Goal: Information Seeking & Learning: Learn about a topic

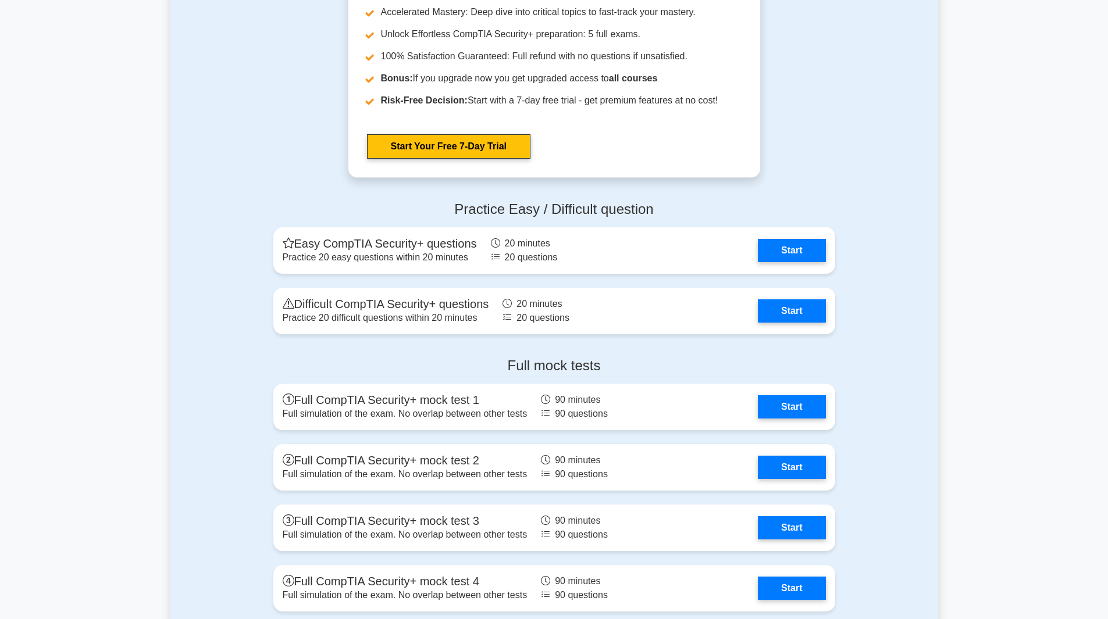
scroll to position [3140, 0]
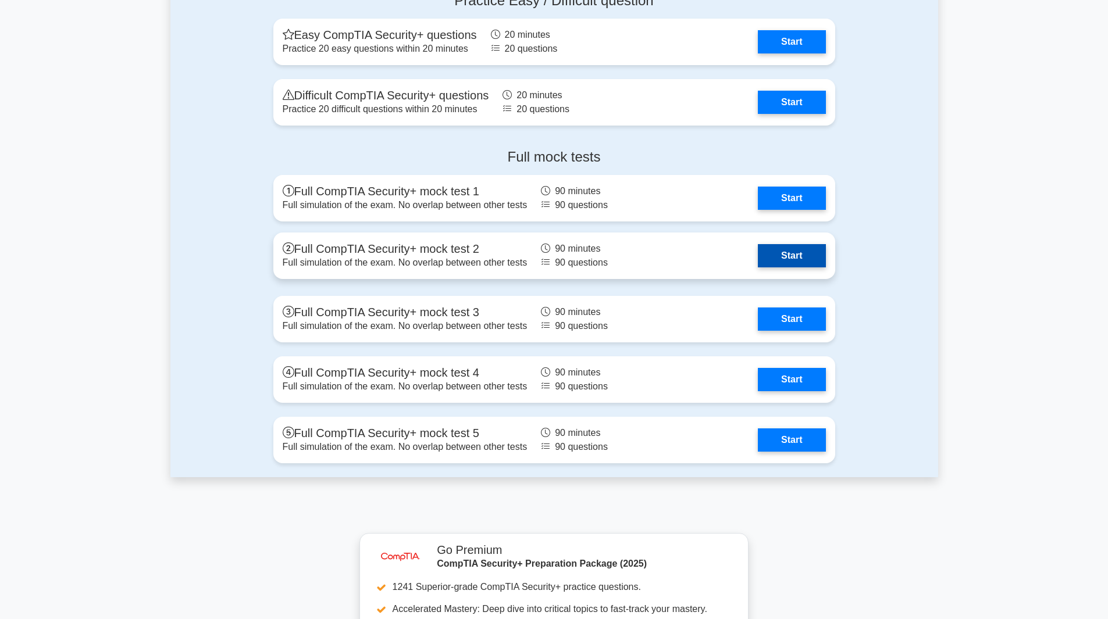
click at [806, 263] on link "Start" at bounding box center [791, 255] width 67 height 23
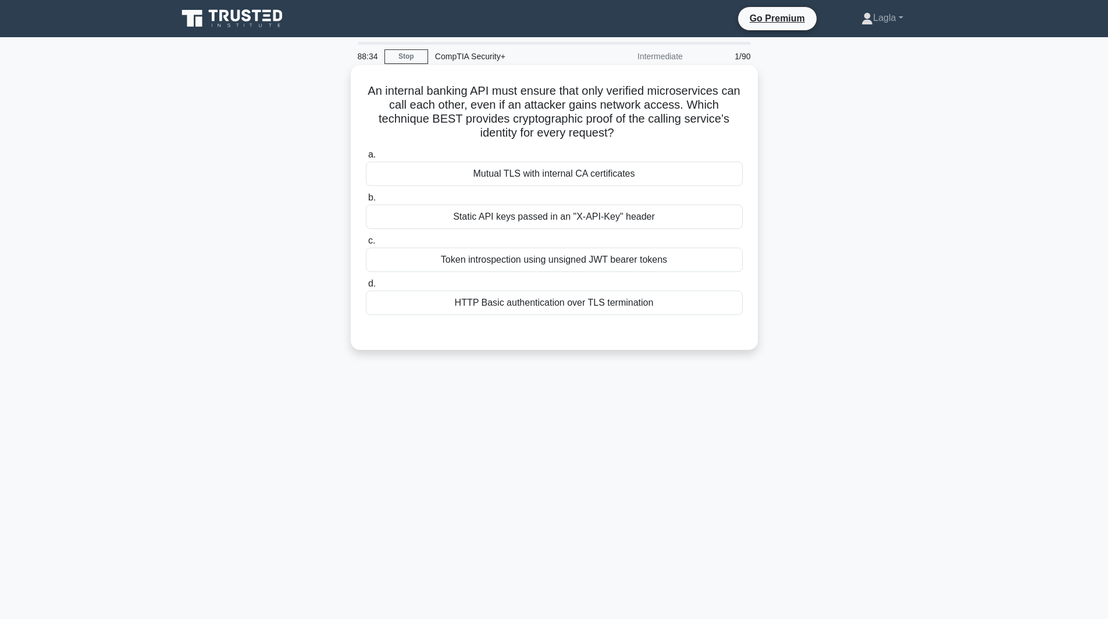
click at [656, 268] on div "Token introspection using unsigned JWT bearer tokens" at bounding box center [554, 260] width 377 height 24
click at [366, 245] on input "c. Token introspection using unsigned JWT bearer tokens" at bounding box center [366, 241] width 0 height 8
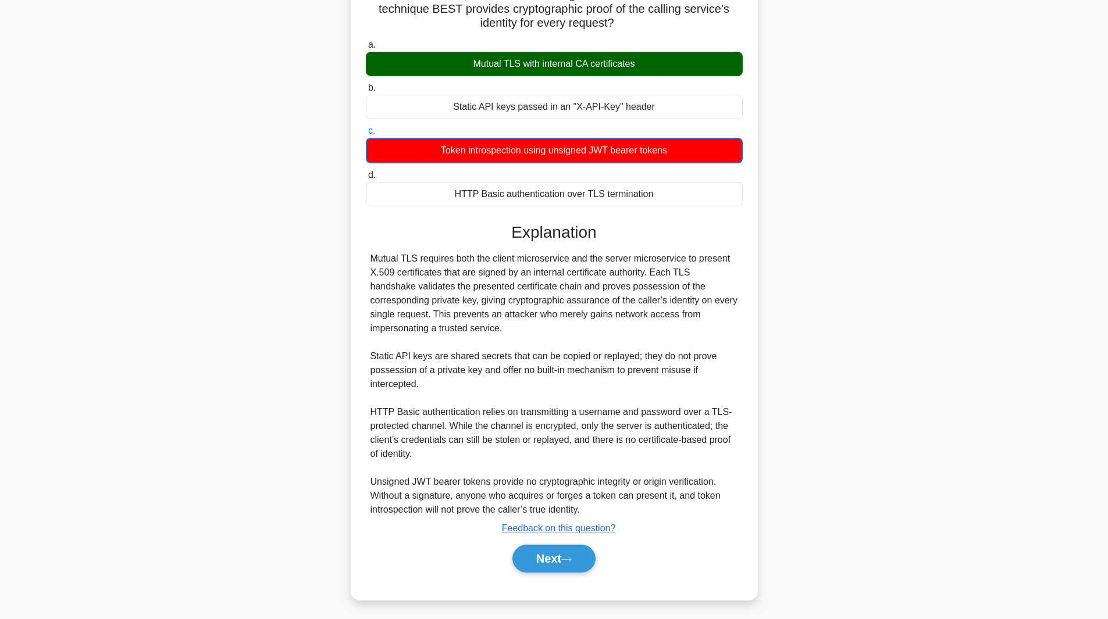
scroll to position [113, 0]
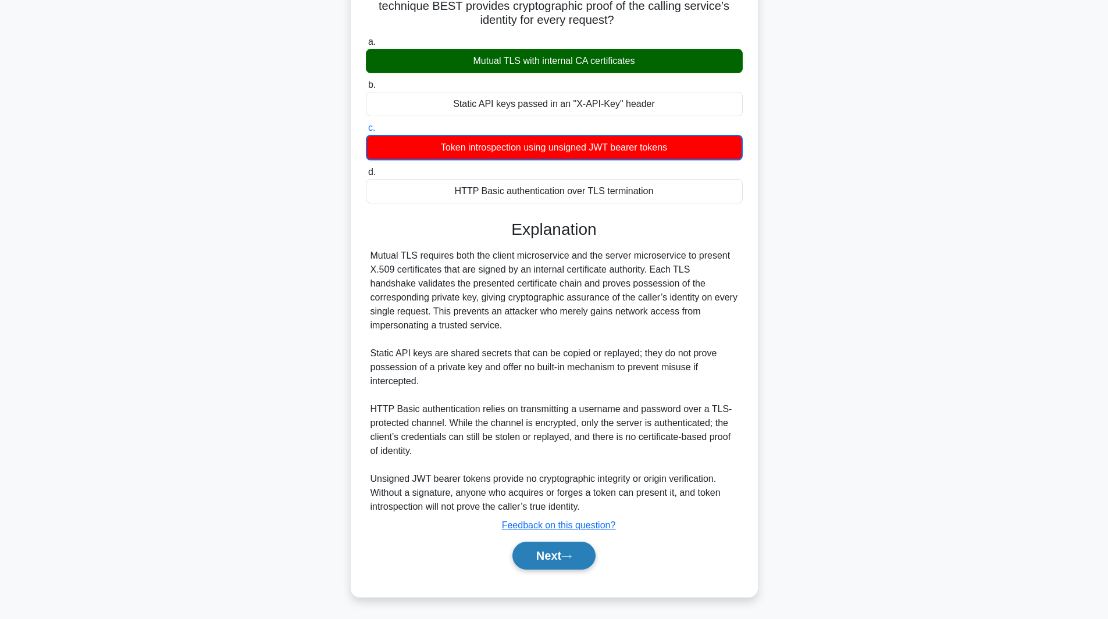
click at [586, 557] on button "Next" at bounding box center [553, 556] width 83 height 28
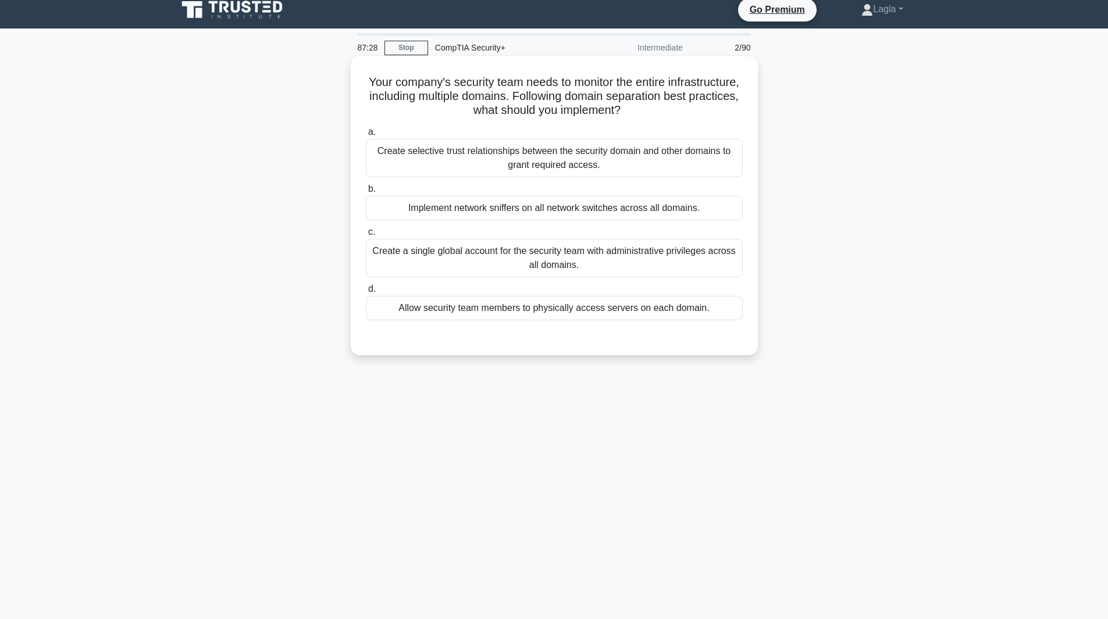
click at [586, 166] on div "Create selective trust relationships between the security domain and other doma…" at bounding box center [554, 158] width 377 height 38
click at [366, 136] on input "a. Create selective trust relationships between the security domain and other d…" at bounding box center [366, 133] width 0 height 8
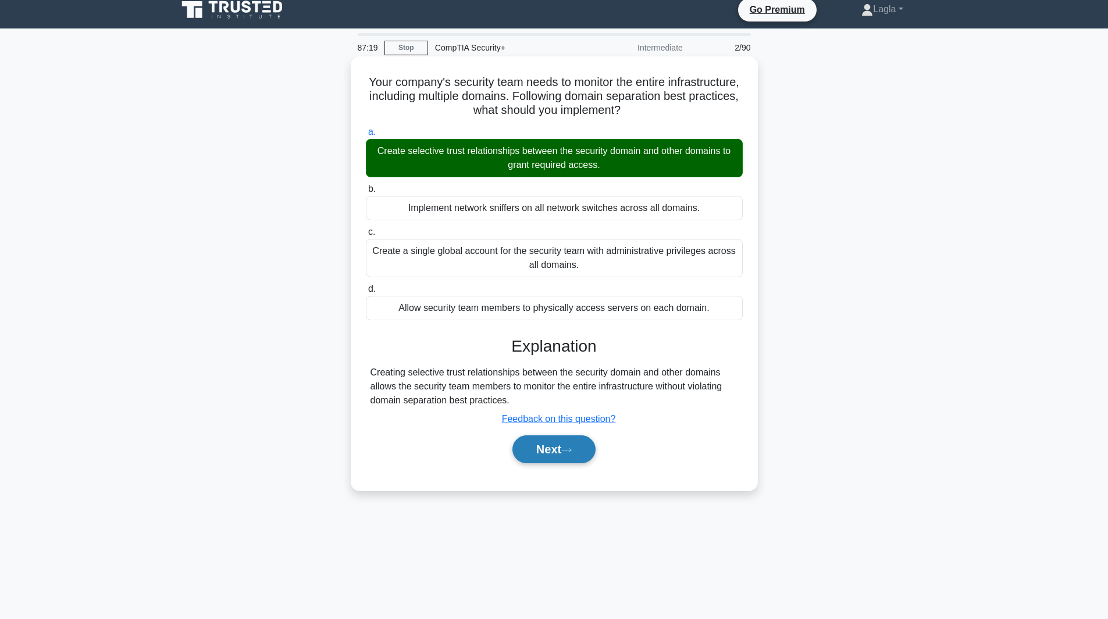
click at [562, 457] on button "Next" at bounding box center [553, 450] width 83 height 28
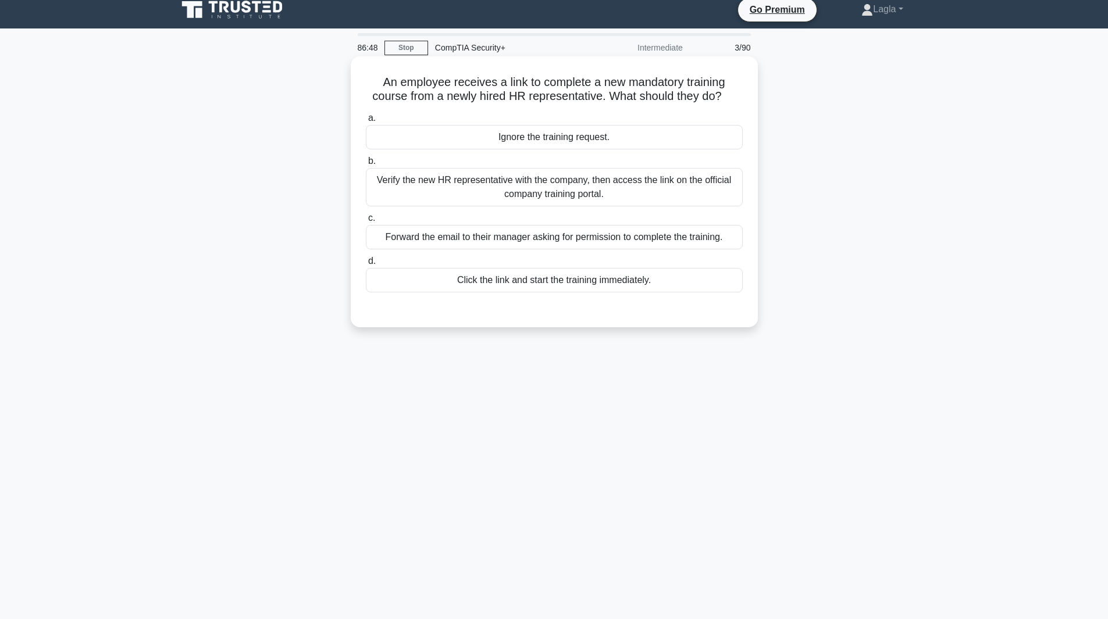
click at [563, 179] on div "Verify the new HR representative with the company, then access the link on the …" at bounding box center [554, 187] width 377 height 38
click at [366, 165] on input "b. Verify the new HR representative with the company, then access the link on t…" at bounding box center [366, 162] width 0 height 8
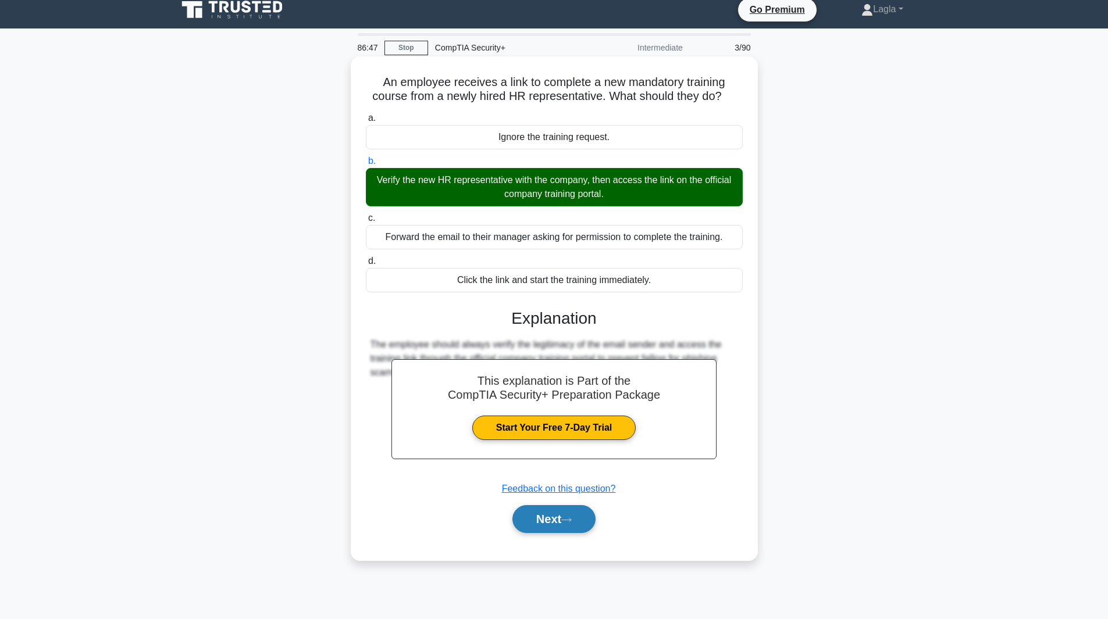
click at [582, 525] on button "Next" at bounding box center [553, 519] width 83 height 28
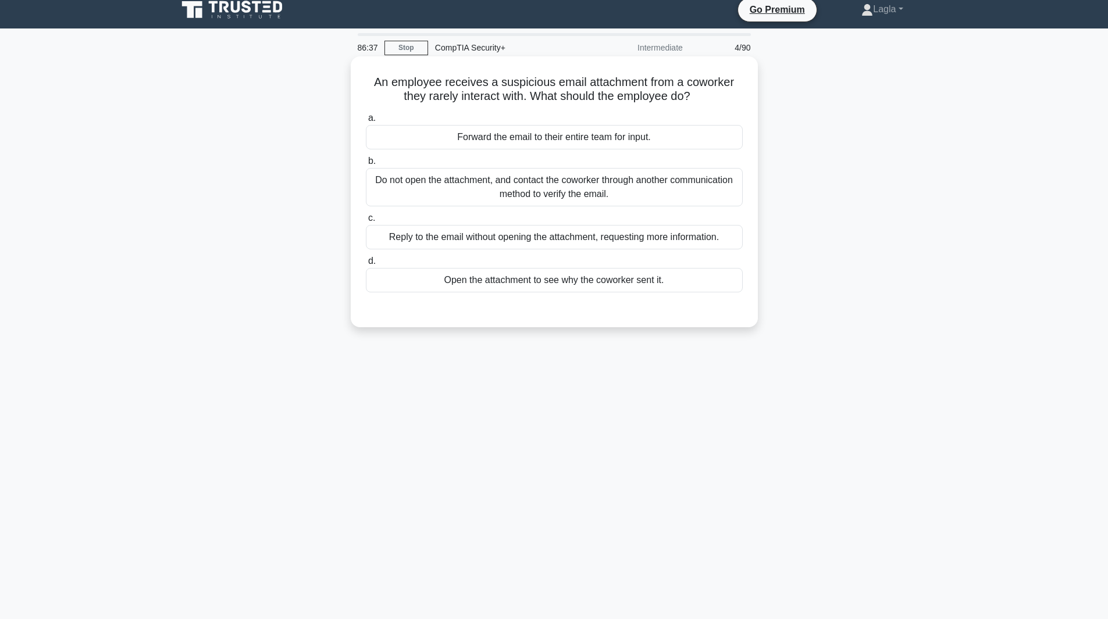
click at [519, 193] on div "Do not open the attachment, and contact the coworker through another communicat…" at bounding box center [554, 187] width 377 height 38
click at [366, 165] on input "b. Do not open the attachment, and contact the coworker through another communi…" at bounding box center [366, 162] width 0 height 8
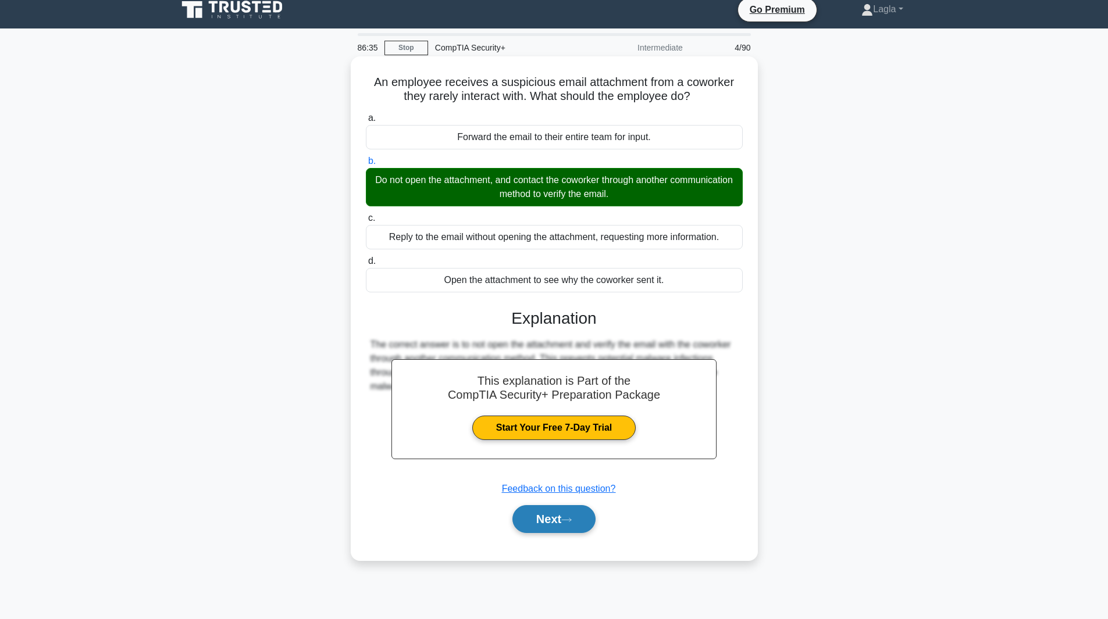
click at [533, 519] on button "Next" at bounding box center [553, 519] width 83 height 28
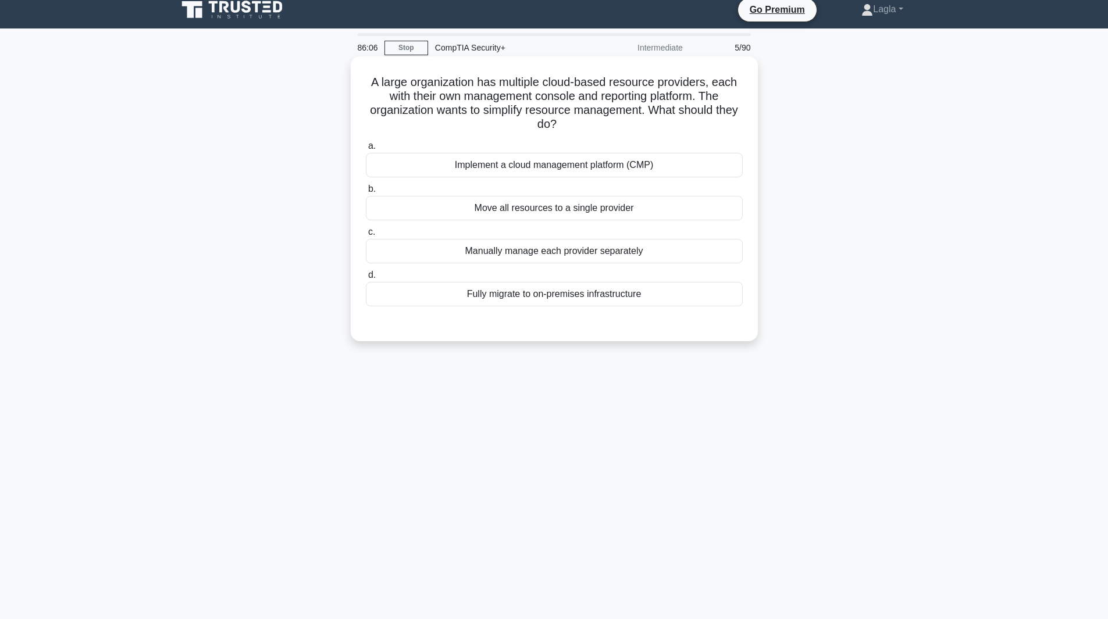
click at [486, 156] on div "Implement a cloud management platform (CMP)" at bounding box center [554, 165] width 377 height 24
click at [366, 150] on input "a. Implement a cloud management platform (CMP)" at bounding box center [366, 146] width 0 height 8
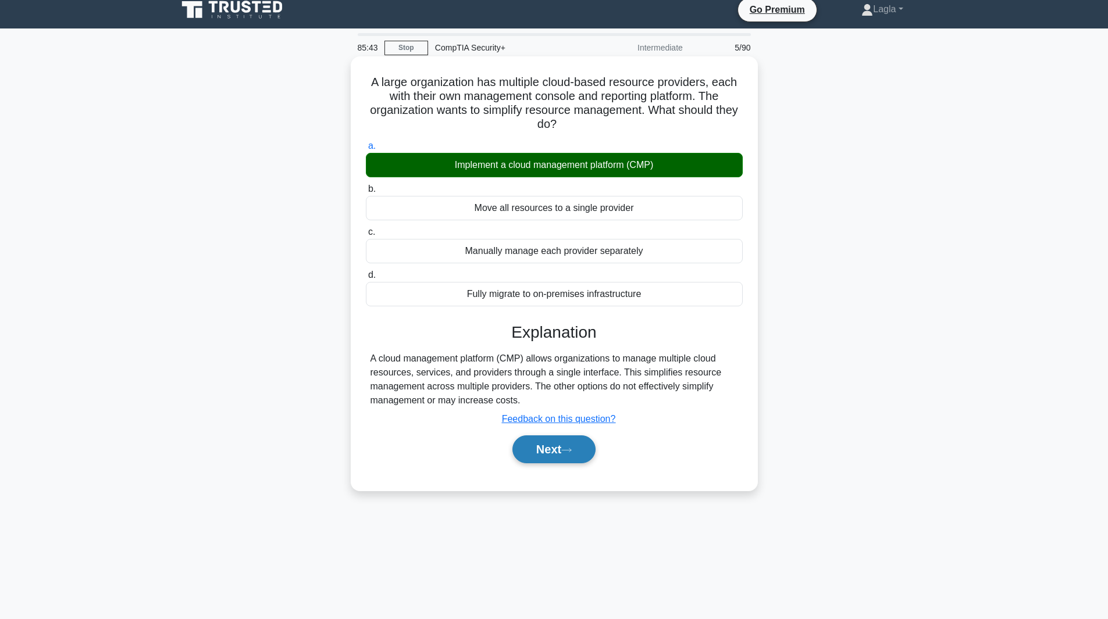
click at [540, 459] on button "Next" at bounding box center [553, 450] width 83 height 28
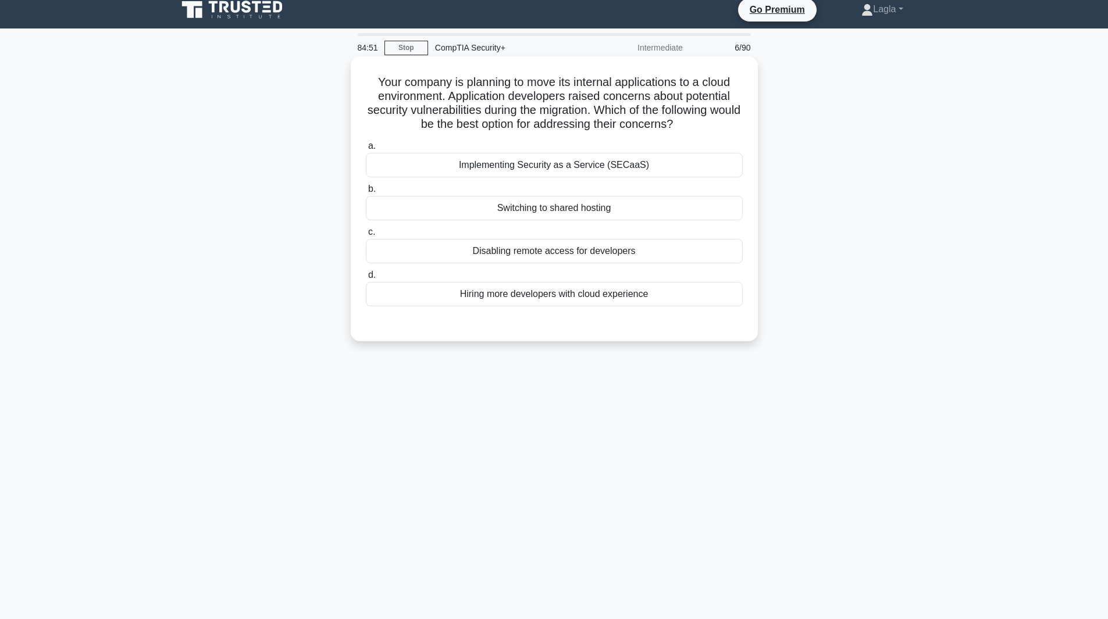
click at [590, 169] on div "Implementing Security as a Service (SECaaS)" at bounding box center [554, 165] width 377 height 24
click at [366, 150] on input "a. Implementing Security as a Service (SECaaS)" at bounding box center [366, 146] width 0 height 8
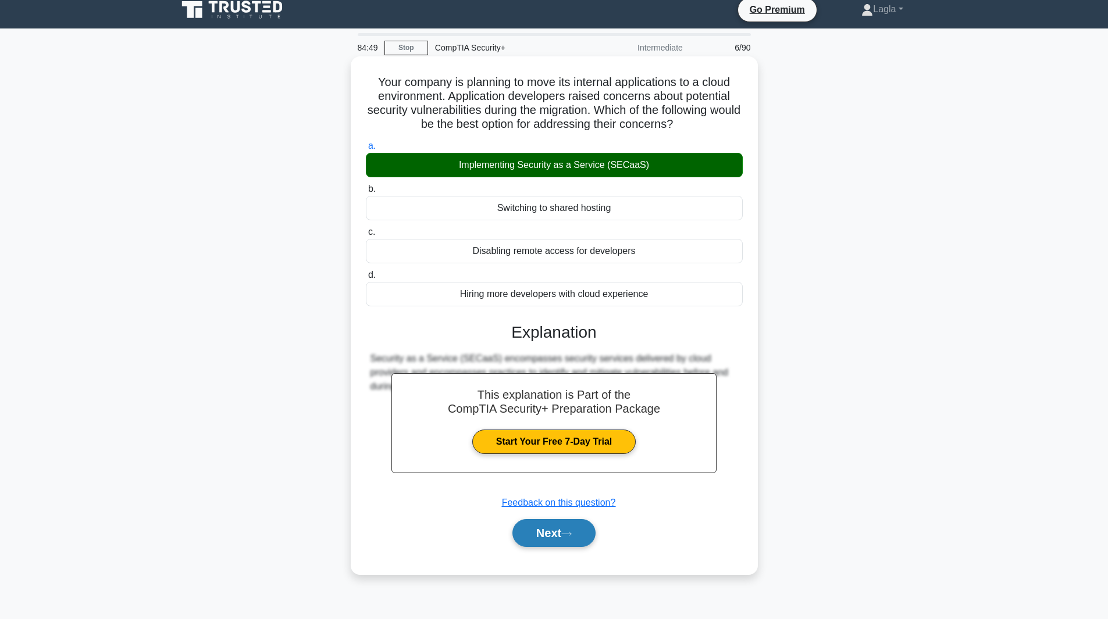
click at [554, 536] on button "Next" at bounding box center [553, 533] width 83 height 28
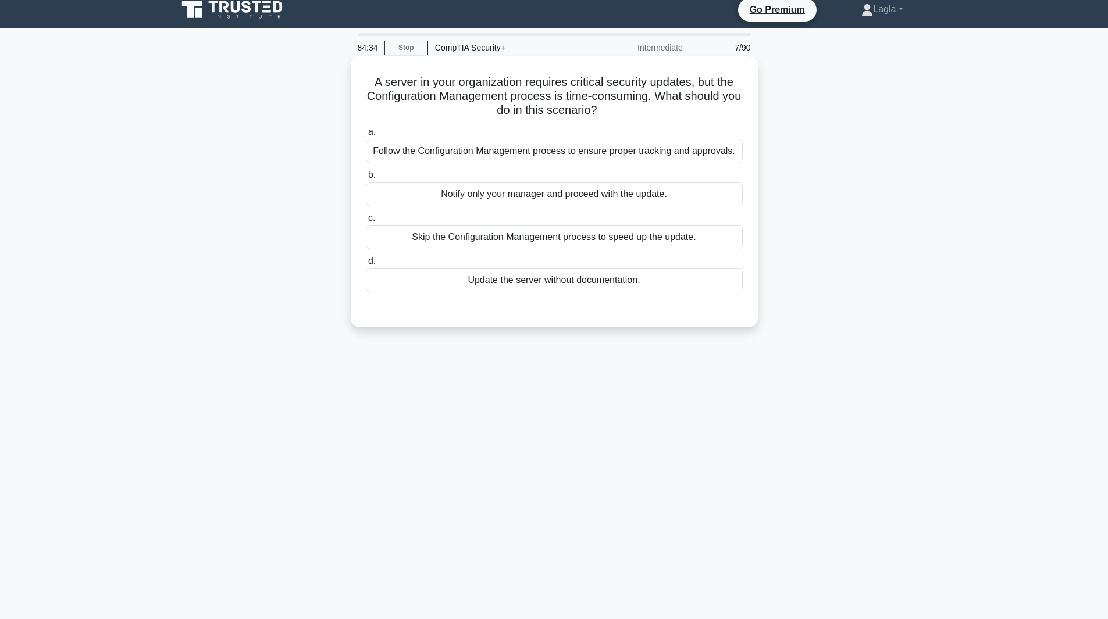
click at [536, 151] on div "Follow the Configuration Management process to ensure proper tracking and appro…" at bounding box center [554, 151] width 377 height 24
click at [366, 136] on input "a. Follow the Configuration Management process to ensure proper tracking and ap…" at bounding box center [366, 133] width 0 height 8
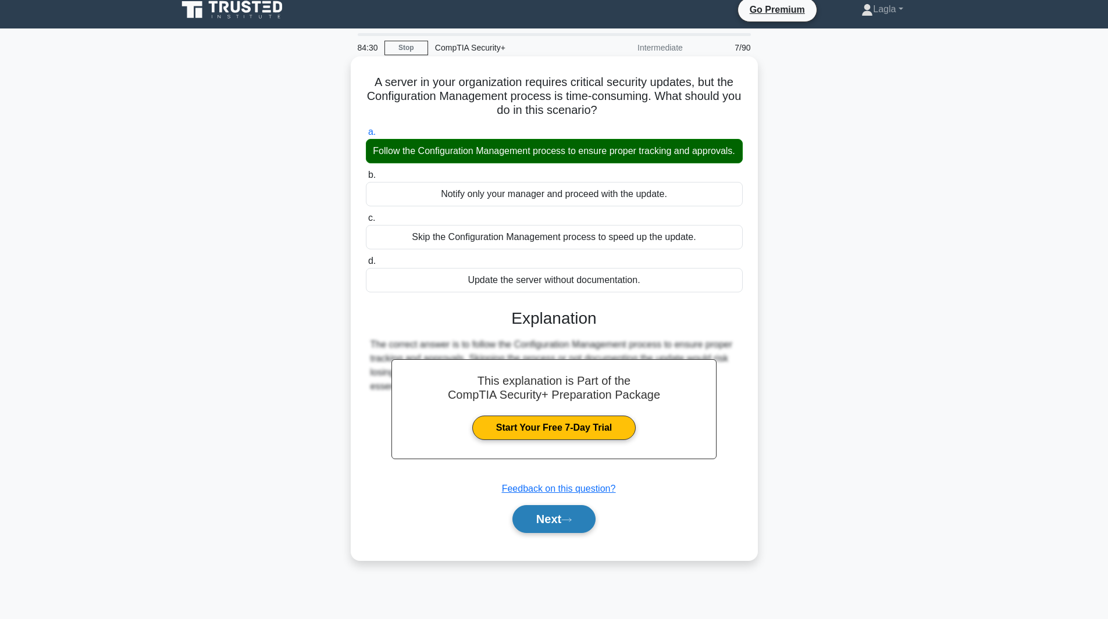
click at [544, 533] on button "Next" at bounding box center [553, 519] width 83 height 28
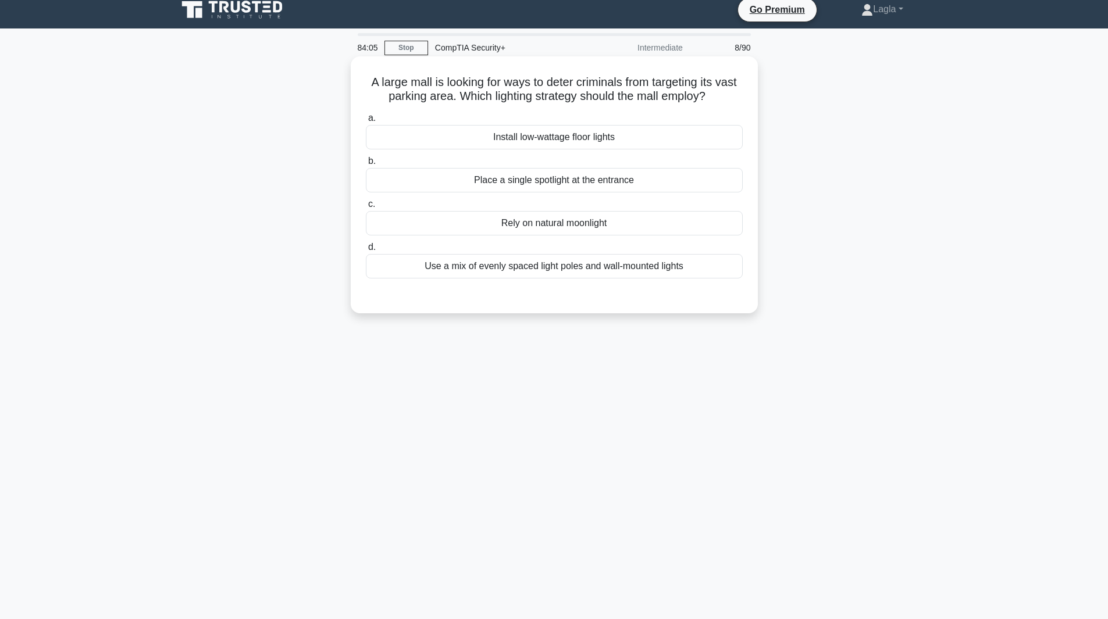
click at [608, 272] on div "Use a mix of evenly spaced light poles and wall-mounted lights" at bounding box center [554, 266] width 377 height 24
click at [366, 251] on input "d. Use a mix of evenly spaced light poles and wall-mounted lights" at bounding box center [366, 248] width 0 height 8
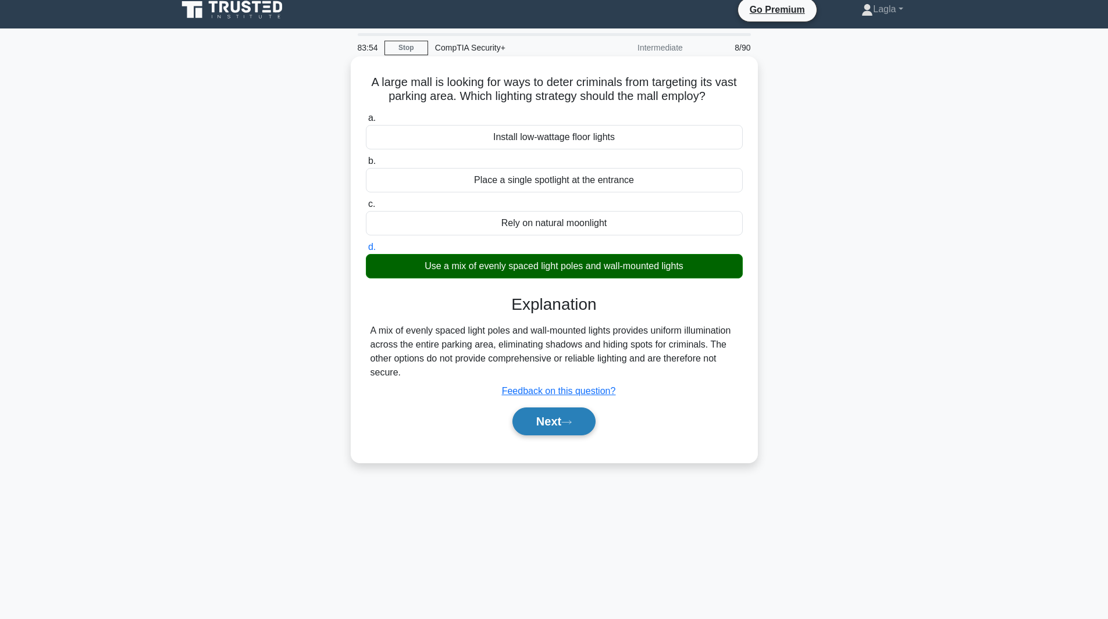
click at [561, 426] on button "Next" at bounding box center [553, 422] width 83 height 28
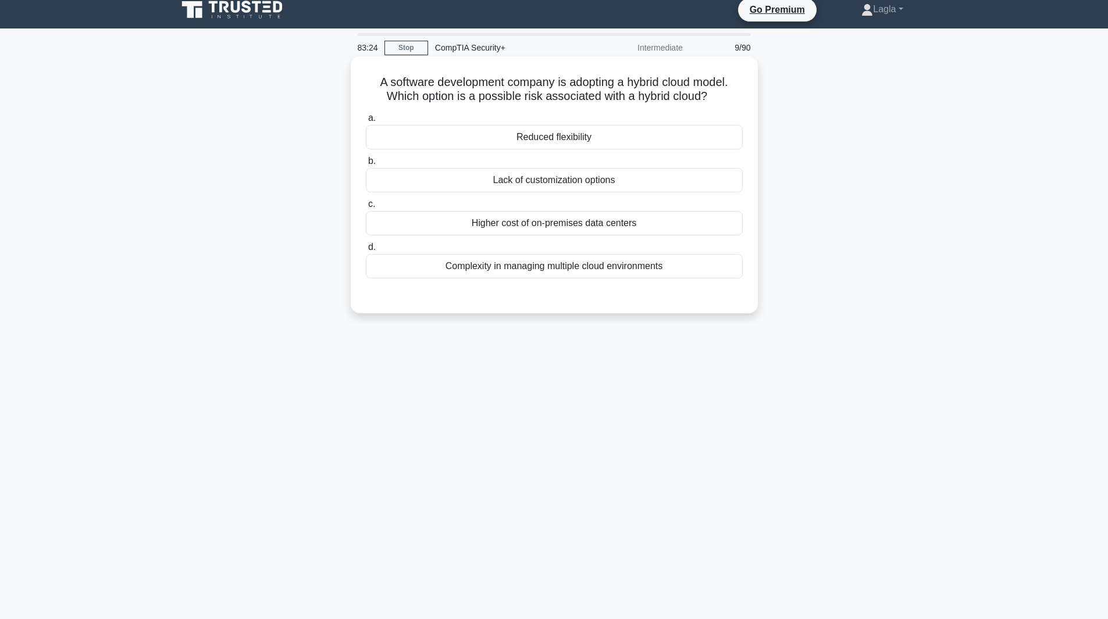
click at [565, 269] on div "Complexity in managing multiple cloud environments" at bounding box center [554, 266] width 377 height 24
click at [366, 251] on input "d. Complexity in managing multiple cloud environments" at bounding box center [366, 248] width 0 height 8
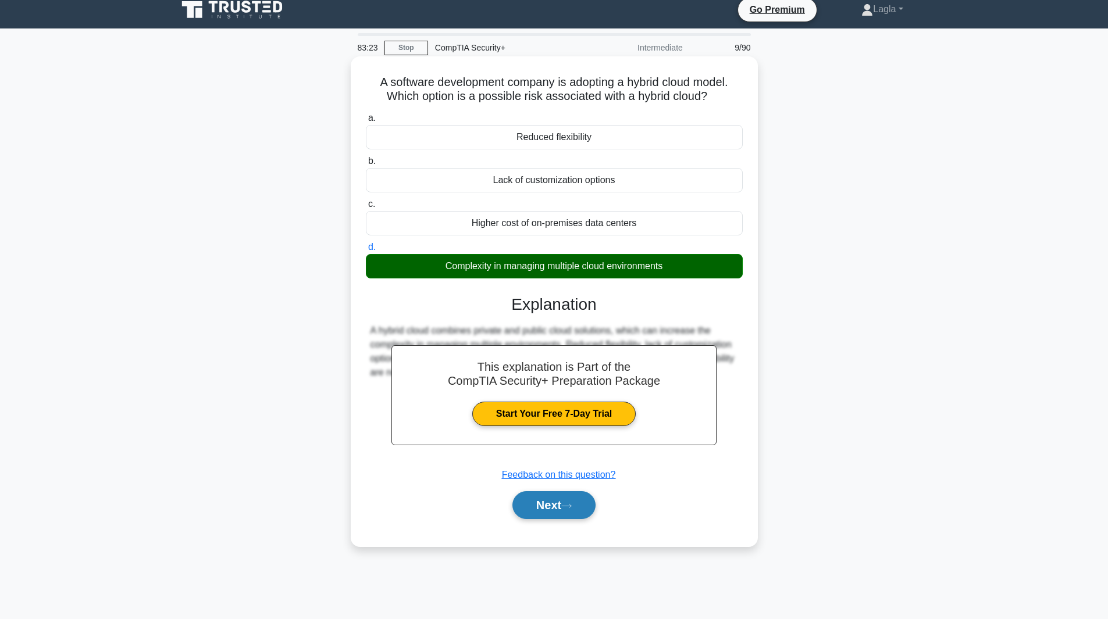
click at [531, 502] on button "Next" at bounding box center [553, 505] width 83 height 28
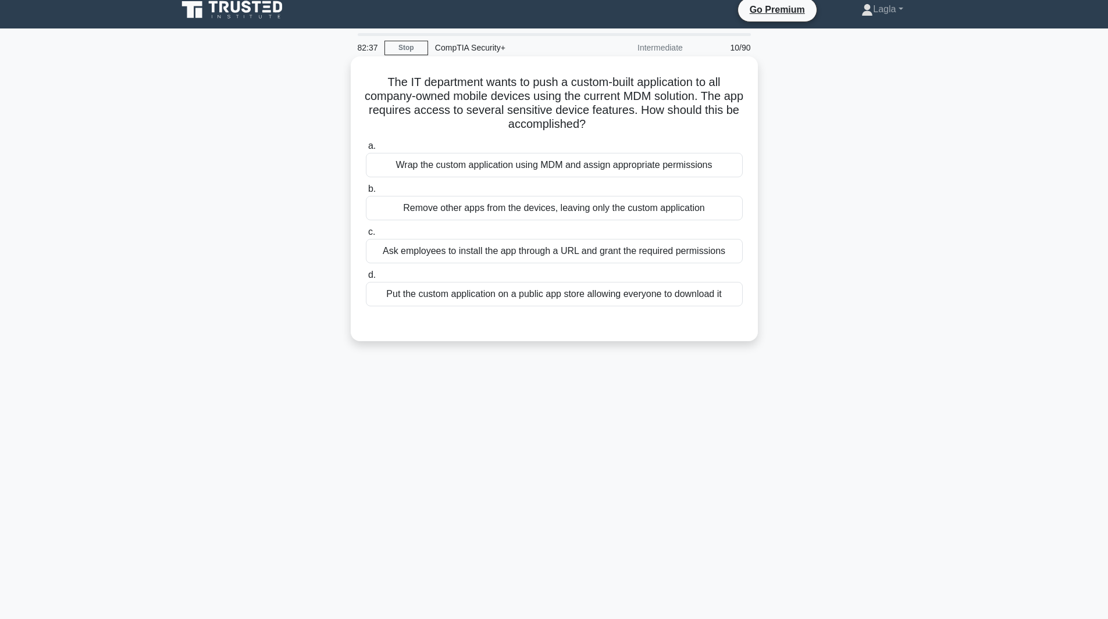
click at [733, 163] on div "Wrap the custom application using MDM and assign appropriate permissions" at bounding box center [554, 165] width 377 height 24
click at [366, 150] on input "a. Wrap the custom application using MDM and assign appropriate permissions" at bounding box center [366, 146] width 0 height 8
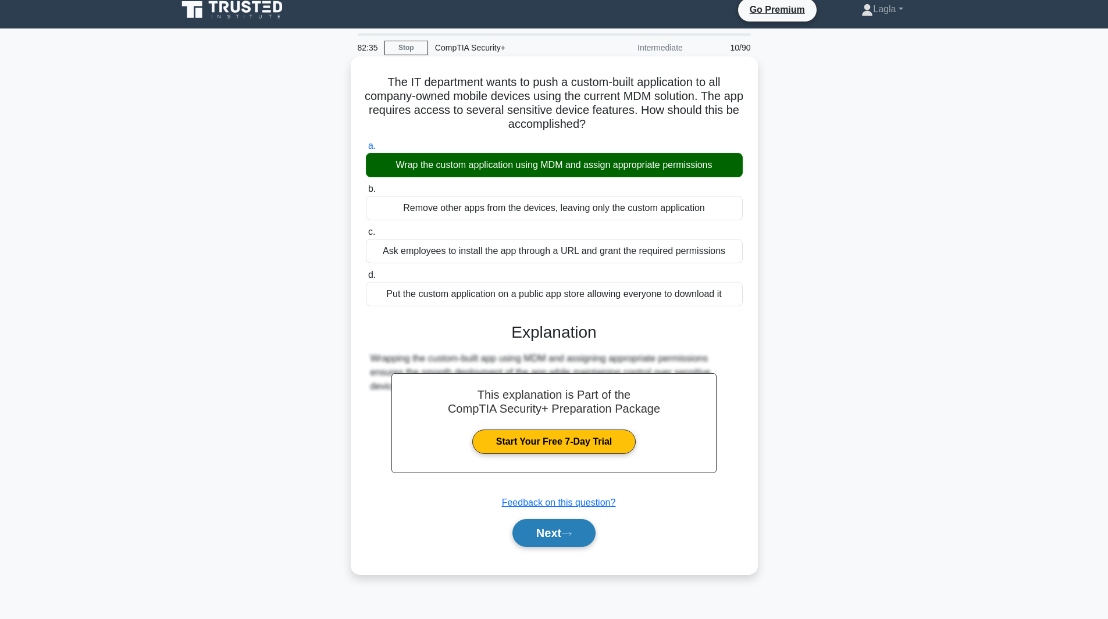
click at [536, 537] on button "Next" at bounding box center [553, 533] width 83 height 28
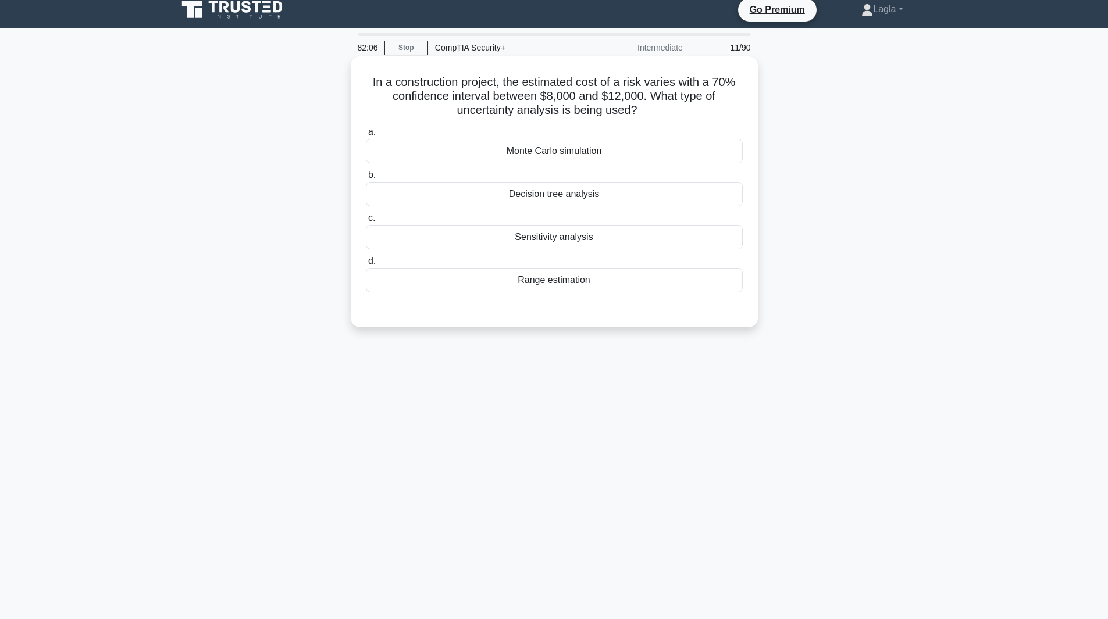
click at [610, 288] on div "Range estimation" at bounding box center [554, 280] width 377 height 24
click at [366, 265] on input "d. Range estimation" at bounding box center [366, 262] width 0 height 8
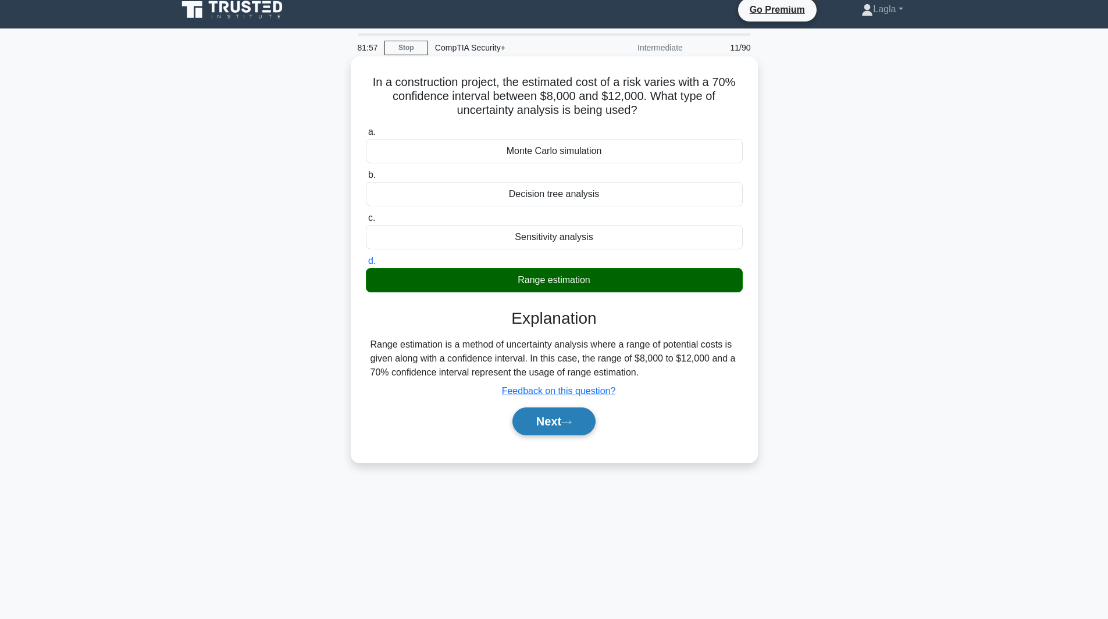
click at [529, 426] on button "Next" at bounding box center [553, 422] width 83 height 28
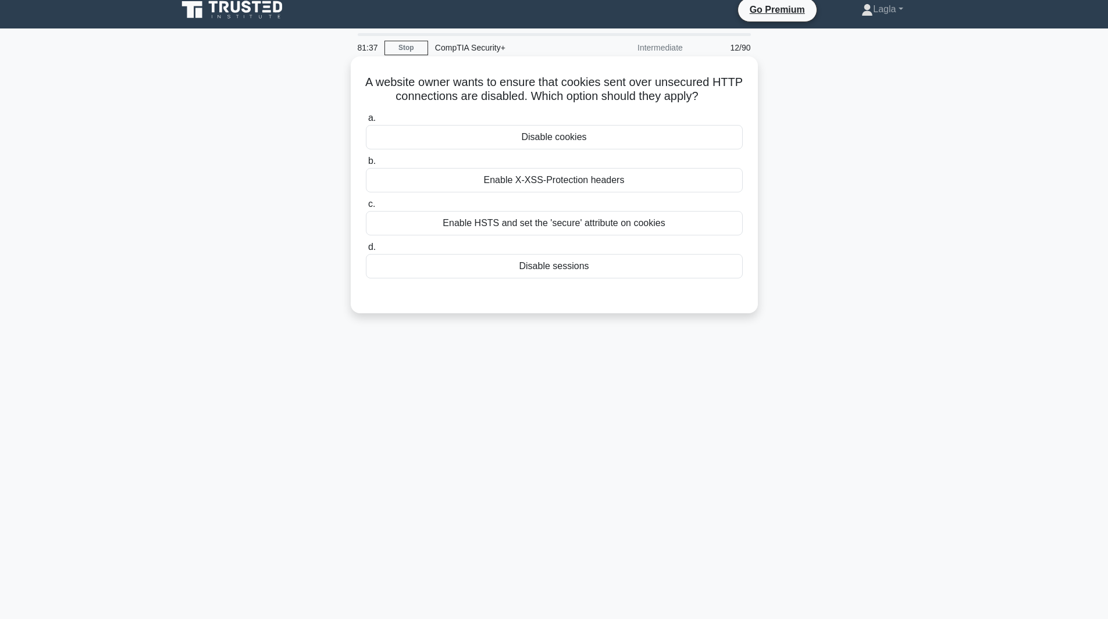
click at [564, 233] on div "Enable HSTS and set the 'secure' attribute on cookies" at bounding box center [554, 223] width 377 height 24
click at [366, 208] on input "c. Enable HSTS and set the 'secure' attribute on cookies" at bounding box center [366, 205] width 0 height 8
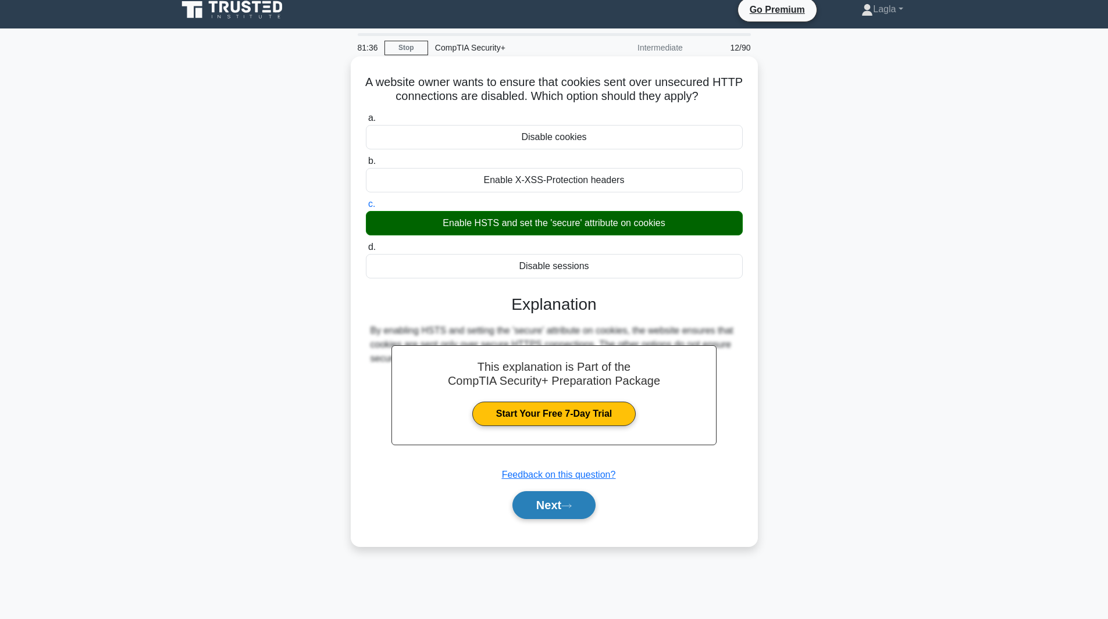
click at [525, 509] on button "Next" at bounding box center [553, 505] width 83 height 28
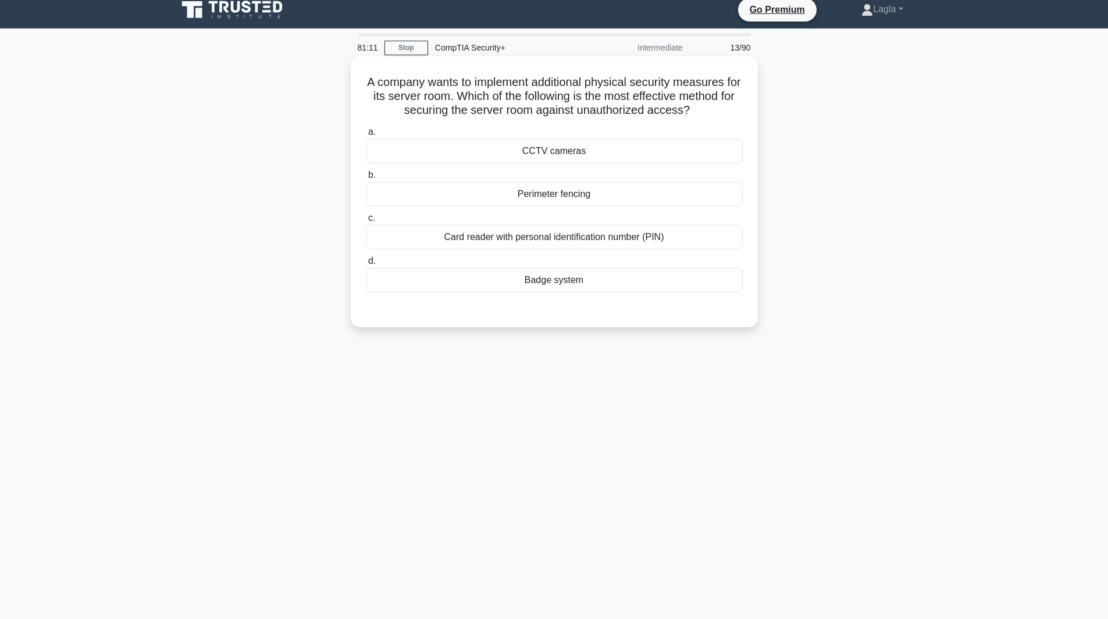
click at [526, 242] on div "Card reader with personal identification number (PIN)" at bounding box center [554, 237] width 377 height 24
click at [366, 222] on input "c. Card reader with personal identification number (PIN)" at bounding box center [366, 219] width 0 height 8
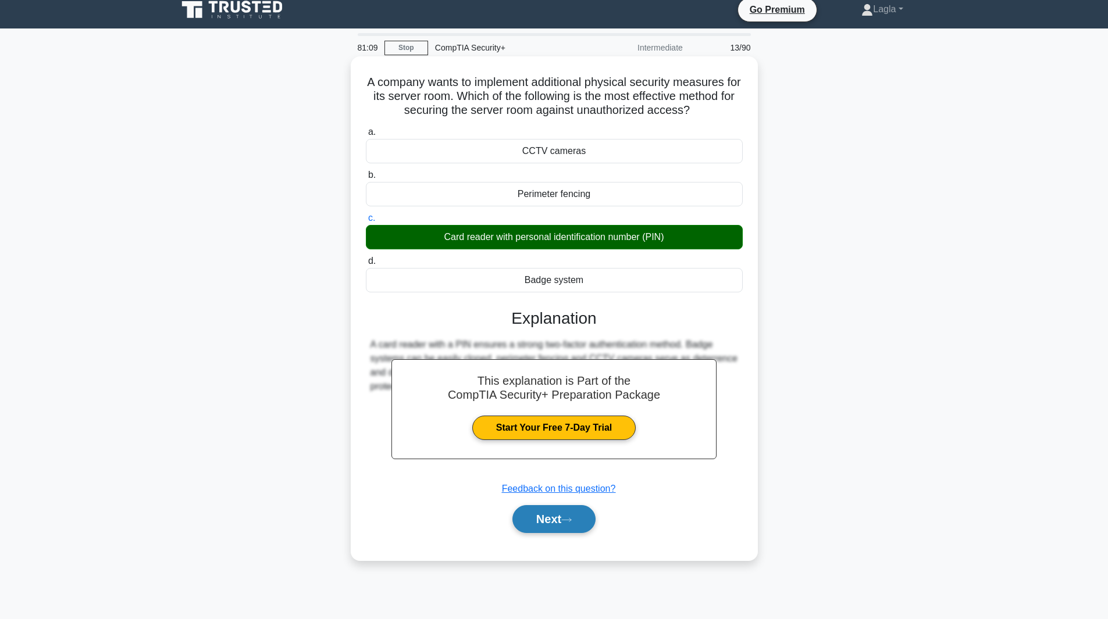
click at [545, 522] on button "Next" at bounding box center [553, 519] width 83 height 28
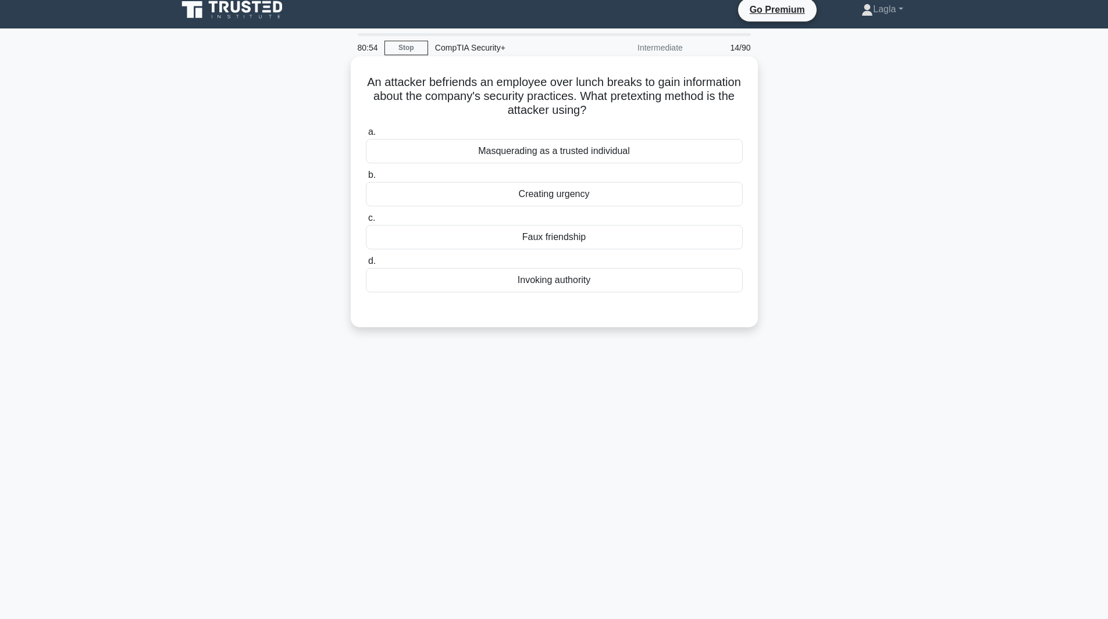
click at [587, 242] on div "Faux friendship" at bounding box center [554, 237] width 377 height 24
click at [366, 222] on input "c. Faux friendship" at bounding box center [366, 219] width 0 height 8
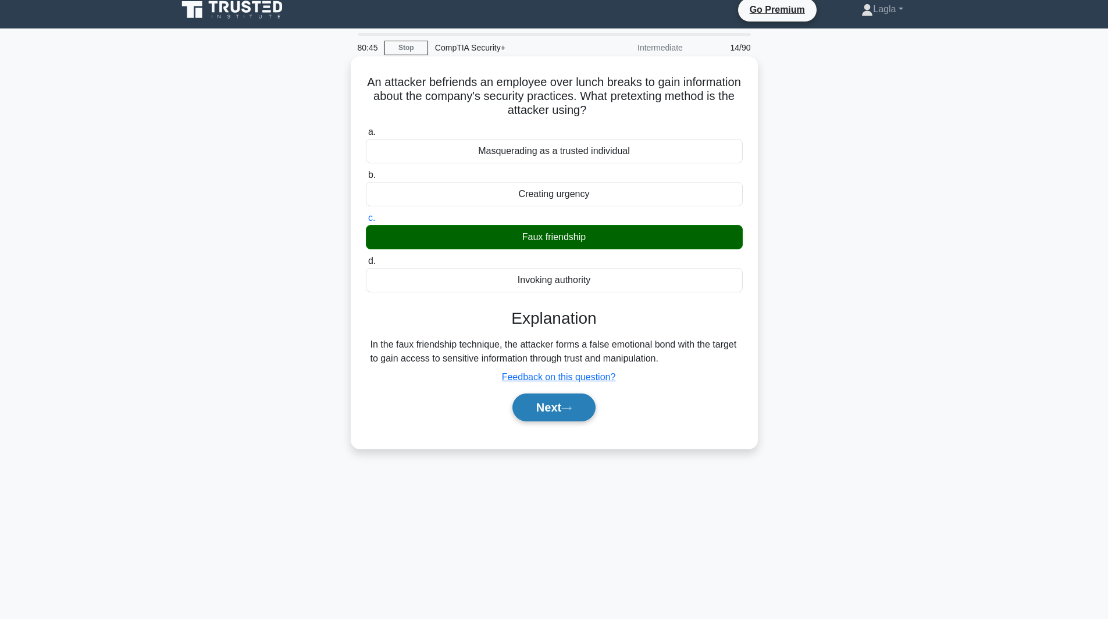
click at [535, 406] on button "Next" at bounding box center [553, 408] width 83 height 28
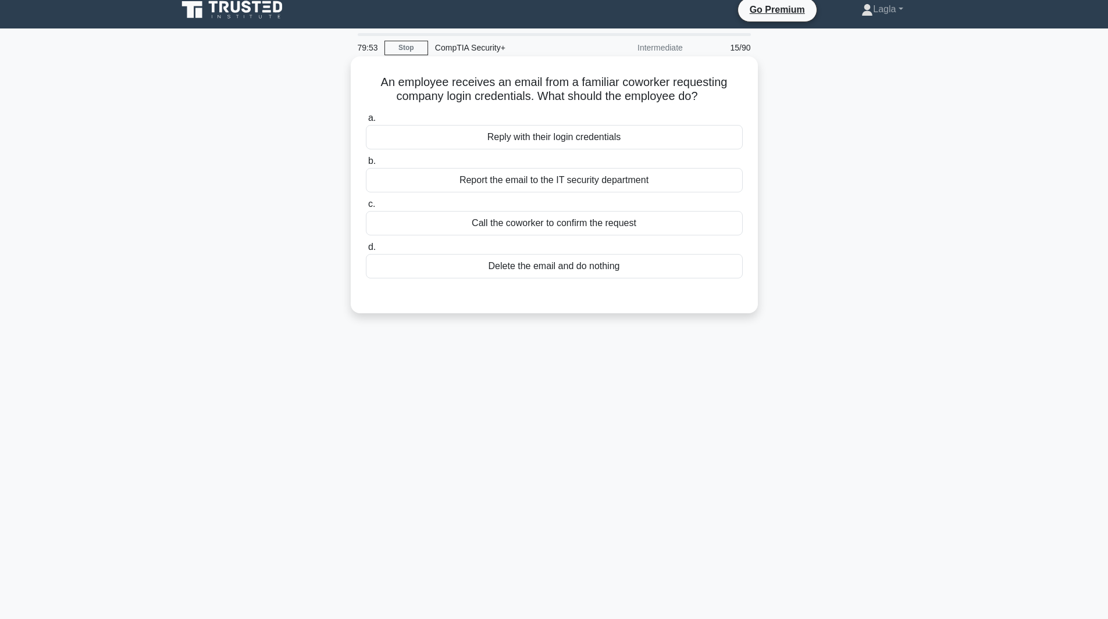
click at [562, 230] on div "Call the coworker to confirm the request" at bounding box center [554, 223] width 377 height 24
click at [366, 208] on input "c. Call the coworker to confirm the request" at bounding box center [366, 205] width 0 height 8
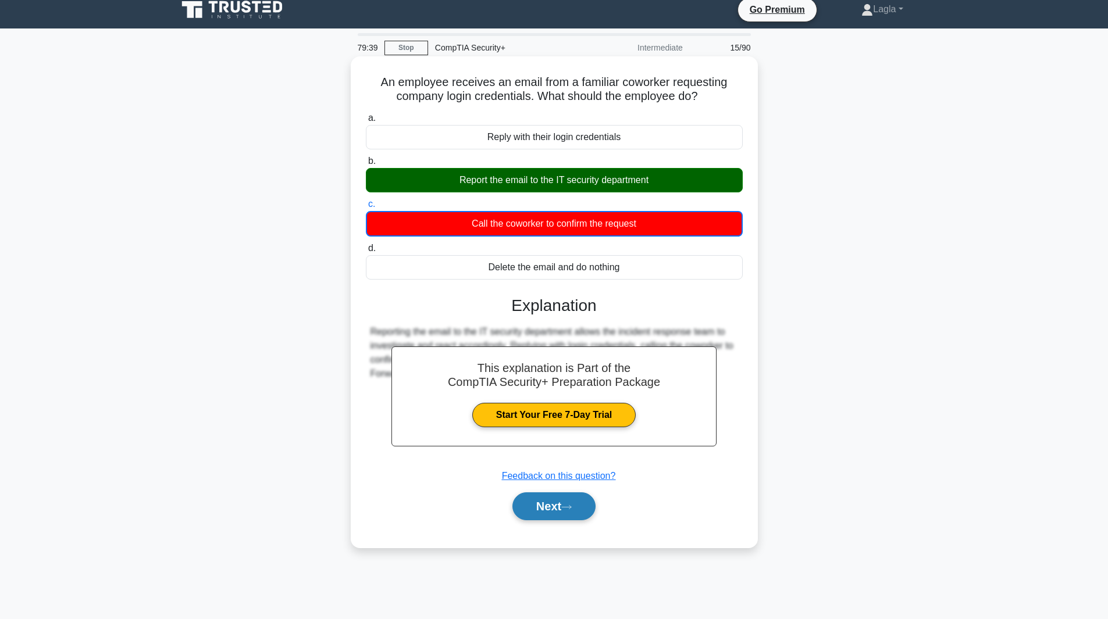
click at [570, 516] on button "Next" at bounding box center [553, 507] width 83 height 28
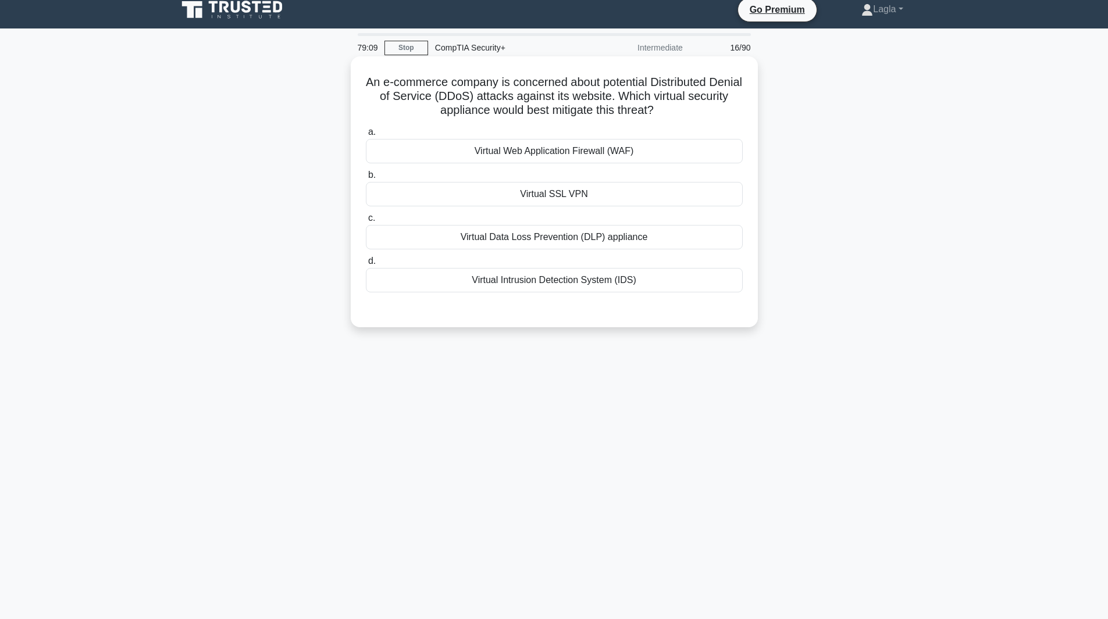
click at [523, 152] on div "Virtual Web Application Firewall (WAF)" at bounding box center [554, 151] width 377 height 24
click at [366, 136] on input "a. Virtual Web Application Firewall (WAF)" at bounding box center [366, 133] width 0 height 8
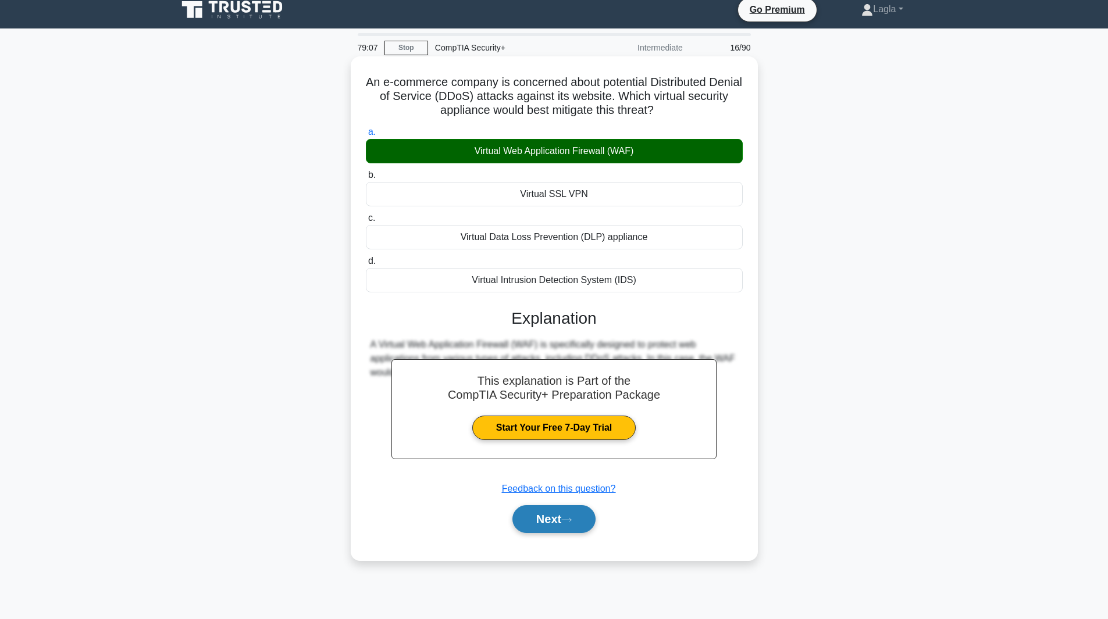
click at [550, 529] on button "Next" at bounding box center [553, 519] width 83 height 28
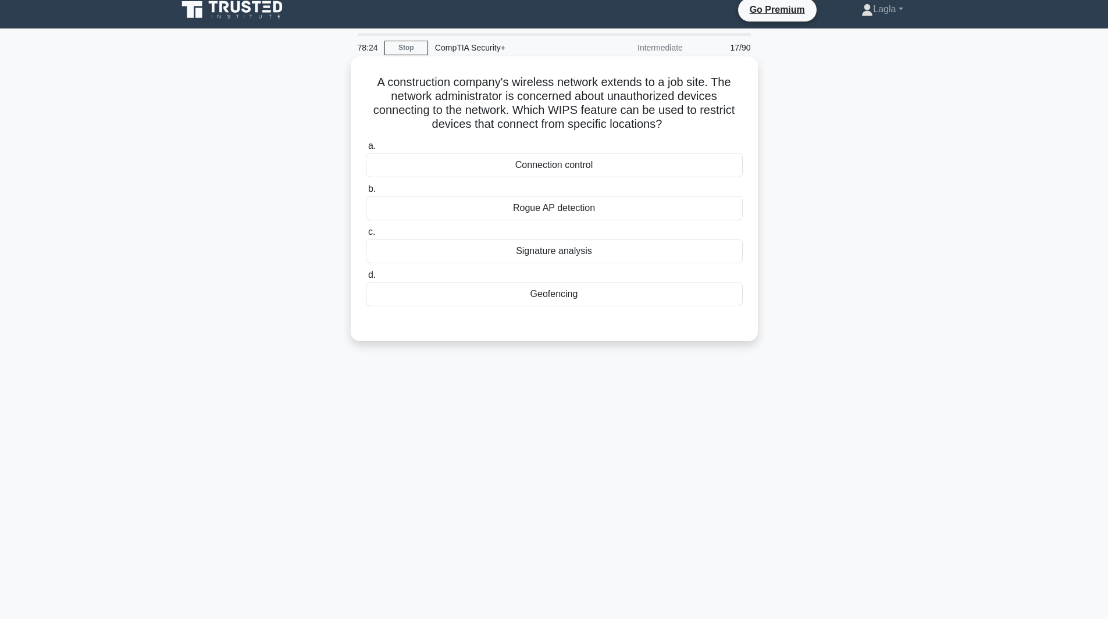
click at [561, 172] on div "Connection control" at bounding box center [554, 165] width 377 height 24
click at [366, 150] on input "a. Connection control" at bounding box center [366, 146] width 0 height 8
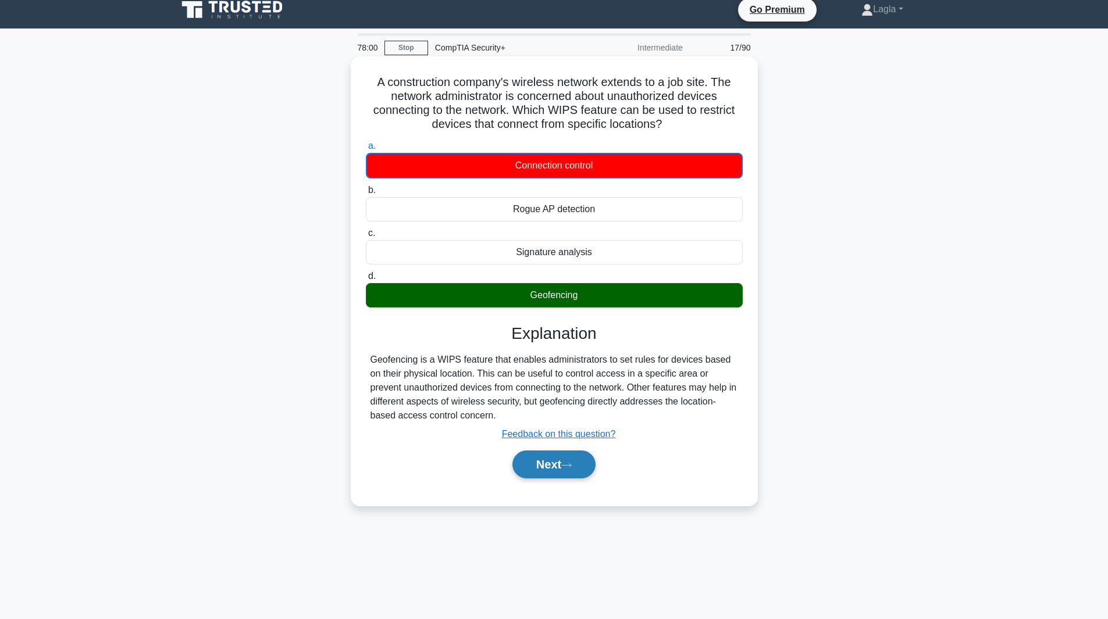
click at [561, 469] on button "Next" at bounding box center [553, 465] width 83 height 28
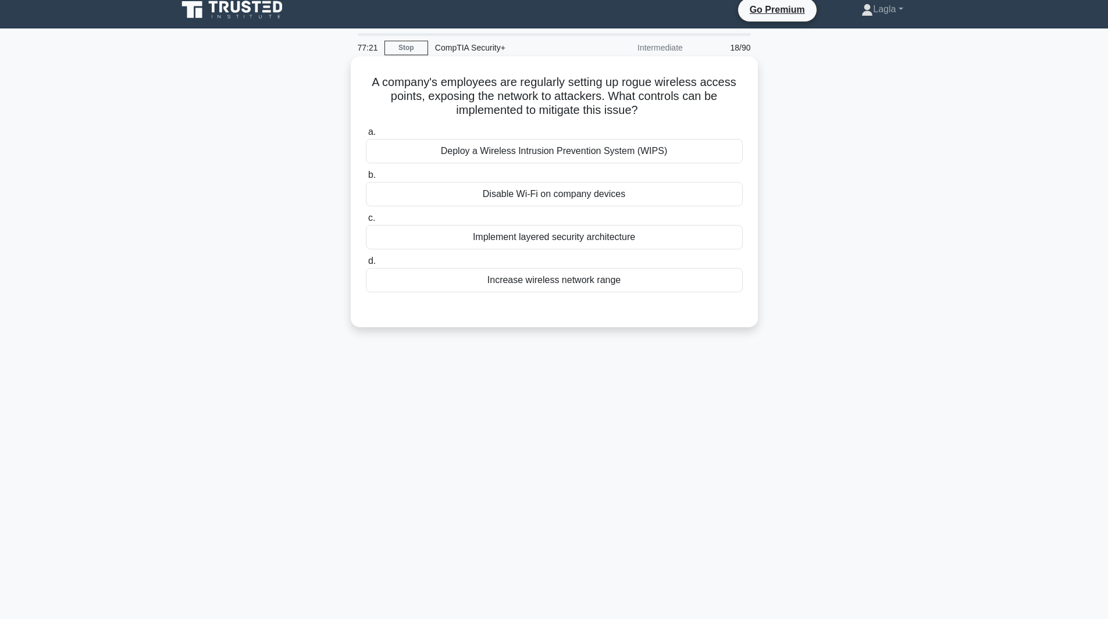
click at [588, 238] on div "Implement layered security architecture" at bounding box center [554, 237] width 377 height 24
click at [366, 222] on input "c. Implement layered security architecture" at bounding box center [366, 219] width 0 height 8
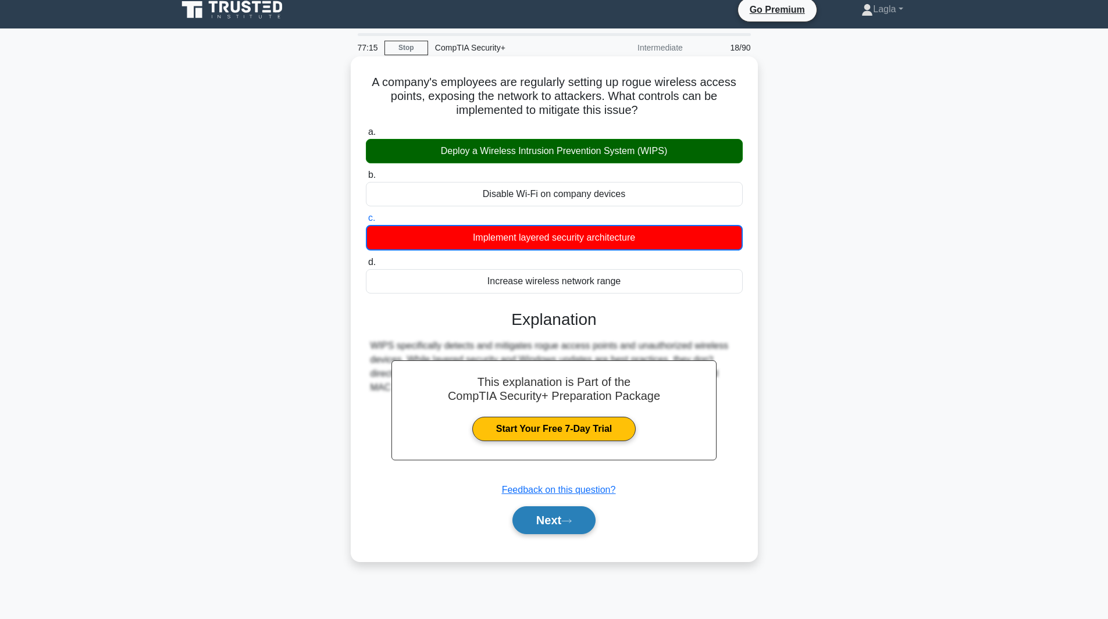
click at [552, 529] on button "Next" at bounding box center [553, 521] width 83 height 28
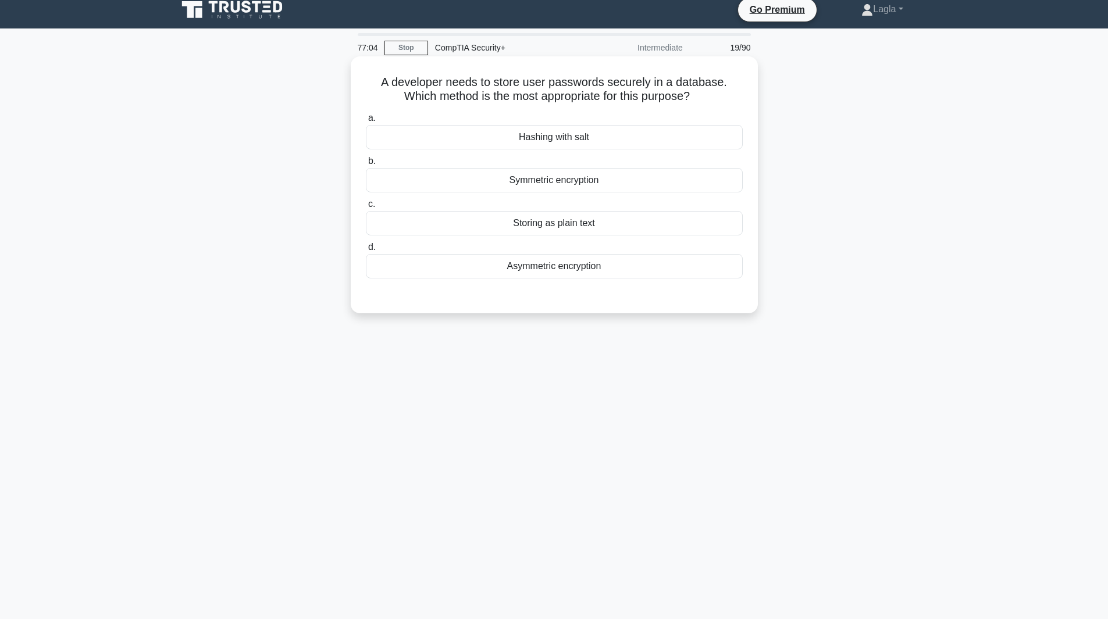
click at [622, 144] on div "Hashing with salt" at bounding box center [554, 137] width 377 height 24
click at [366, 122] on input "a. Hashing with salt" at bounding box center [366, 119] width 0 height 8
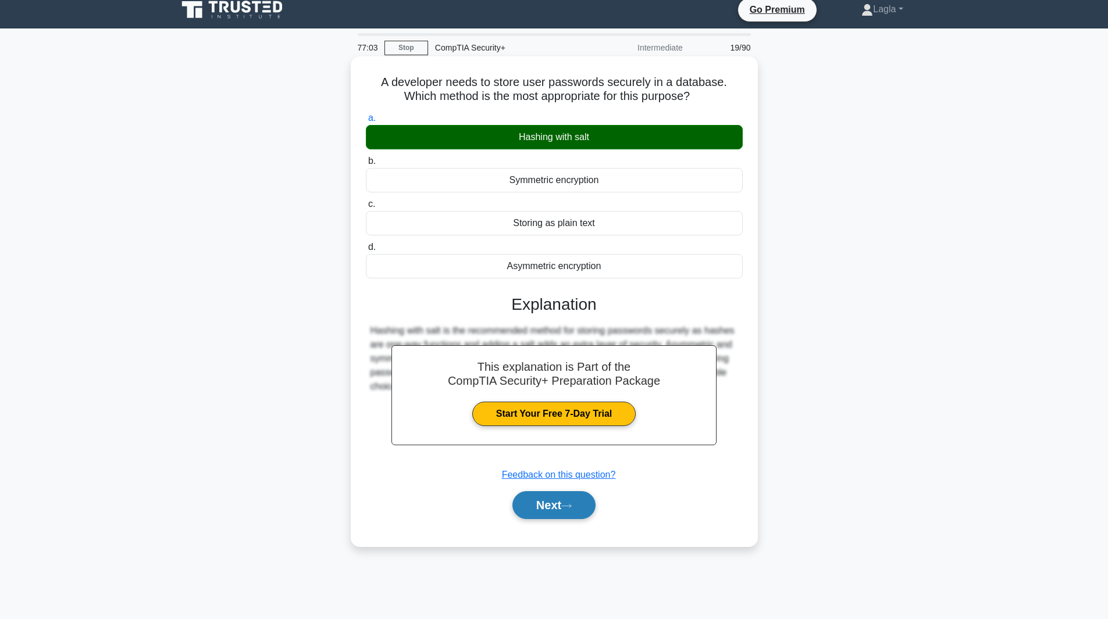
click at [579, 511] on button "Next" at bounding box center [553, 505] width 83 height 28
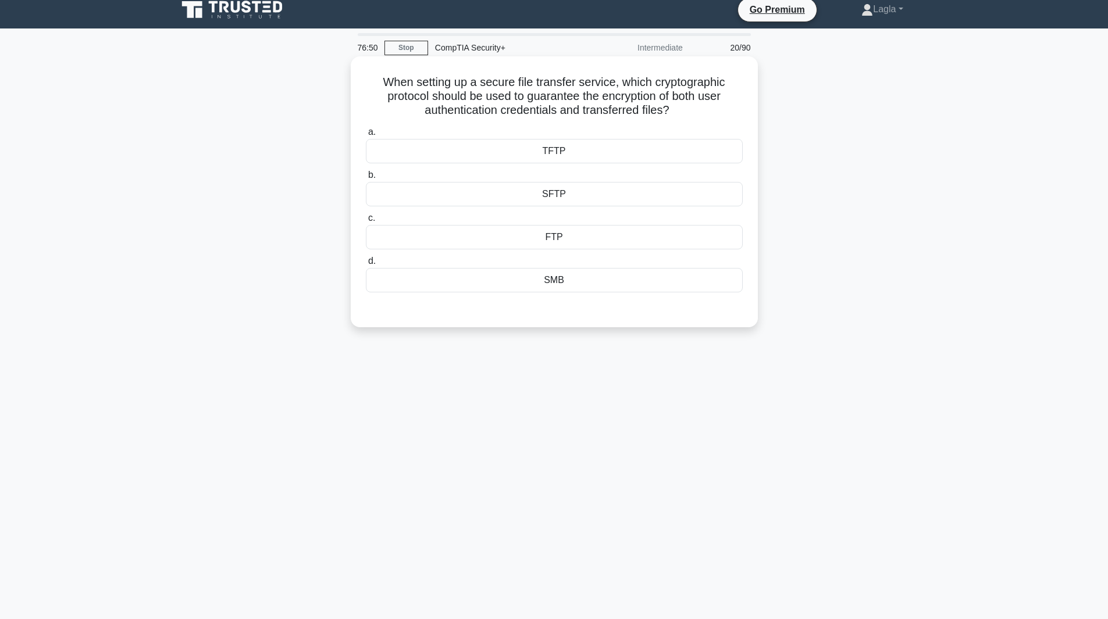
click at [552, 196] on div "SFTP" at bounding box center [554, 194] width 377 height 24
click at [366, 179] on input "b. SFTP" at bounding box center [366, 176] width 0 height 8
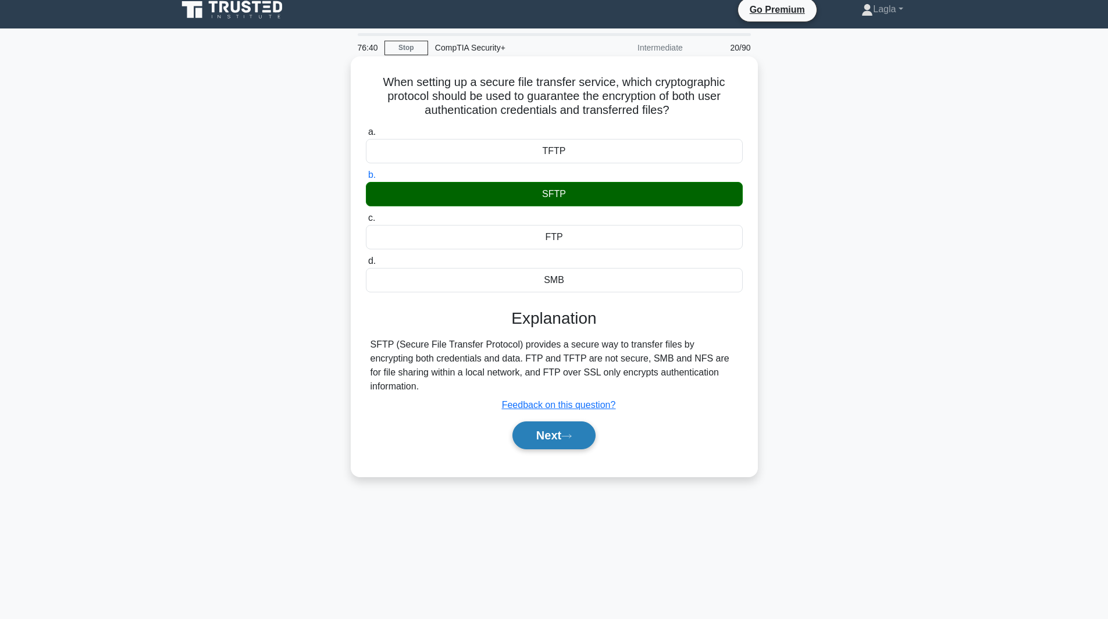
click at [544, 423] on button "Next" at bounding box center [553, 436] width 83 height 28
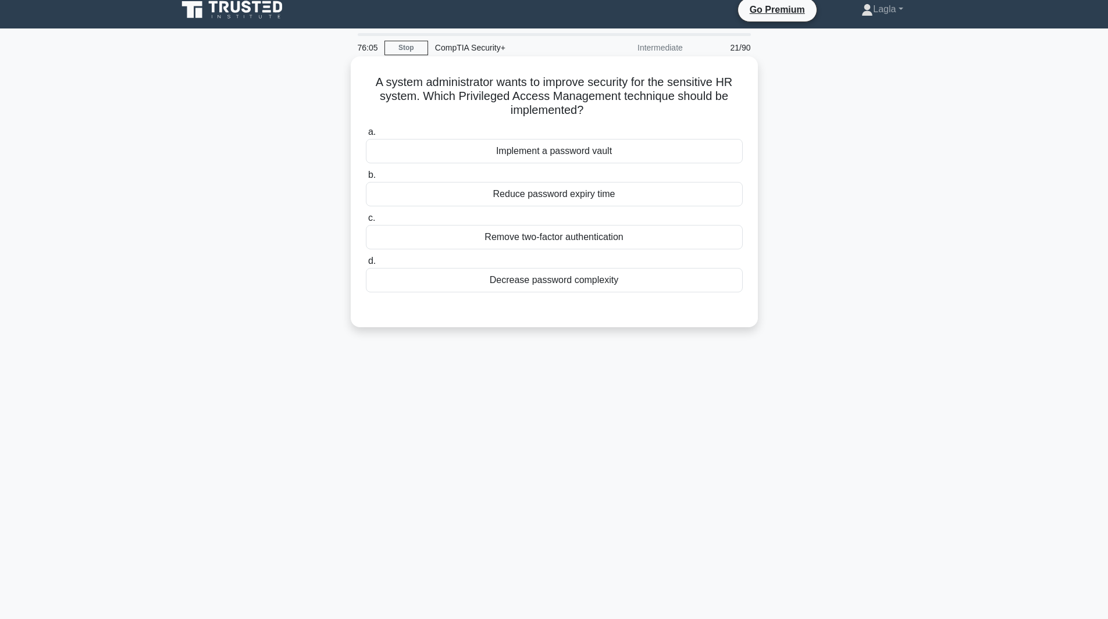
click at [441, 189] on div "Reduce password expiry time" at bounding box center [554, 194] width 377 height 24
click at [366, 179] on input "b. Reduce password expiry time" at bounding box center [366, 176] width 0 height 8
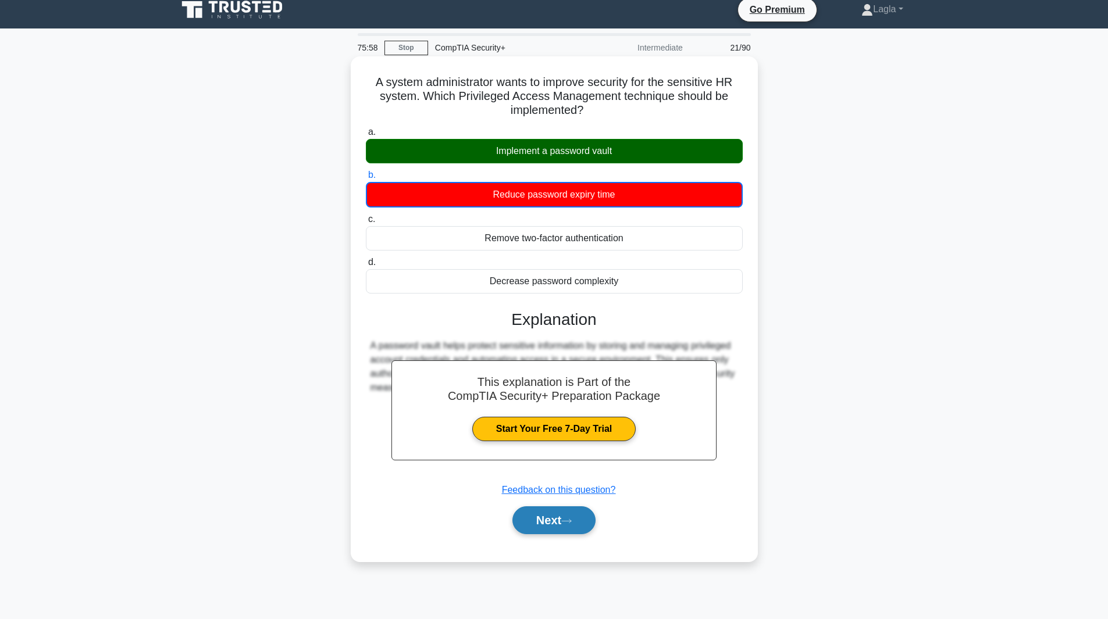
click at [558, 534] on button "Next" at bounding box center [553, 521] width 83 height 28
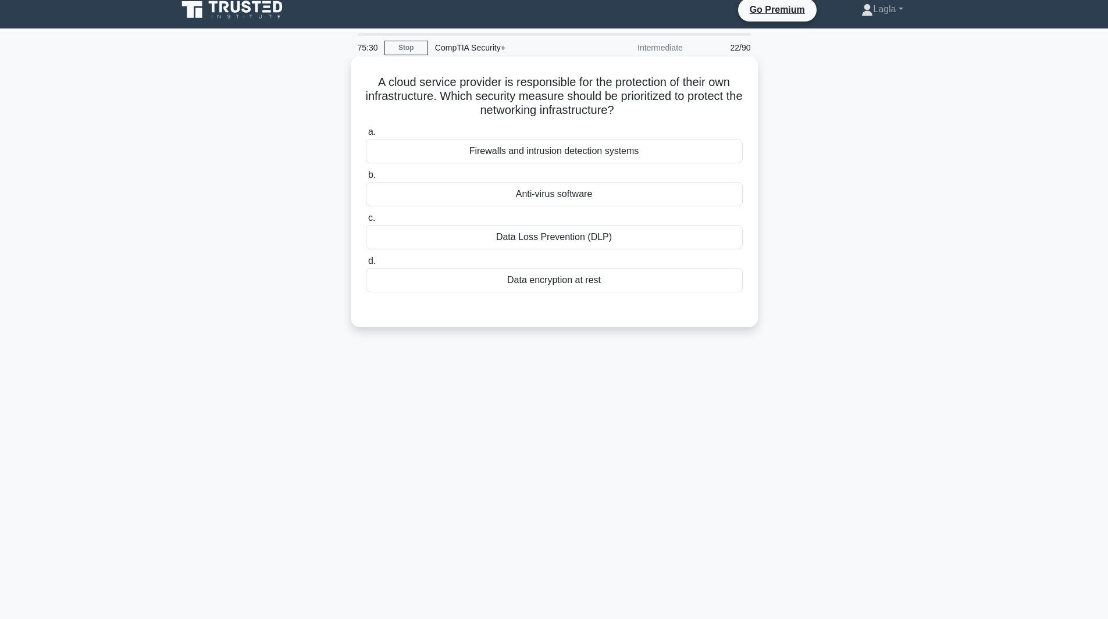
click at [600, 154] on div "Firewalls and intrusion detection systems" at bounding box center [554, 151] width 377 height 24
click at [366, 136] on input "a. Firewalls and intrusion detection systems" at bounding box center [366, 133] width 0 height 8
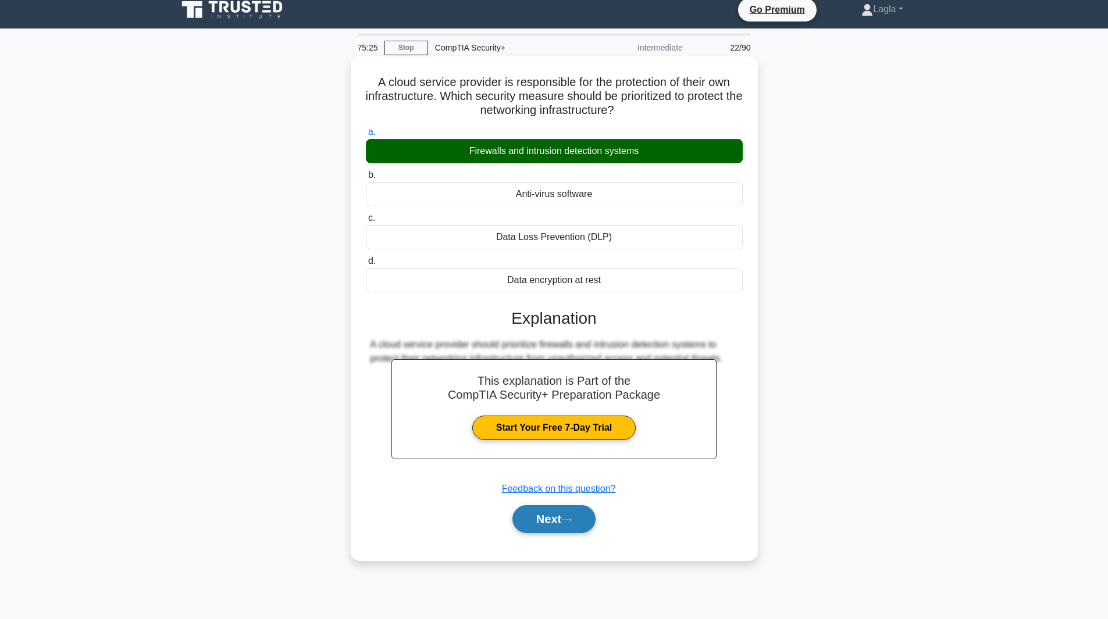
click at [559, 523] on button "Next" at bounding box center [553, 519] width 83 height 28
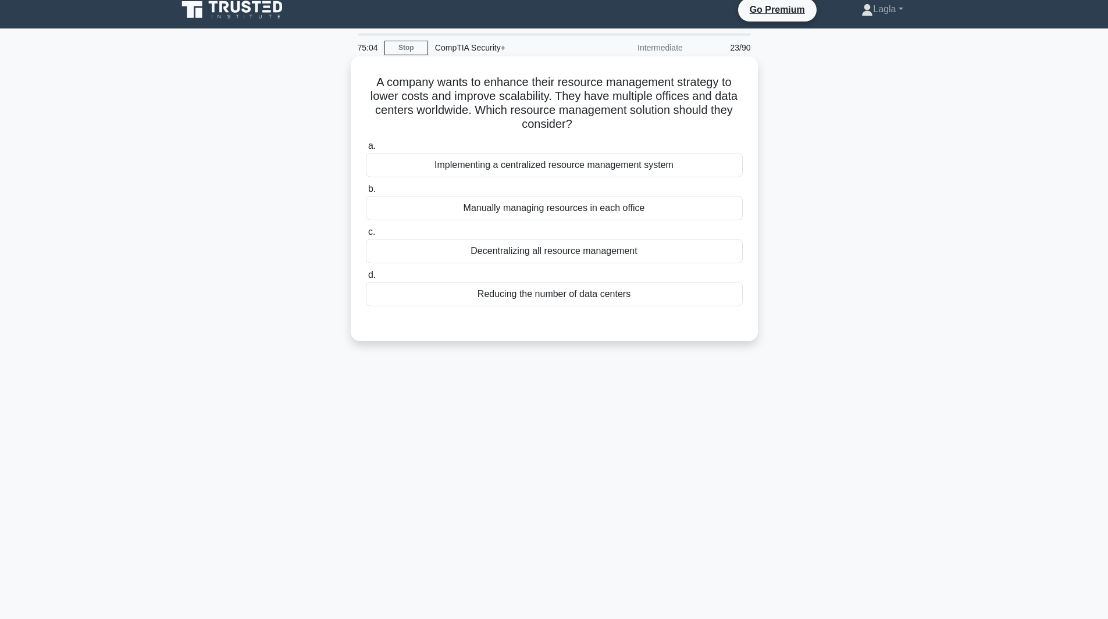
click at [539, 157] on div "Implementing a centralized resource management system" at bounding box center [554, 165] width 377 height 24
click at [366, 150] on input "a. Implementing a centralized resource management system" at bounding box center [366, 146] width 0 height 8
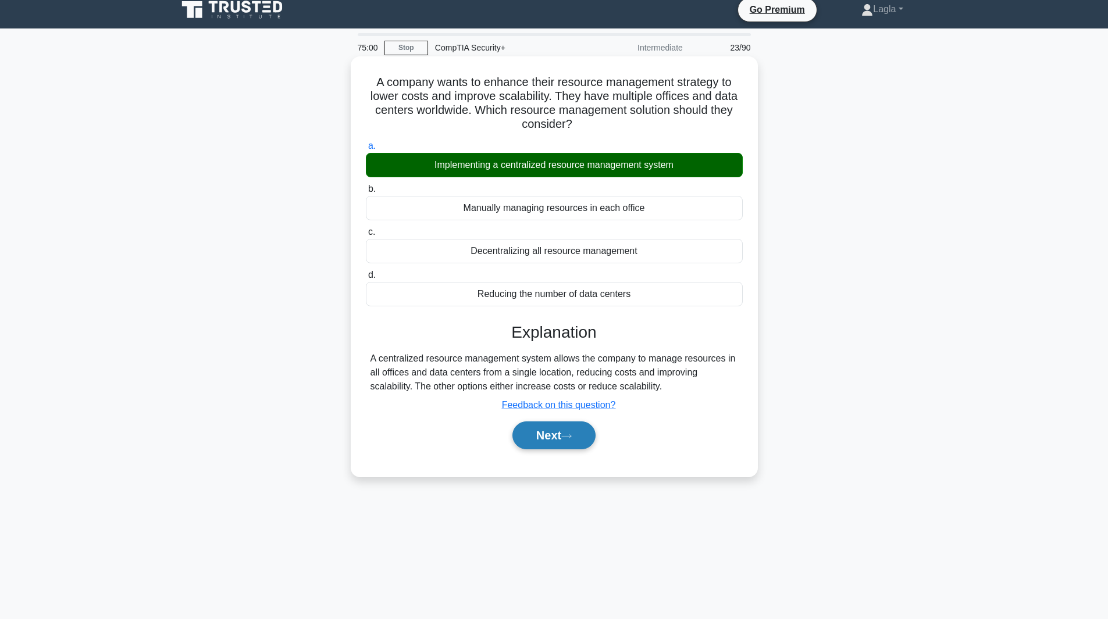
click at [529, 444] on button "Next" at bounding box center [553, 436] width 83 height 28
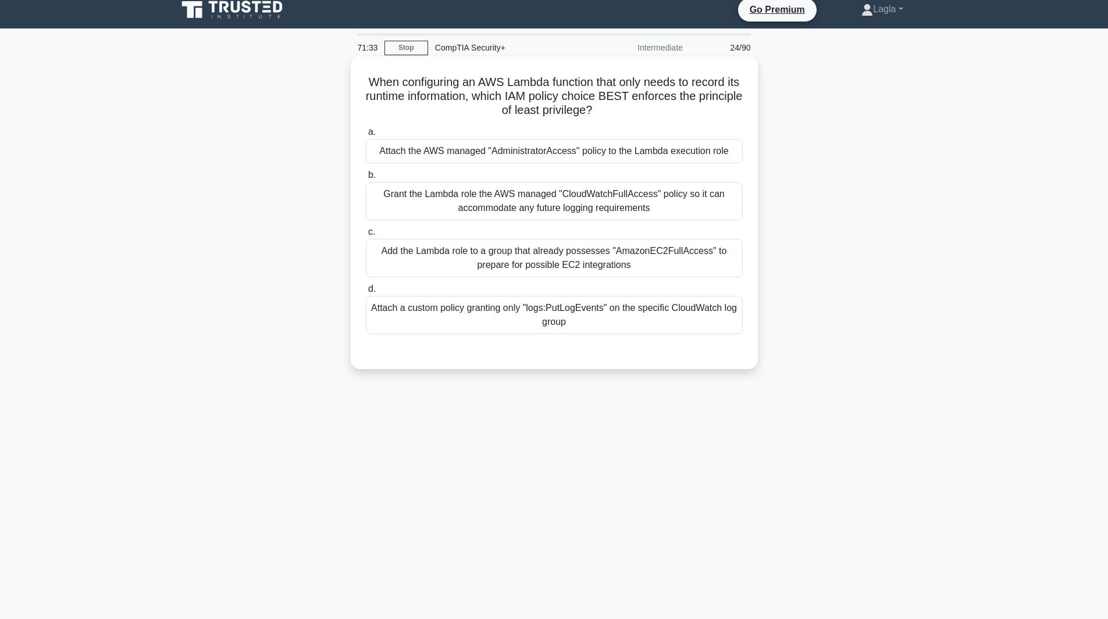
click at [580, 324] on div "Attach a custom policy granting only "logs:PutLogEvents" on the specific CloudW…" at bounding box center [554, 315] width 377 height 38
click at [366, 293] on input "d. Attach a custom policy granting only "logs:PutLogEvents" on the specific Clo…" at bounding box center [366, 290] width 0 height 8
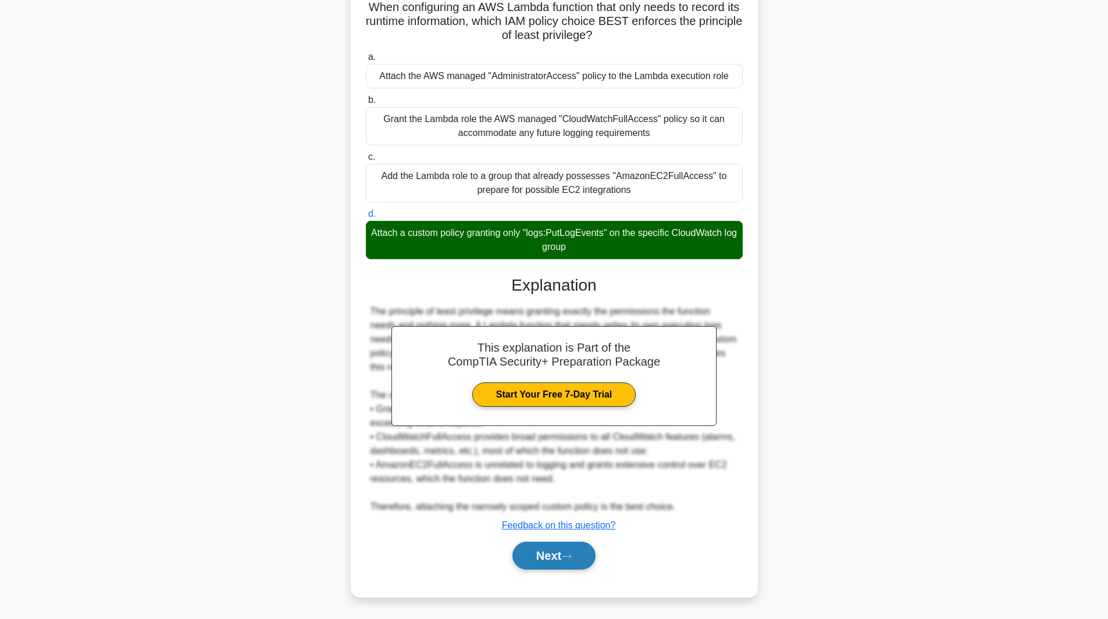
click at [546, 555] on button "Next" at bounding box center [553, 556] width 83 height 28
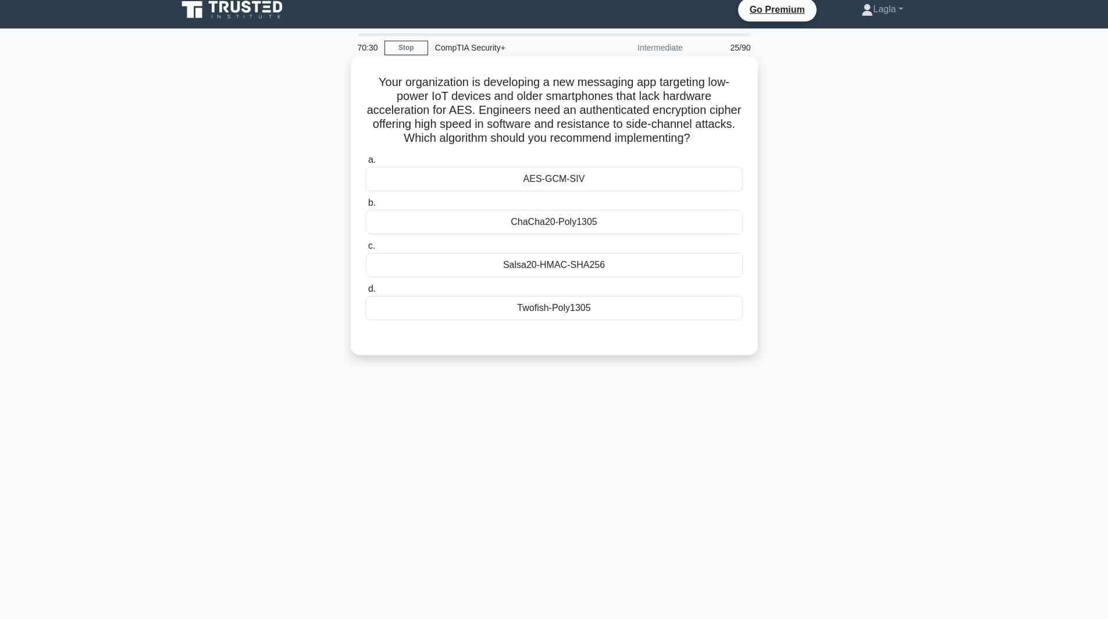
click at [555, 309] on div "Twofish-Poly1305" at bounding box center [554, 308] width 377 height 24
click at [366, 293] on input "d. Twofish-Poly1305" at bounding box center [366, 290] width 0 height 8
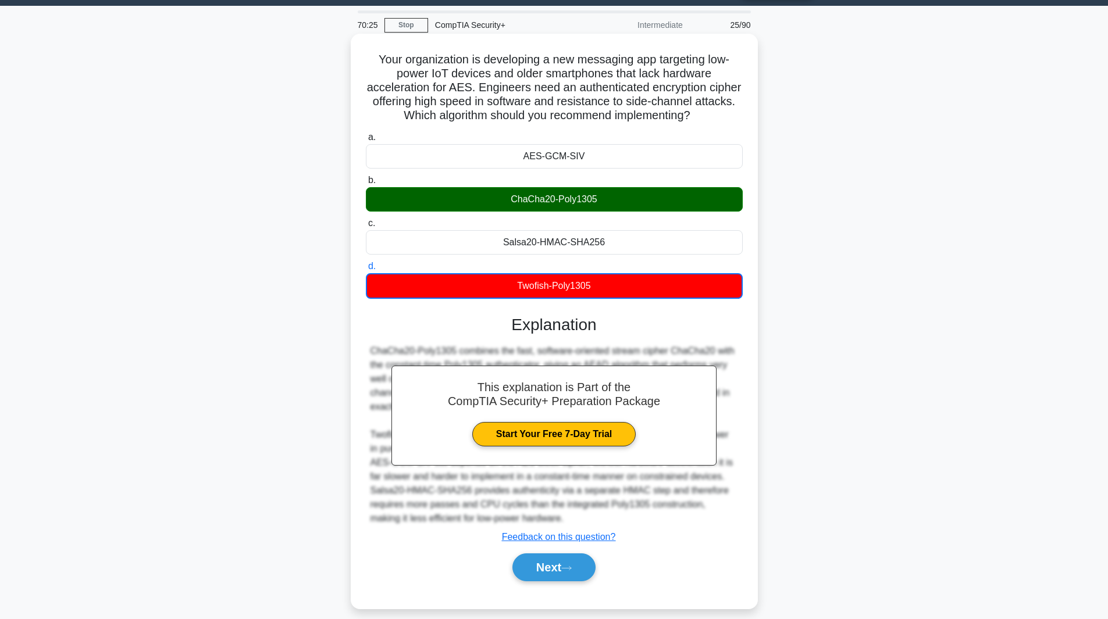
scroll to position [44, 0]
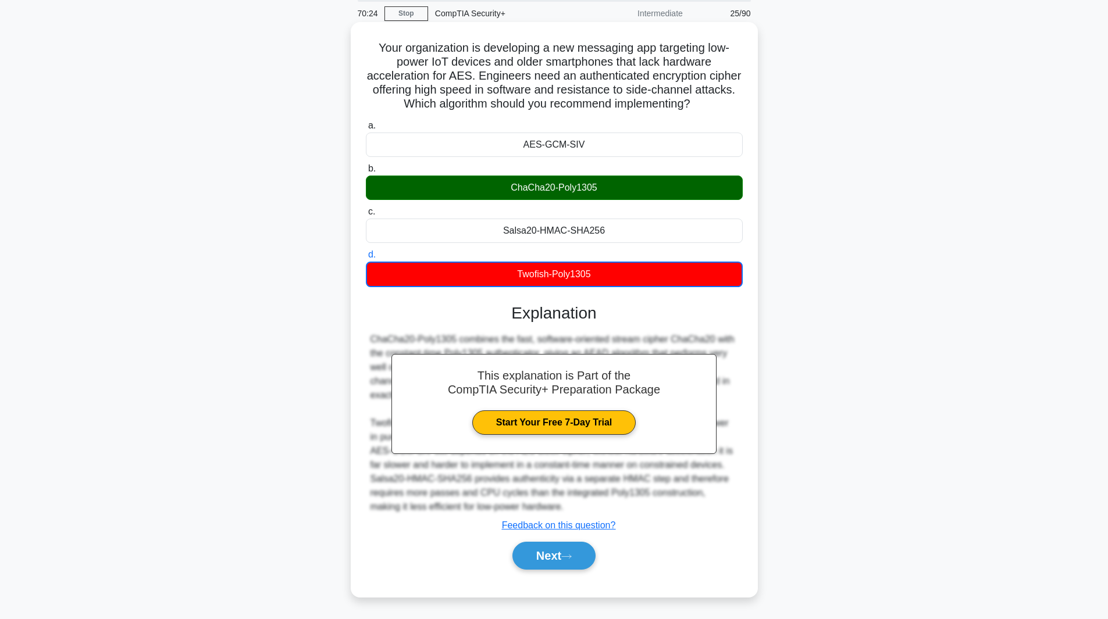
click at [552, 571] on div "Next" at bounding box center [554, 555] width 377 height 37
click at [553, 562] on button "Next" at bounding box center [553, 556] width 83 height 28
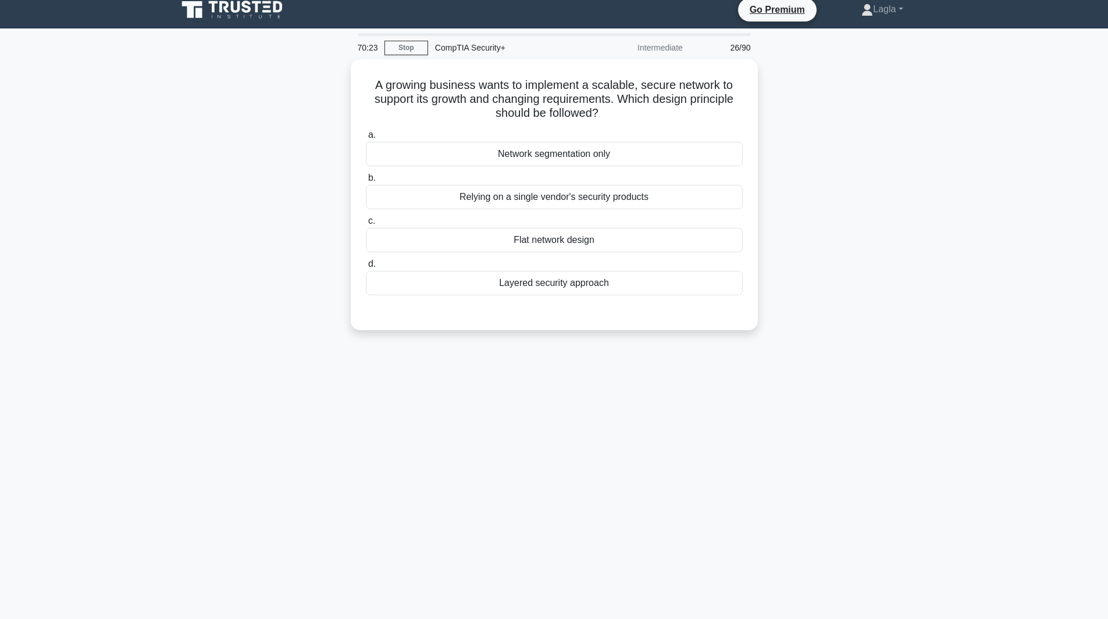
scroll to position [9, 0]
click at [580, 291] on div "Layered security approach" at bounding box center [554, 280] width 377 height 24
click at [366, 265] on input "d. Layered security approach" at bounding box center [366, 262] width 0 height 8
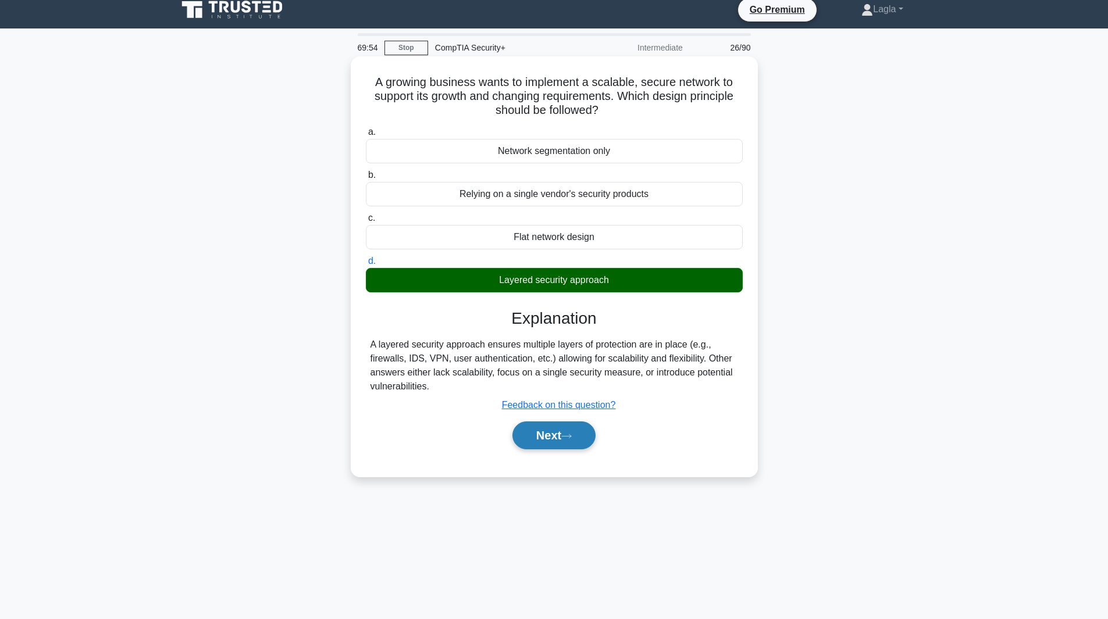
click at [545, 438] on button "Next" at bounding box center [553, 436] width 83 height 28
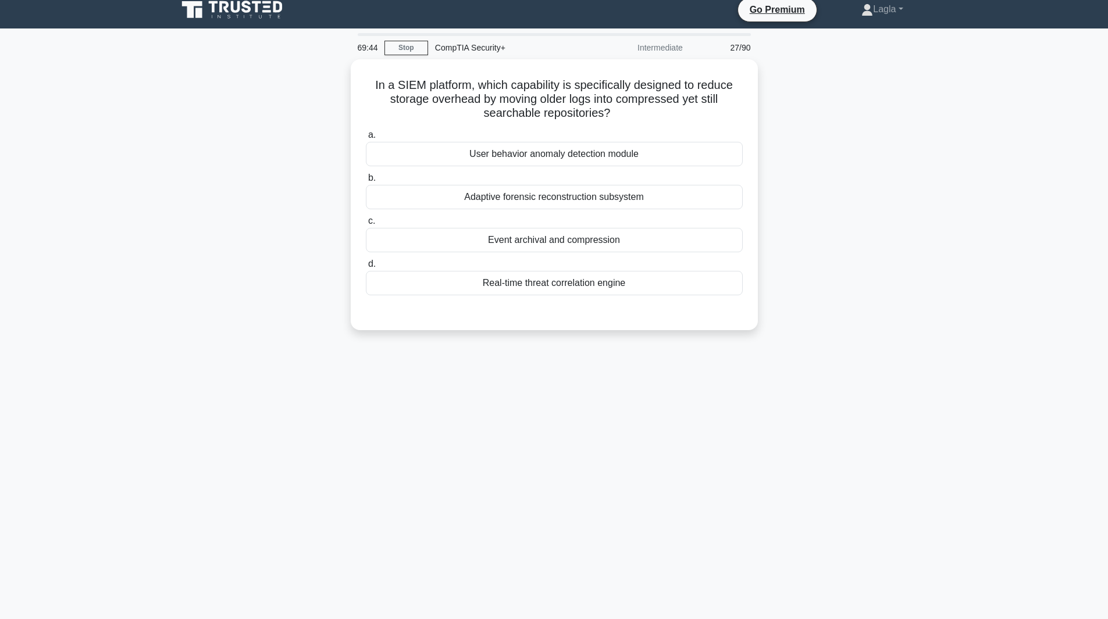
drag, startPoint x: 545, startPoint y: 438, endPoint x: 455, endPoint y: 443, distance: 89.7
click at [455, 443] on div "69:44 Stop CompTIA Security+ Intermediate 27/90 In a SIEM platform, which capab…" at bounding box center [554, 324] width 768 height 582
click at [527, 241] on div "Event archival and compression" at bounding box center [554, 237] width 377 height 24
click at [366, 222] on input "c. Event archival and compression" at bounding box center [366, 219] width 0 height 8
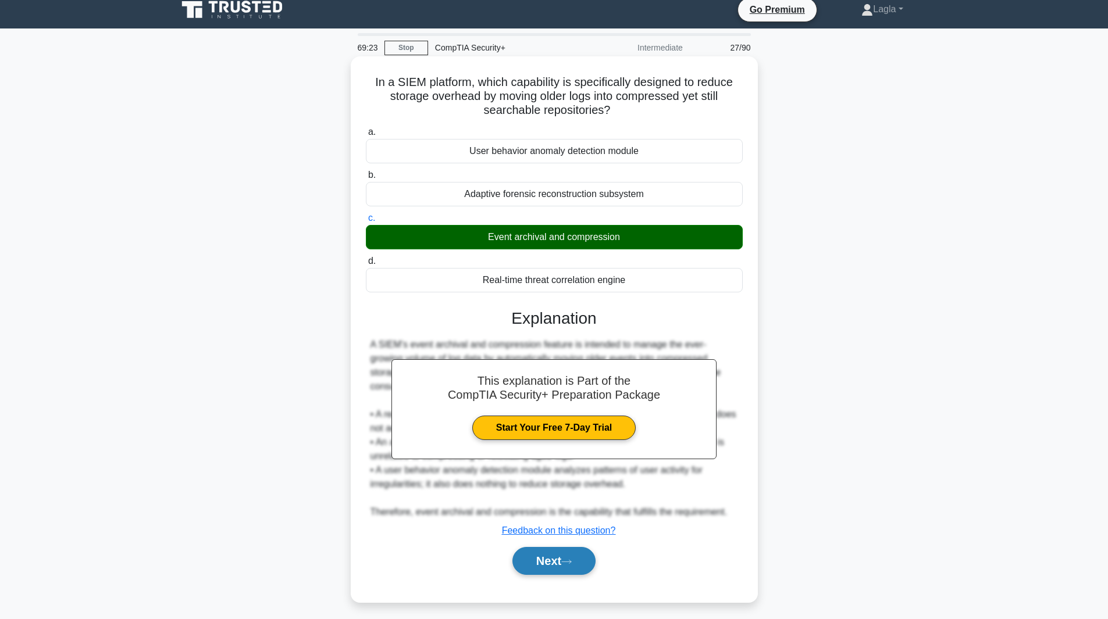
click at [569, 551] on button "Next" at bounding box center [553, 561] width 83 height 28
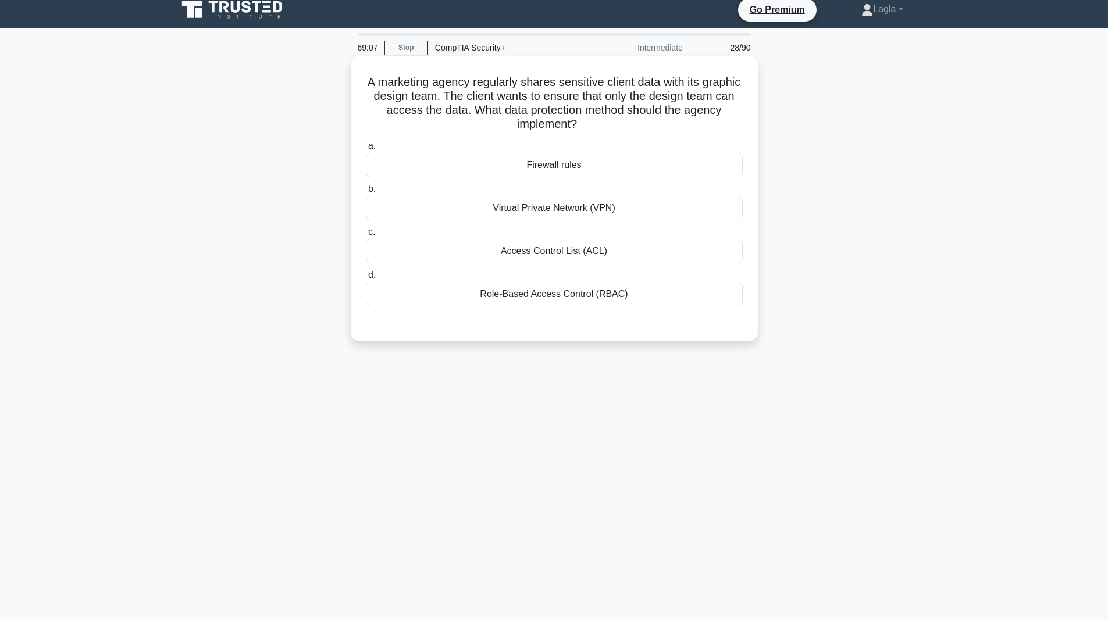
click at [564, 312] on div "a. Firewall rules b. Virtual Private Network (VPN) c. d." at bounding box center [554, 232] width 379 height 191
click at [566, 284] on div "Role-Based Access Control (RBAC)" at bounding box center [554, 294] width 377 height 24
click at [366, 279] on input "d. Role-Based Access Control (RBAC)" at bounding box center [366, 276] width 0 height 8
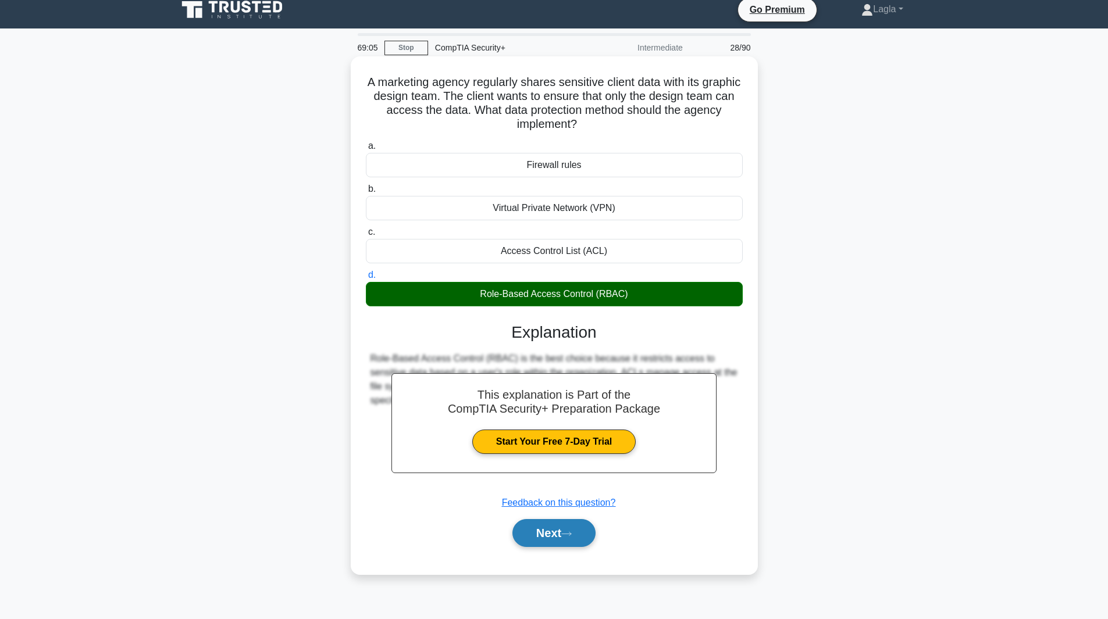
click at [565, 534] on button "Next" at bounding box center [553, 533] width 83 height 28
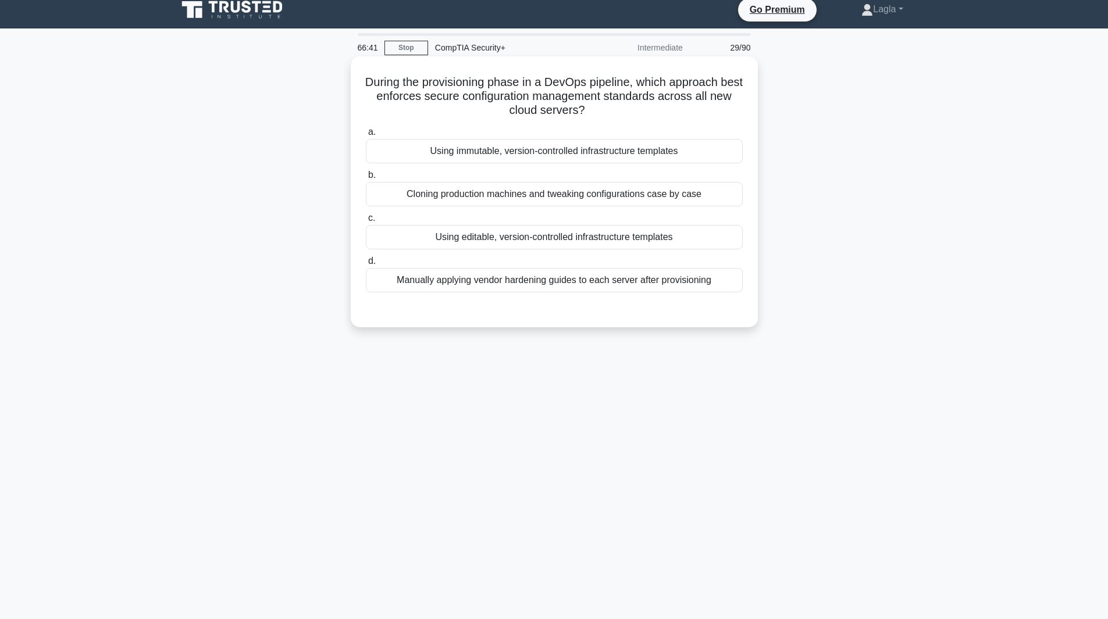
click at [495, 233] on div "Using editable, version-controlled infrastructure templates" at bounding box center [554, 237] width 377 height 24
click at [366, 222] on input "c. Using editable, version-controlled infrastructure templates" at bounding box center [366, 219] width 0 height 8
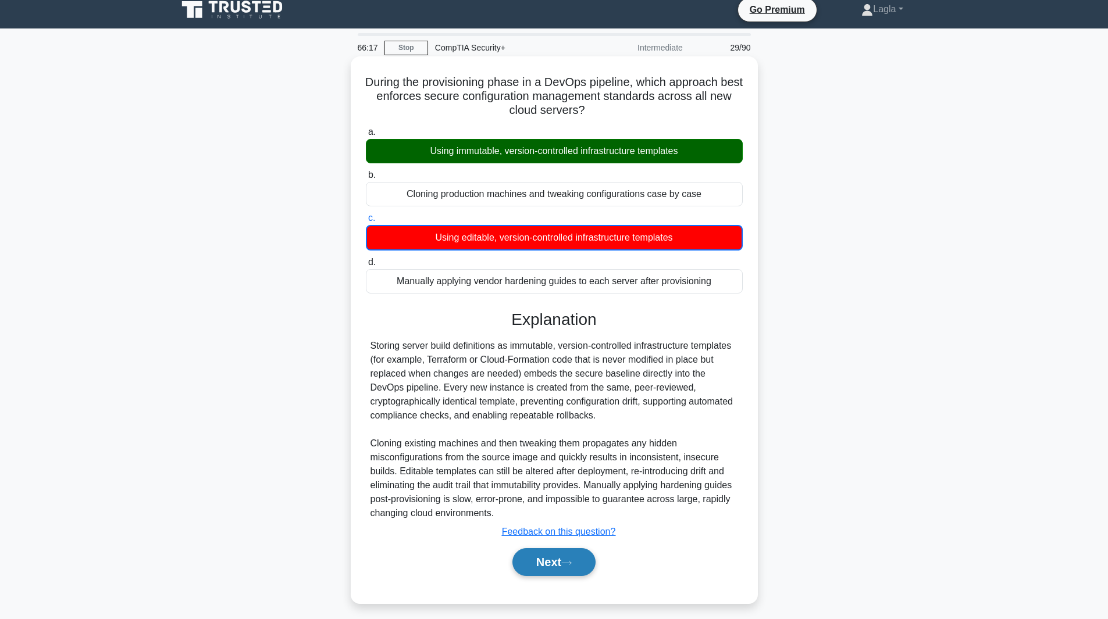
click at [556, 570] on button "Next" at bounding box center [553, 562] width 83 height 28
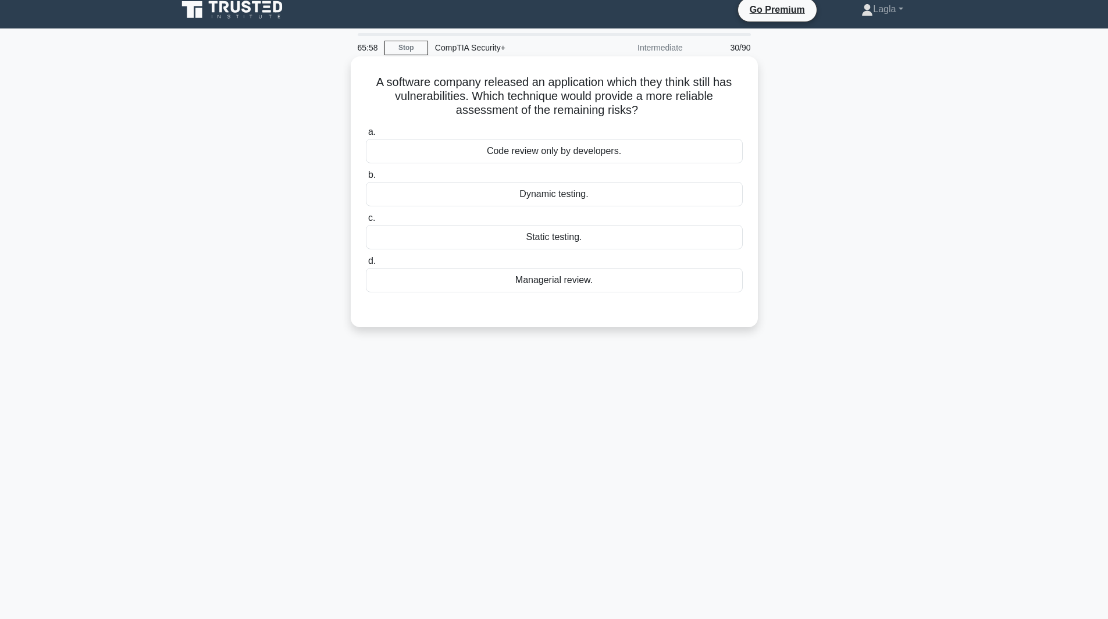
click at [508, 192] on div "Dynamic testing." at bounding box center [554, 194] width 377 height 24
click at [366, 179] on input "b. Dynamic testing." at bounding box center [366, 176] width 0 height 8
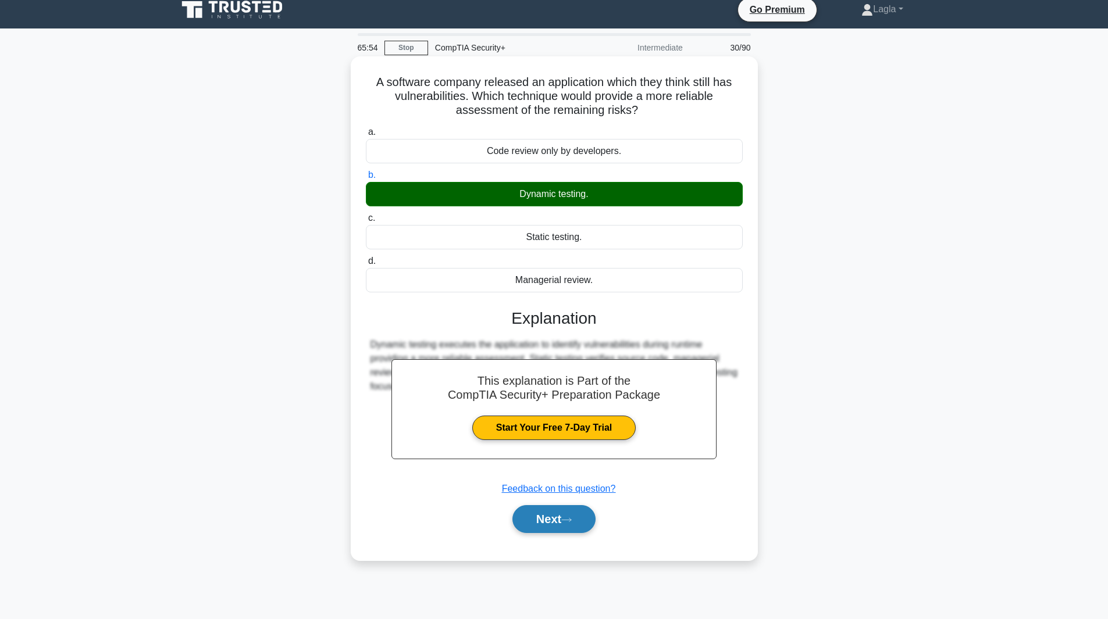
click at [555, 522] on button "Next" at bounding box center [553, 519] width 83 height 28
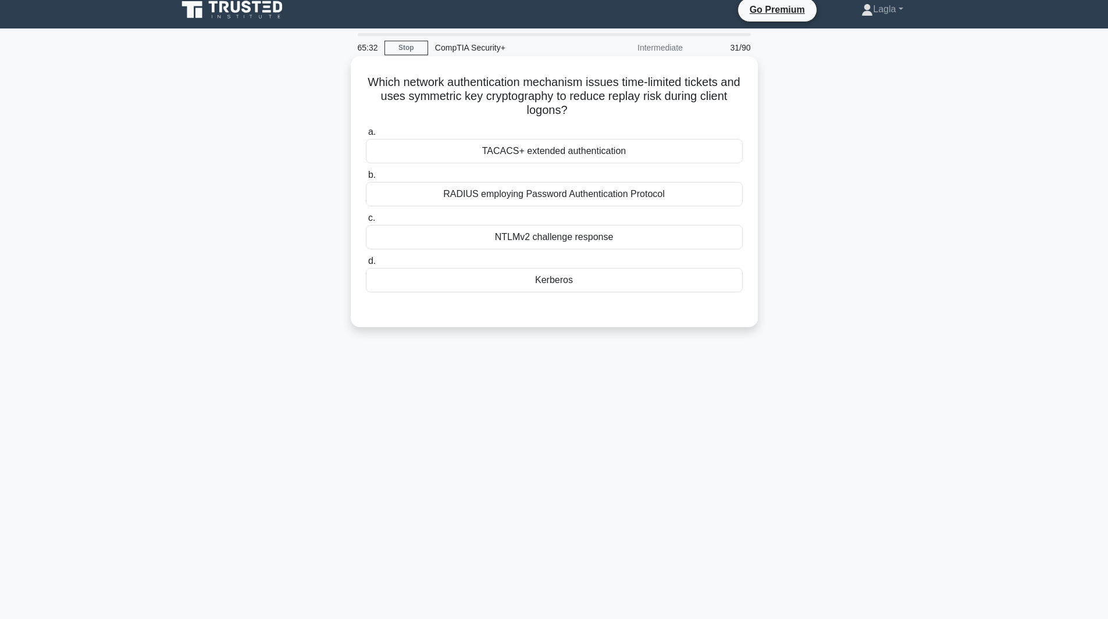
click at [539, 194] on div "RADIUS employing Password Authentication Protocol" at bounding box center [554, 194] width 377 height 24
click at [366, 179] on input "b. RADIUS employing Password Authentication Protocol" at bounding box center [366, 176] width 0 height 8
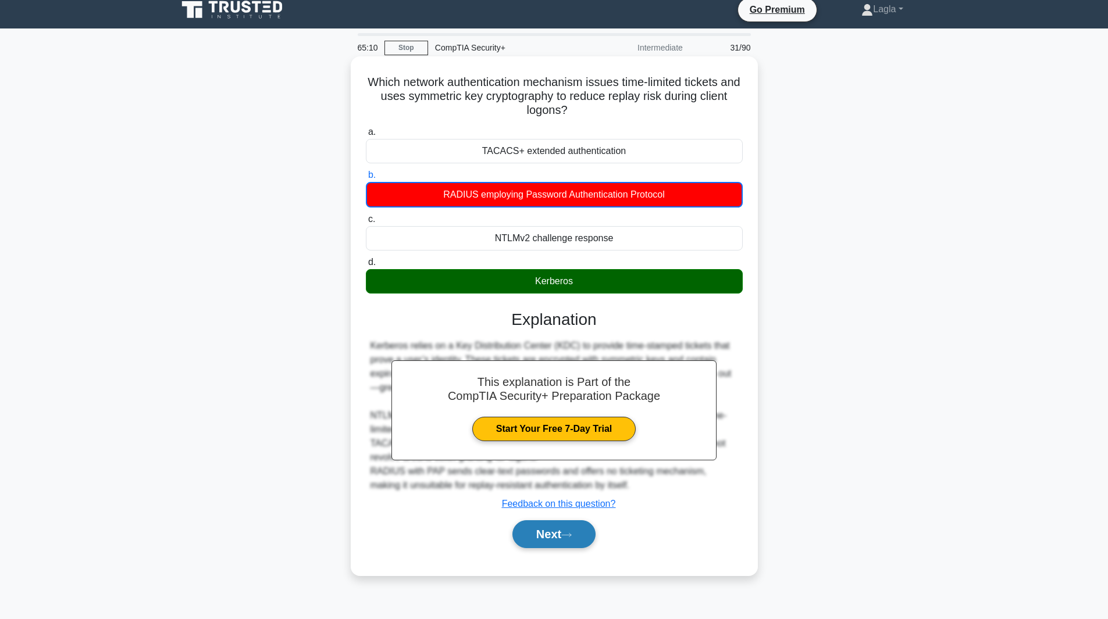
click at [538, 531] on button "Next" at bounding box center [553, 534] width 83 height 28
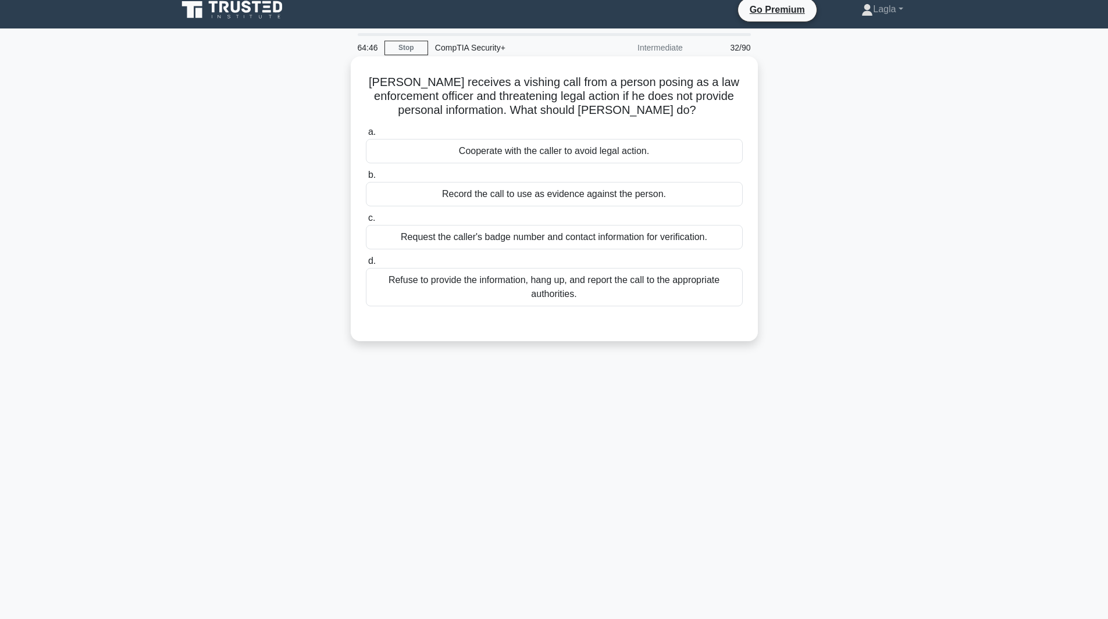
click at [501, 244] on div "Request the caller's badge number and contact information for verification." at bounding box center [554, 237] width 377 height 24
click at [366, 222] on input "c. Request the caller's badge number and contact information for verification." at bounding box center [366, 219] width 0 height 8
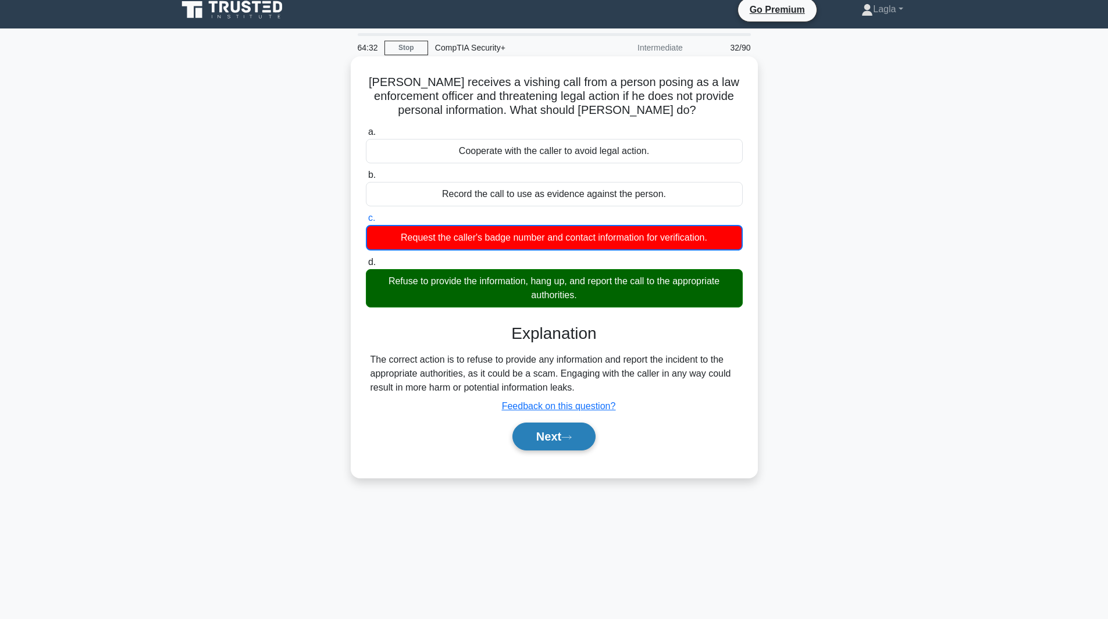
click at [558, 447] on button "Next" at bounding box center [553, 437] width 83 height 28
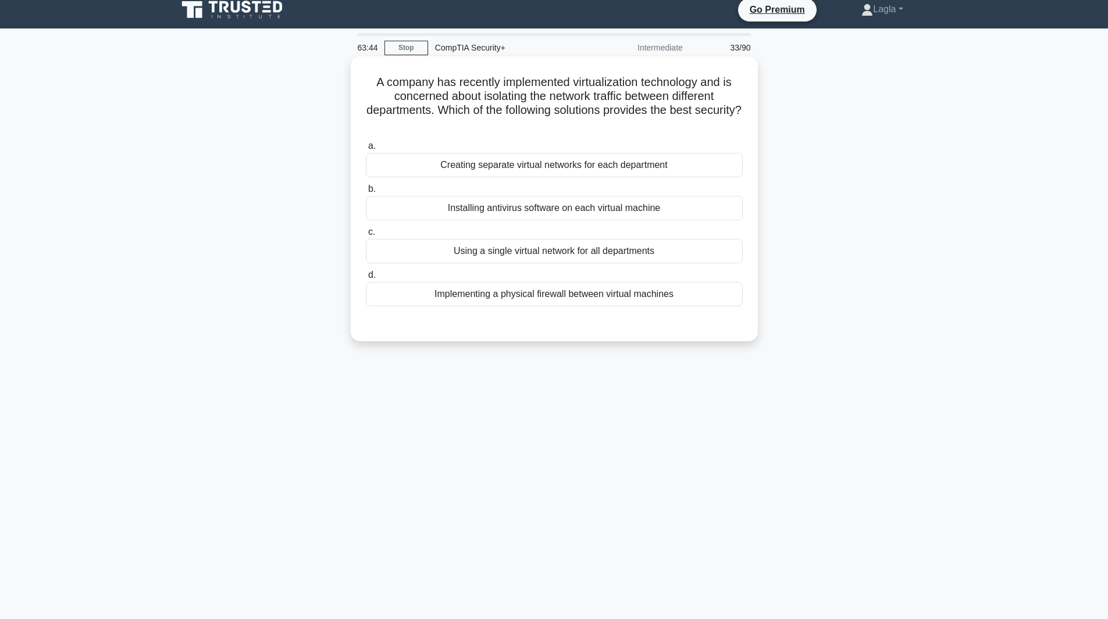
click at [488, 165] on div "Creating separate virtual networks for each department" at bounding box center [554, 165] width 377 height 24
click at [366, 150] on input "a. Creating separate virtual networks for each department" at bounding box center [366, 146] width 0 height 8
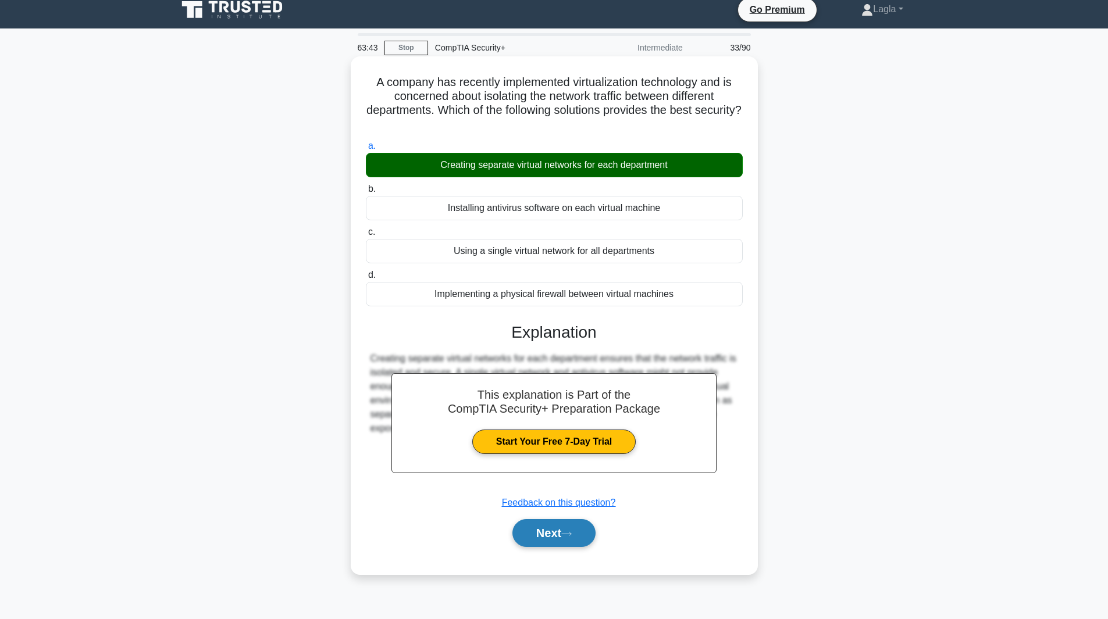
click at [559, 523] on button "Next" at bounding box center [553, 533] width 83 height 28
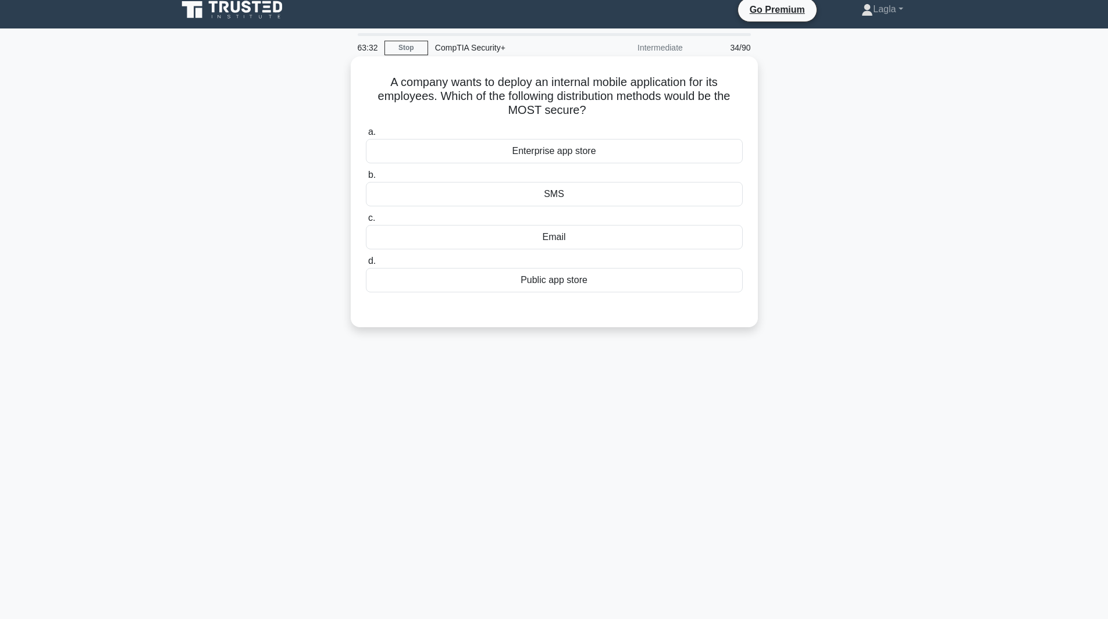
click at [574, 158] on div "Enterprise app store" at bounding box center [554, 151] width 377 height 24
click at [366, 136] on input "a. Enterprise app store" at bounding box center [366, 133] width 0 height 8
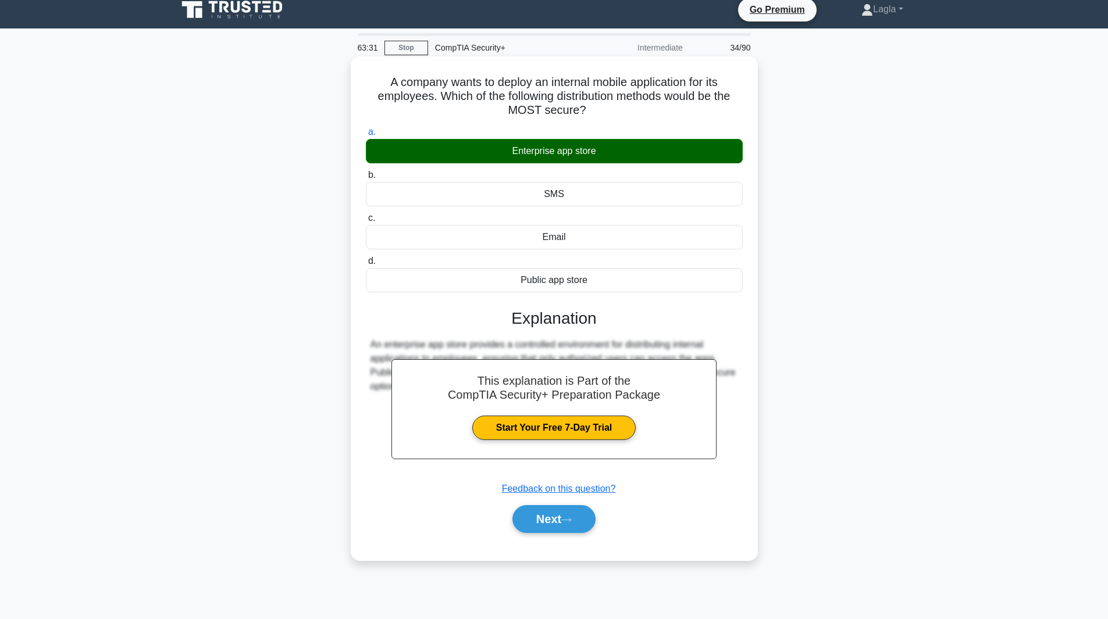
click at [560, 536] on div "Next" at bounding box center [554, 519] width 377 height 37
click at [561, 526] on button "Next" at bounding box center [553, 519] width 83 height 28
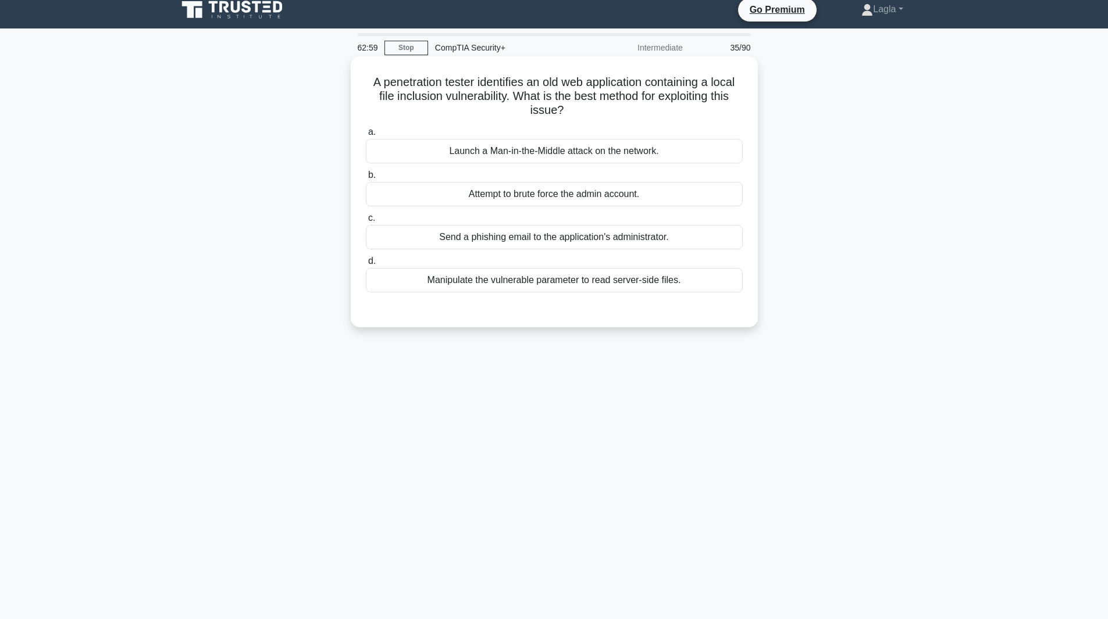
click at [627, 283] on div "Manipulate the vulnerable parameter to read server-side files." at bounding box center [554, 280] width 377 height 24
click at [366, 265] on input "d. Manipulate the vulnerable parameter to read server-side files." at bounding box center [366, 262] width 0 height 8
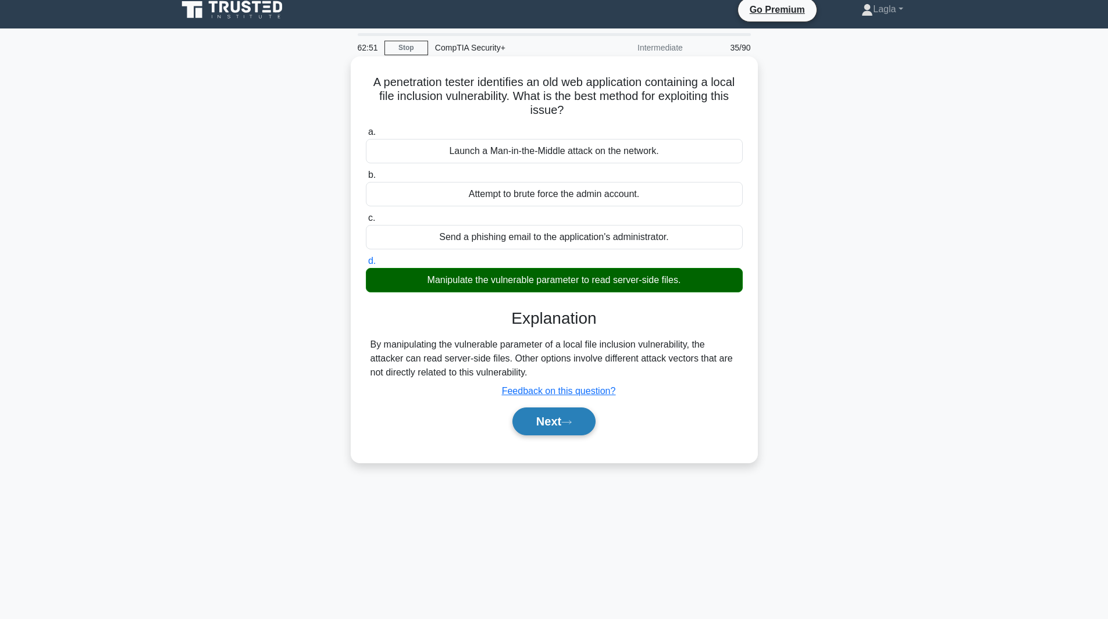
click at [577, 412] on button "Next" at bounding box center [553, 422] width 83 height 28
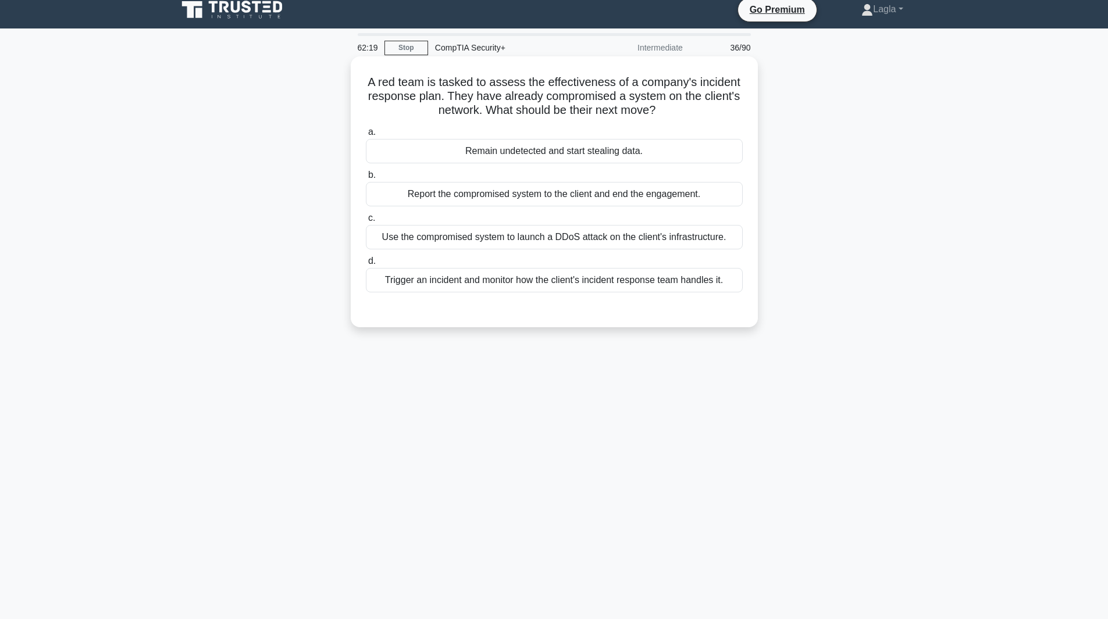
click at [448, 286] on div "Trigger an incident and monitor how the client's incident response team handles…" at bounding box center [554, 280] width 377 height 24
click at [366, 265] on input "d. Trigger an incident and monitor how the client's incident response team hand…" at bounding box center [366, 262] width 0 height 8
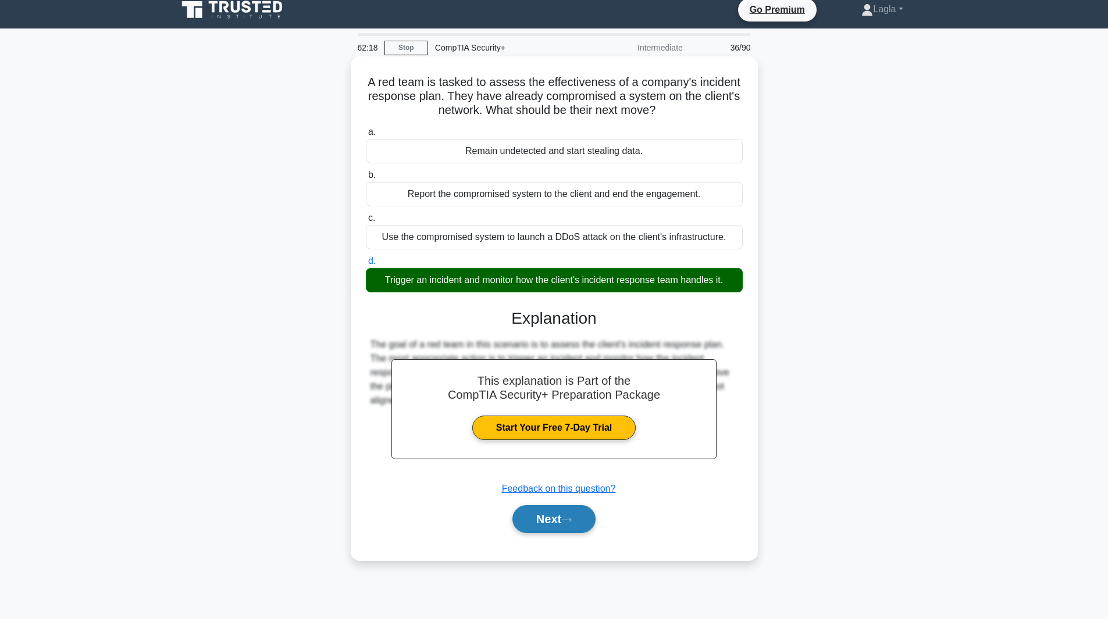
click at [530, 509] on button "Next" at bounding box center [553, 519] width 83 height 28
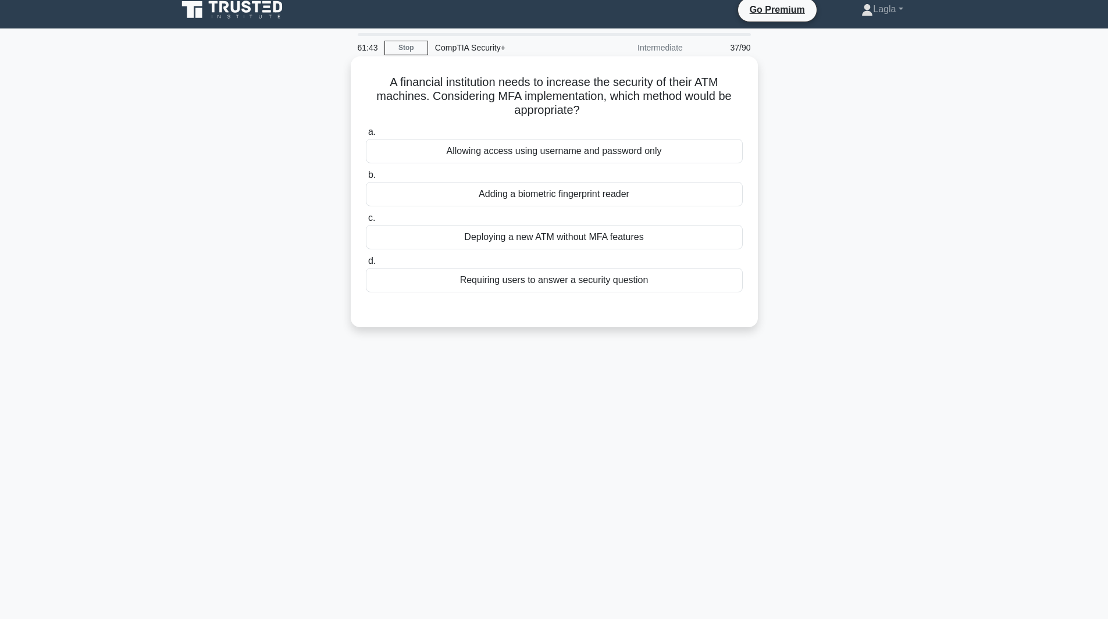
click at [606, 200] on div "Adding a biometric fingerprint reader" at bounding box center [554, 194] width 377 height 24
click at [366, 179] on input "b. Adding a biometric fingerprint reader" at bounding box center [366, 176] width 0 height 8
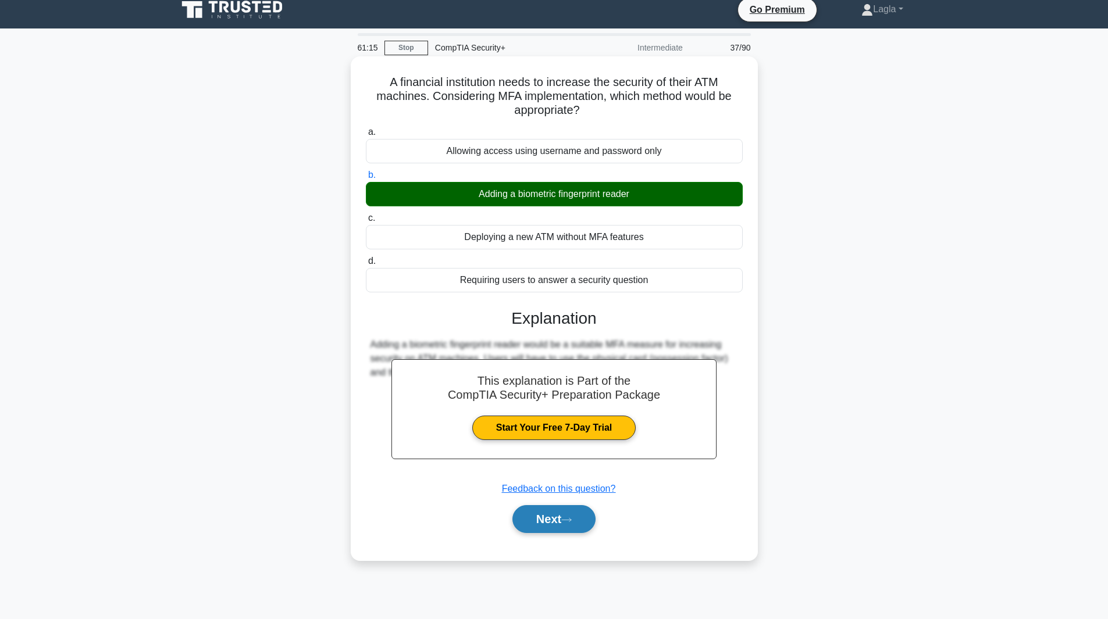
click at [543, 528] on button "Next" at bounding box center [553, 519] width 83 height 28
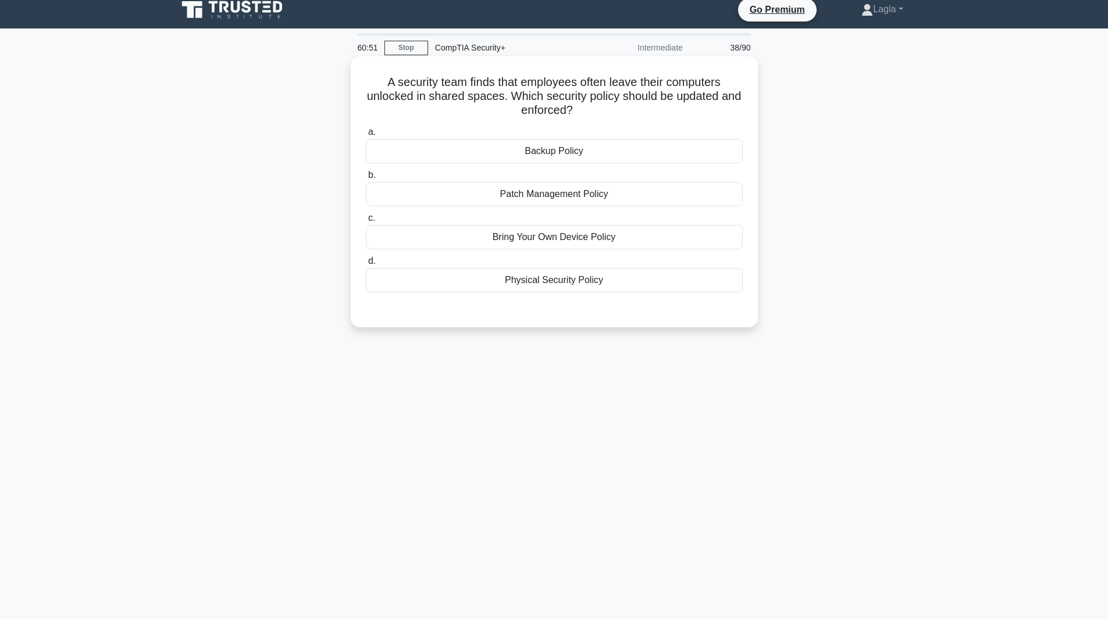
click at [551, 273] on div "Physical Security Policy" at bounding box center [554, 280] width 377 height 24
click at [366, 265] on input "d. Physical Security Policy" at bounding box center [366, 262] width 0 height 8
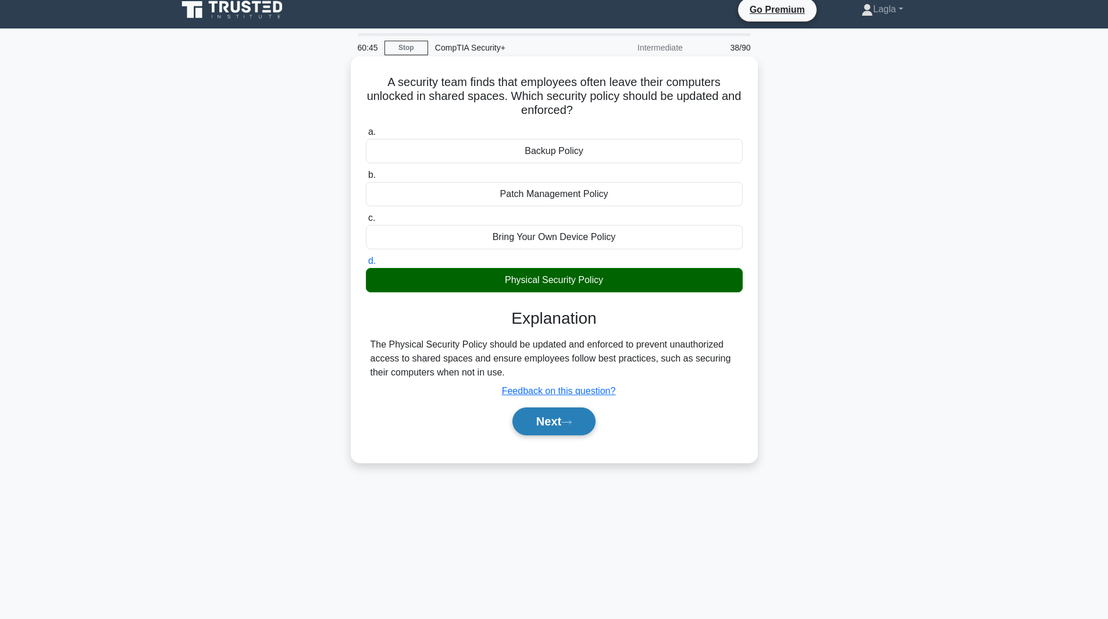
click at [534, 418] on button "Next" at bounding box center [553, 422] width 83 height 28
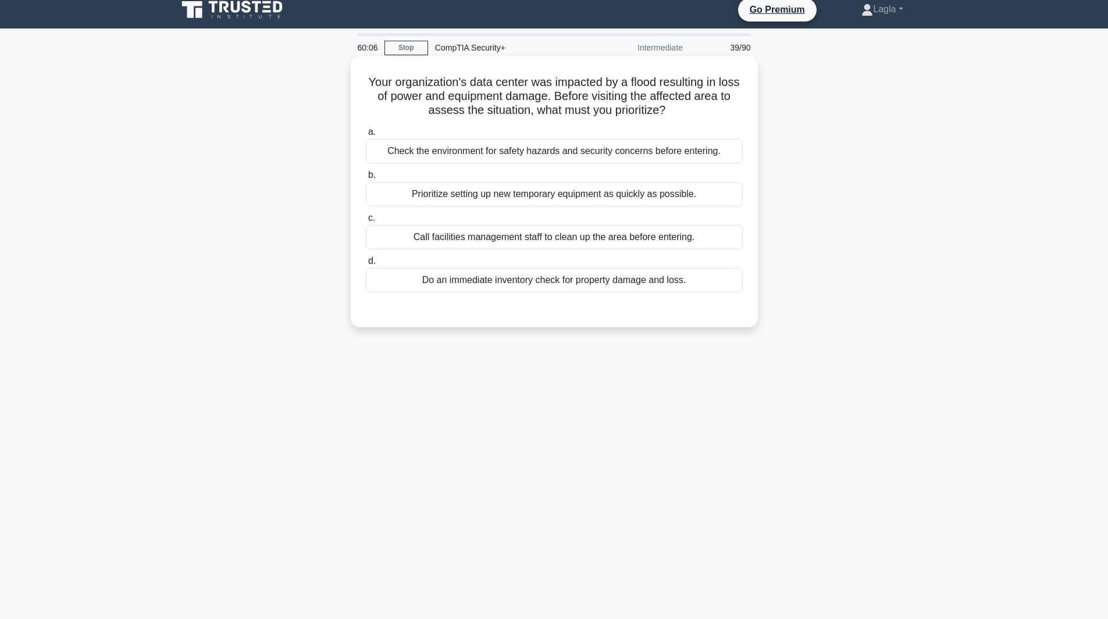
click at [728, 159] on div "Check the environment for safety hazards and security concerns before entering." at bounding box center [554, 151] width 377 height 24
click at [366, 136] on input "a. Check the environment for safety hazards and security concerns before enteri…" at bounding box center [366, 133] width 0 height 8
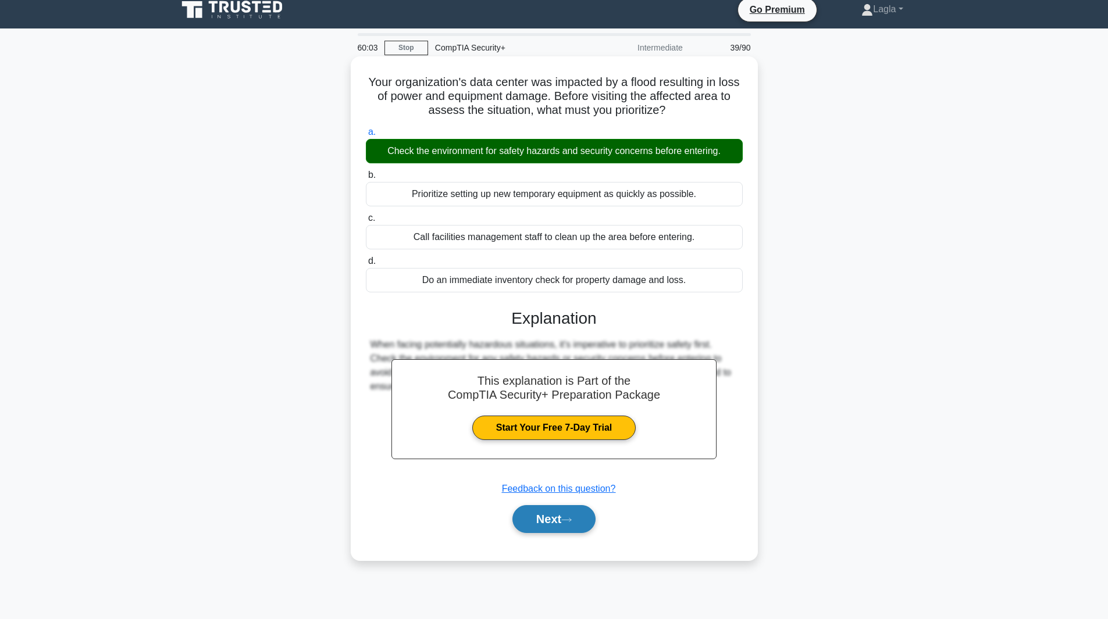
click at [539, 530] on button "Next" at bounding box center [553, 519] width 83 height 28
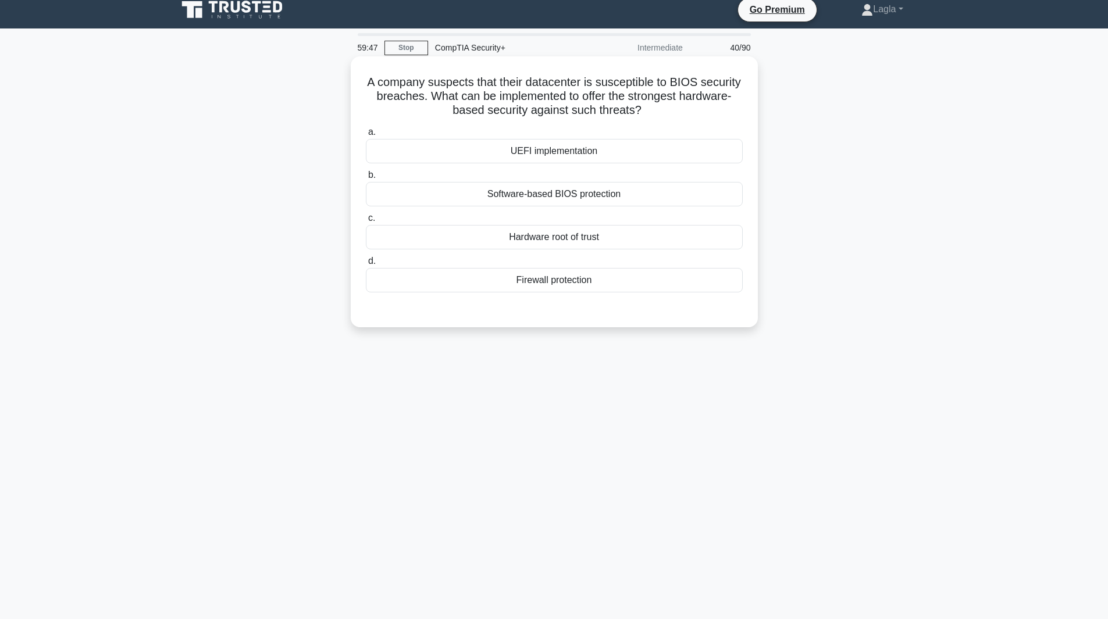
click at [566, 149] on div "UEFI implementation" at bounding box center [554, 151] width 377 height 24
click at [366, 136] on input "a. UEFI implementation" at bounding box center [366, 133] width 0 height 8
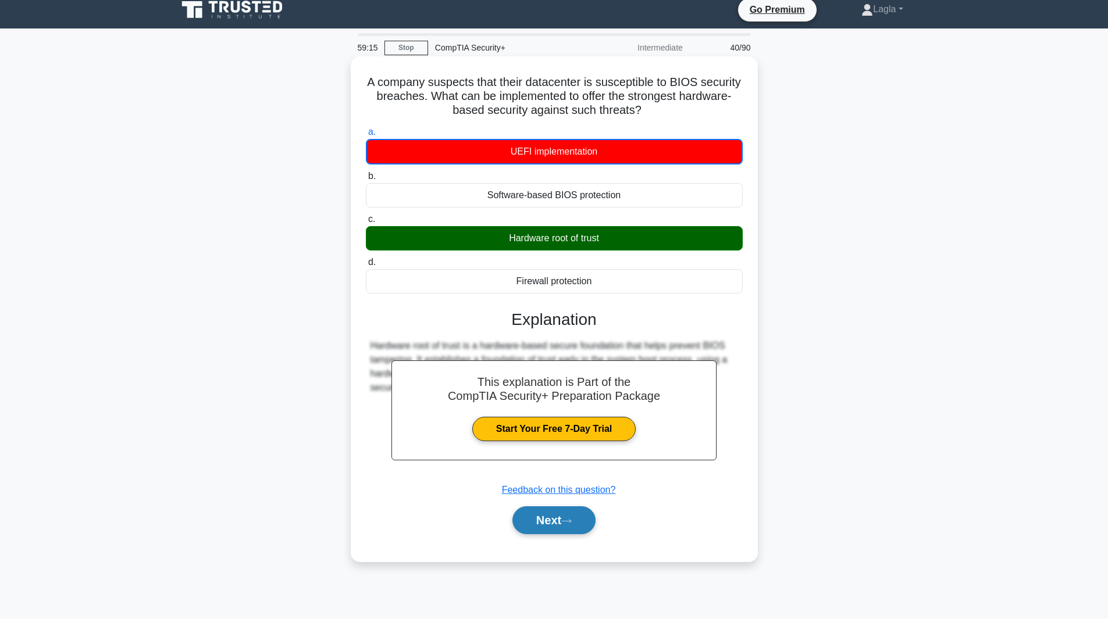
click at [577, 528] on button "Next" at bounding box center [553, 521] width 83 height 28
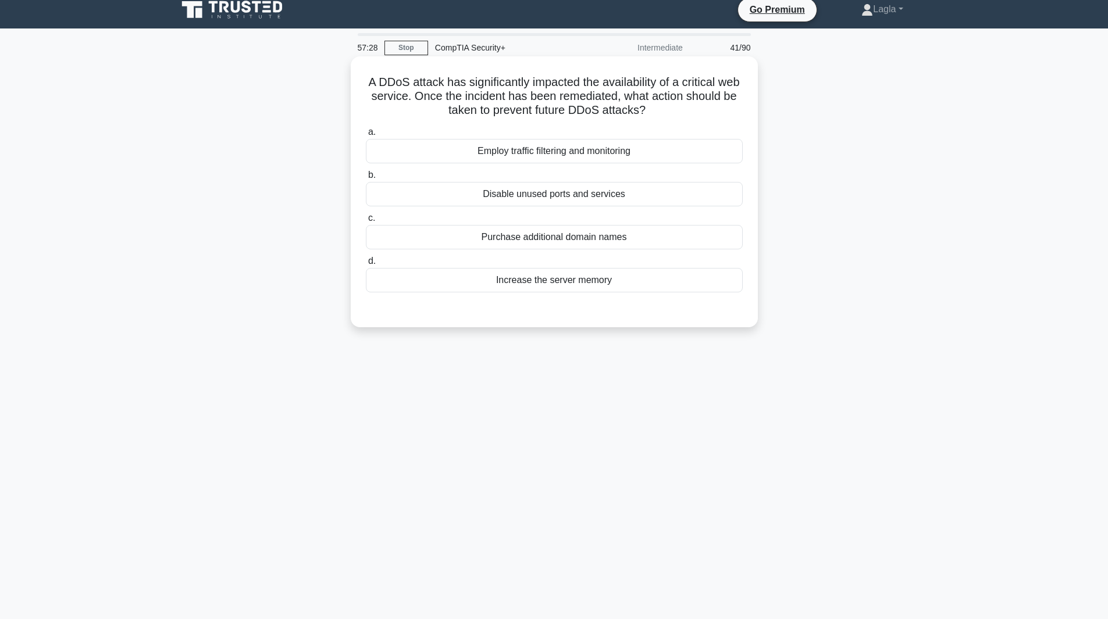
click at [463, 145] on div "Employ traffic filtering and monitoring" at bounding box center [554, 151] width 377 height 24
click at [366, 136] on input "a. Employ traffic filtering and monitoring" at bounding box center [366, 133] width 0 height 8
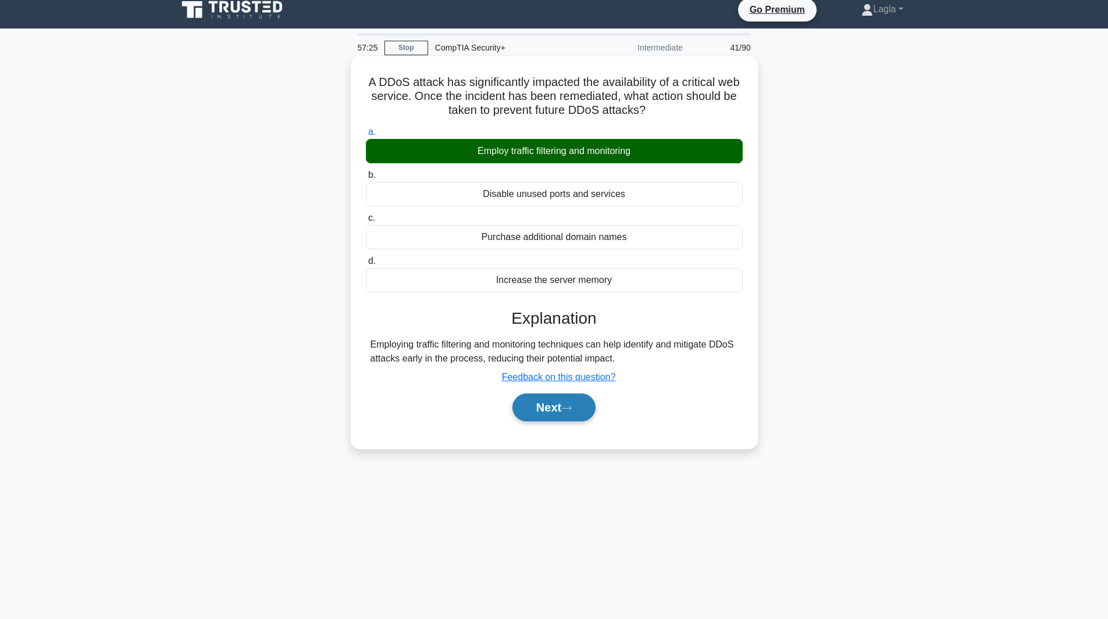
click at [547, 412] on button "Next" at bounding box center [553, 408] width 83 height 28
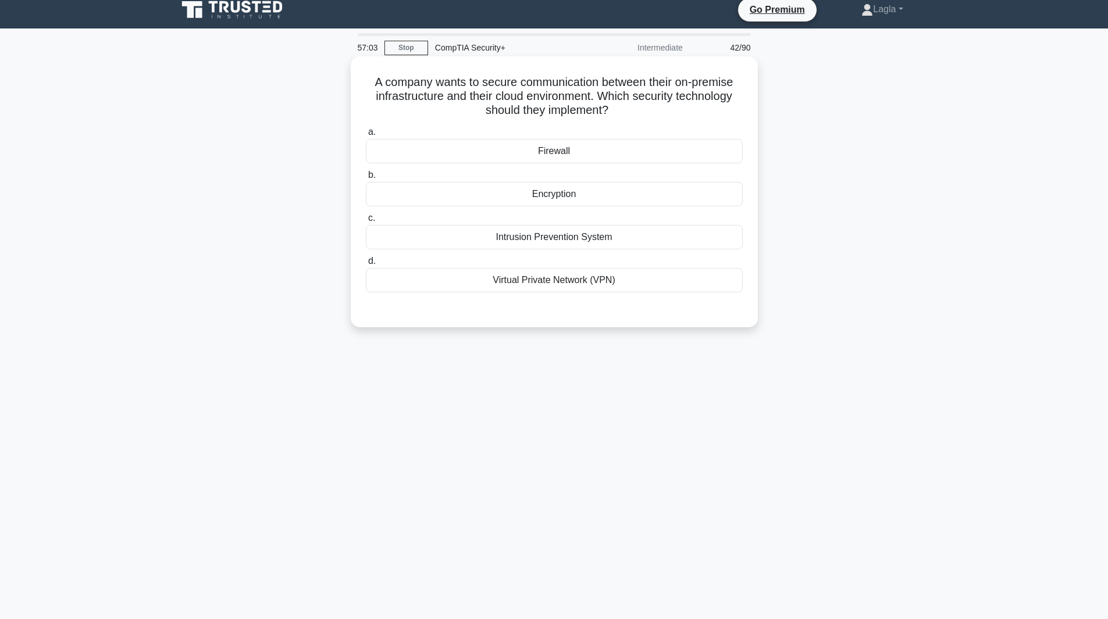
click at [594, 277] on div "Virtual Private Network (VPN)" at bounding box center [554, 280] width 377 height 24
click at [366, 265] on input "d. Virtual Private Network (VPN)" at bounding box center [366, 262] width 0 height 8
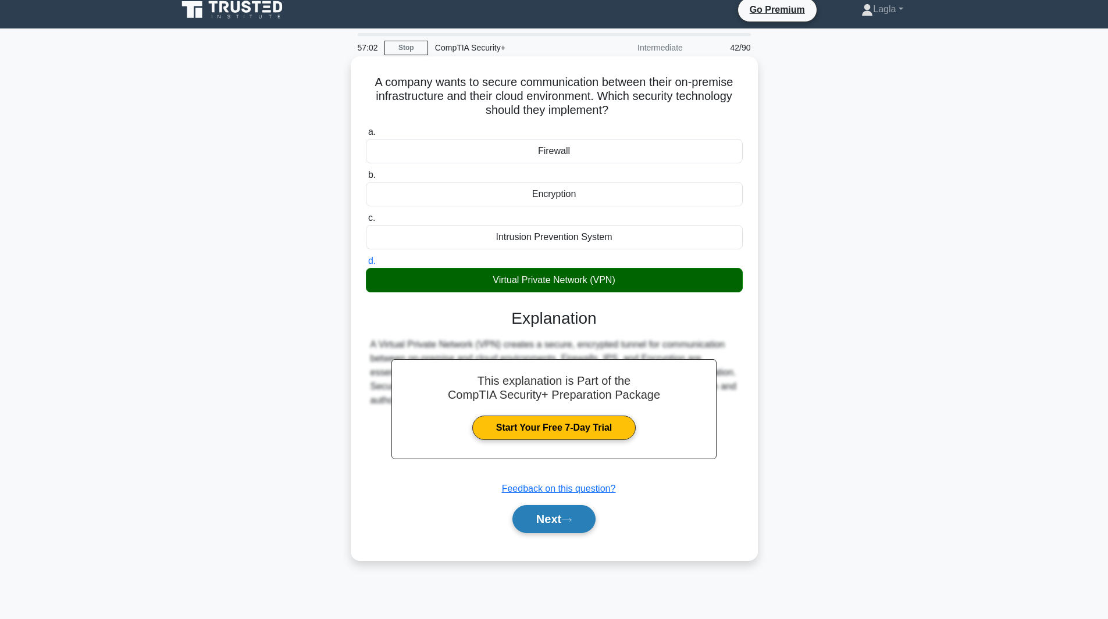
click at [581, 527] on button "Next" at bounding box center [553, 519] width 83 height 28
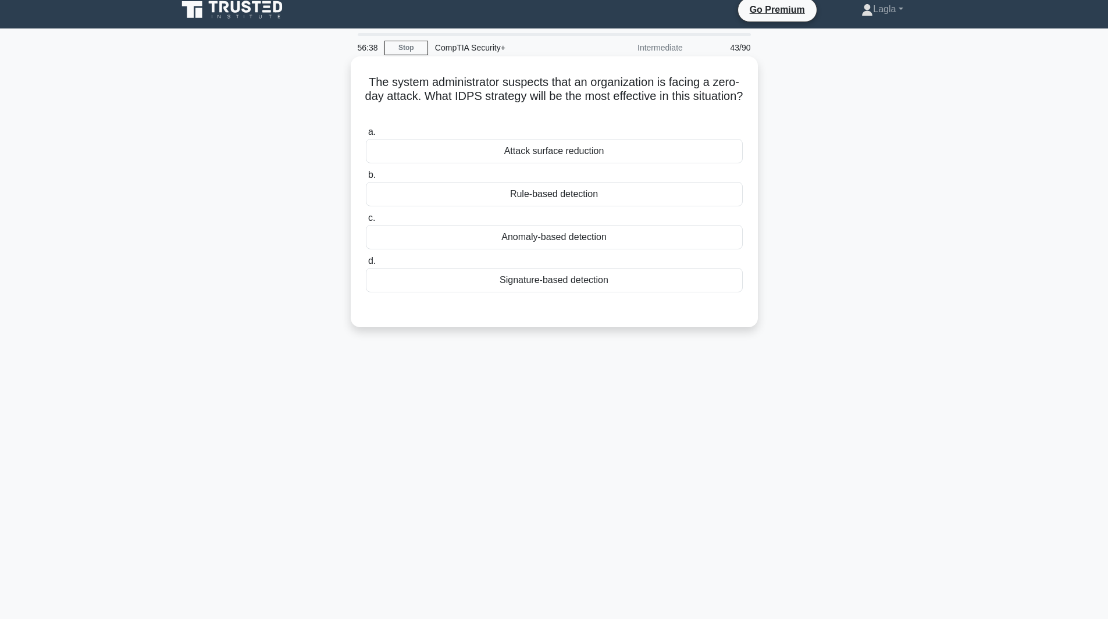
click at [548, 241] on div "Anomaly-based detection" at bounding box center [554, 237] width 377 height 24
click at [366, 222] on input "c. Anomaly-based detection" at bounding box center [366, 219] width 0 height 8
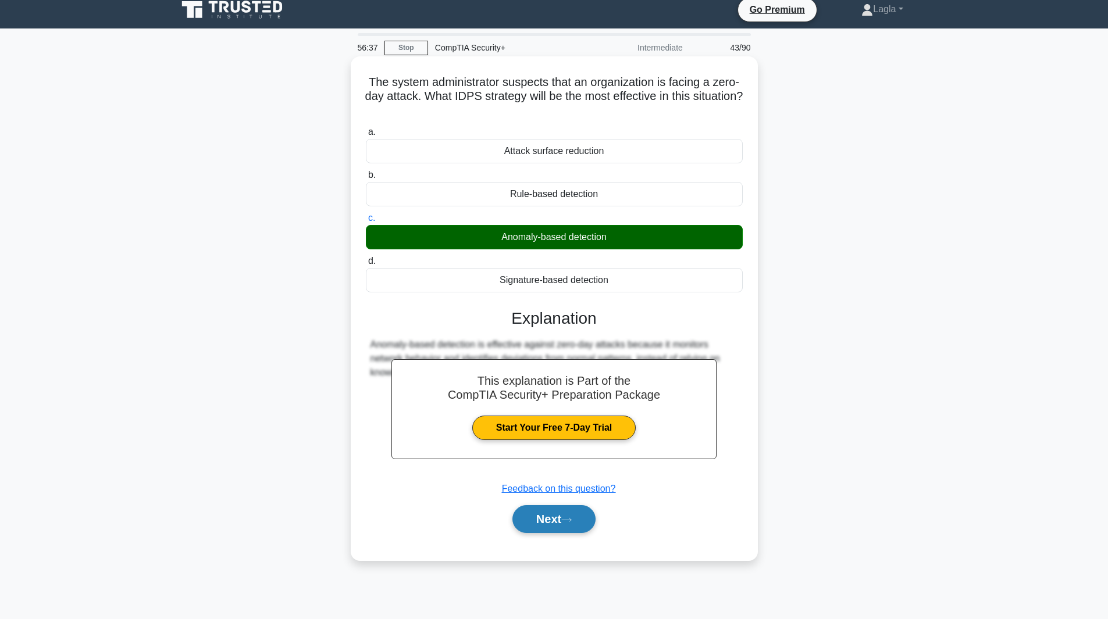
click at [550, 512] on button "Next" at bounding box center [553, 519] width 83 height 28
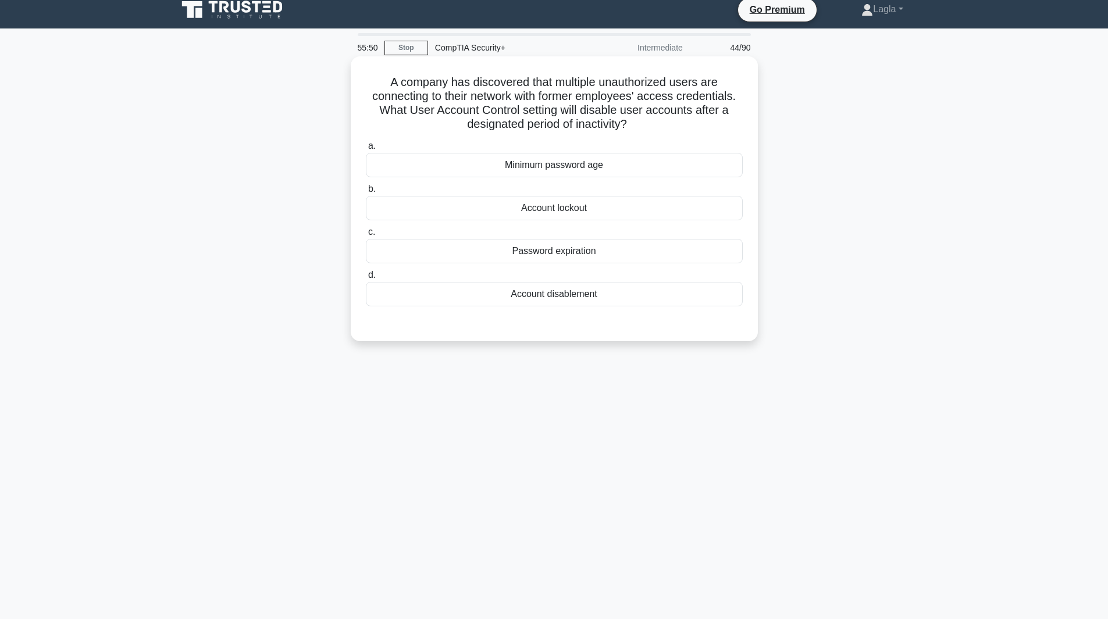
click at [443, 301] on div "Account disablement" at bounding box center [554, 294] width 377 height 24
click at [366, 279] on input "d. Account disablement" at bounding box center [366, 276] width 0 height 8
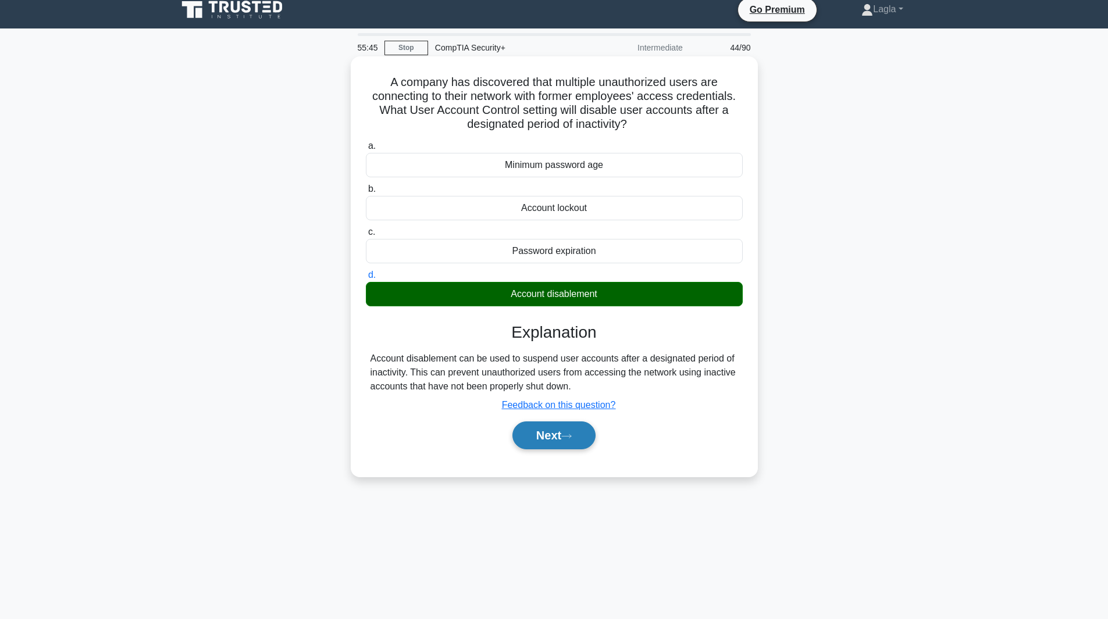
click at [541, 440] on button "Next" at bounding box center [553, 436] width 83 height 28
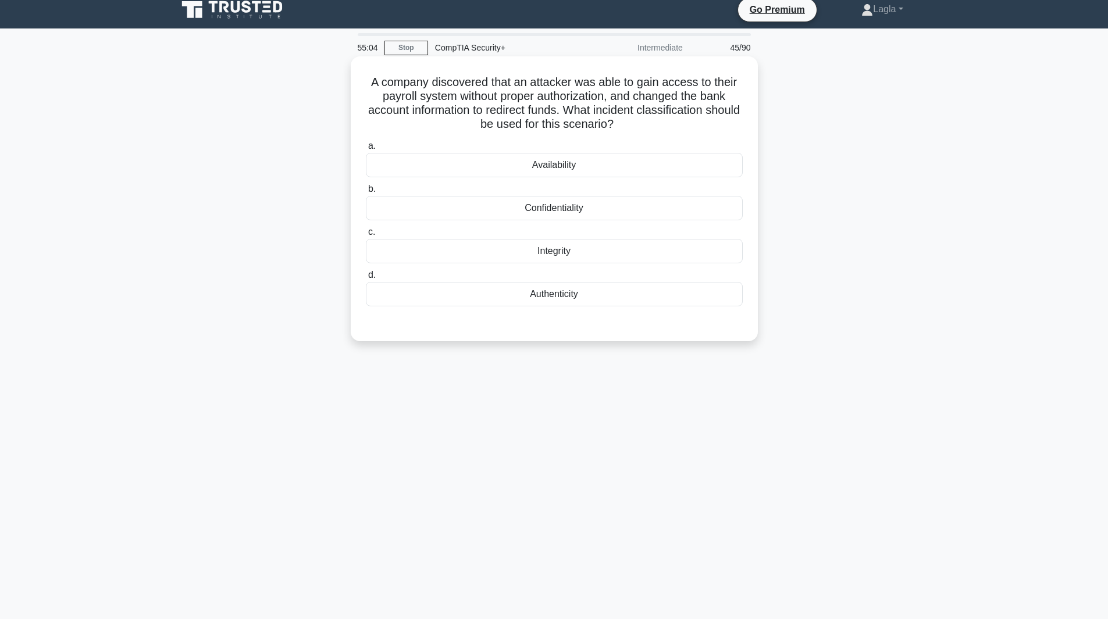
click at [468, 216] on div "Confidentiality" at bounding box center [554, 208] width 377 height 24
click at [366, 193] on input "b. Confidentiality" at bounding box center [366, 190] width 0 height 8
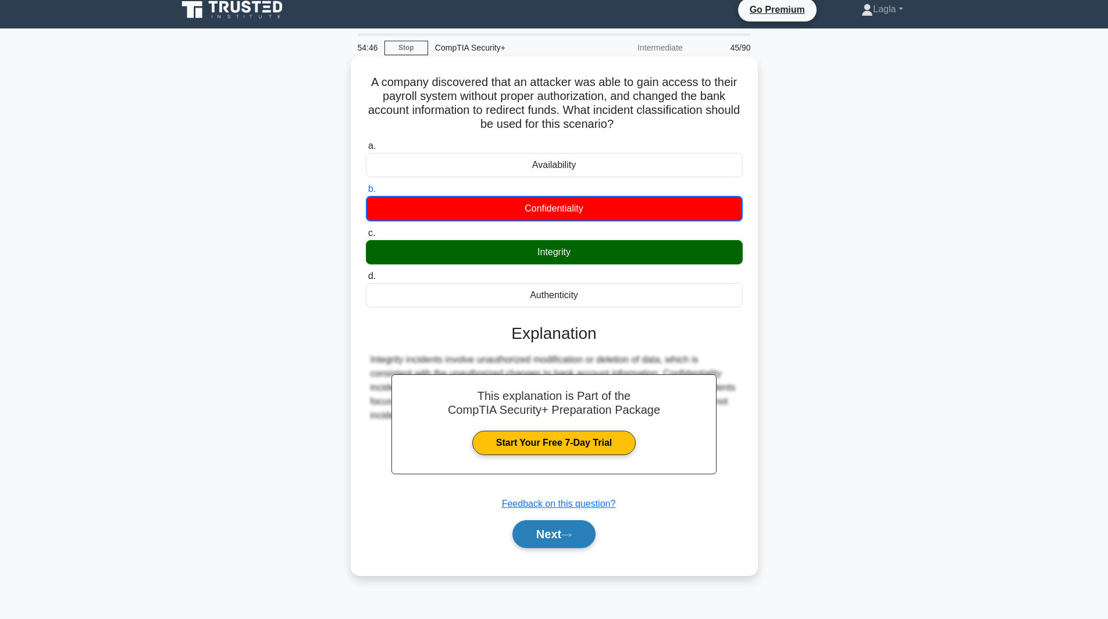
click at [577, 540] on button "Next" at bounding box center [553, 534] width 83 height 28
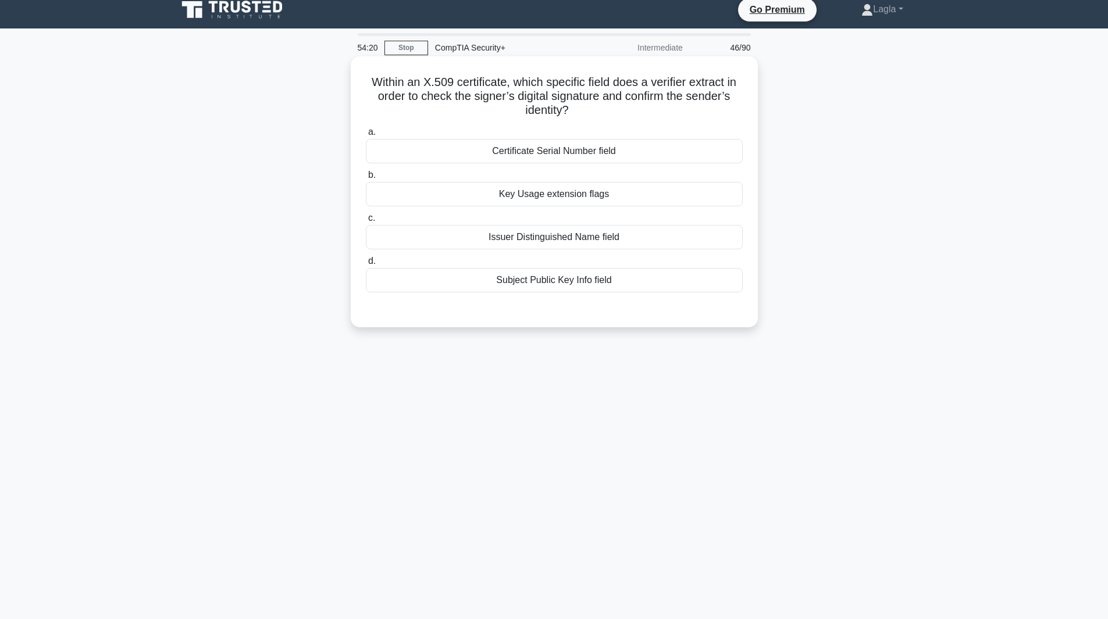
click at [724, 156] on div "Certificate Serial Number field" at bounding box center [554, 151] width 377 height 24
click at [366, 136] on input "a. Certificate Serial Number field" at bounding box center [366, 133] width 0 height 8
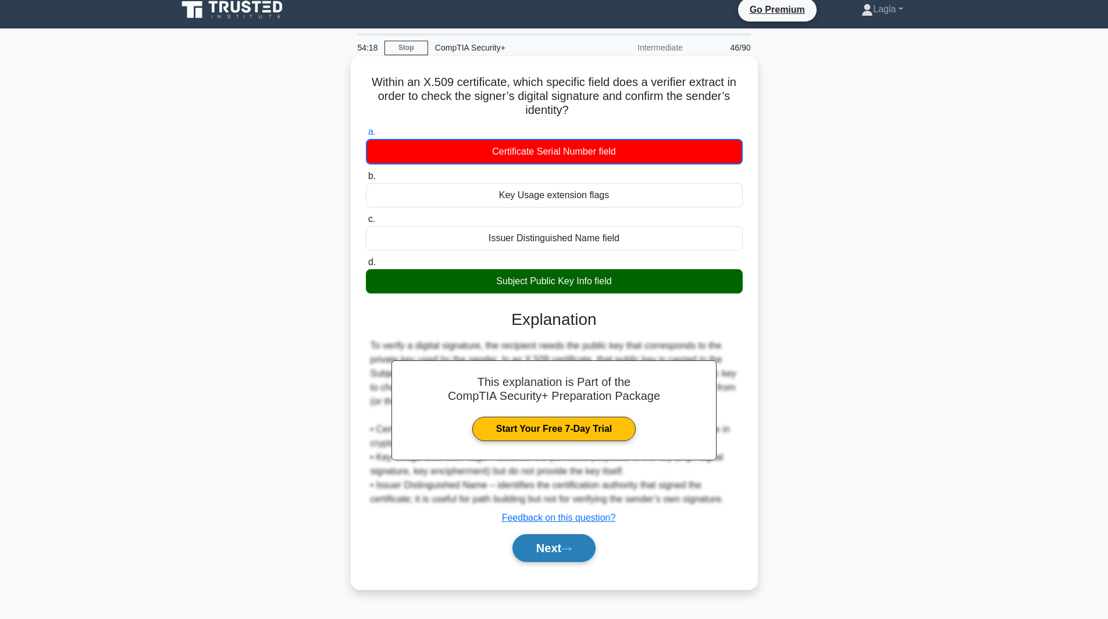
click at [553, 549] on button "Next" at bounding box center [553, 548] width 83 height 28
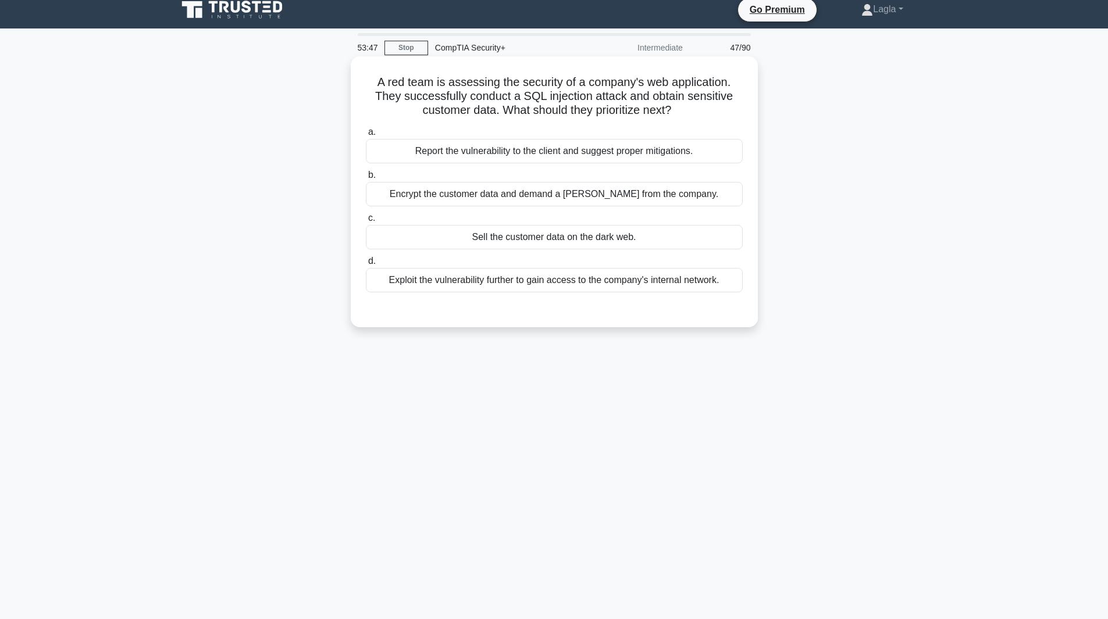
click at [513, 289] on div "Exploit the vulnerability further to gain access to the company's internal netw…" at bounding box center [554, 280] width 377 height 24
click at [366, 265] on input "d. Exploit the vulnerability further to gain access to the company's internal n…" at bounding box center [366, 262] width 0 height 8
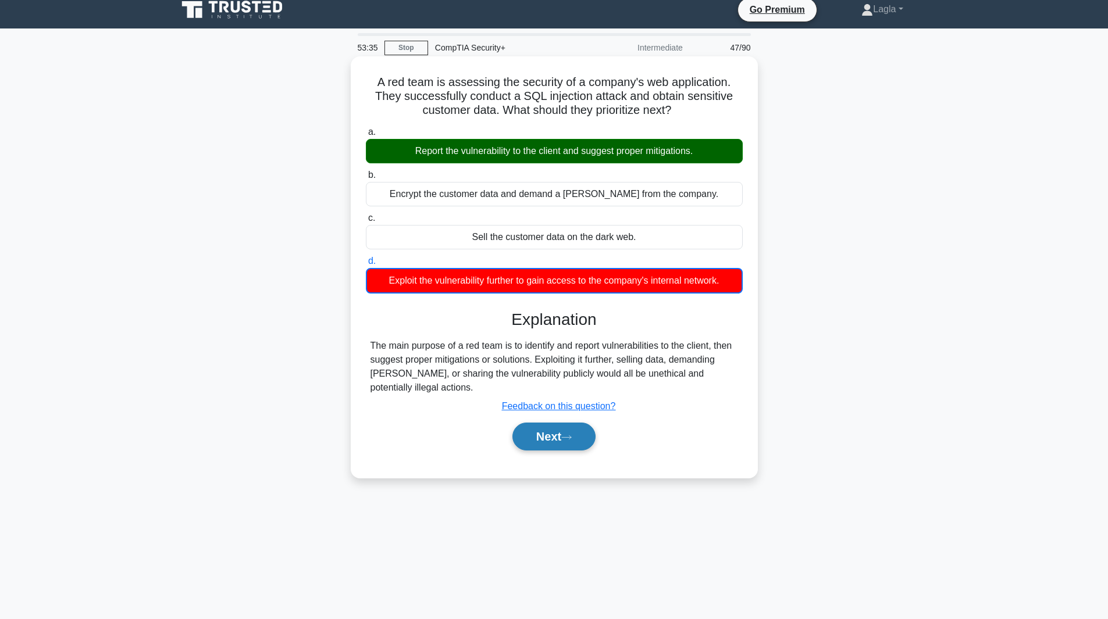
click at [548, 442] on button "Next" at bounding box center [553, 437] width 83 height 28
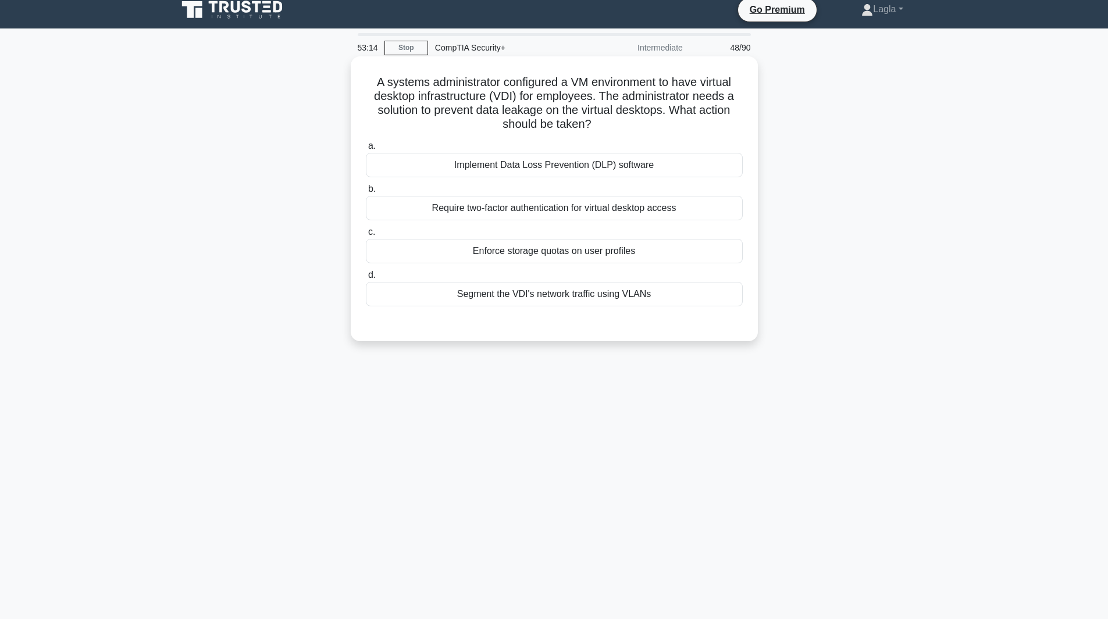
click at [444, 167] on div "Implement Data Loss Prevention (DLP) software" at bounding box center [554, 165] width 377 height 24
click at [366, 150] on input "a. Implement Data Loss Prevention (DLP) software" at bounding box center [366, 146] width 0 height 8
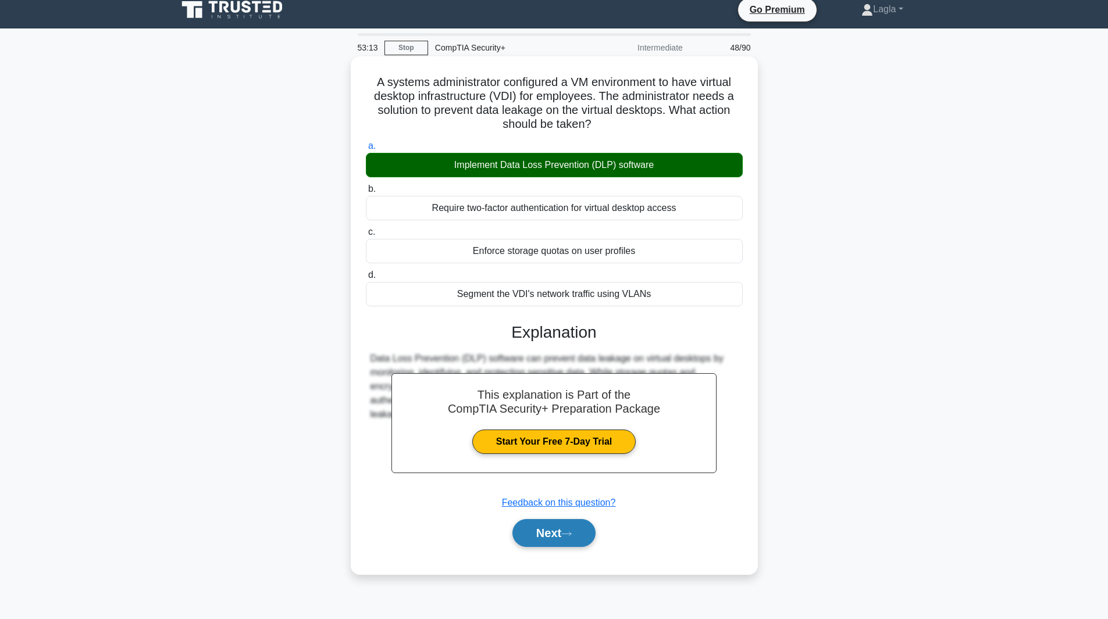
click at [558, 546] on button "Next" at bounding box center [553, 533] width 83 height 28
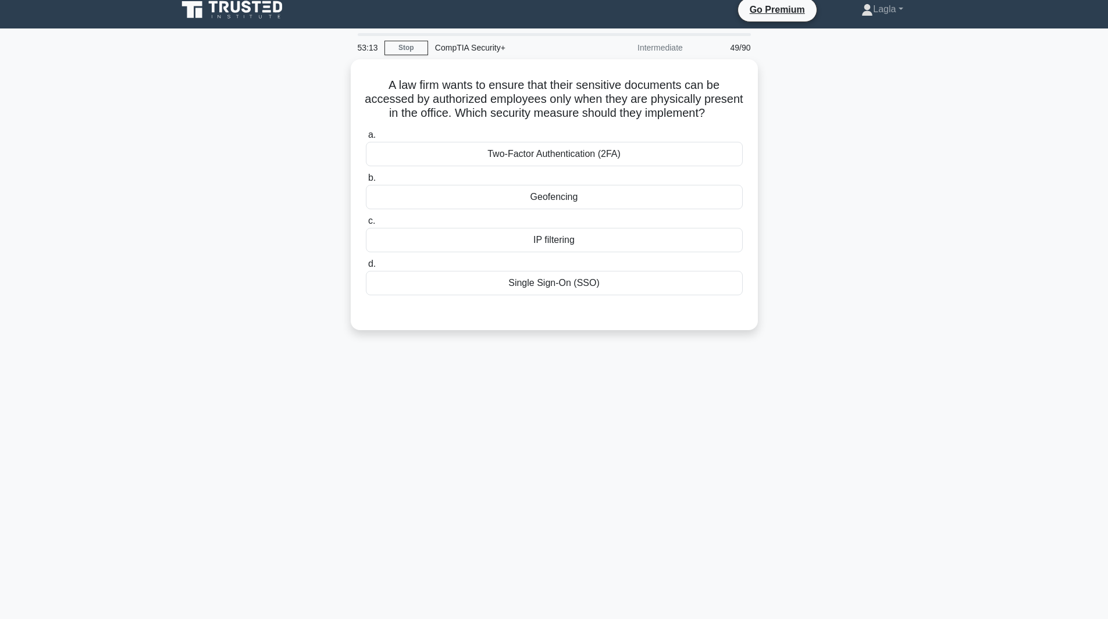
click at [559, 535] on div "53:13 Stop CompTIA Security+ Intermediate 49/90 A law firm wants to ensure that…" at bounding box center [554, 324] width 768 height 582
click at [555, 206] on div "Geofencing" at bounding box center [554, 194] width 377 height 24
click at [366, 179] on input "b. Geofencing" at bounding box center [366, 176] width 0 height 8
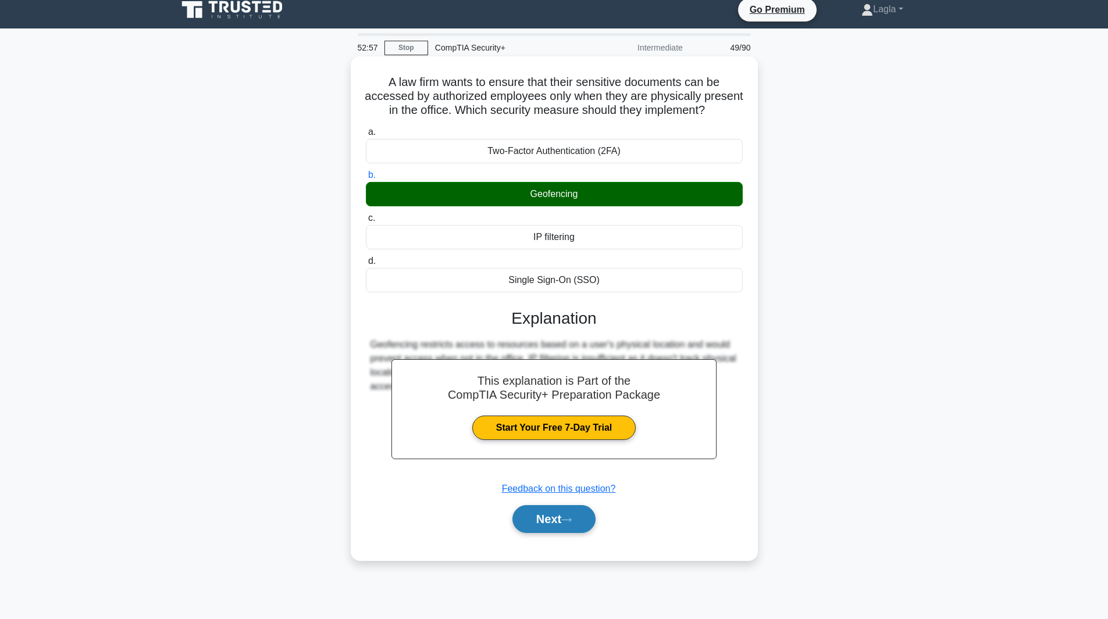
click at [552, 528] on button "Next" at bounding box center [553, 519] width 83 height 28
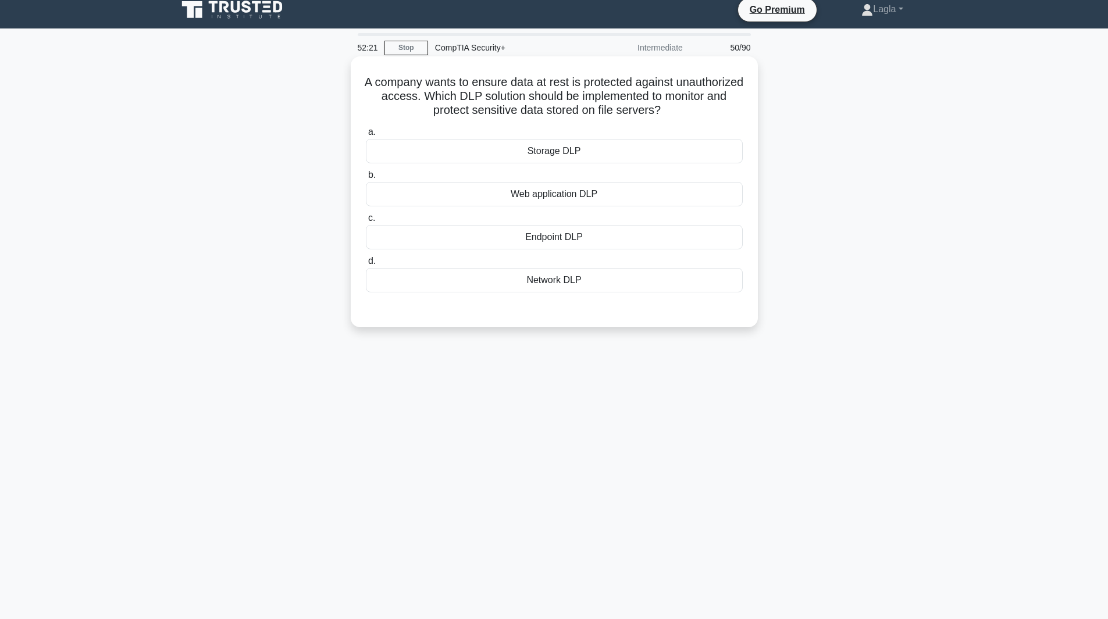
click at [577, 154] on div "Storage DLP" at bounding box center [554, 151] width 377 height 24
click at [366, 136] on input "a. Storage DLP" at bounding box center [366, 133] width 0 height 8
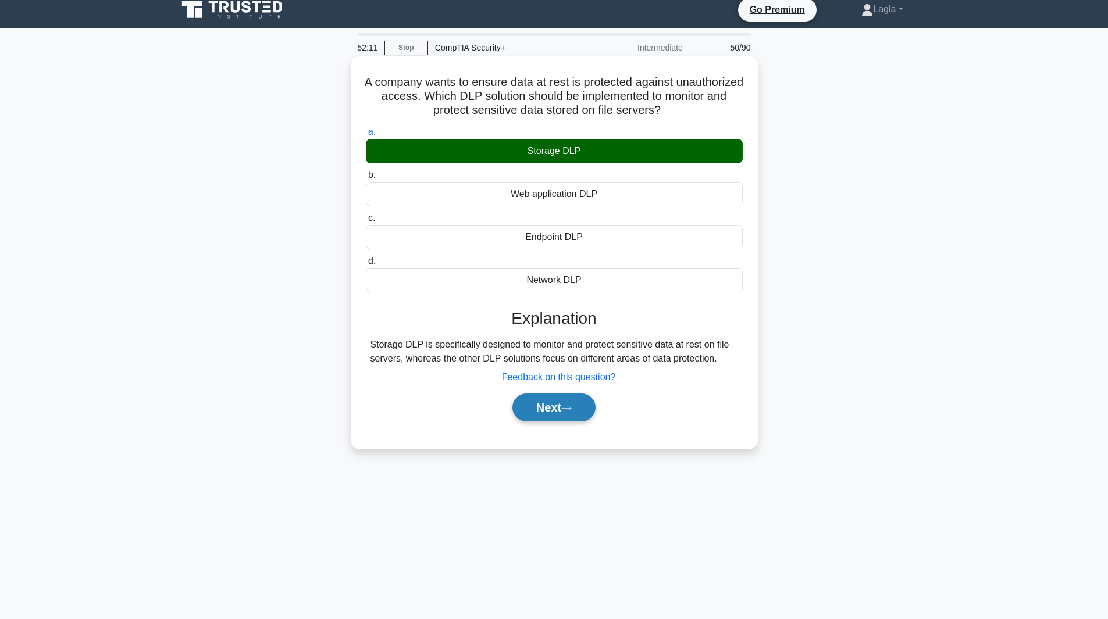
click at [552, 416] on button "Next" at bounding box center [553, 408] width 83 height 28
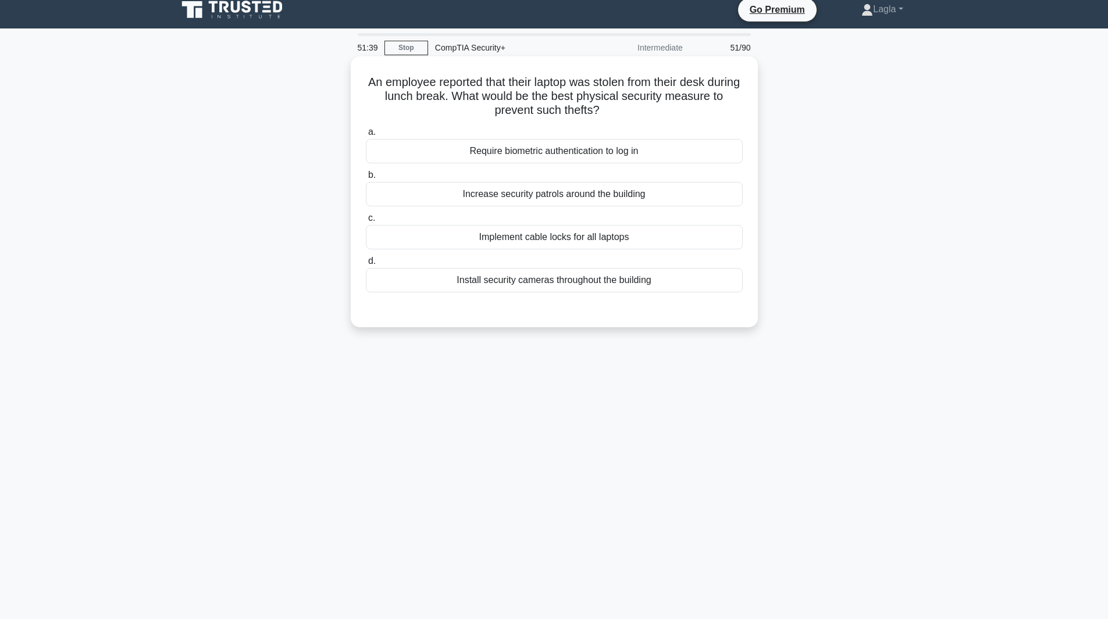
click at [512, 200] on div "Increase security patrols around the building" at bounding box center [554, 194] width 377 height 24
click at [366, 179] on input "b. Increase security patrols around the building" at bounding box center [366, 176] width 0 height 8
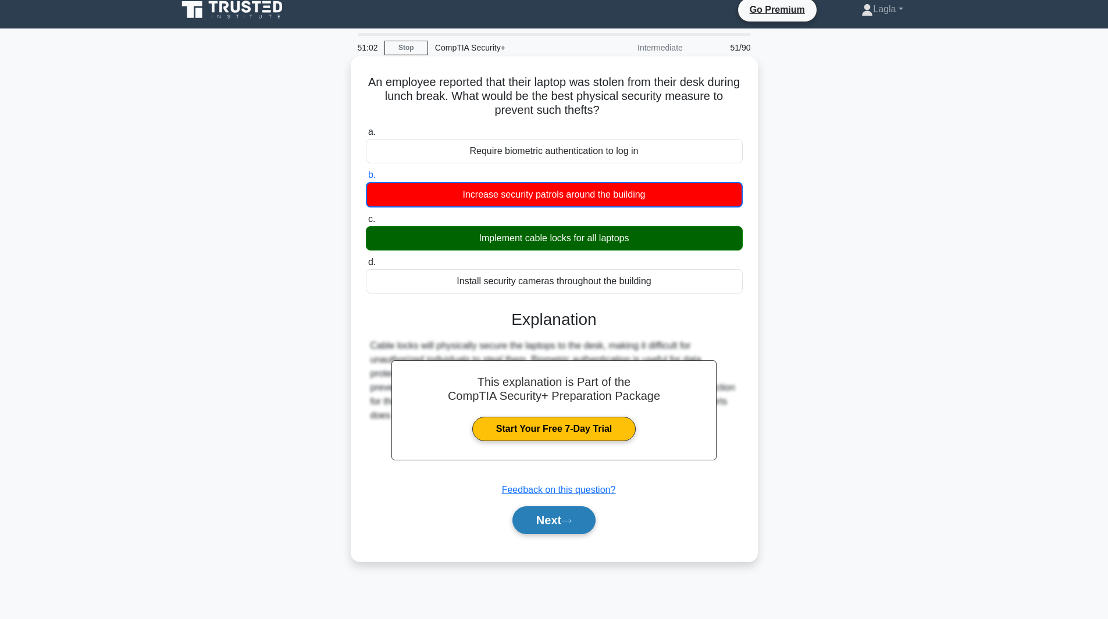
click at [542, 516] on button "Next" at bounding box center [553, 521] width 83 height 28
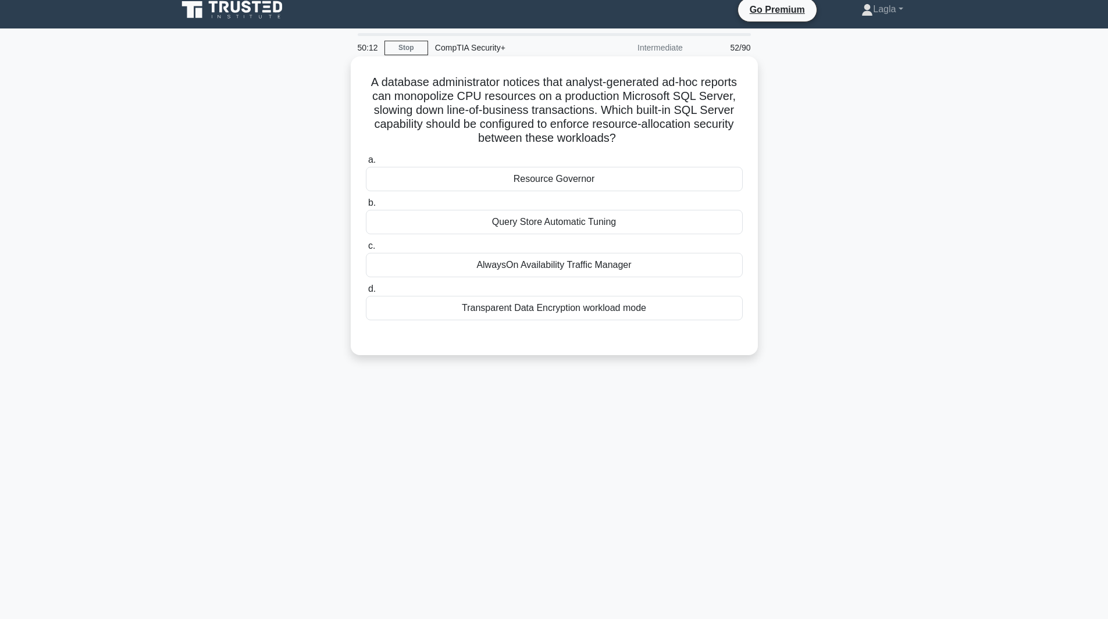
click at [468, 268] on div "AlwaysOn Availability Traffic Manager" at bounding box center [554, 265] width 377 height 24
click at [366, 250] on input "c. AlwaysOn Availability Traffic Manager" at bounding box center [366, 246] width 0 height 8
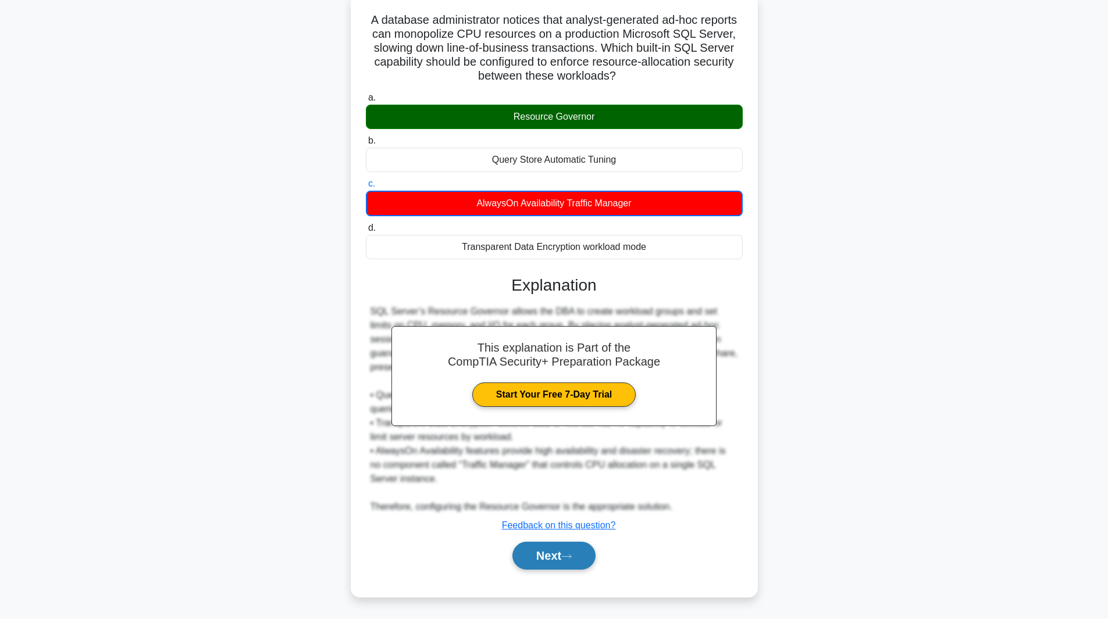
click at [554, 561] on button "Next" at bounding box center [553, 556] width 83 height 28
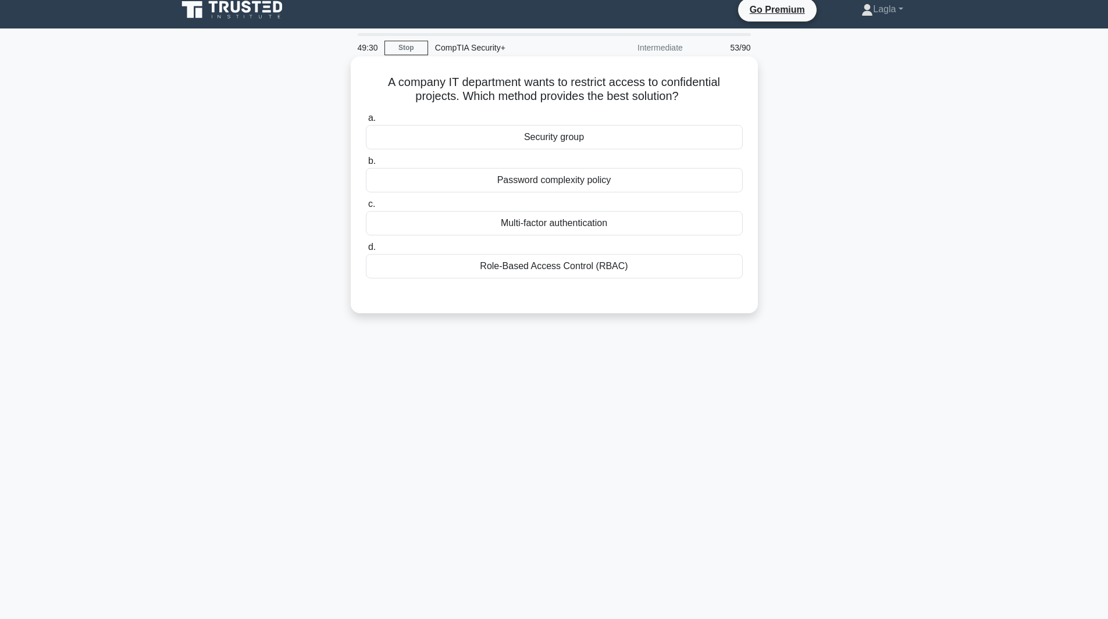
click at [486, 137] on div "Security group" at bounding box center [554, 137] width 377 height 24
click at [366, 122] on input "a. Security group" at bounding box center [366, 119] width 0 height 8
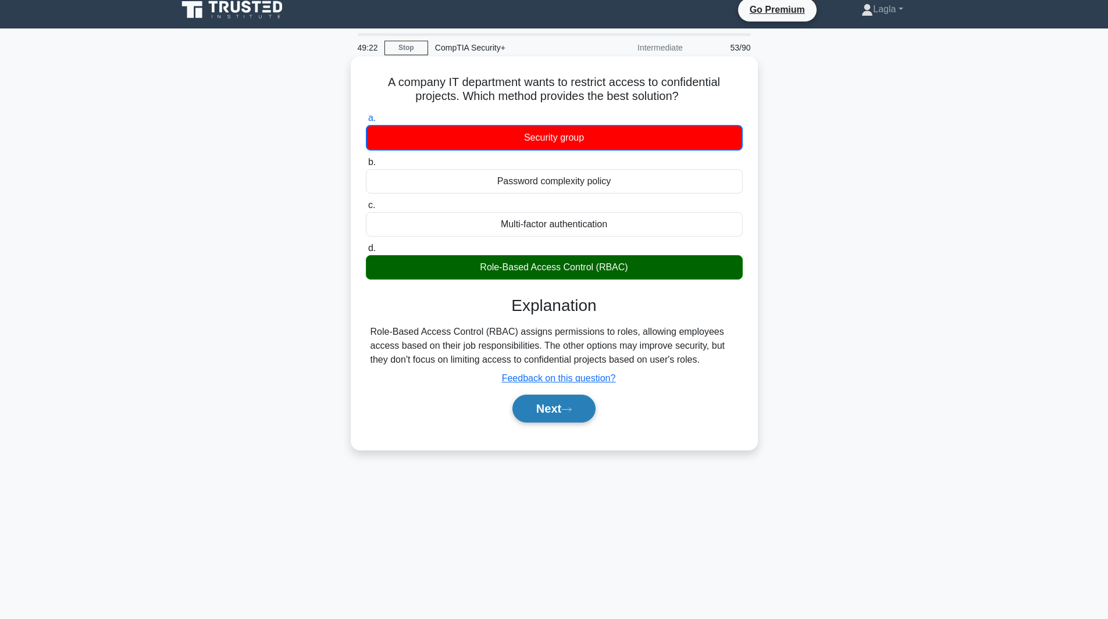
click at [538, 405] on button "Next" at bounding box center [553, 409] width 83 height 28
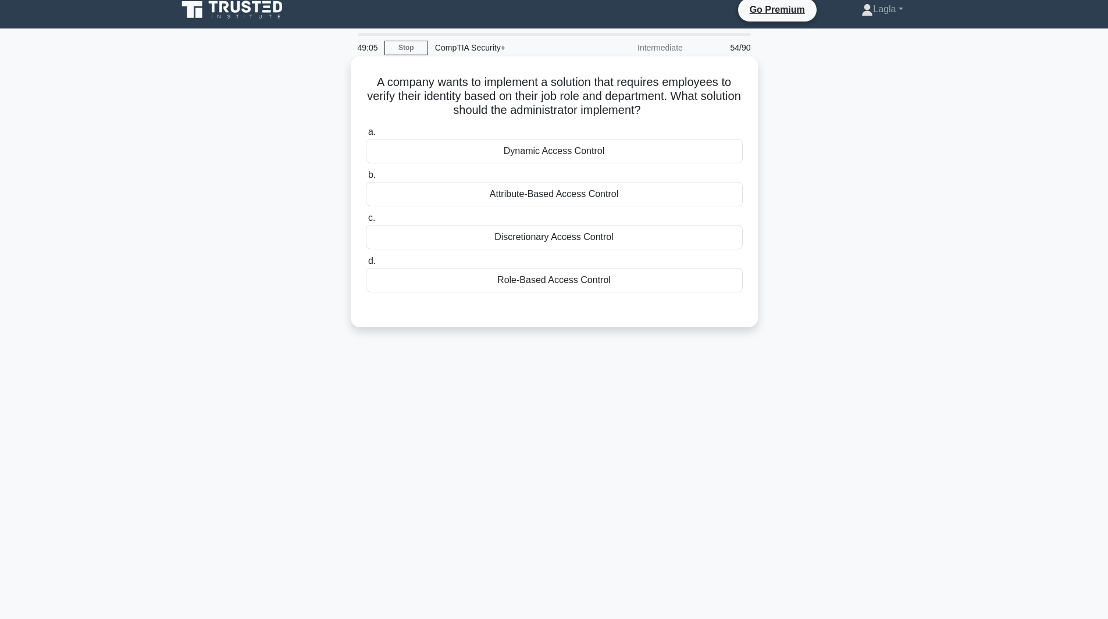
click at [520, 277] on div "Role-Based Access Control" at bounding box center [554, 280] width 377 height 24
click at [366, 265] on input "d. Role-Based Access Control" at bounding box center [366, 262] width 0 height 8
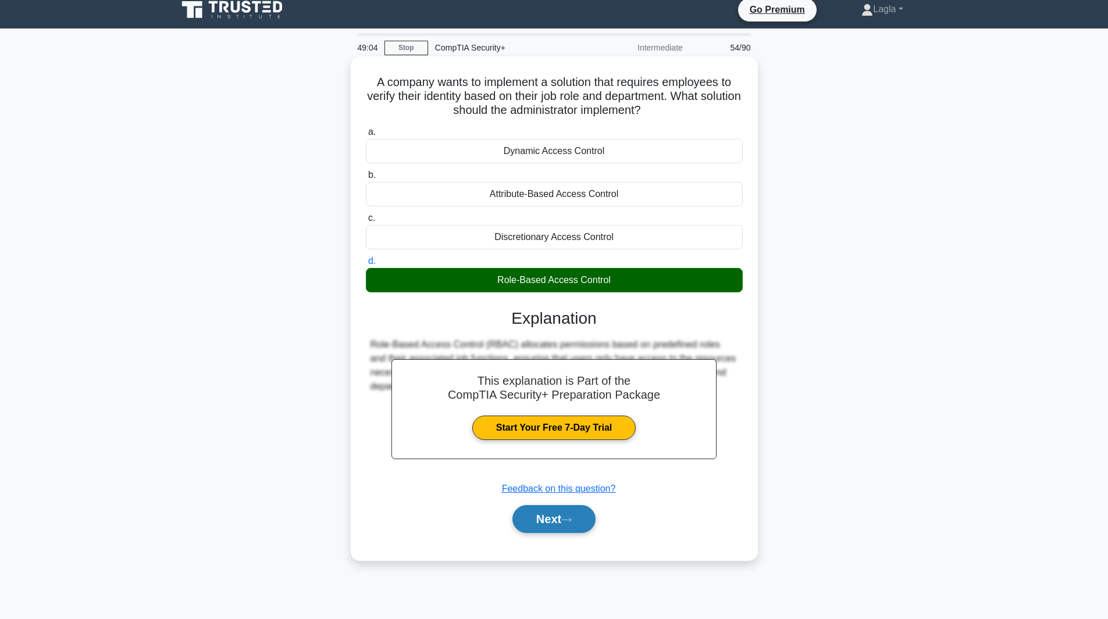
click at [547, 523] on button "Next" at bounding box center [553, 519] width 83 height 28
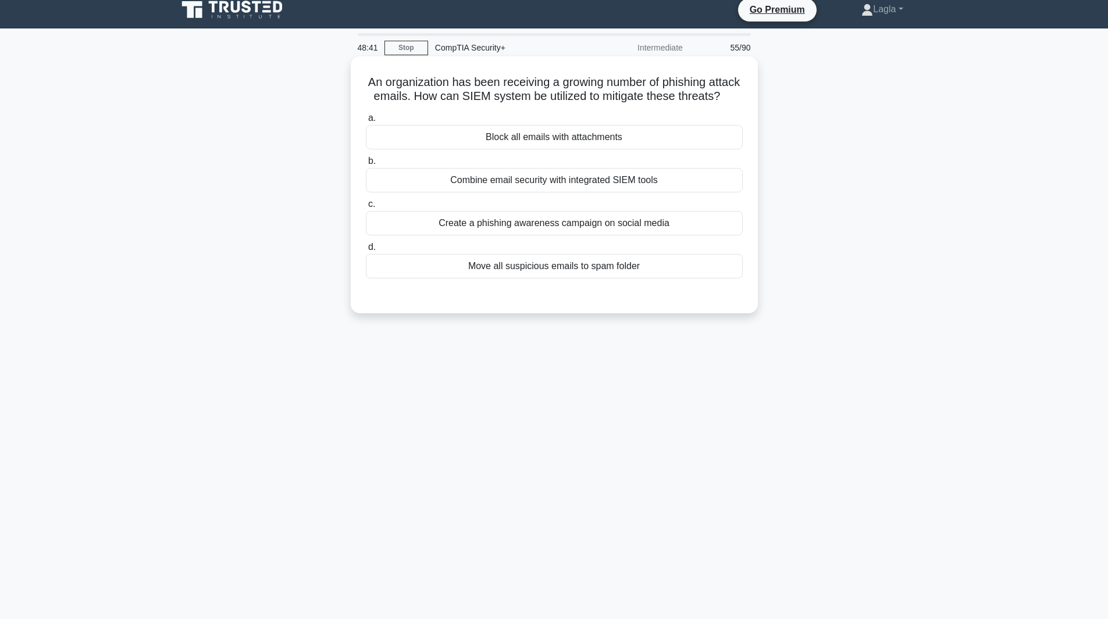
click at [473, 192] on div "Combine email security with integrated SIEM tools" at bounding box center [554, 180] width 377 height 24
click at [366, 165] on input "b. Combine email security with integrated SIEM tools" at bounding box center [366, 162] width 0 height 8
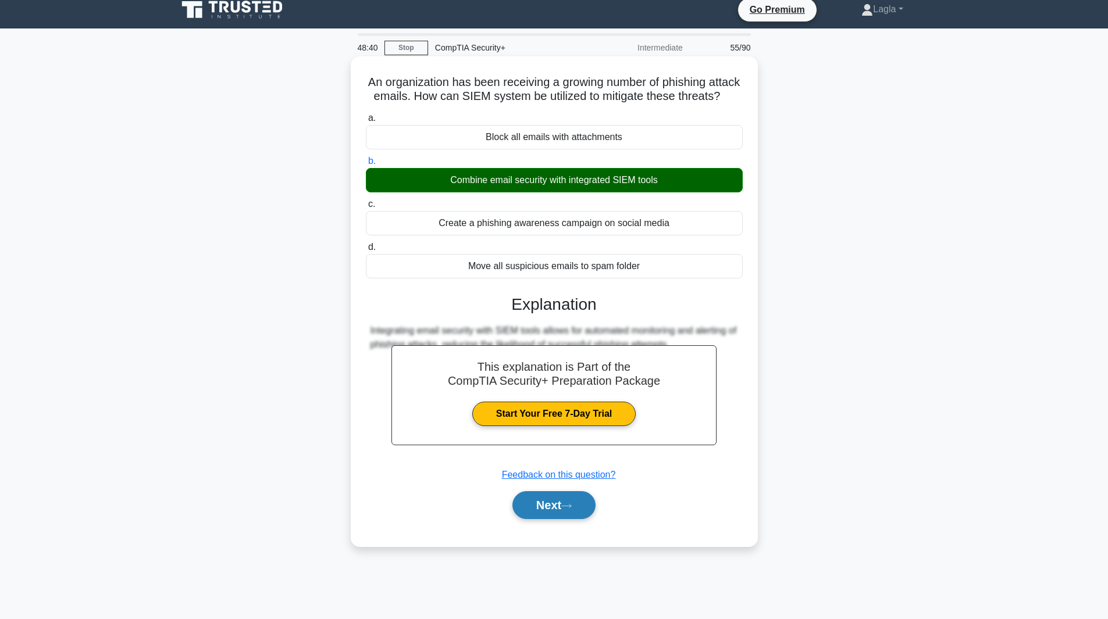
click at [547, 519] on button "Next" at bounding box center [553, 505] width 83 height 28
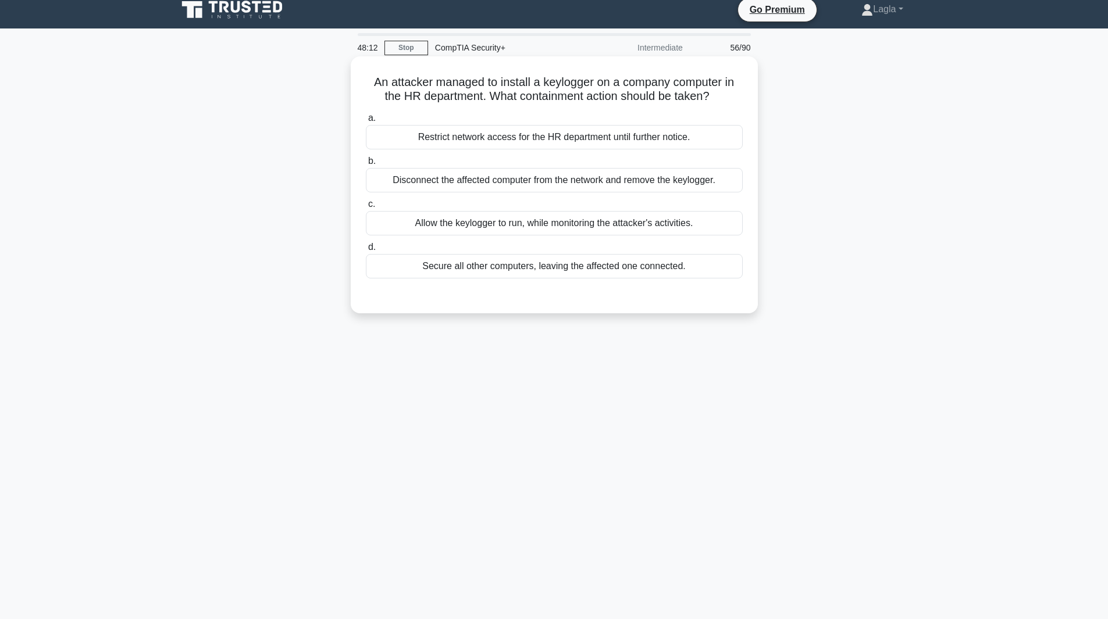
click at [549, 186] on div "Disconnect the affected computer from the network and remove the keylogger." at bounding box center [554, 180] width 377 height 24
click at [366, 165] on input "b. Disconnect the affected computer from the network and remove the keylogger." at bounding box center [366, 162] width 0 height 8
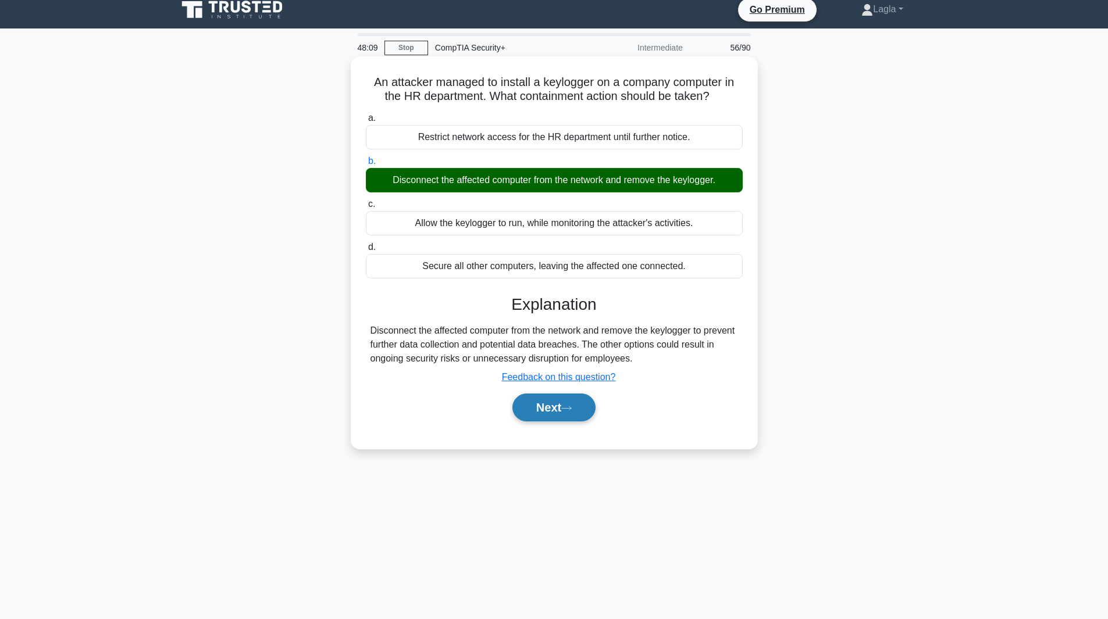
click at [545, 417] on button "Next" at bounding box center [553, 408] width 83 height 28
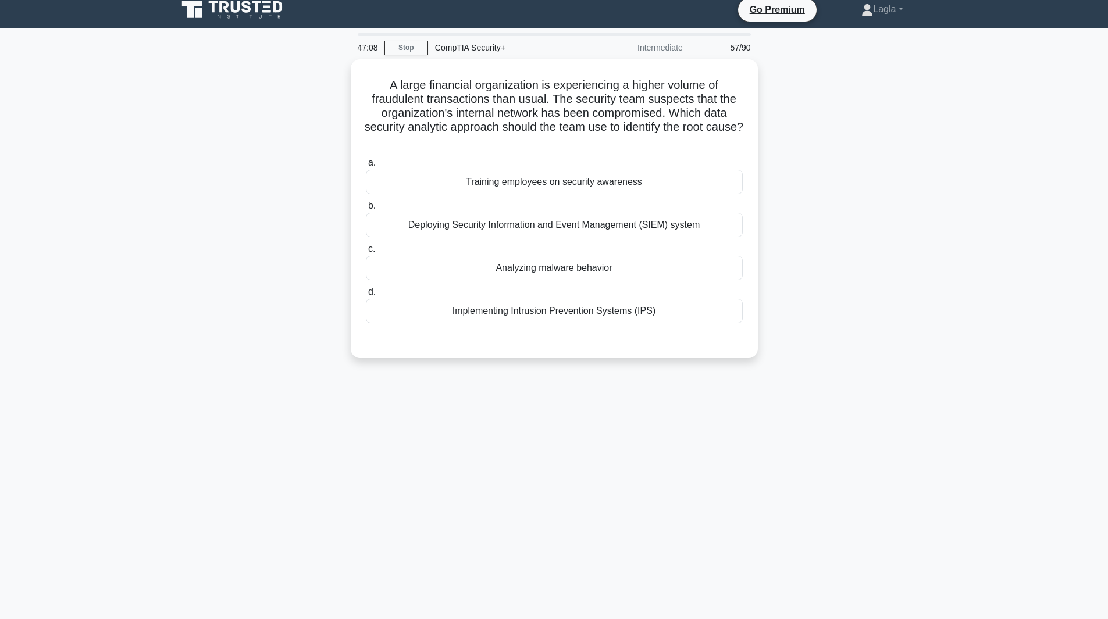
drag, startPoint x: 545, startPoint y: 417, endPoint x: 487, endPoint y: 408, distance: 58.8
click at [487, 408] on div "47:08 Stop CompTIA Security+ Intermediate 57/90 A large financial organization …" at bounding box center [554, 324] width 768 height 582
click at [567, 267] on div "Analyzing malware behavior" at bounding box center [554, 265] width 377 height 24
click at [366, 250] on input "c. Analyzing malware behavior" at bounding box center [366, 246] width 0 height 8
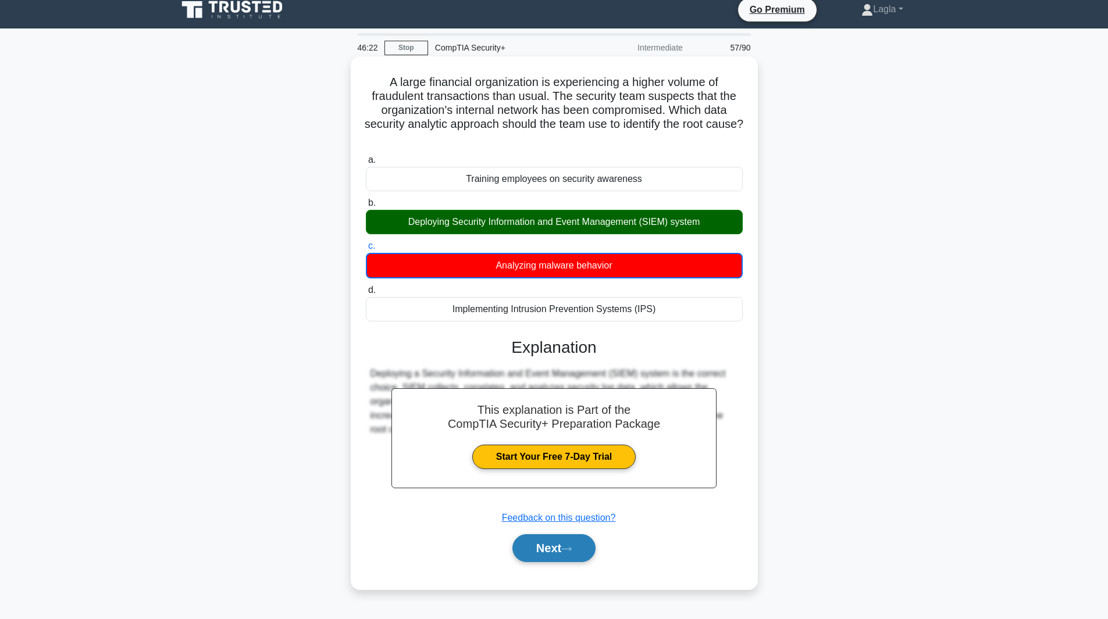
click at [571, 537] on button "Next" at bounding box center [553, 548] width 83 height 28
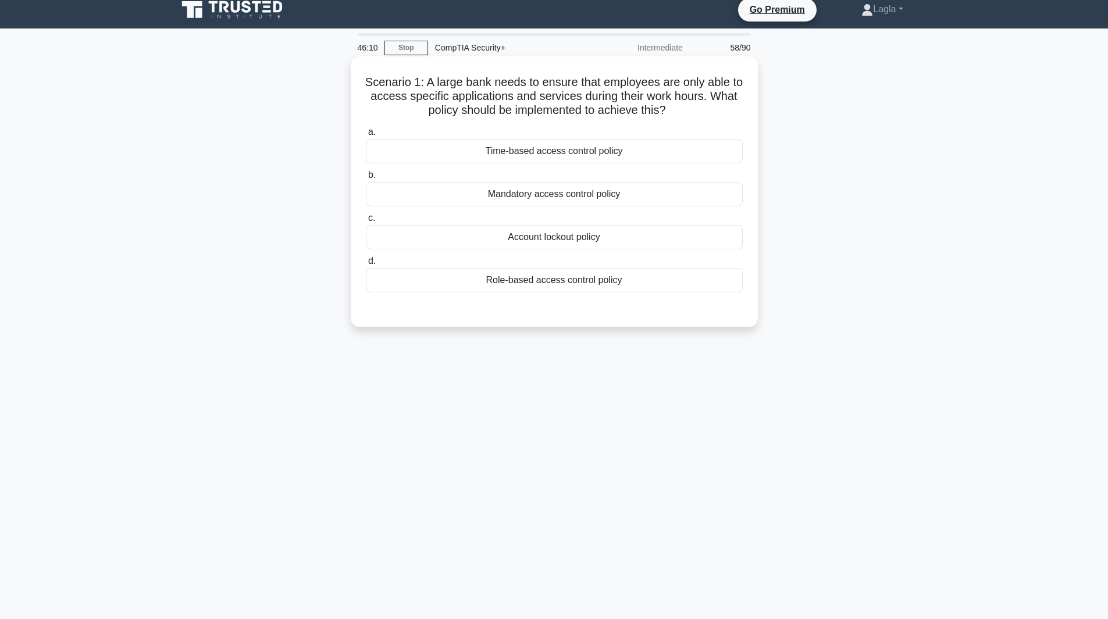
click at [474, 147] on div "Time-based access control policy" at bounding box center [554, 151] width 377 height 24
click at [366, 136] on input "a. Time-based access control policy" at bounding box center [366, 133] width 0 height 8
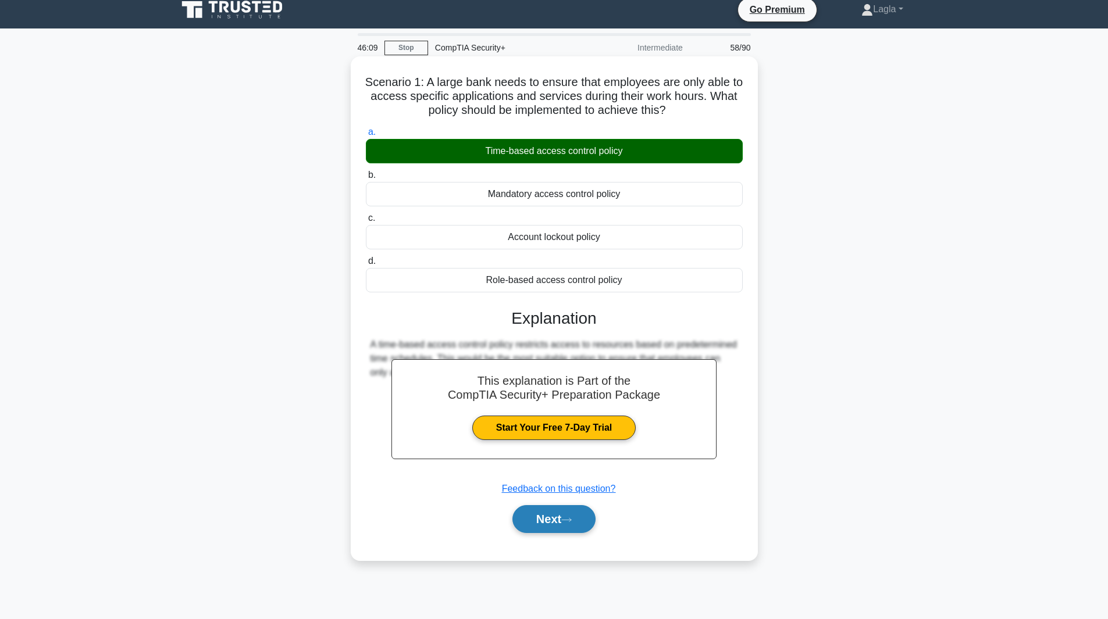
click at [543, 533] on button "Next" at bounding box center [553, 519] width 83 height 28
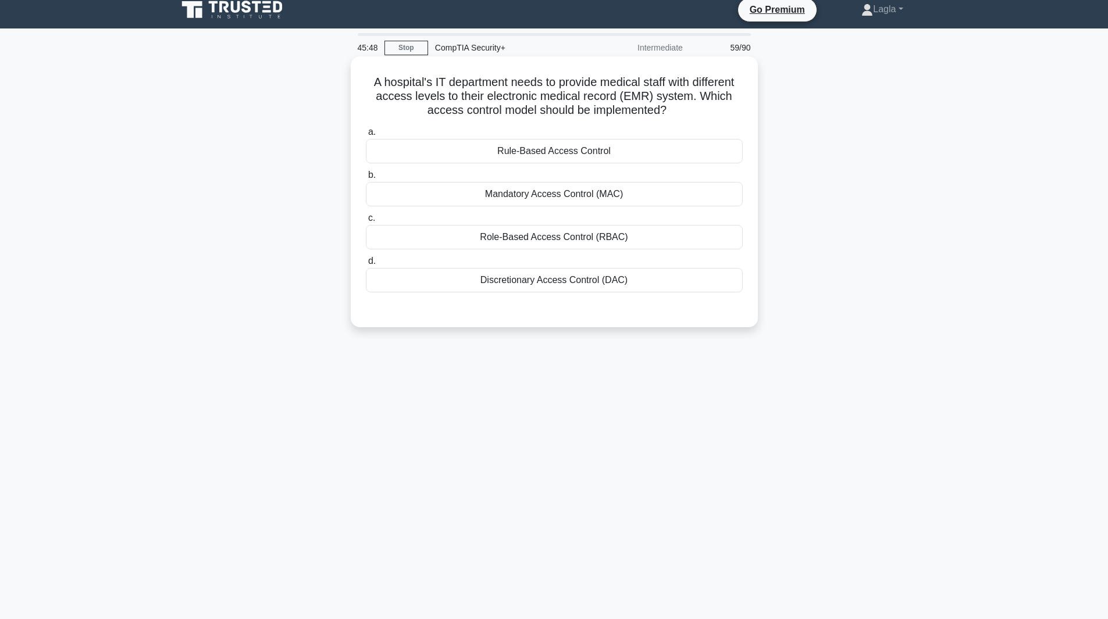
click at [460, 198] on div "Mandatory Access Control (MAC)" at bounding box center [554, 194] width 377 height 24
click at [366, 179] on input "b. Mandatory Access Control (MAC)" at bounding box center [366, 176] width 0 height 8
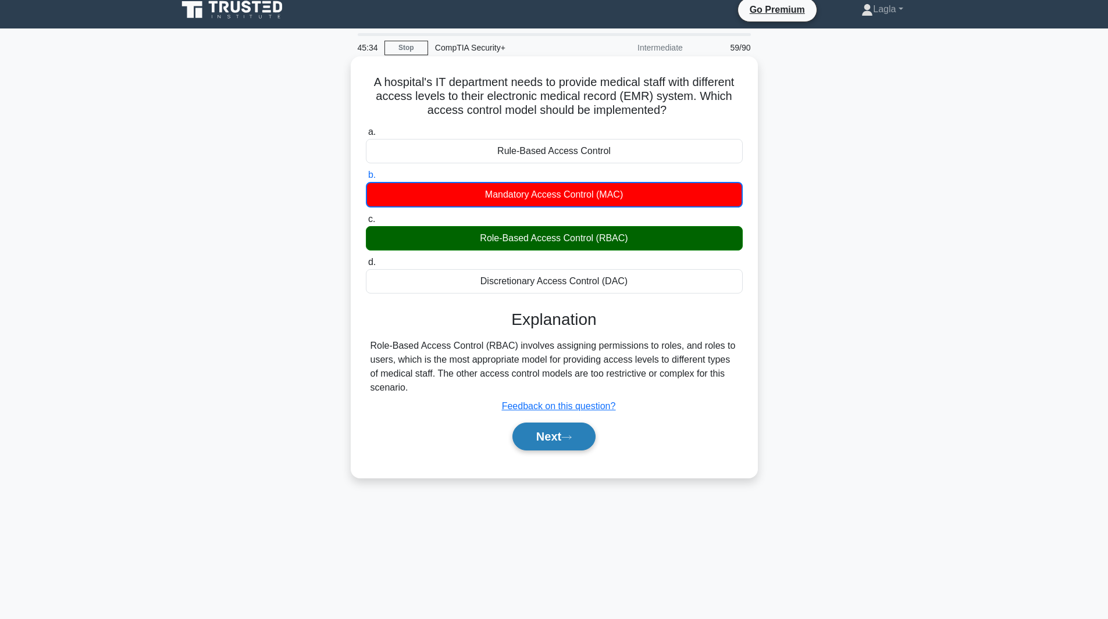
click at [540, 441] on button "Next" at bounding box center [553, 437] width 83 height 28
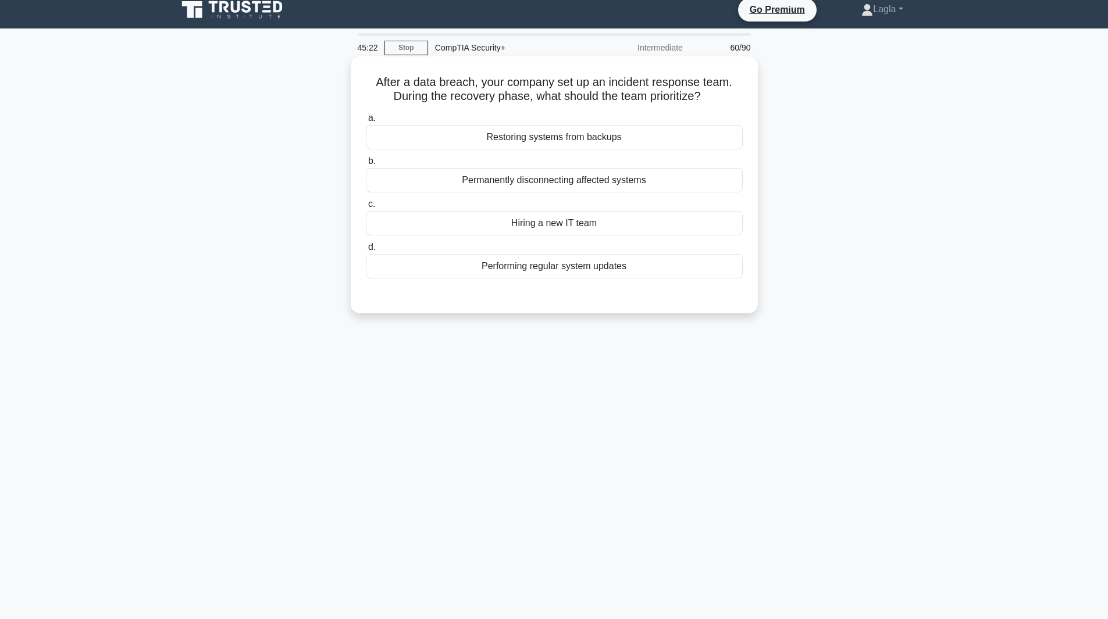
click at [634, 140] on div "Restoring systems from backups" at bounding box center [554, 137] width 377 height 24
click at [366, 122] on input "a. Restoring systems from backups" at bounding box center [366, 119] width 0 height 8
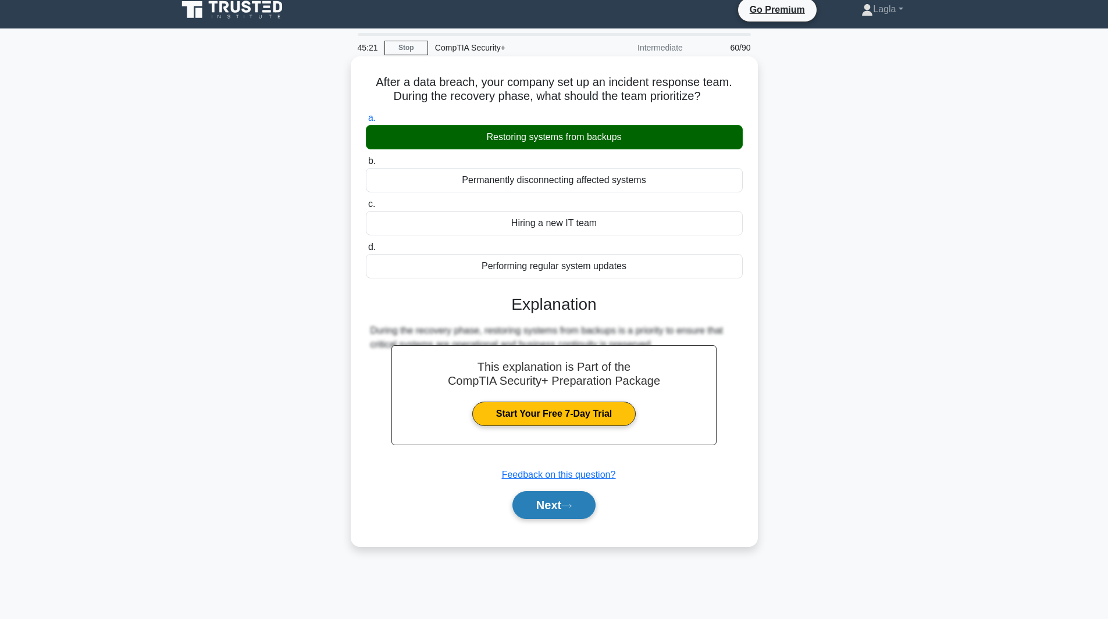
click at [573, 511] on button "Next" at bounding box center [553, 505] width 83 height 28
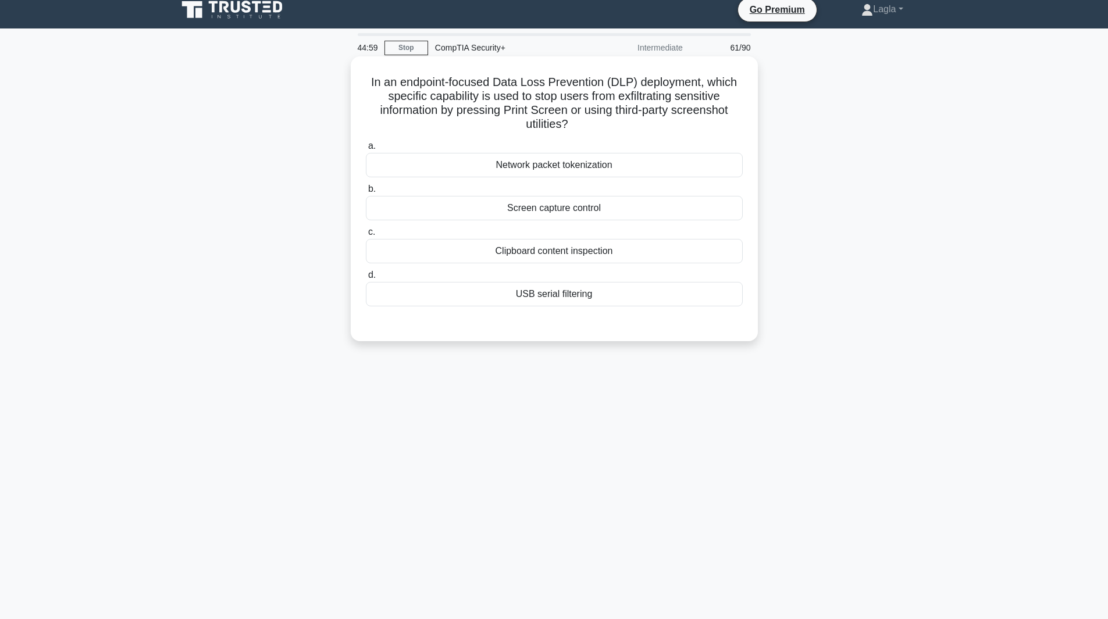
click at [559, 212] on div "Screen capture control" at bounding box center [554, 208] width 377 height 24
click at [366, 193] on input "b. Screen capture control" at bounding box center [366, 190] width 0 height 8
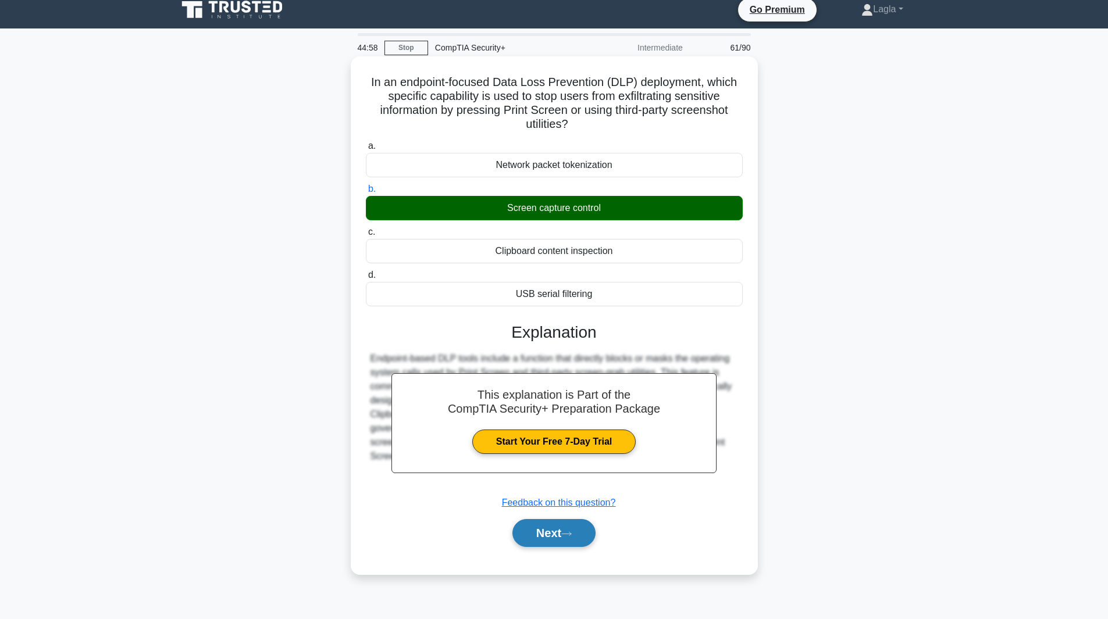
click at [558, 541] on button "Next" at bounding box center [553, 533] width 83 height 28
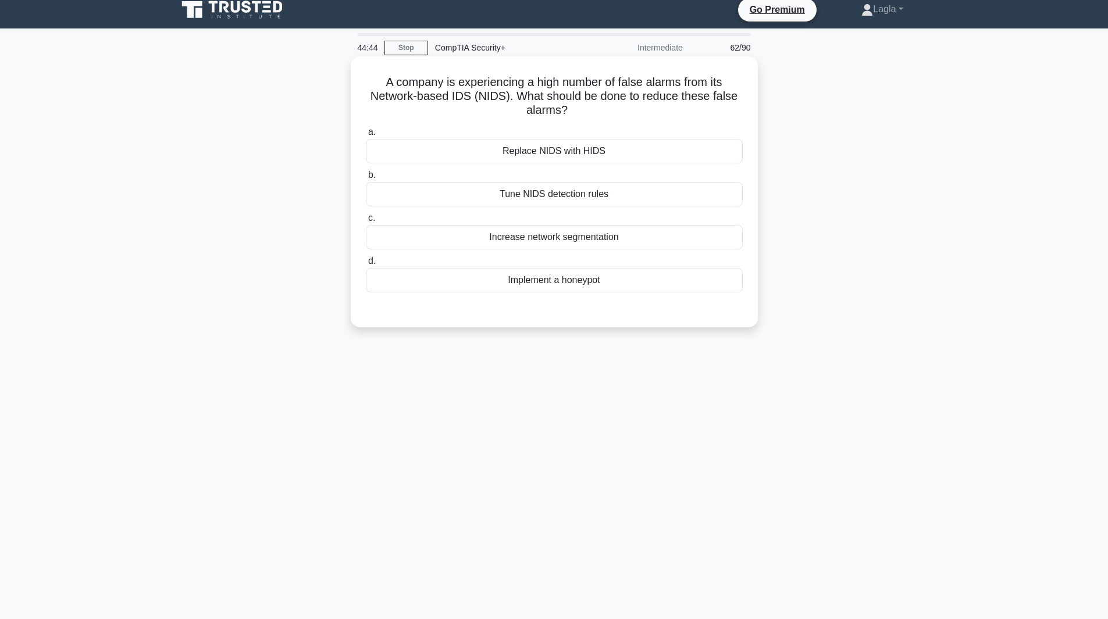
click at [596, 199] on div "Tune NIDS detection rules" at bounding box center [554, 194] width 377 height 24
click at [366, 179] on input "b. Tune NIDS detection rules" at bounding box center [366, 176] width 0 height 8
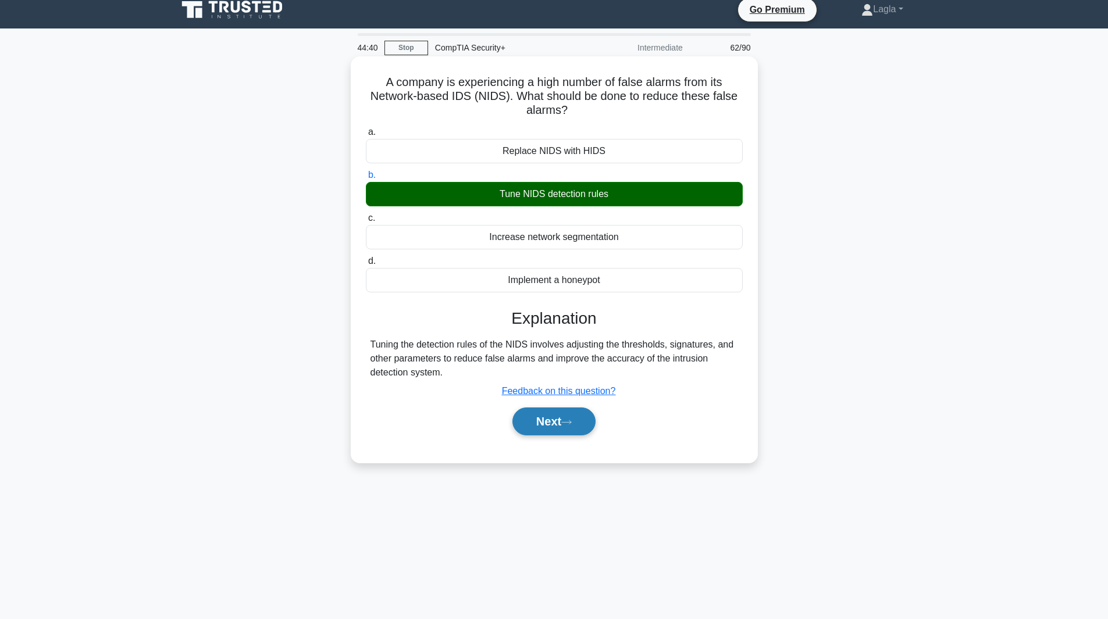
click at [561, 431] on button "Next" at bounding box center [553, 422] width 83 height 28
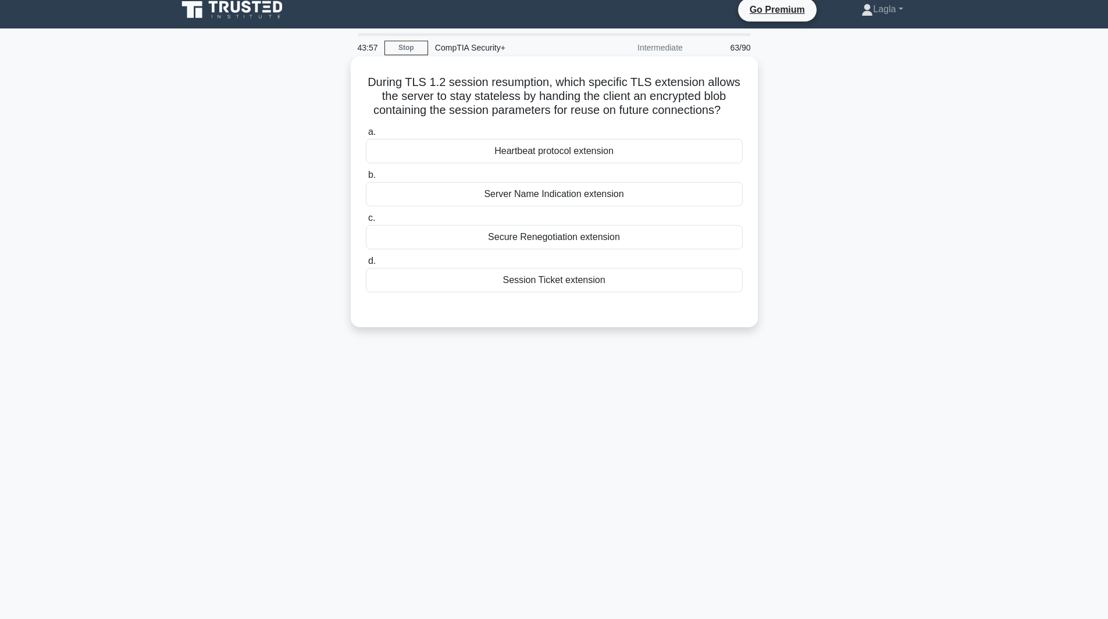
click at [431, 237] on div "Secure Renegotiation extension" at bounding box center [554, 237] width 377 height 24
click at [366, 222] on input "c. Secure Renegotiation extension" at bounding box center [366, 219] width 0 height 8
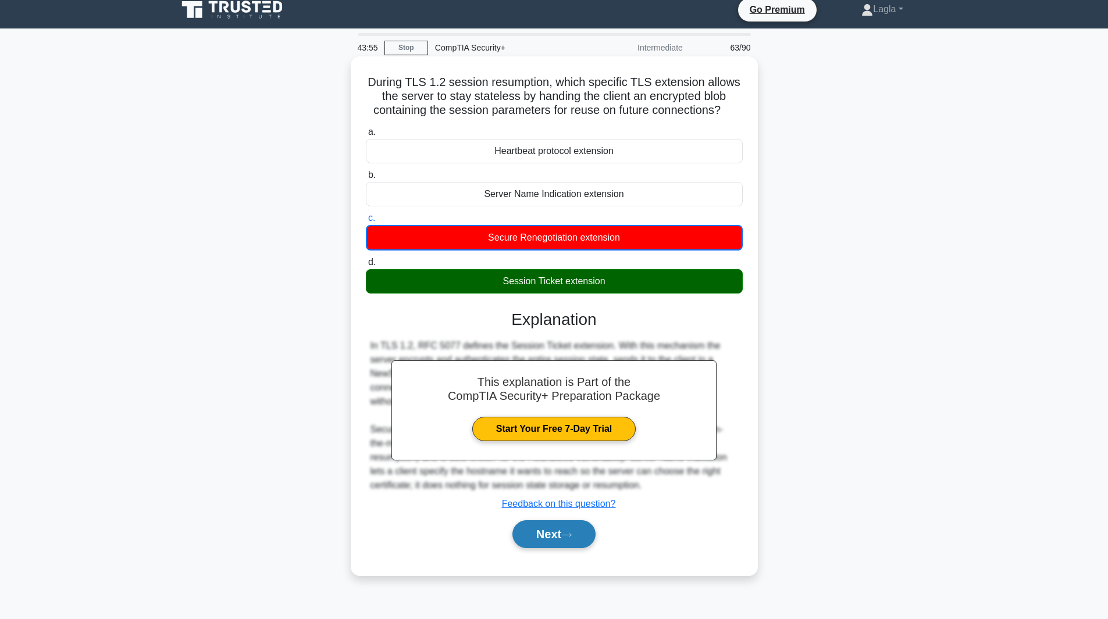
click at [541, 541] on button "Next" at bounding box center [553, 534] width 83 height 28
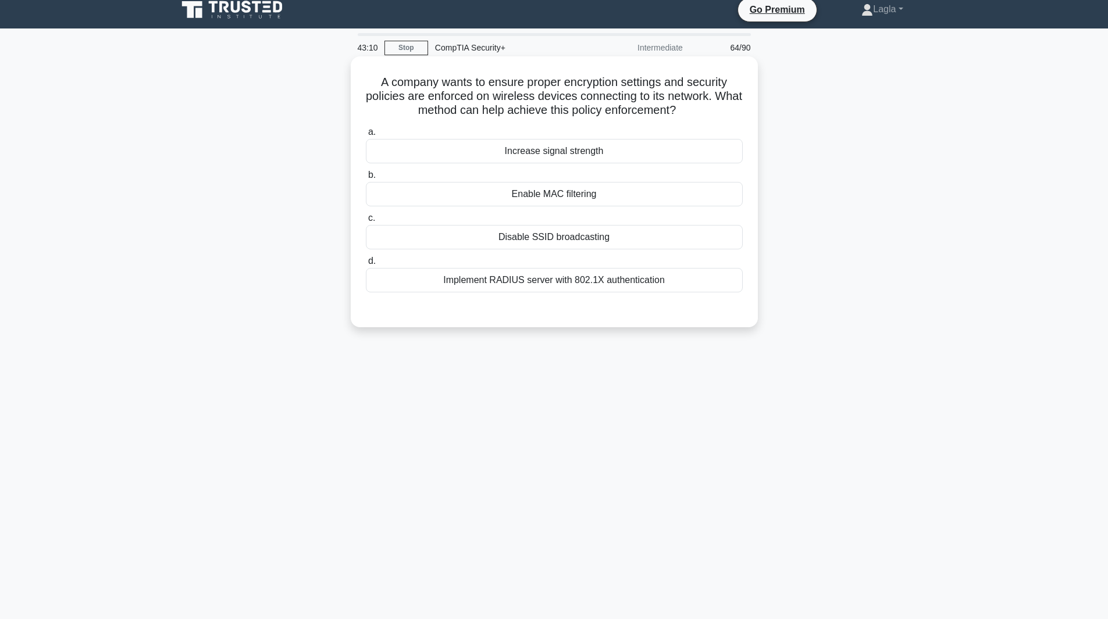
click at [495, 280] on div "Implement RADIUS server with 802.1X authentication" at bounding box center [554, 280] width 377 height 24
click at [495, 281] on div "Implement RADIUS server with 802.1X authentication" at bounding box center [554, 280] width 377 height 24
click at [366, 265] on input "d. Implement RADIUS server with 802.1X authentication" at bounding box center [366, 262] width 0 height 8
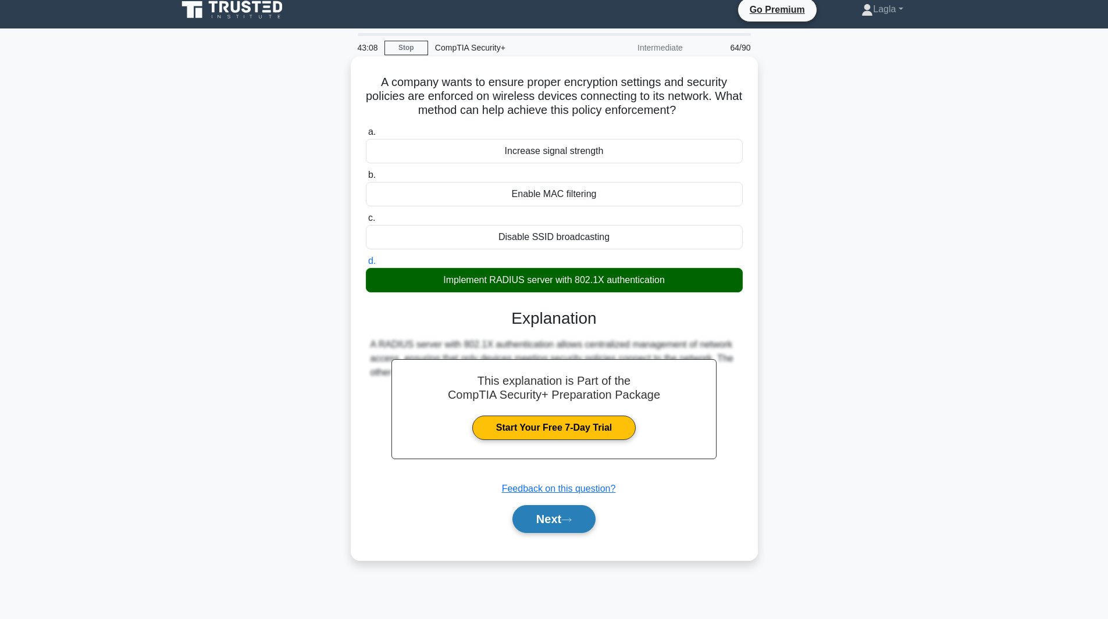
click at [523, 527] on button "Next" at bounding box center [553, 519] width 83 height 28
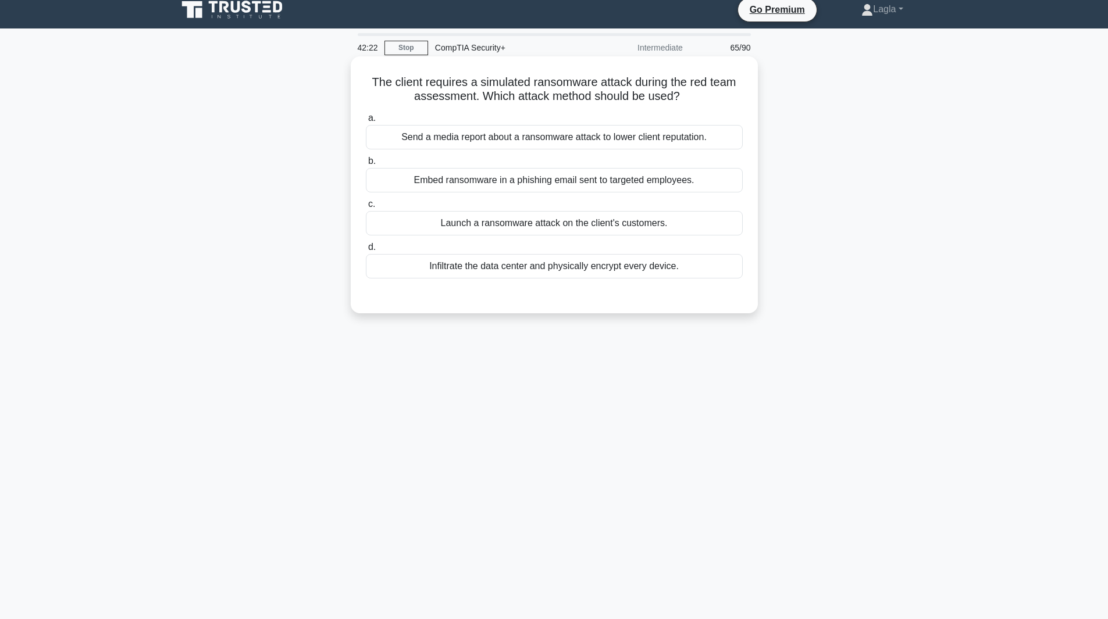
click at [384, 182] on div "Embed ransomware in a phishing email sent to targeted employees." at bounding box center [554, 180] width 377 height 24
click at [366, 165] on input "b. Embed ransomware in a phishing email sent to targeted employees." at bounding box center [366, 162] width 0 height 8
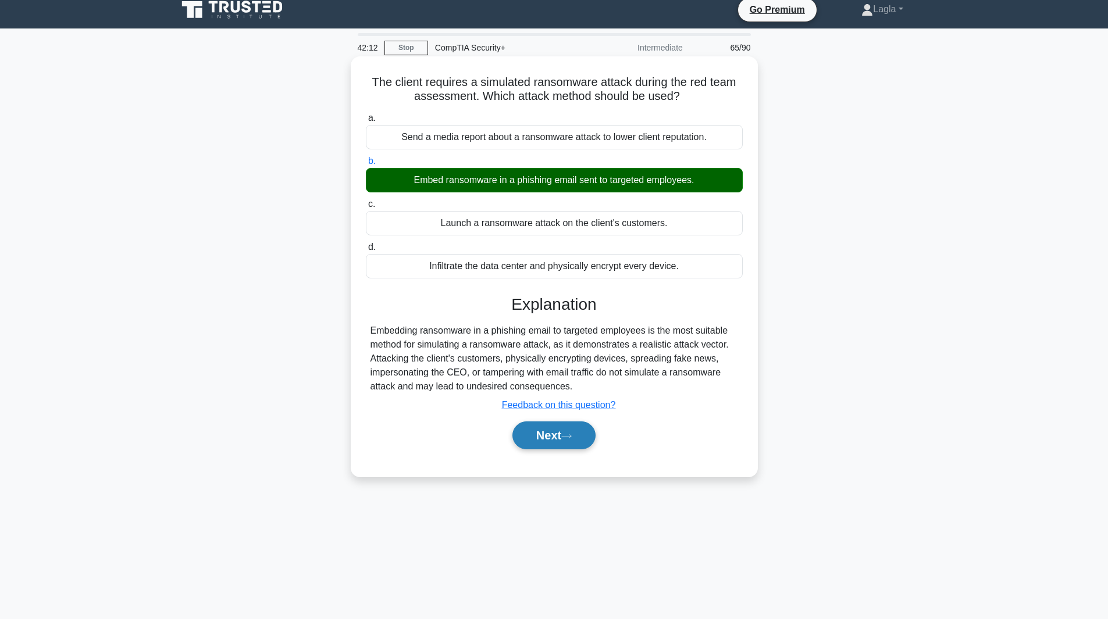
click at [539, 444] on button "Next" at bounding box center [553, 436] width 83 height 28
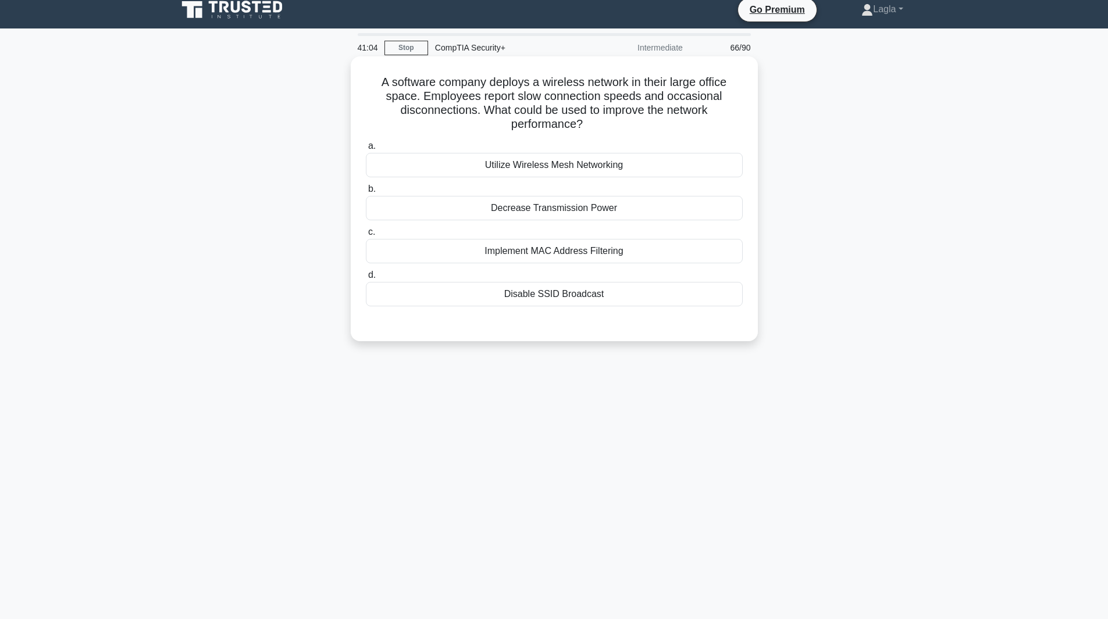
click at [653, 169] on div "Utilize Wireless Mesh Networking" at bounding box center [554, 165] width 377 height 24
click at [366, 150] on input "a. Utilize Wireless Mesh Networking" at bounding box center [366, 146] width 0 height 8
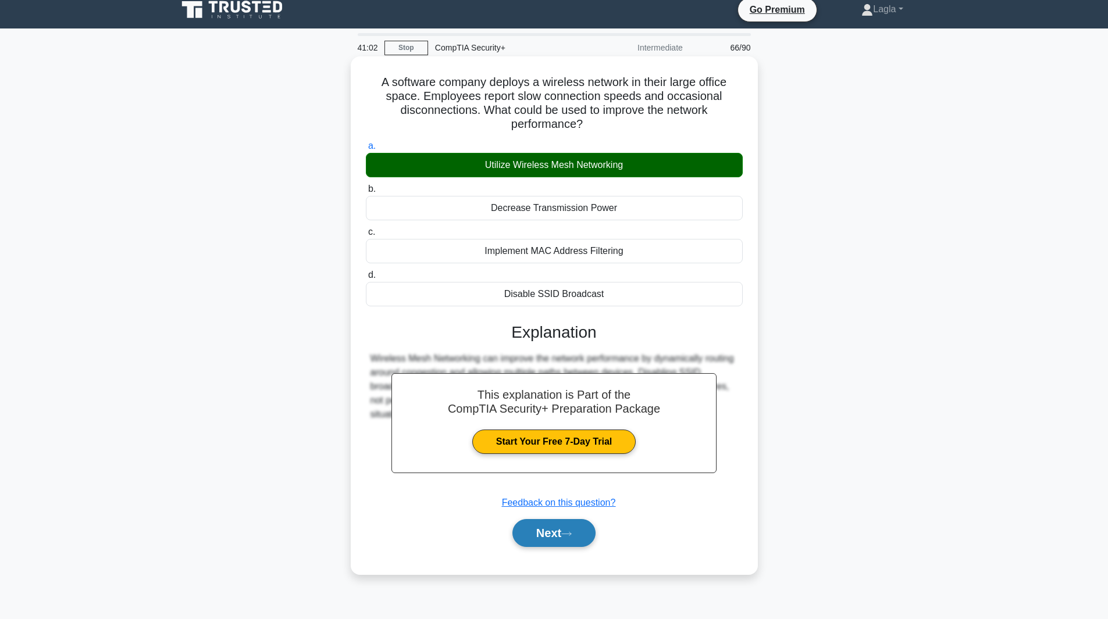
click at [566, 537] on icon at bounding box center [566, 534] width 10 height 6
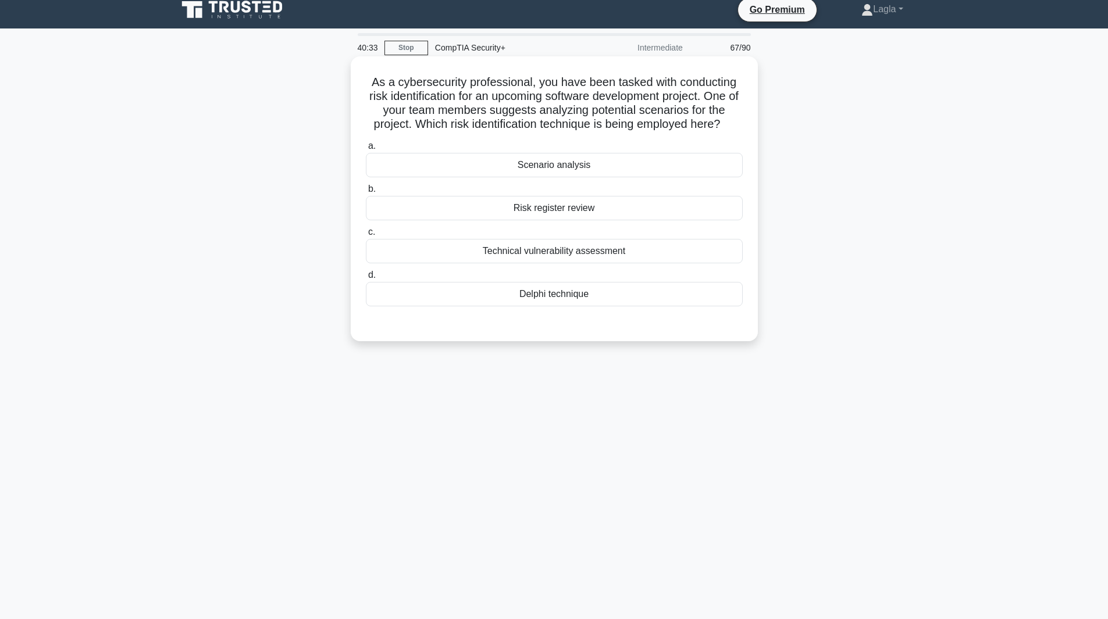
click at [596, 167] on div "Scenario analysis" at bounding box center [554, 165] width 377 height 24
click at [366, 150] on input "a. Scenario analysis" at bounding box center [366, 146] width 0 height 8
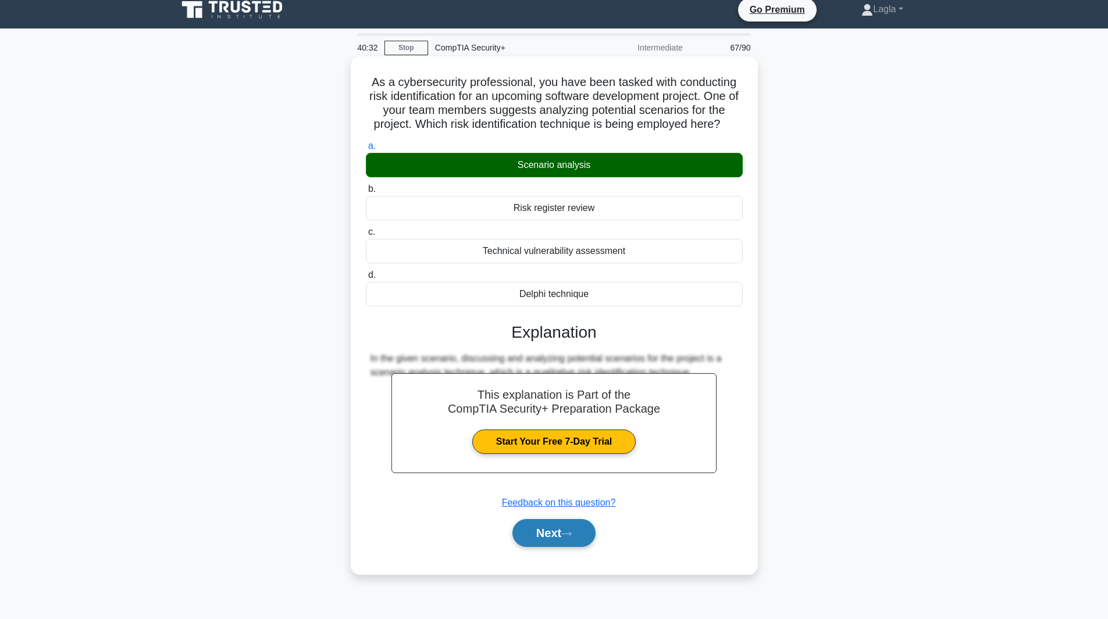
click at [568, 530] on button "Next" at bounding box center [553, 533] width 83 height 28
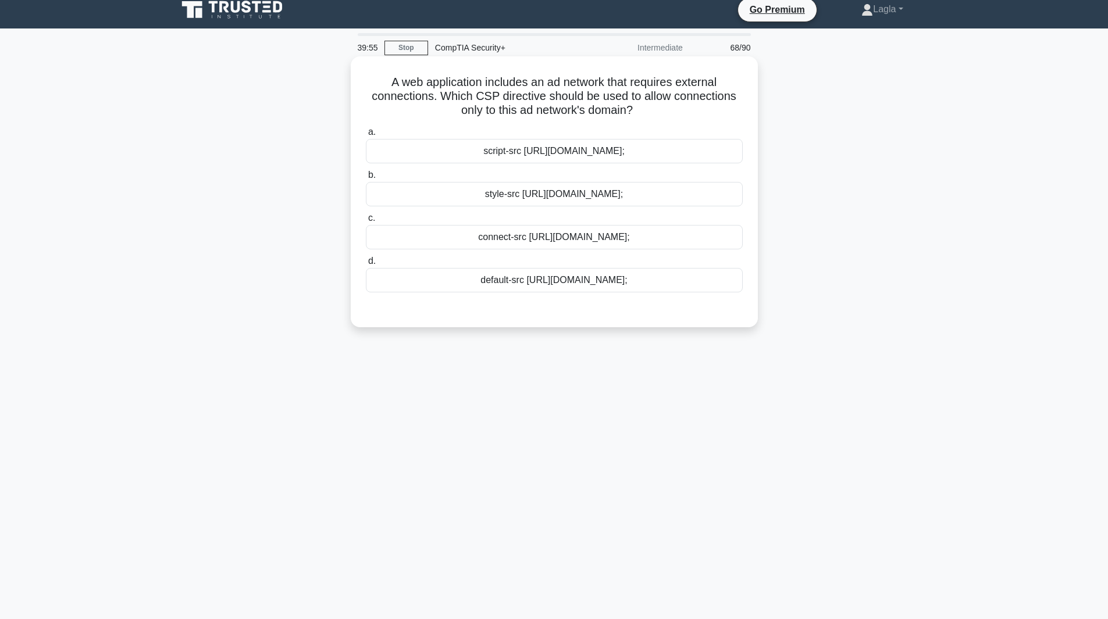
click at [538, 241] on div "connect-src [URL][DOMAIN_NAME];" at bounding box center [554, 237] width 377 height 24
click at [366, 222] on input "c. connect-src [URL][DOMAIN_NAME];" at bounding box center [366, 219] width 0 height 8
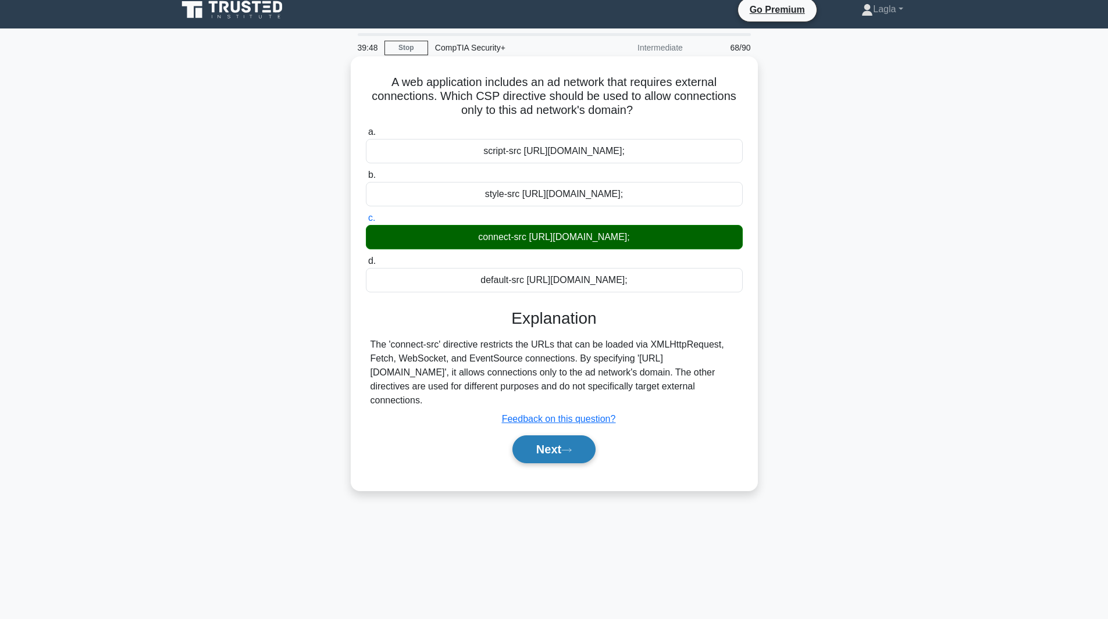
click at [551, 457] on button "Next" at bounding box center [553, 450] width 83 height 28
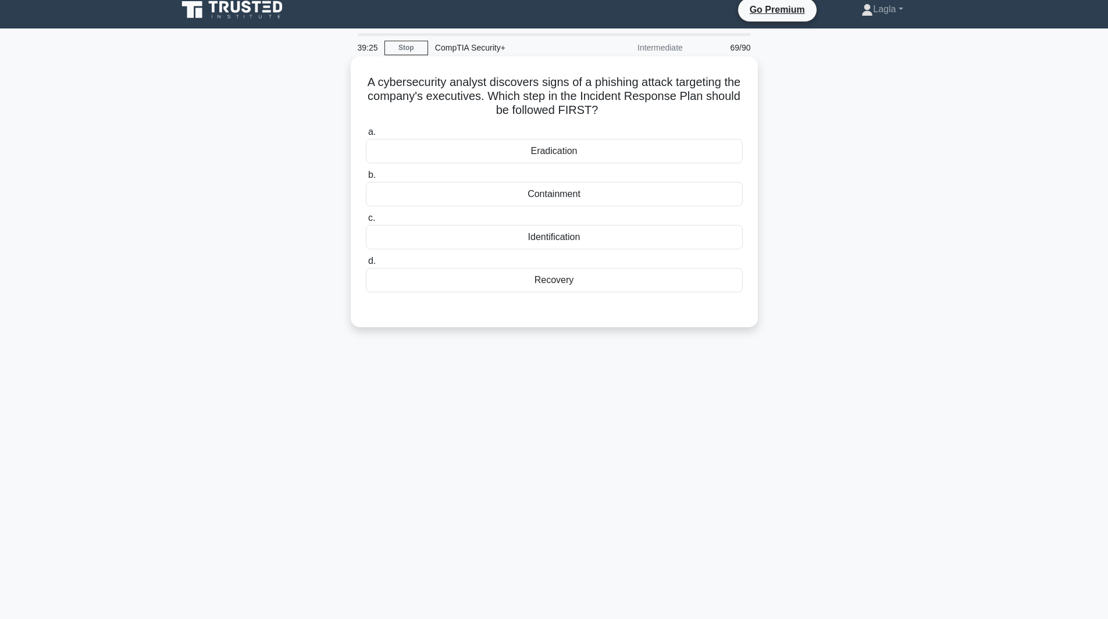
click at [381, 185] on div "Containment" at bounding box center [554, 194] width 377 height 24
click at [366, 179] on input "b. Containment" at bounding box center [366, 176] width 0 height 8
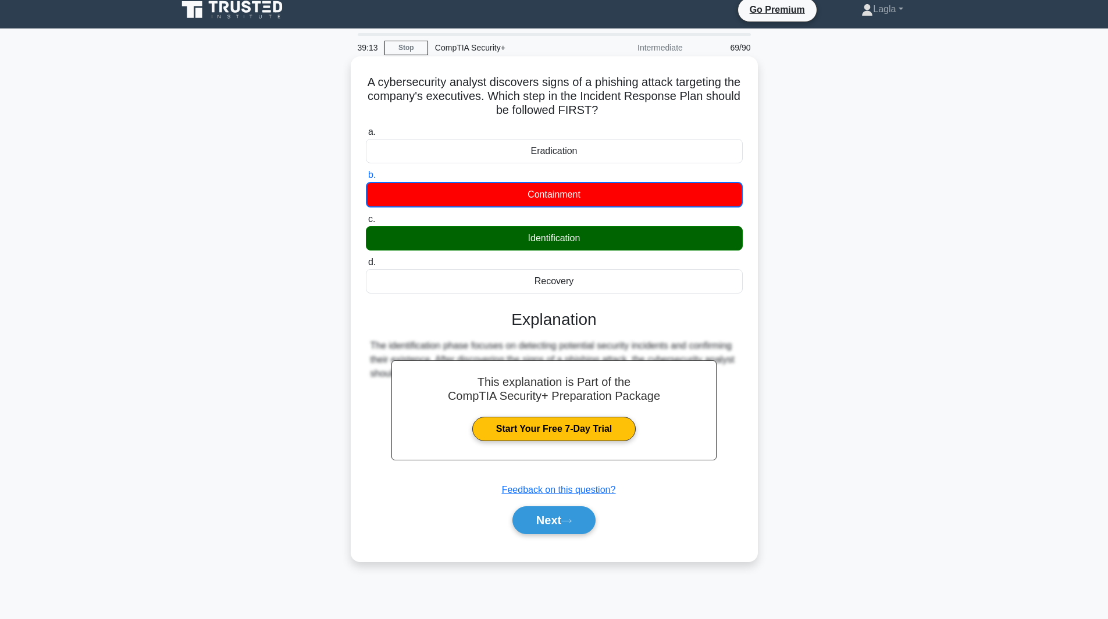
drag, startPoint x: 379, startPoint y: 84, endPoint x: 581, endPoint y: 285, distance: 285.0
click at [581, 285] on div "A cybersecurity analyst discovers signs of a phishing attack targeting the comp…" at bounding box center [554, 309] width 398 height 496
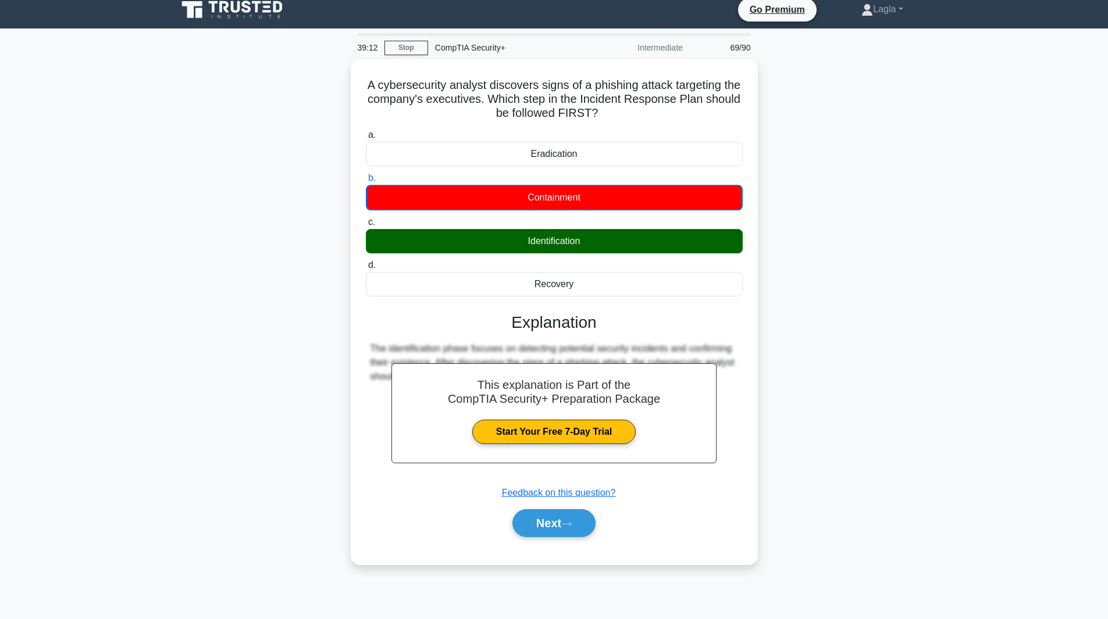
copy div "A cybersecurity analyst discovers signs of a phishing attack targeting the comp…"
click at [274, 178] on div "A cybersecurity analyst discovers signs of a phishing attack targeting the comp…" at bounding box center [554, 318] width 768 height 519
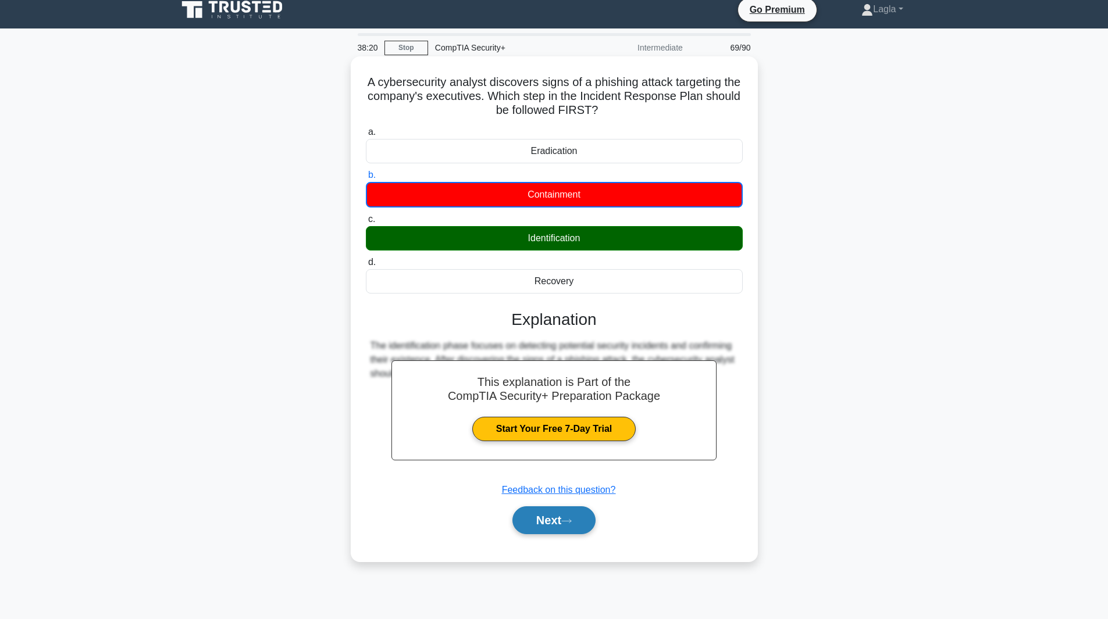
click at [529, 530] on button "Next" at bounding box center [553, 521] width 83 height 28
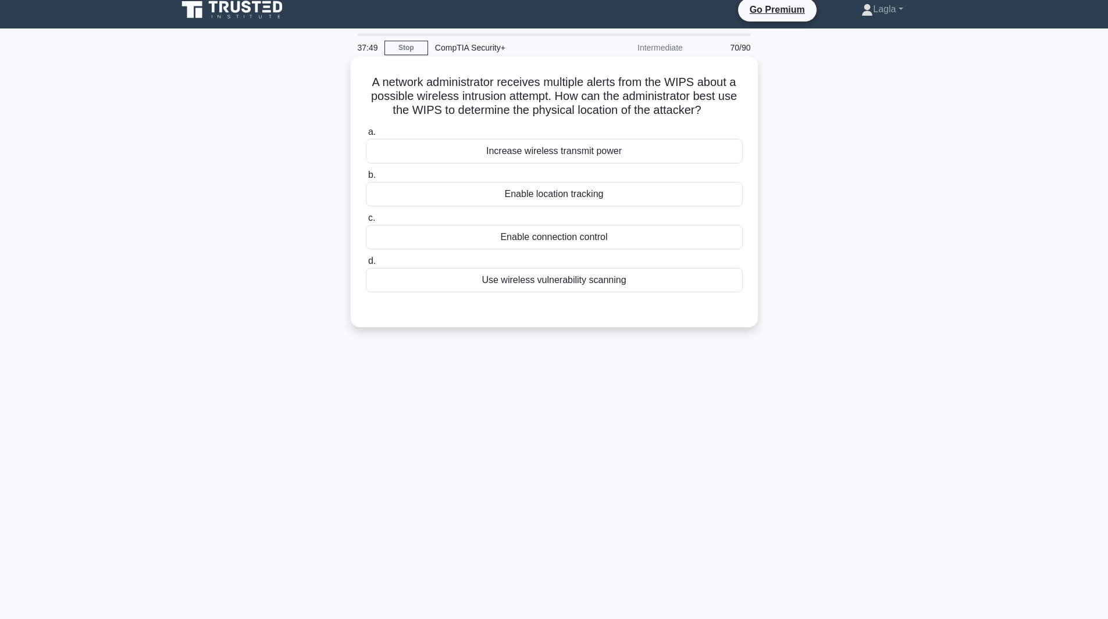
click at [500, 201] on div "Enable location tracking" at bounding box center [554, 194] width 377 height 24
click at [366, 179] on input "b. Enable location tracking" at bounding box center [366, 176] width 0 height 8
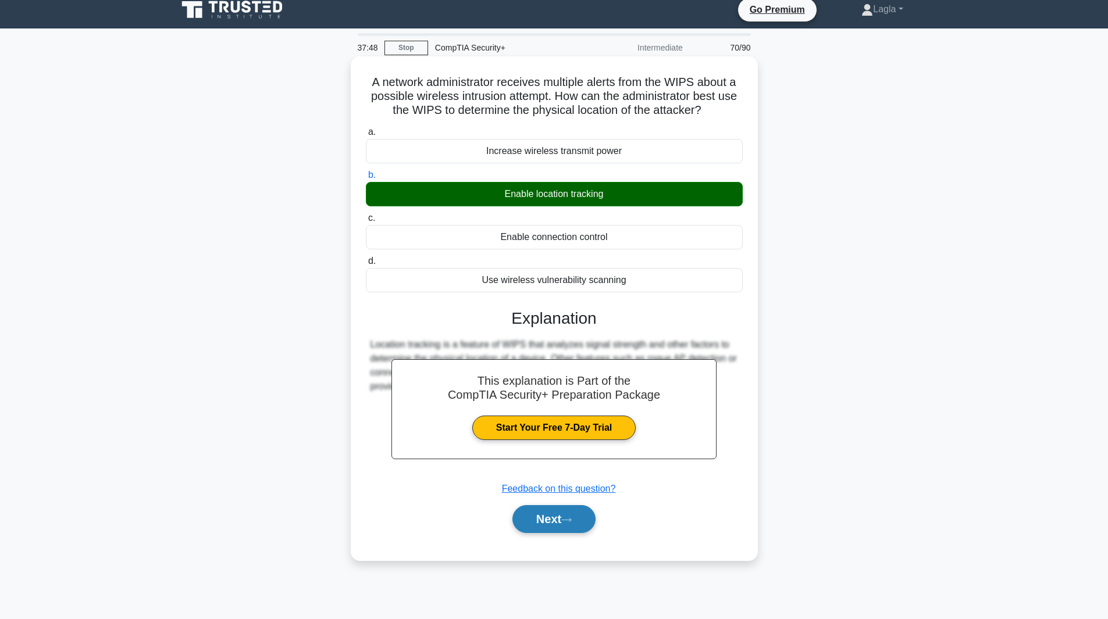
click at [544, 516] on button "Next" at bounding box center [553, 519] width 83 height 28
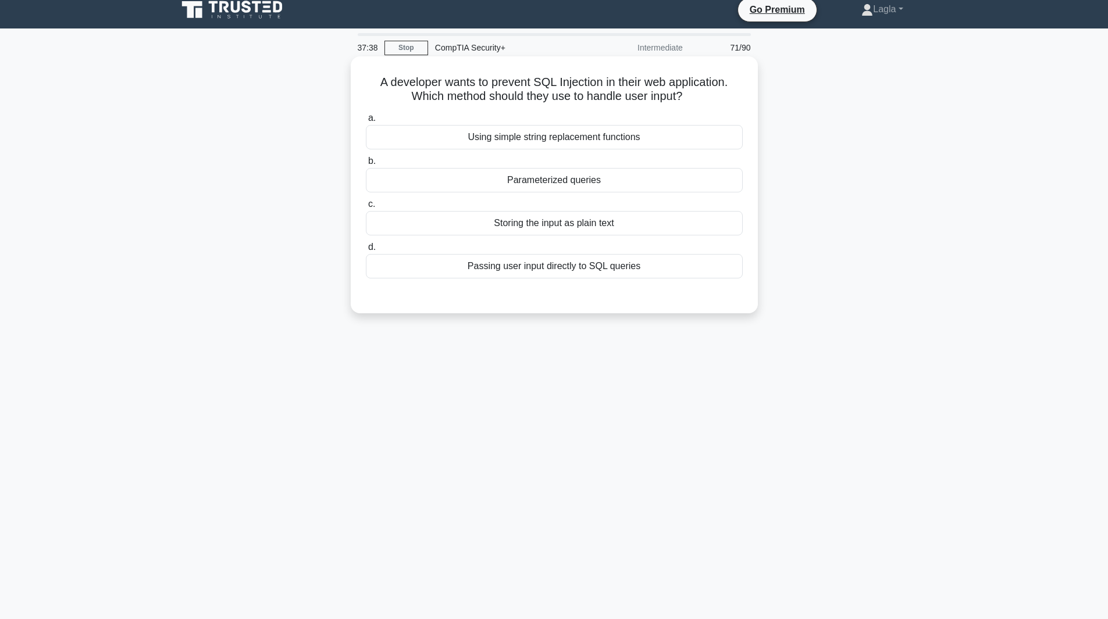
click at [475, 185] on div "Parameterized queries" at bounding box center [554, 180] width 377 height 24
click at [366, 165] on input "b. Parameterized queries" at bounding box center [366, 162] width 0 height 8
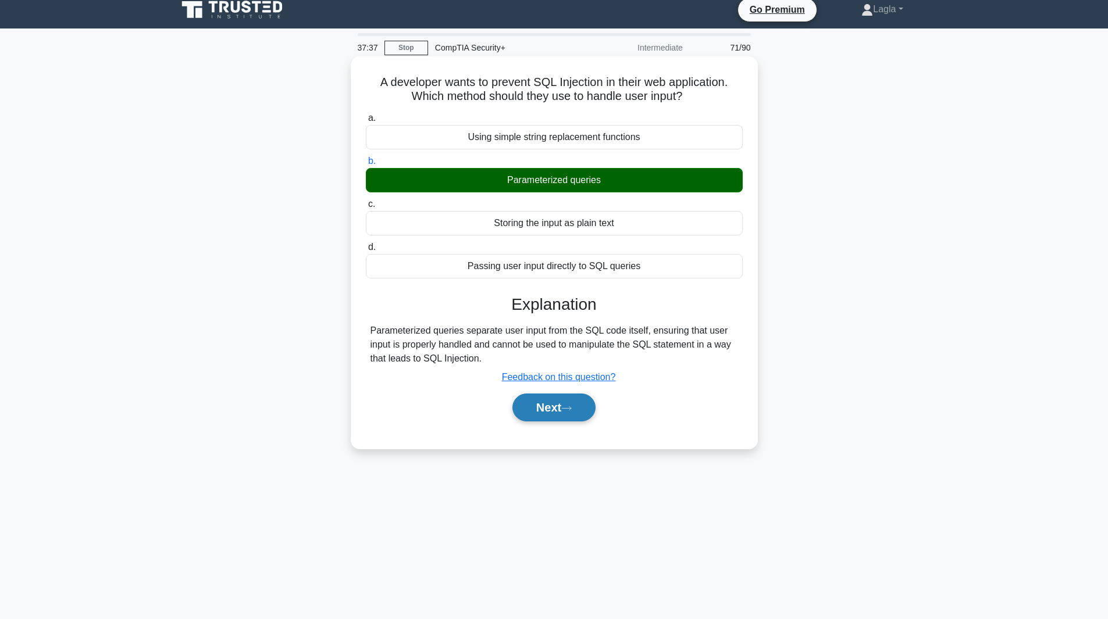
click at [512, 415] on button "Next" at bounding box center [553, 408] width 83 height 28
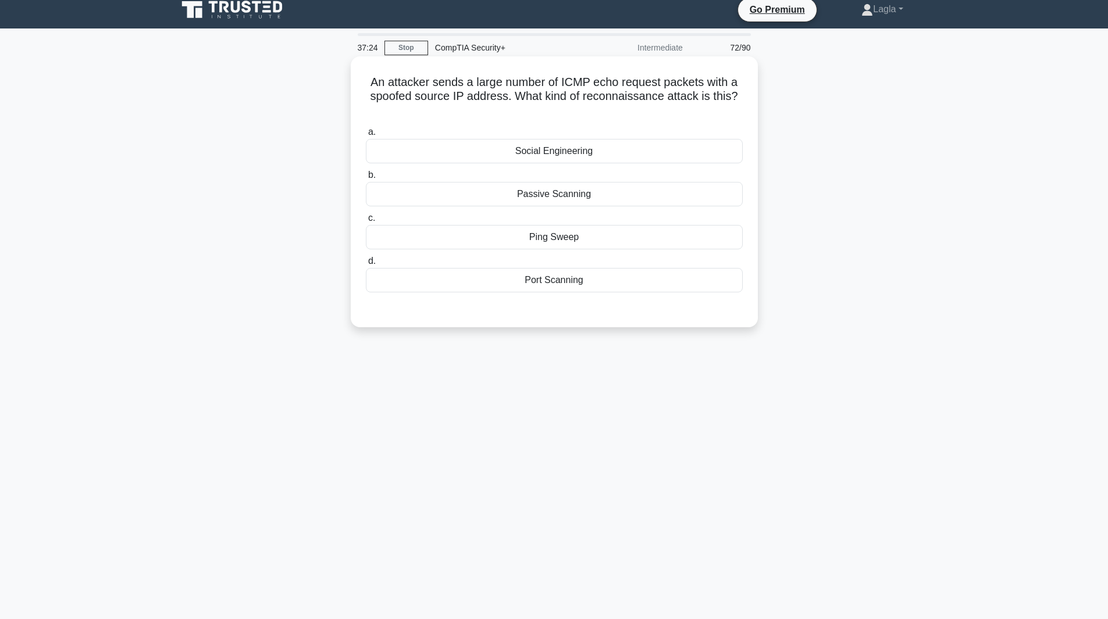
click at [468, 244] on div "Ping Sweep" at bounding box center [554, 237] width 377 height 24
click at [366, 222] on input "c. Ping Sweep" at bounding box center [366, 219] width 0 height 8
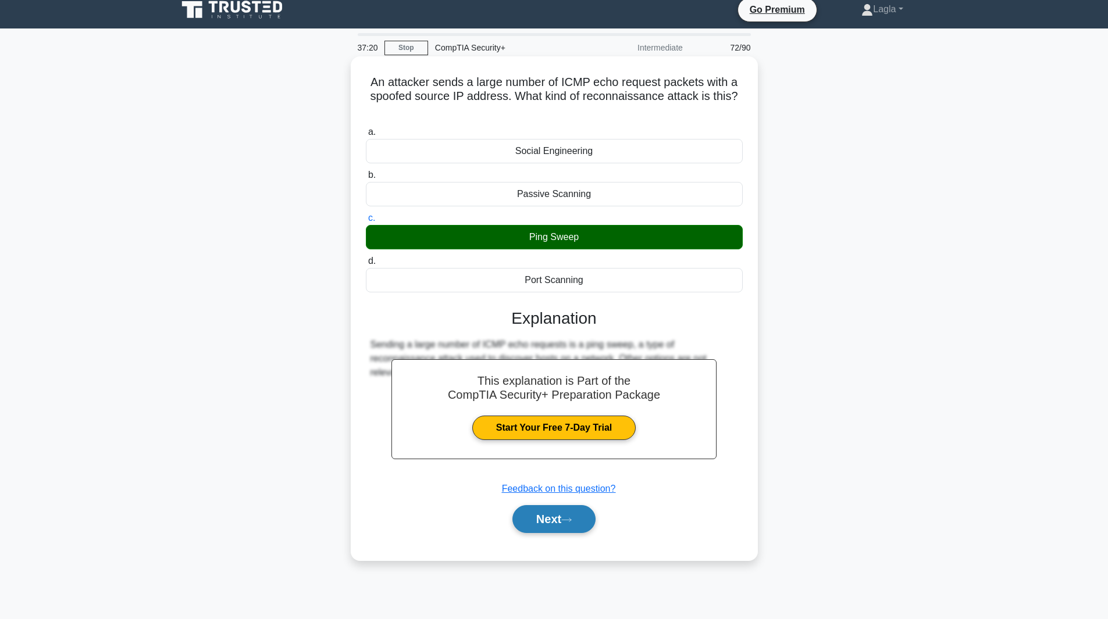
click at [556, 515] on button "Next" at bounding box center [553, 519] width 83 height 28
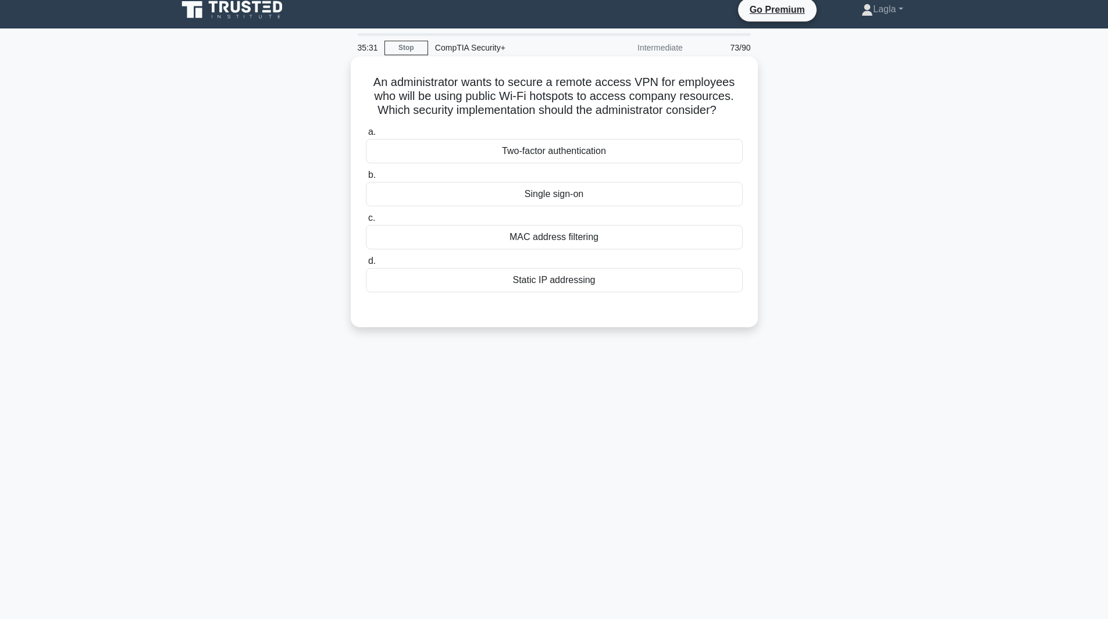
click at [616, 236] on div "MAC address filtering" at bounding box center [554, 237] width 377 height 24
click at [366, 222] on input "c. MAC address filtering" at bounding box center [366, 219] width 0 height 8
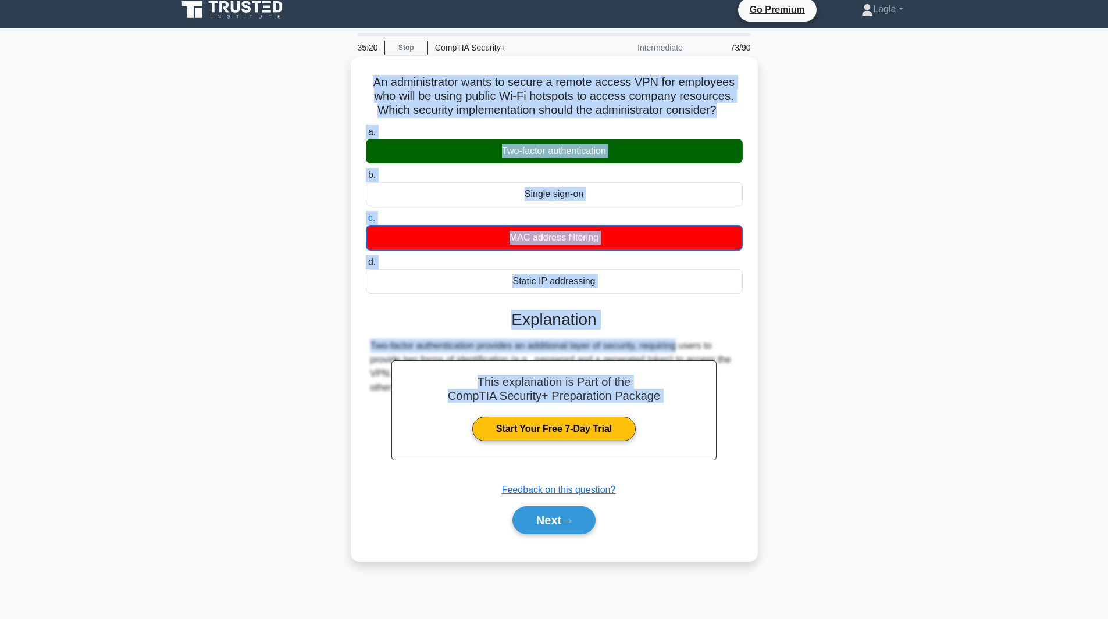
drag, startPoint x: 372, startPoint y: 81, endPoint x: 615, endPoint y: 345, distance: 359.3
click at [615, 345] on div "An administrator wants to secure a remote access VPN for employees who will be …" at bounding box center [554, 309] width 398 height 496
copy div "An administrator wants to secure a remote access VPN for employees who will be …"
click at [561, 181] on label "b. Single sign-on" at bounding box center [554, 187] width 377 height 38
click at [366, 179] on input "b. Single sign-on" at bounding box center [366, 176] width 0 height 8
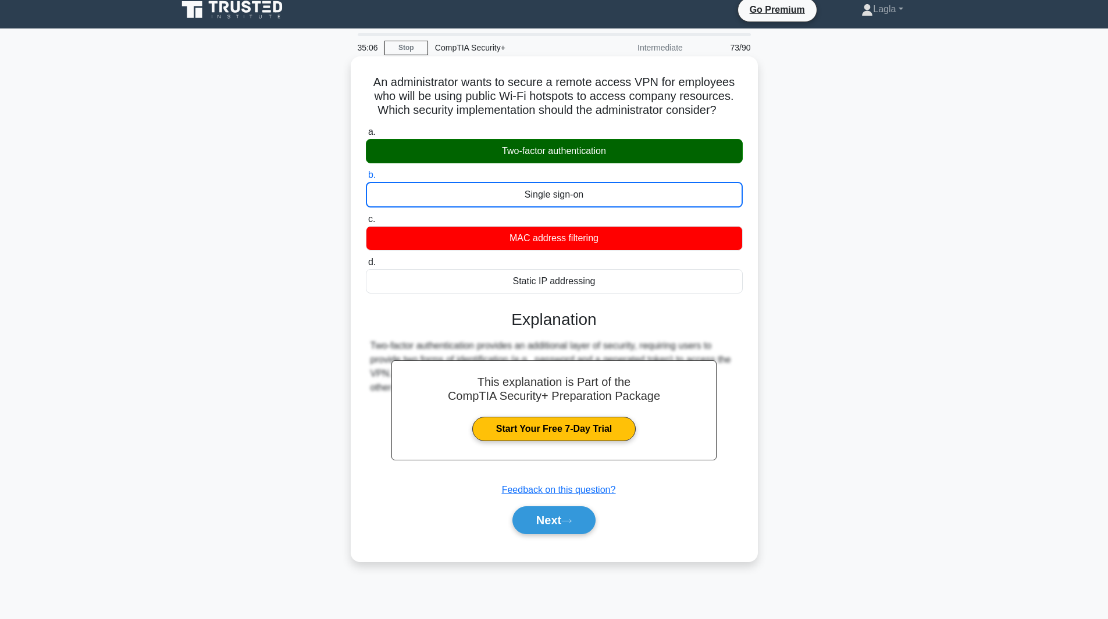
drag, startPoint x: 372, startPoint y: 85, endPoint x: 633, endPoint y: 274, distance: 321.9
click at [633, 274] on div "An administrator wants to secure a remote access VPN for employees who will be …" at bounding box center [554, 309] width 398 height 496
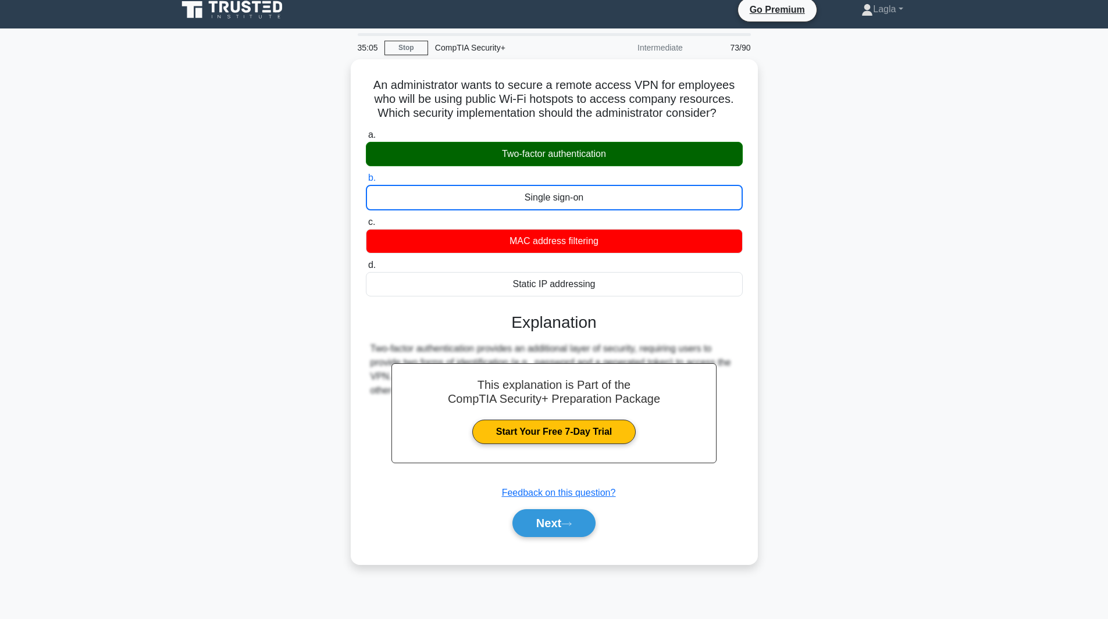
copy div "An administrator wants to secure a remote access VPN for employees who will be …"
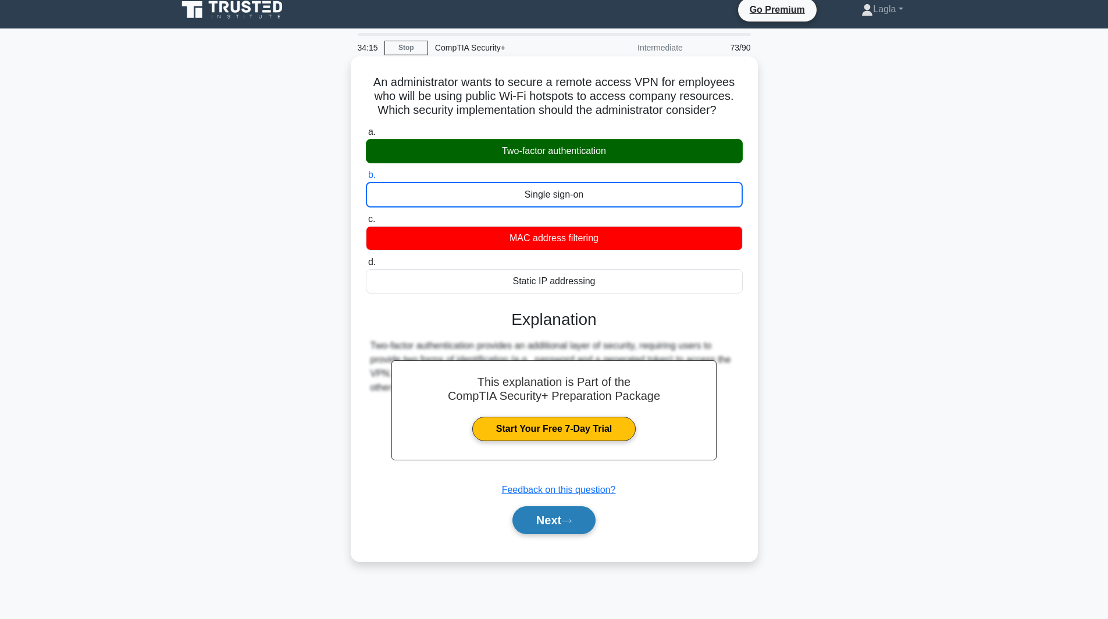
click at [581, 523] on button "Next" at bounding box center [553, 521] width 83 height 28
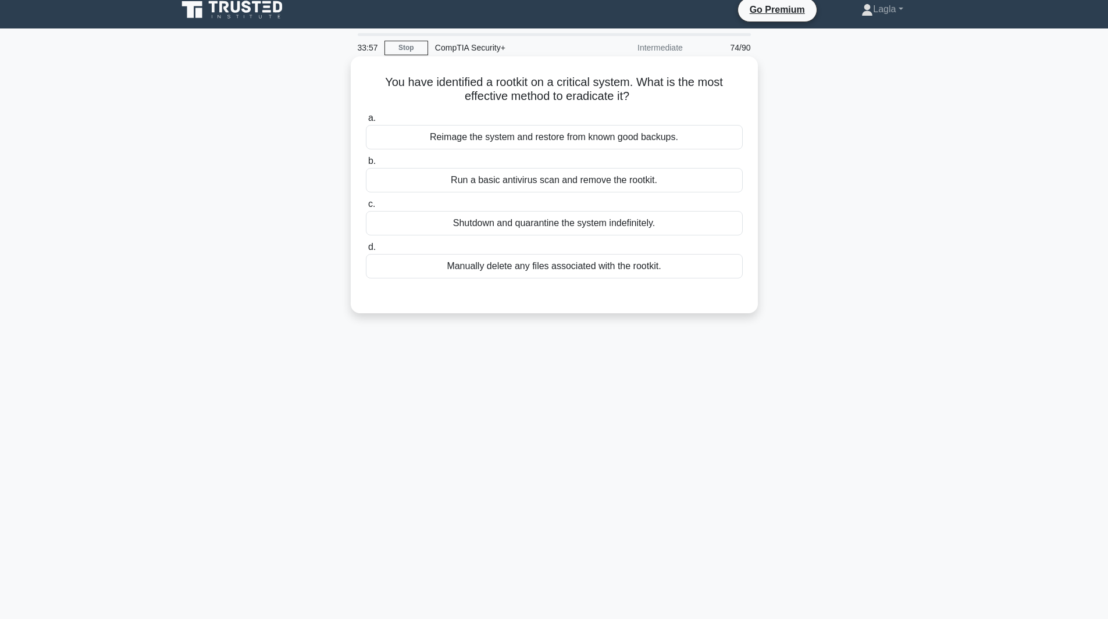
click at [527, 131] on div "Reimage the system and restore from known good backups." at bounding box center [554, 137] width 377 height 24
click at [366, 122] on input "a. Reimage the system and restore from known good backups." at bounding box center [366, 119] width 0 height 8
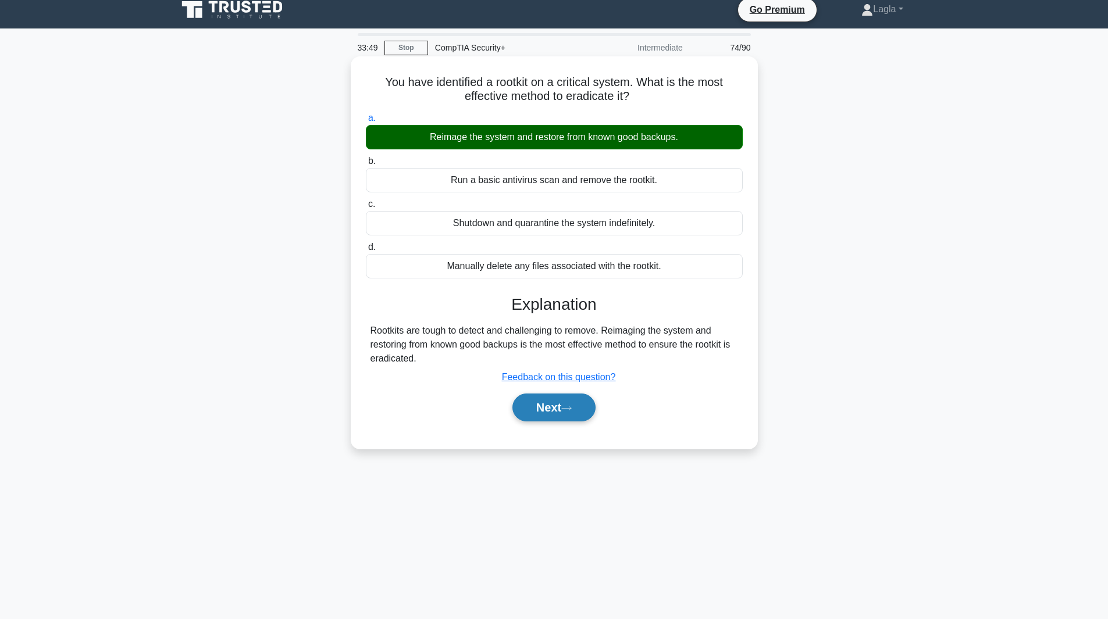
click at [530, 413] on button "Next" at bounding box center [553, 408] width 83 height 28
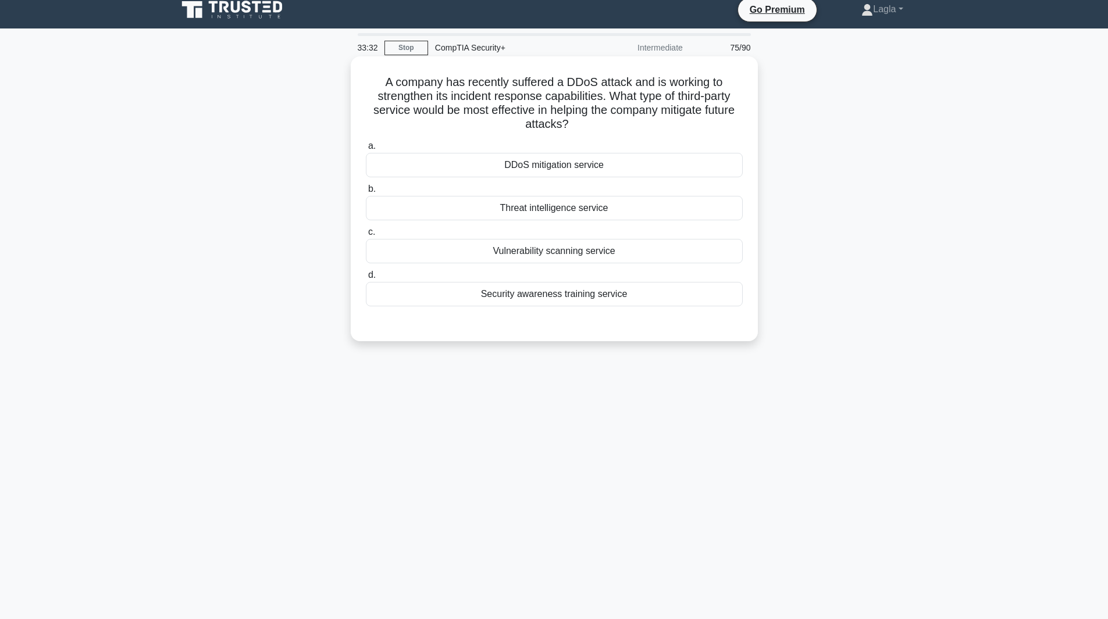
click at [548, 158] on div "DDoS mitigation service" at bounding box center [554, 165] width 377 height 24
click at [366, 150] on input "a. DDoS mitigation service" at bounding box center [366, 146] width 0 height 8
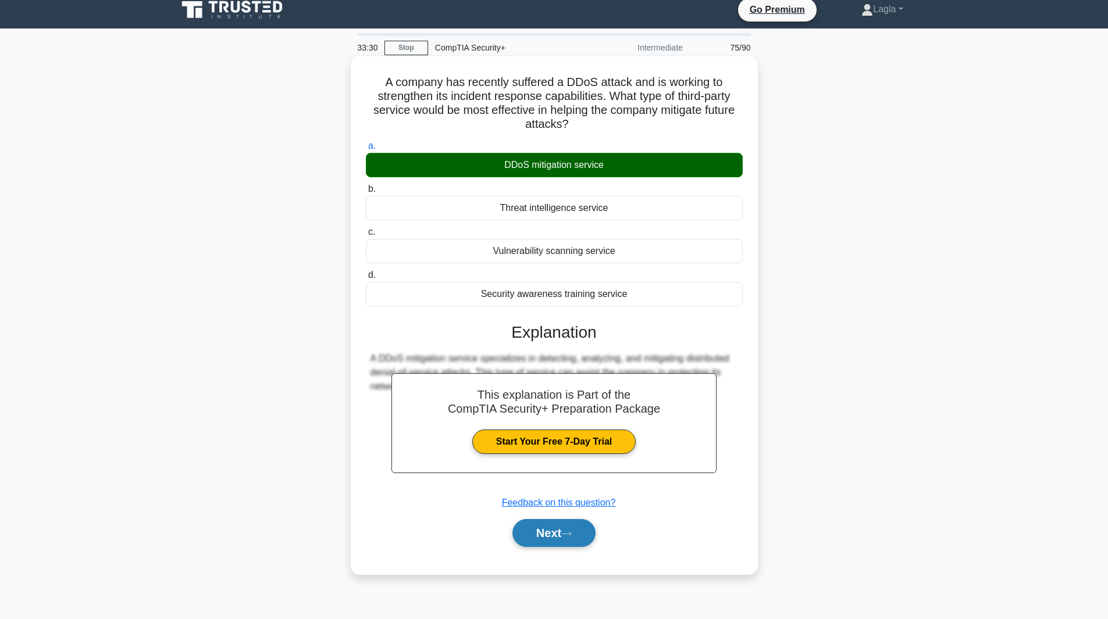
click at [559, 543] on button "Next" at bounding box center [553, 533] width 83 height 28
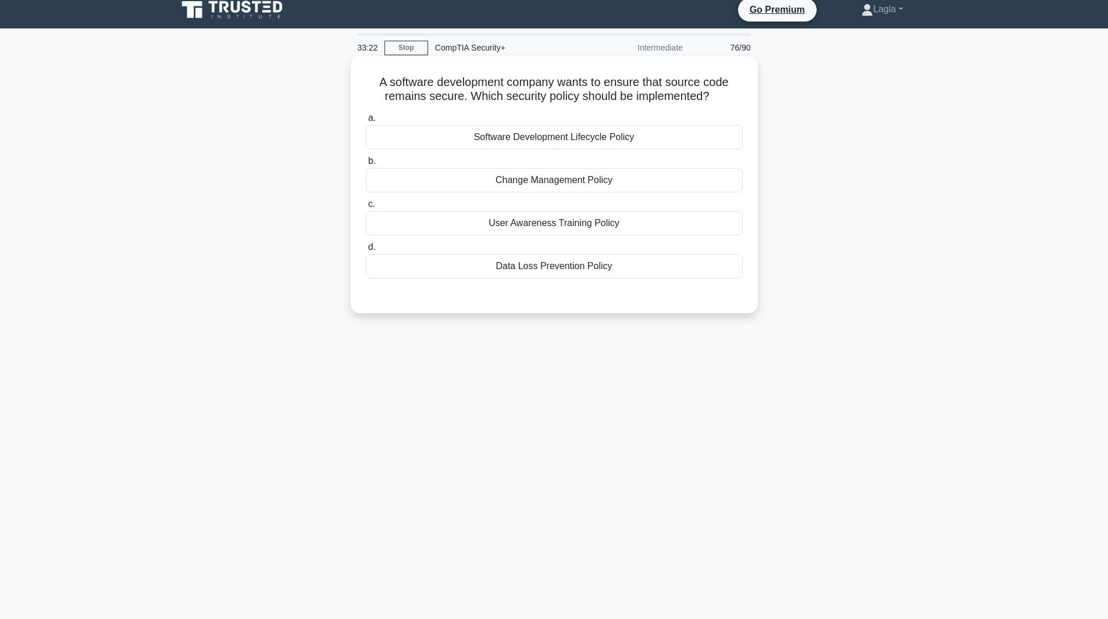
click at [532, 135] on div "Software Development Lifecycle Policy" at bounding box center [554, 137] width 377 height 24
click at [366, 122] on input "a. Software Development Lifecycle Policy" at bounding box center [366, 119] width 0 height 8
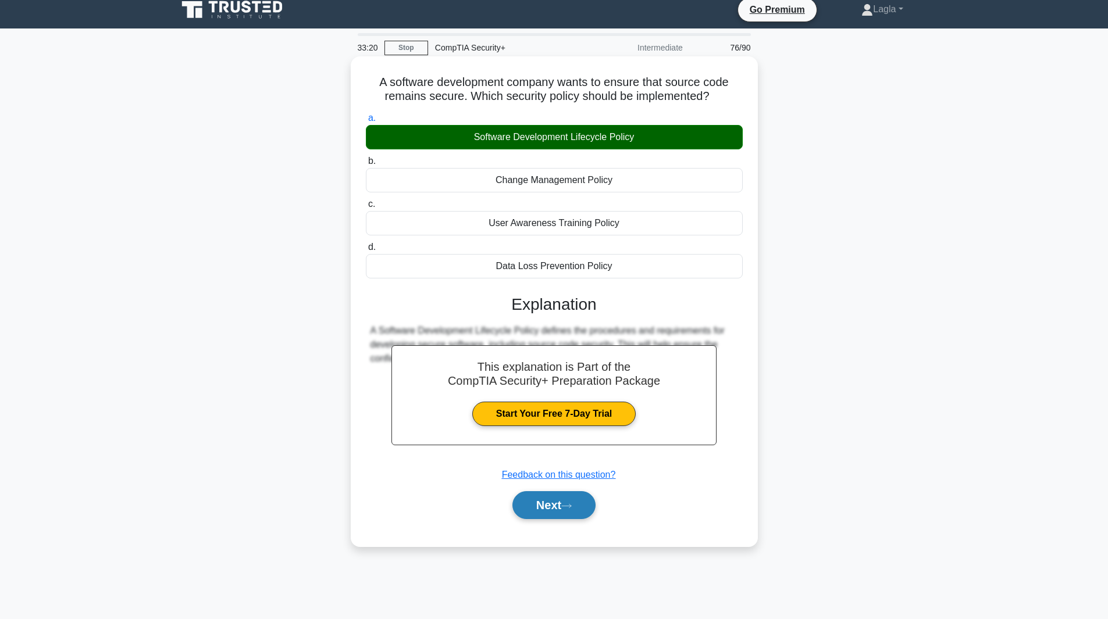
click at [551, 501] on button "Next" at bounding box center [553, 505] width 83 height 28
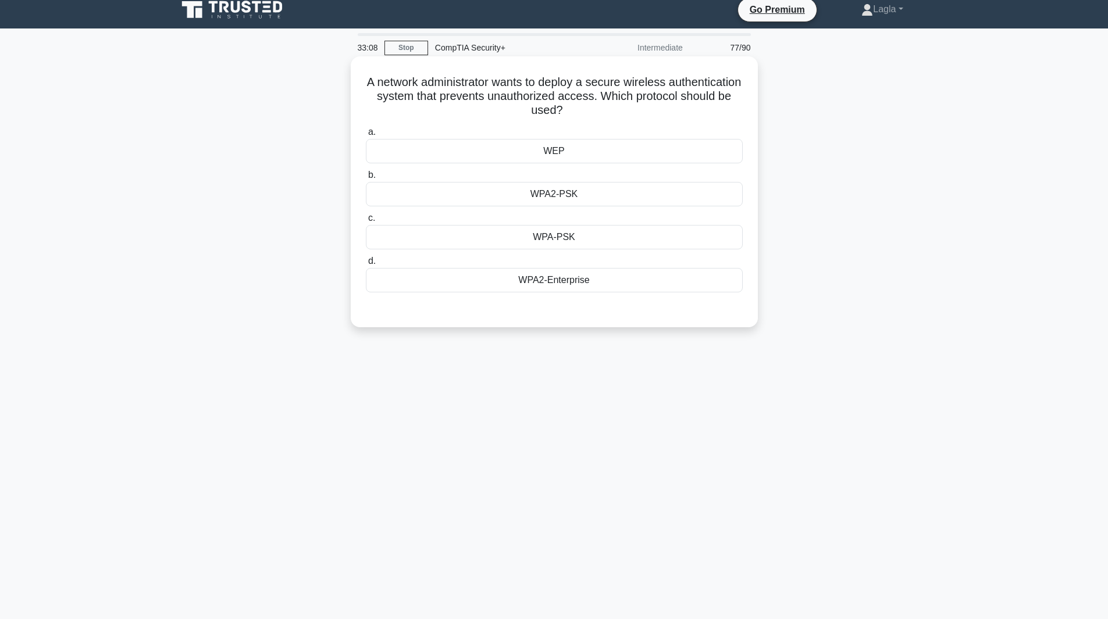
click at [540, 284] on div "WPA2-Enterprise" at bounding box center [554, 280] width 377 height 24
click at [366, 265] on input "d. WPA2-Enterprise" at bounding box center [366, 262] width 0 height 8
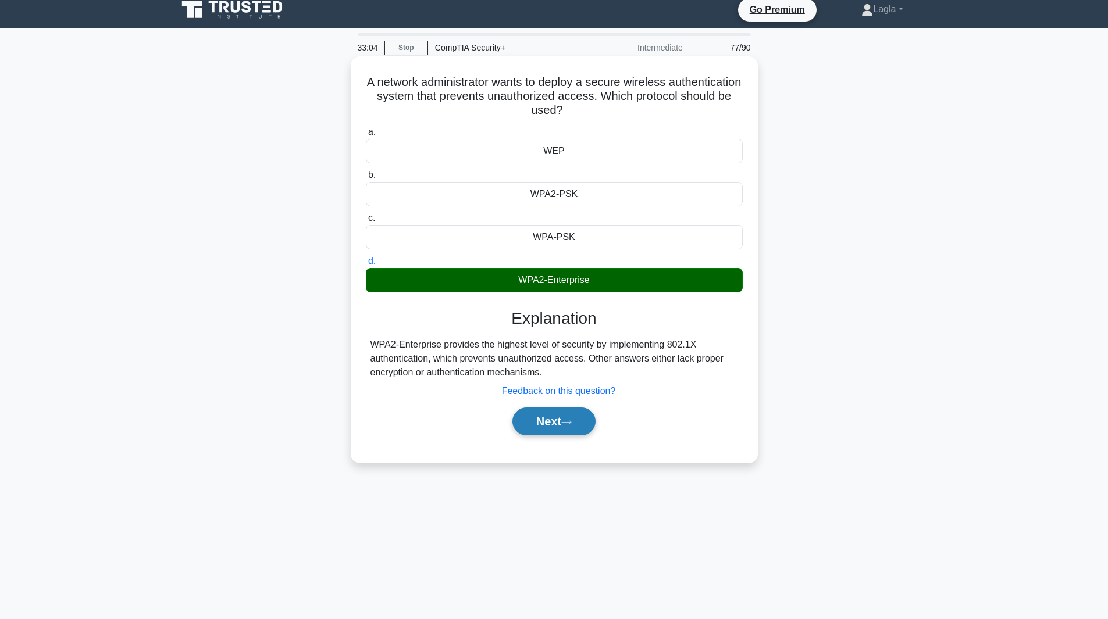
click at [569, 430] on button "Next" at bounding box center [553, 422] width 83 height 28
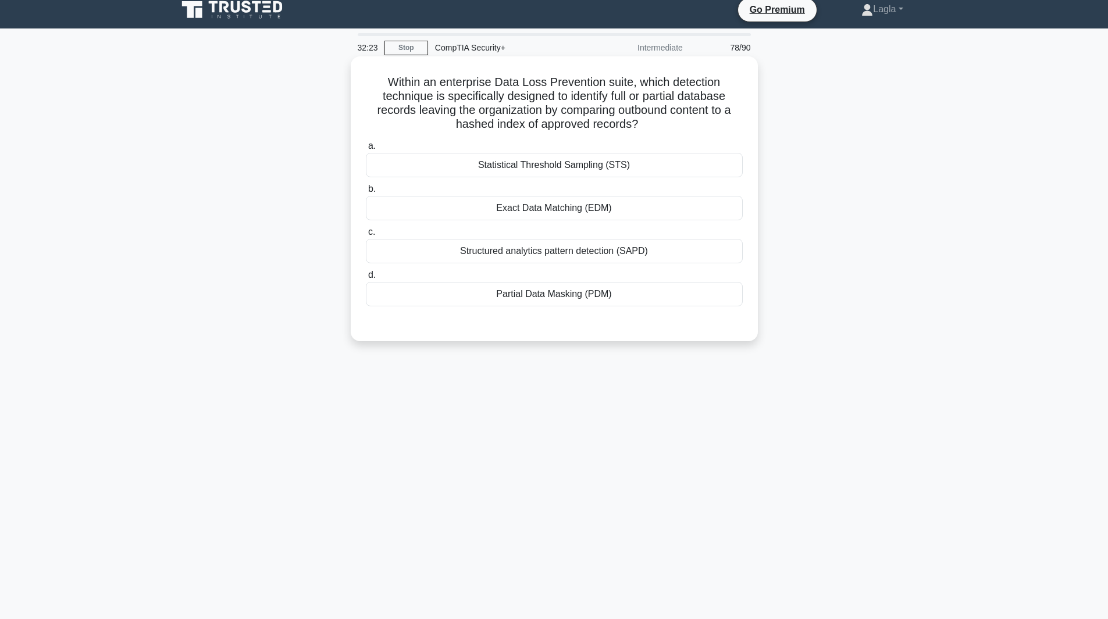
click at [529, 216] on div "Exact Data Matching (EDM)" at bounding box center [554, 208] width 377 height 24
click at [366, 193] on input "b. Exact Data Matching (EDM)" at bounding box center [366, 190] width 0 height 8
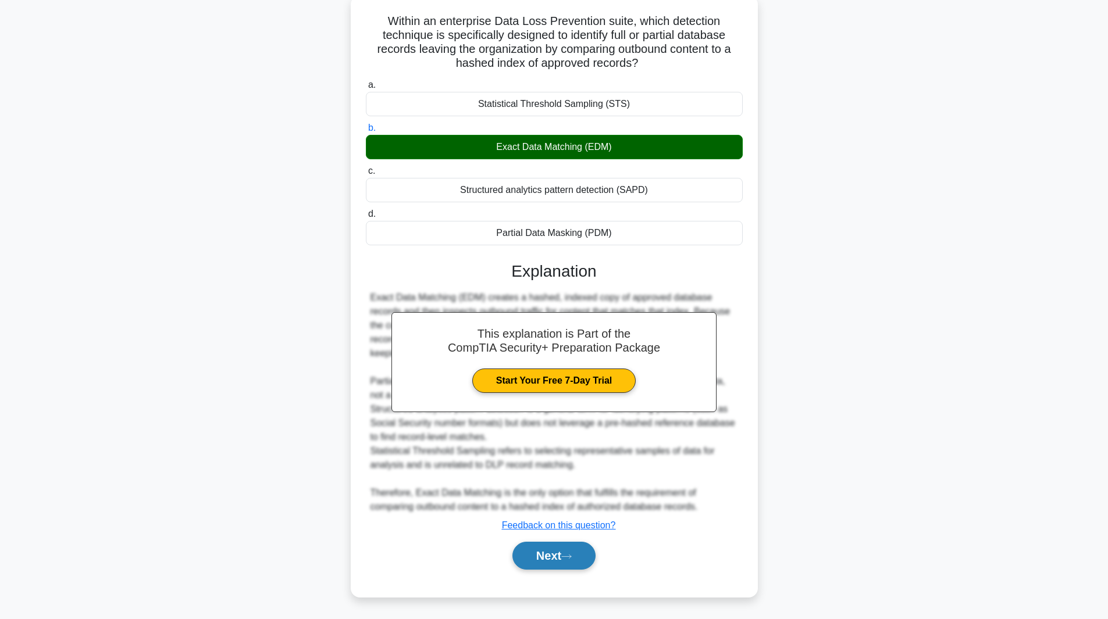
click at [536, 551] on button "Next" at bounding box center [553, 556] width 83 height 28
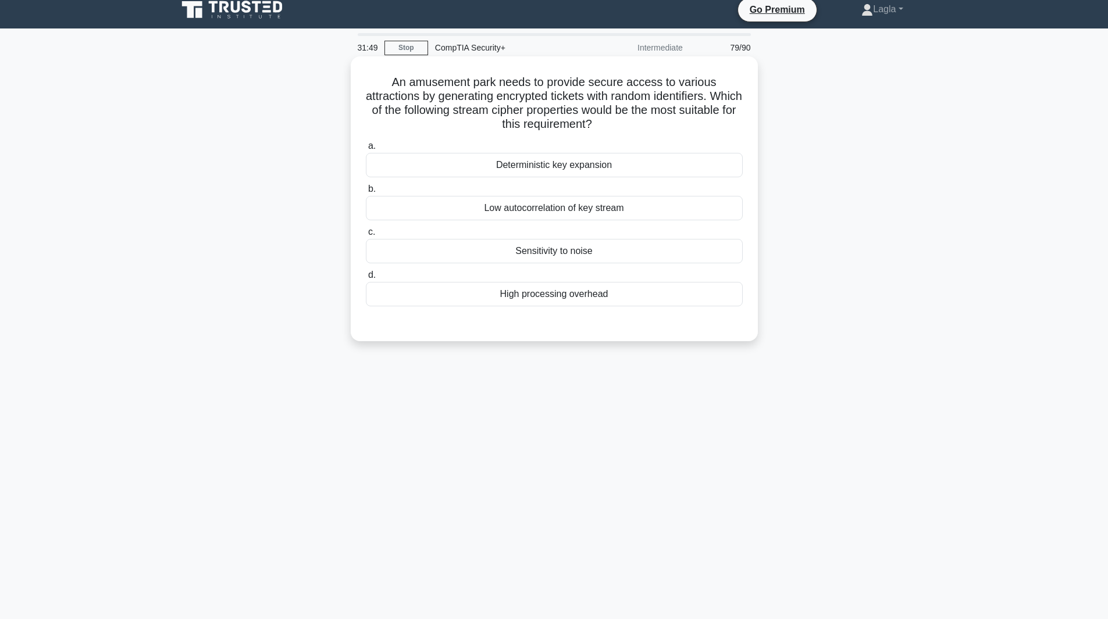
click at [587, 208] on div "Low autocorrelation of key stream" at bounding box center [554, 208] width 377 height 24
click at [366, 193] on input "b. Low autocorrelation of key stream" at bounding box center [366, 190] width 0 height 8
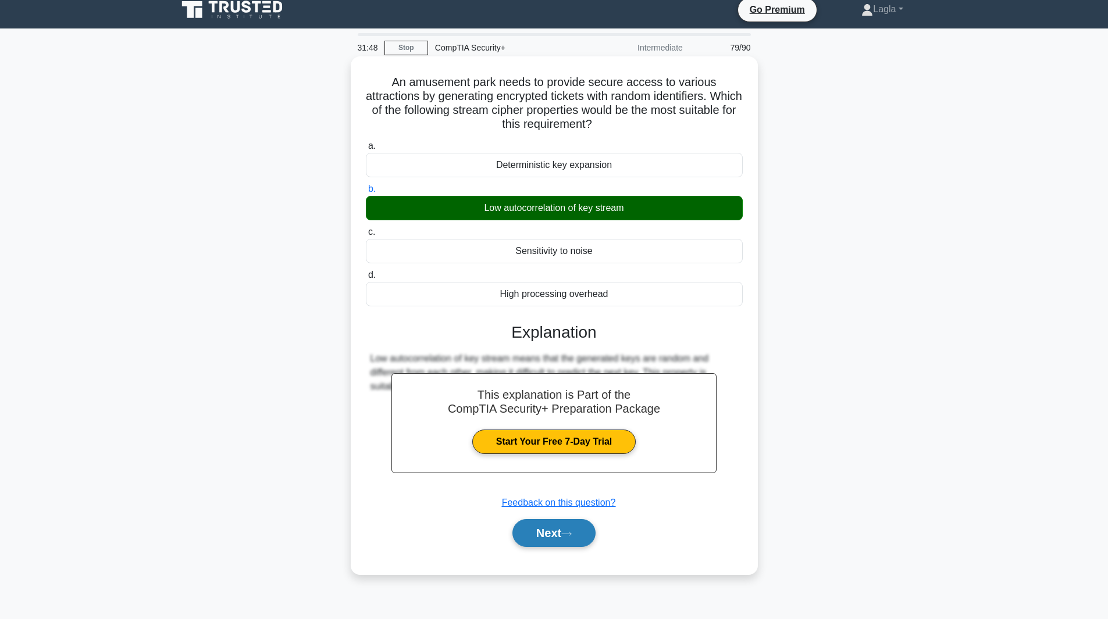
click at [590, 534] on button "Next" at bounding box center [553, 533] width 83 height 28
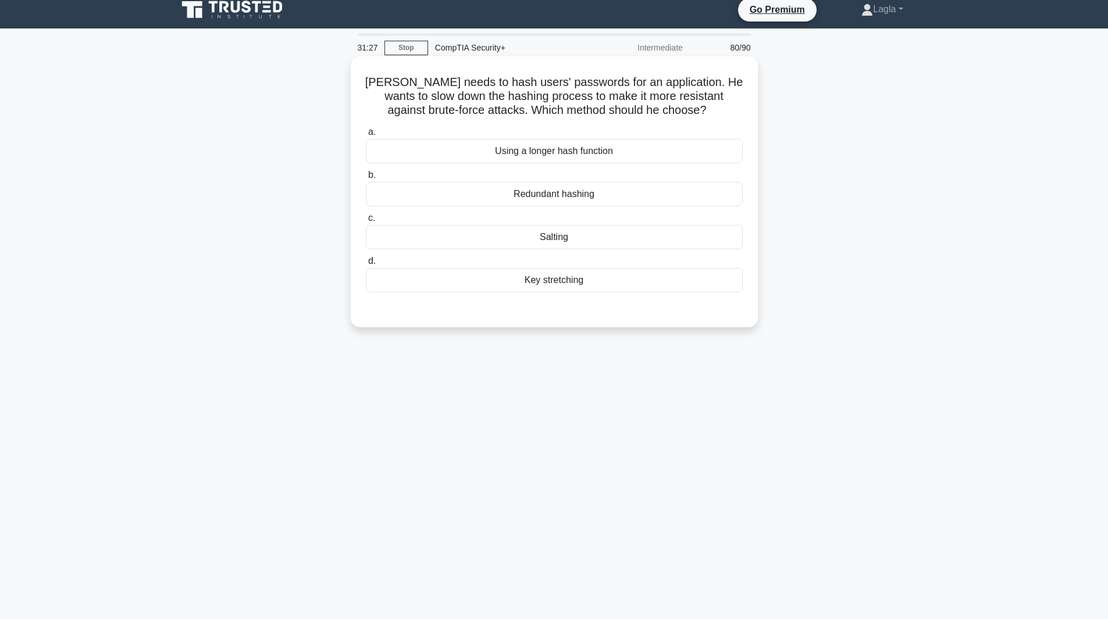
click at [569, 248] on div "Salting" at bounding box center [554, 237] width 377 height 24
click at [366, 222] on input "c. Salting" at bounding box center [366, 219] width 0 height 8
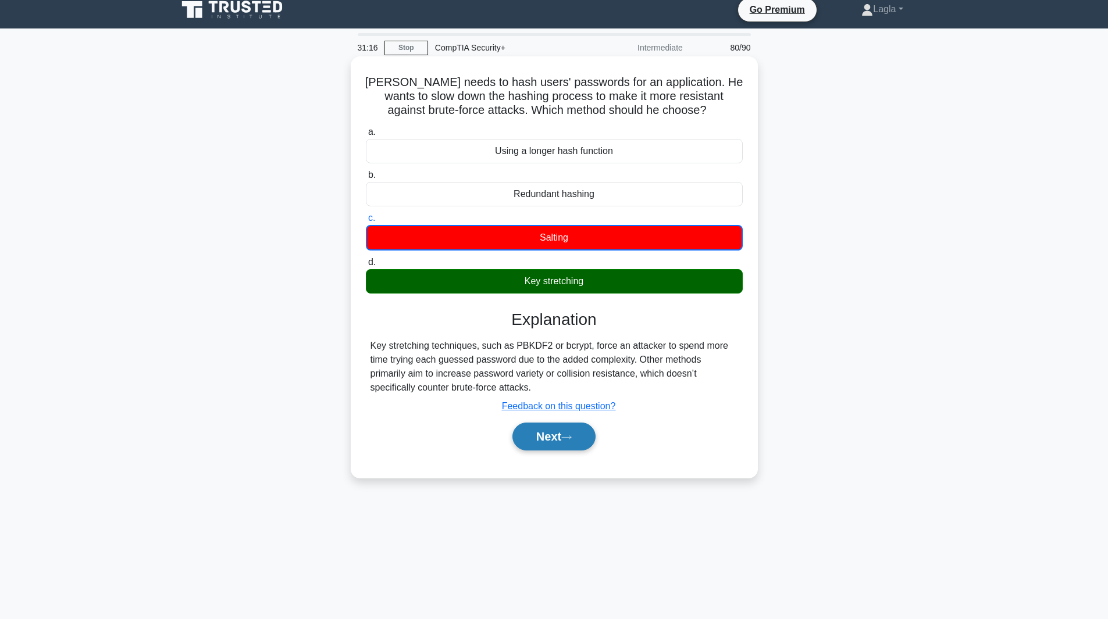
click at [572, 450] on button "Next" at bounding box center [553, 437] width 83 height 28
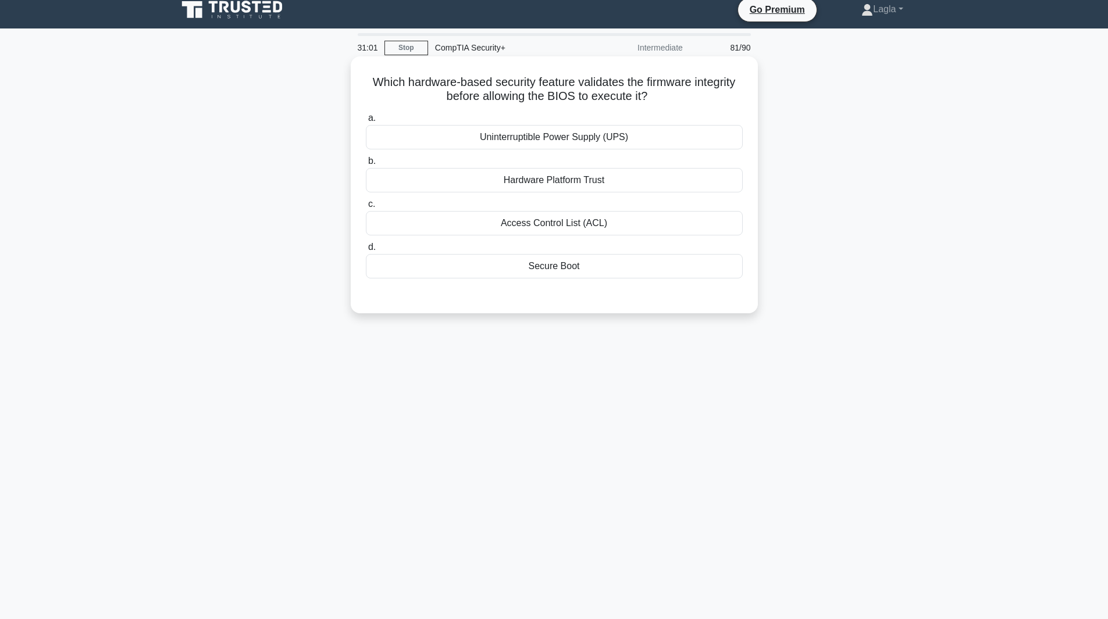
click at [562, 268] on div "Secure Boot" at bounding box center [554, 266] width 377 height 24
click at [366, 251] on input "d. Secure Boot" at bounding box center [366, 248] width 0 height 8
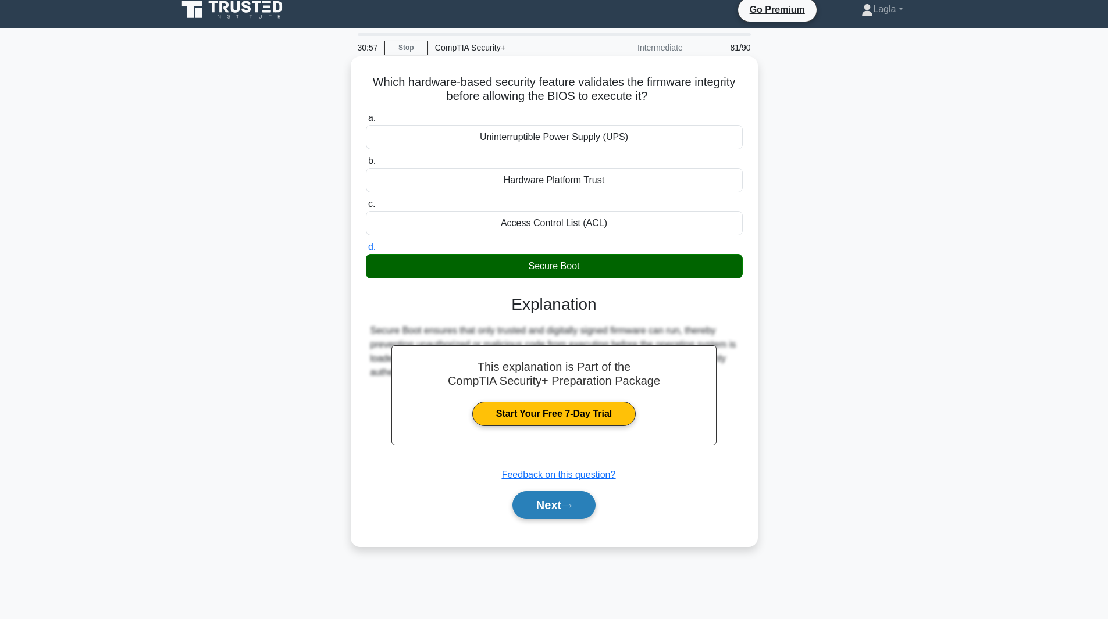
click at [554, 519] on button "Next" at bounding box center [553, 505] width 83 height 28
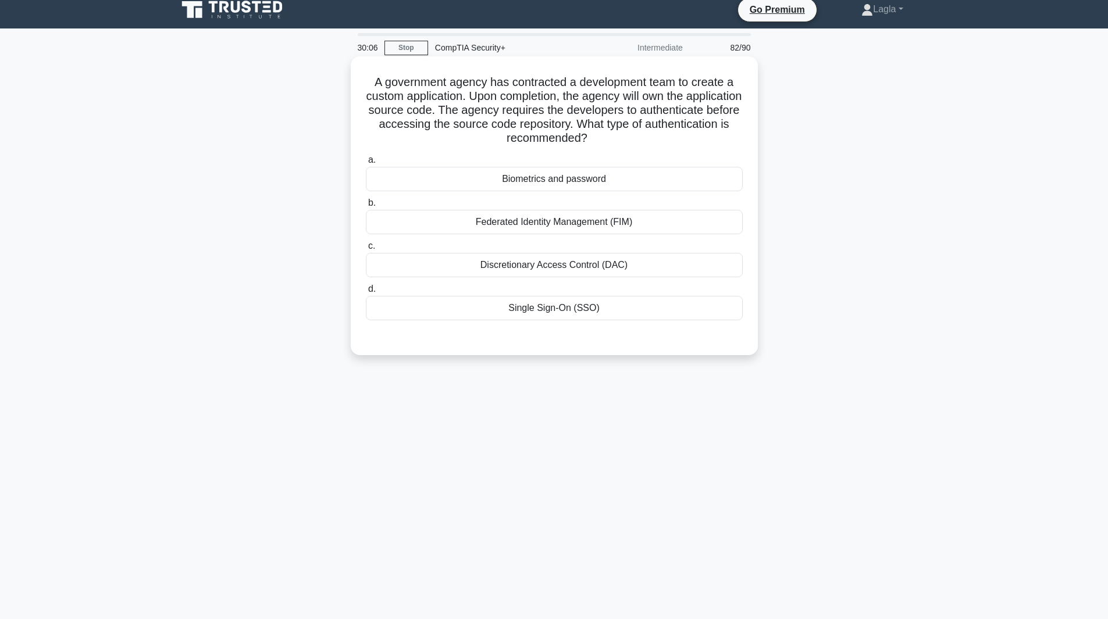
click at [383, 225] on div "Federated Identity Management (FIM)" at bounding box center [554, 222] width 377 height 24
click at [366, 207] on input "b. Federated Identity Management (FIM)" at bounding box center [366, 203] width 0 height 8
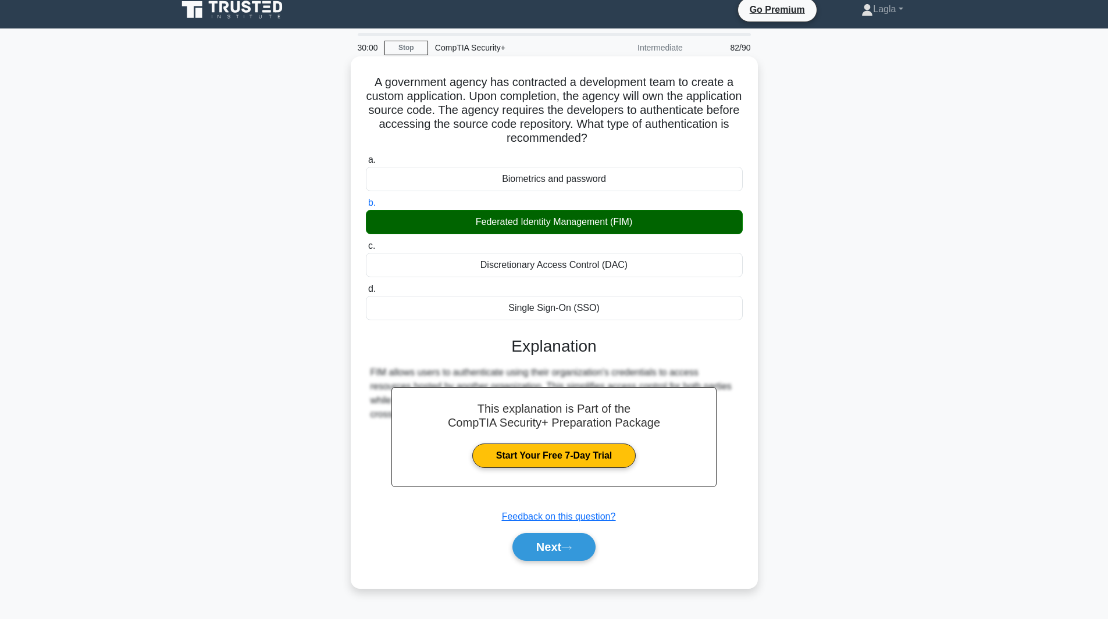
drag, startPoint x: 367, startPoint y: 375, endPoint x: 721, endPoint y: 407, distance: 355.1
click at [721, 407] on div "FIM allows users to authenticate using their organization's credentials to acce…" at bounding box center [554, 394] width 377 height 56
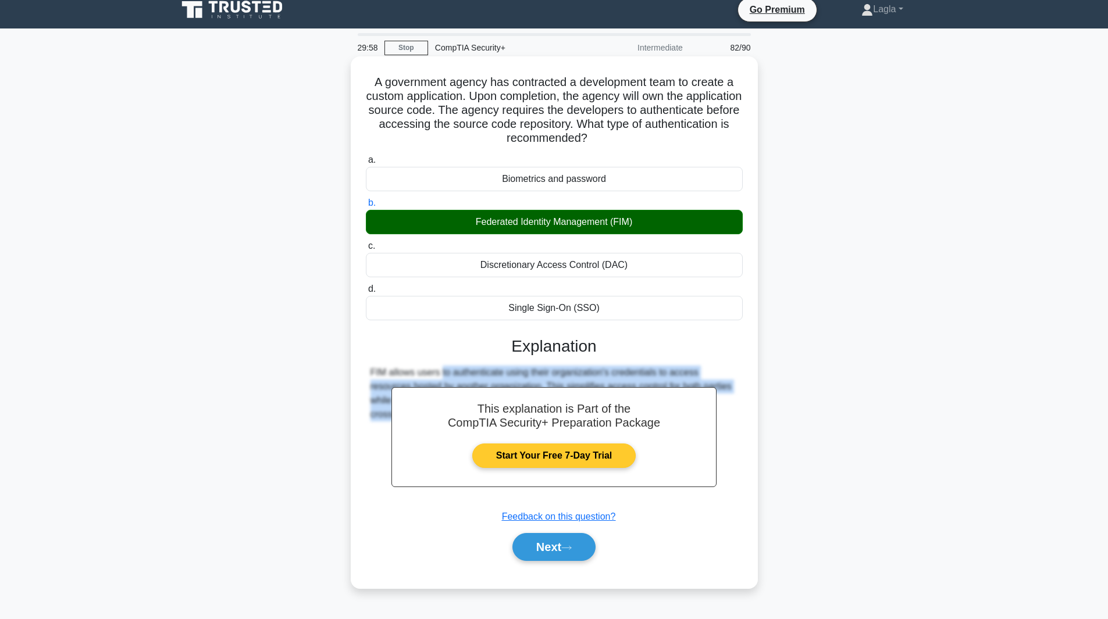
copy div "FIM allows users to authenticate using their organization's credentials to acce…"
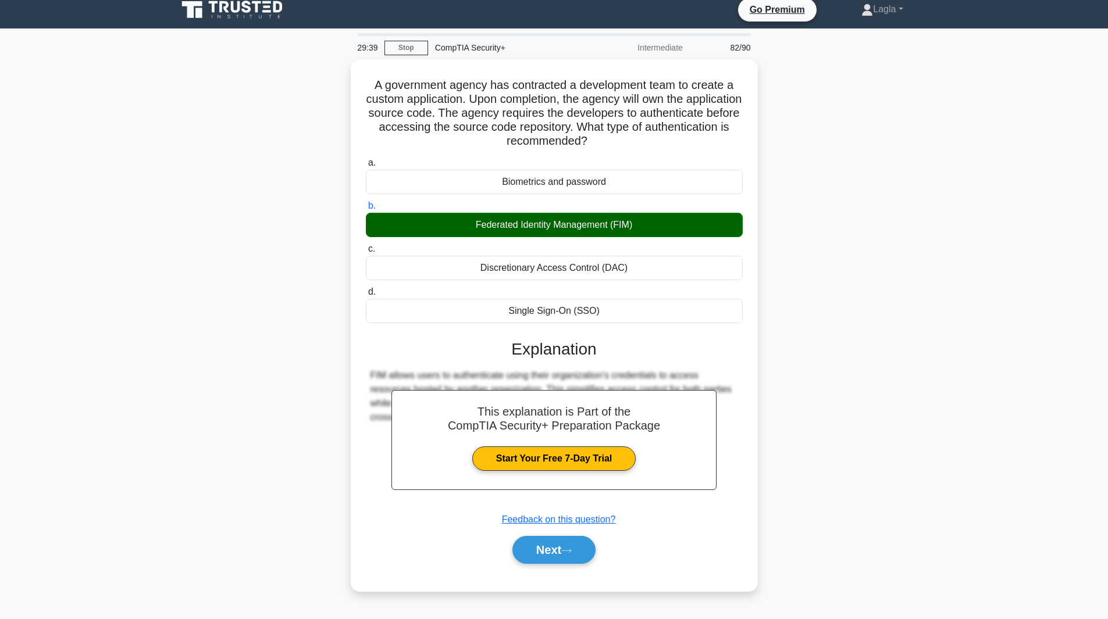
click at [227, 313] on div "A government agency has contracted a development team to create a custom applic…" at bounding box center [554, 332] width 768 height 546
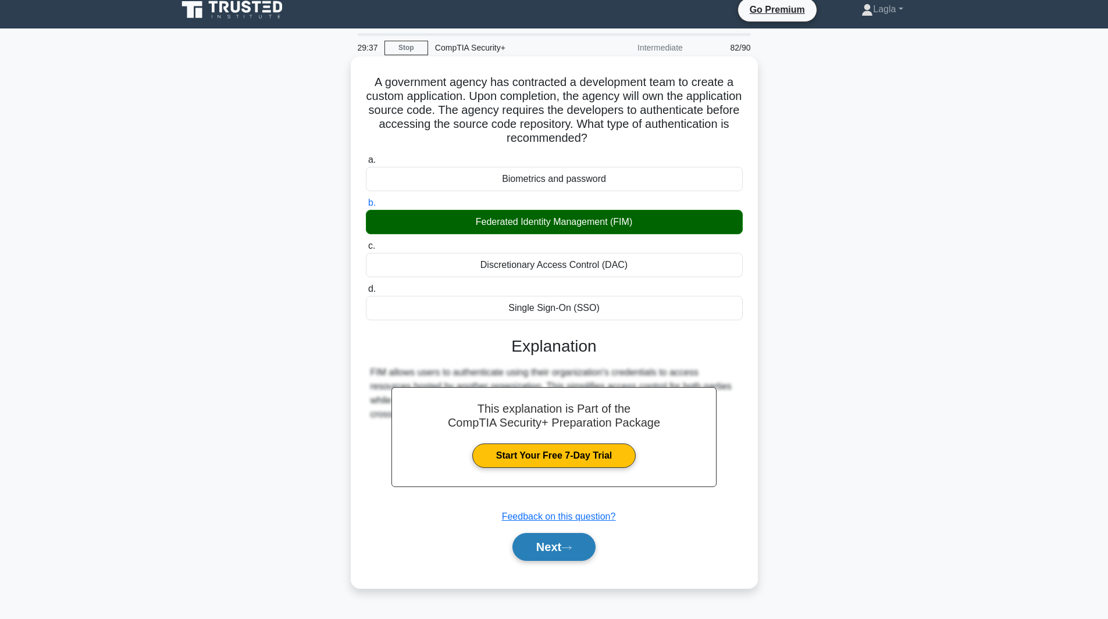
click at [525, 549] on button "Next" at bounding box center [553, 547] width 83 height 28
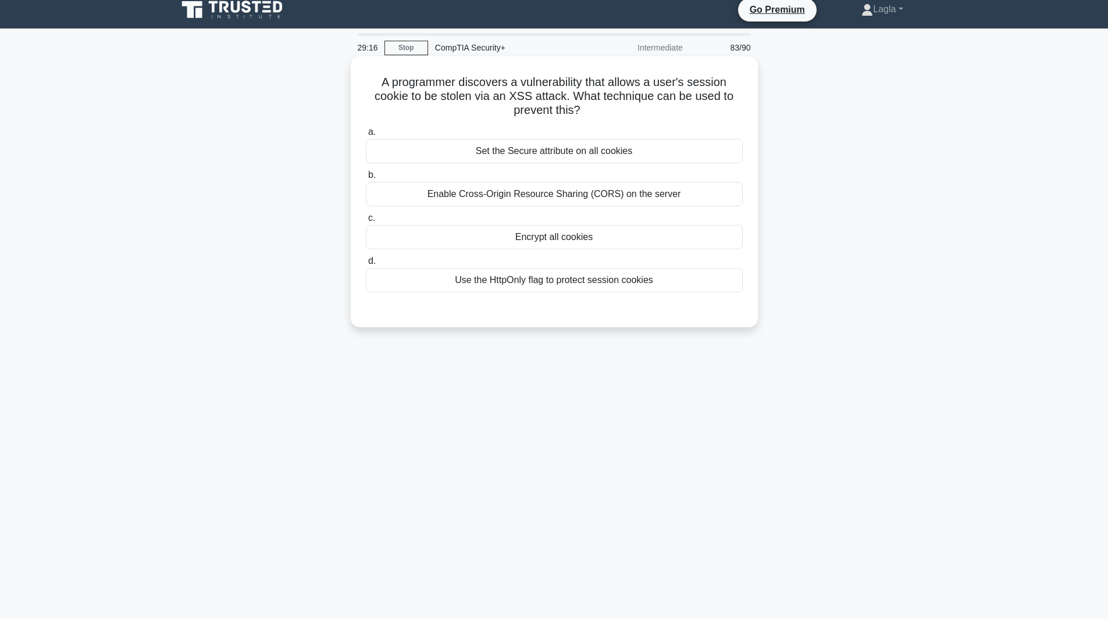
click at [581, 155] on div "Set the Secure attribute on all cookies" at bounding box center [554, 151] width 377 height 24
click at [366, 136] on input "a. Set the Secure attribute on all cookies" at bounding box center [366, 133] width 0 height 8
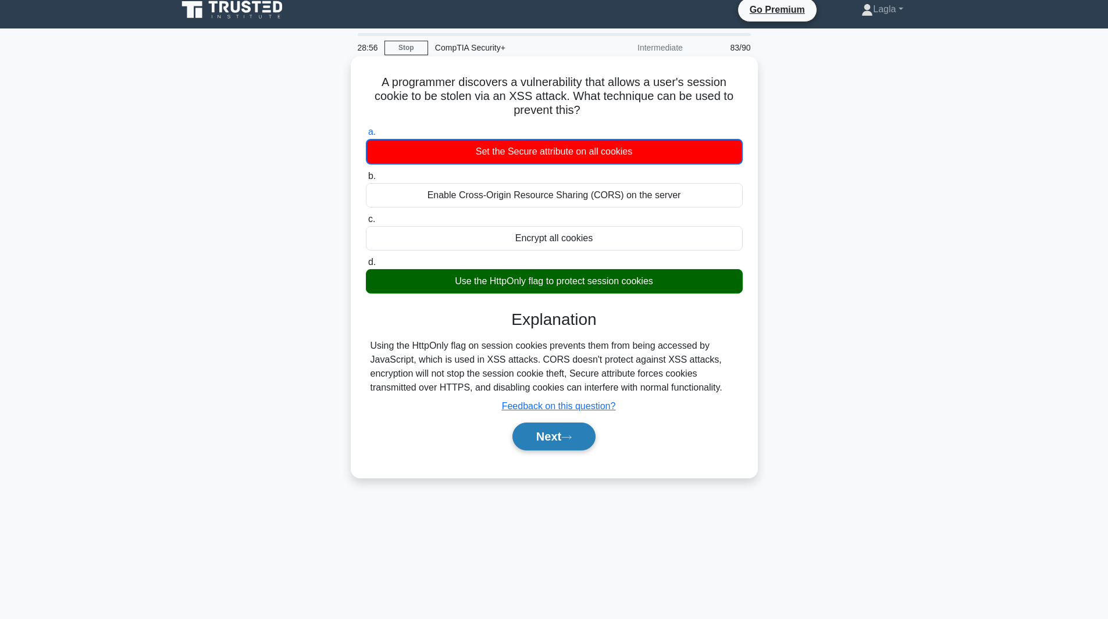
click at [559, 448] on button "Next" at bounding box center [553, 437] width 83 height 28
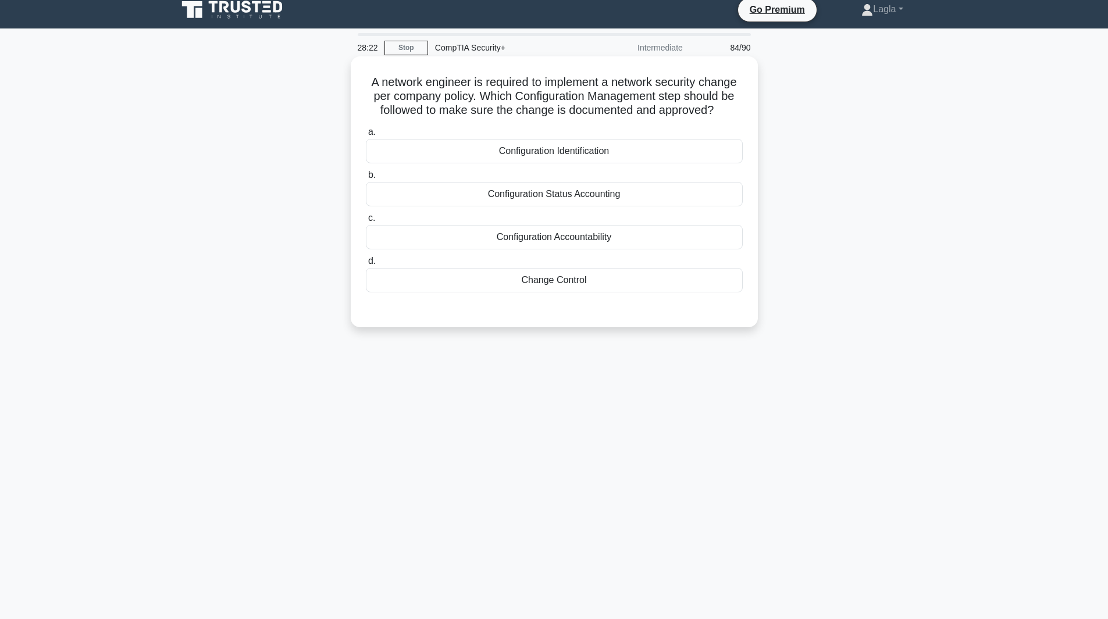
click at [421, 194] on div "Configuration Status Accounting" at bounding box center [554, 194] width 377 height 24
click at [366, 179] on input "b. Configuration Status Accounting" at bounding box center [366, 176] width 0 height 8
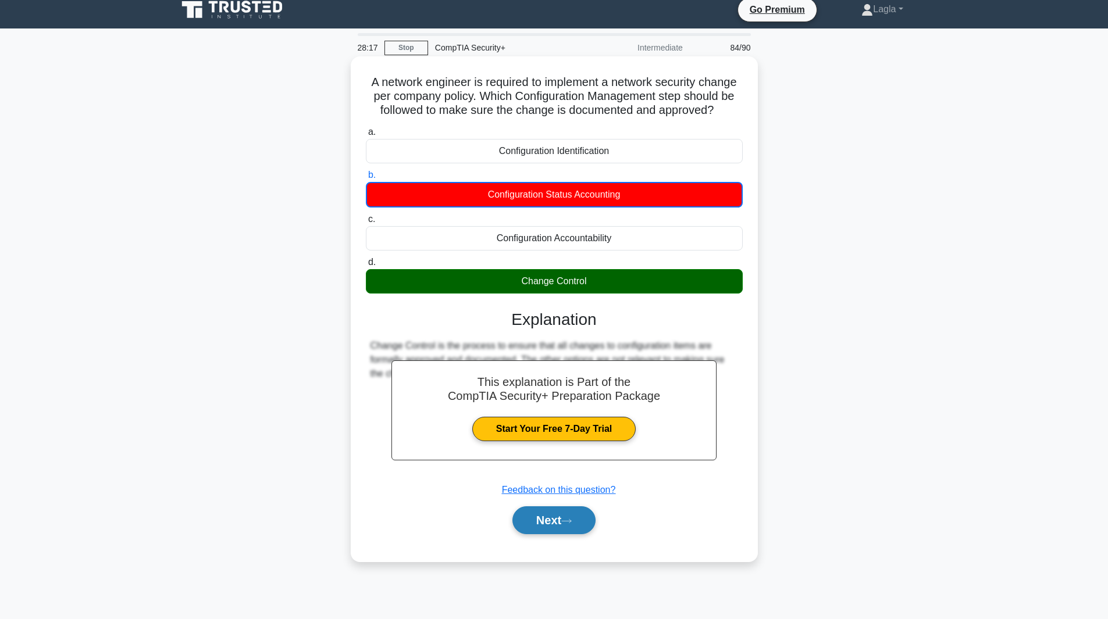
click at [570, 527] on button "Next" at bounding box center [553, 521] width 83 height 28
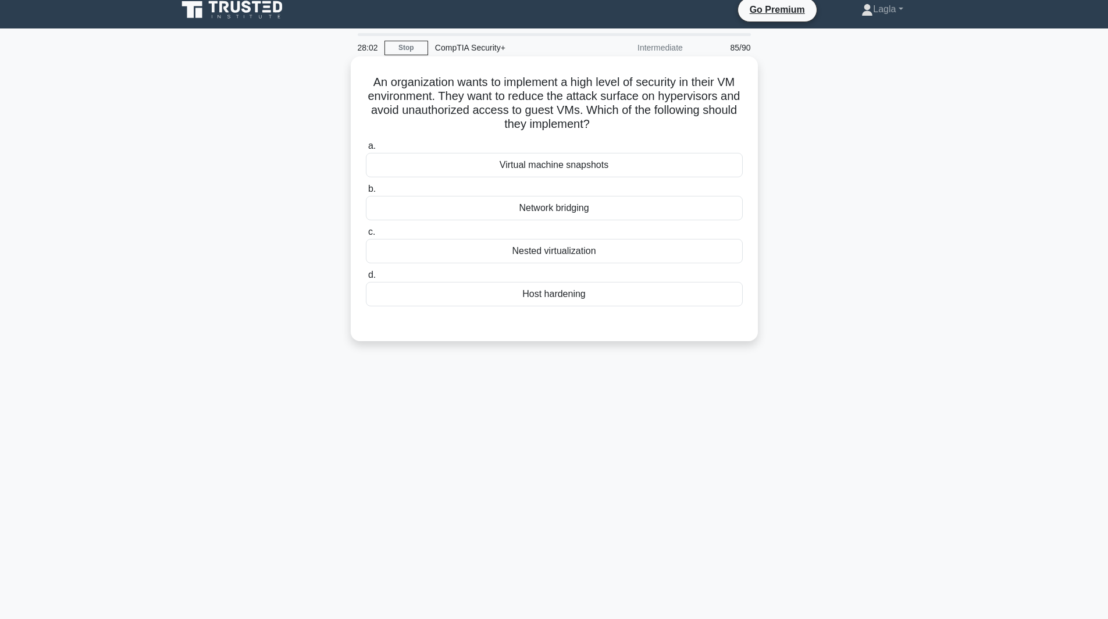
click at [646, 301] on div "Host hardening" at bounding box center [554, 294] width 377 height 24
click at [366, 279] on input "d. Host hardening" at bounding box center [366, 276] width 0 height 8
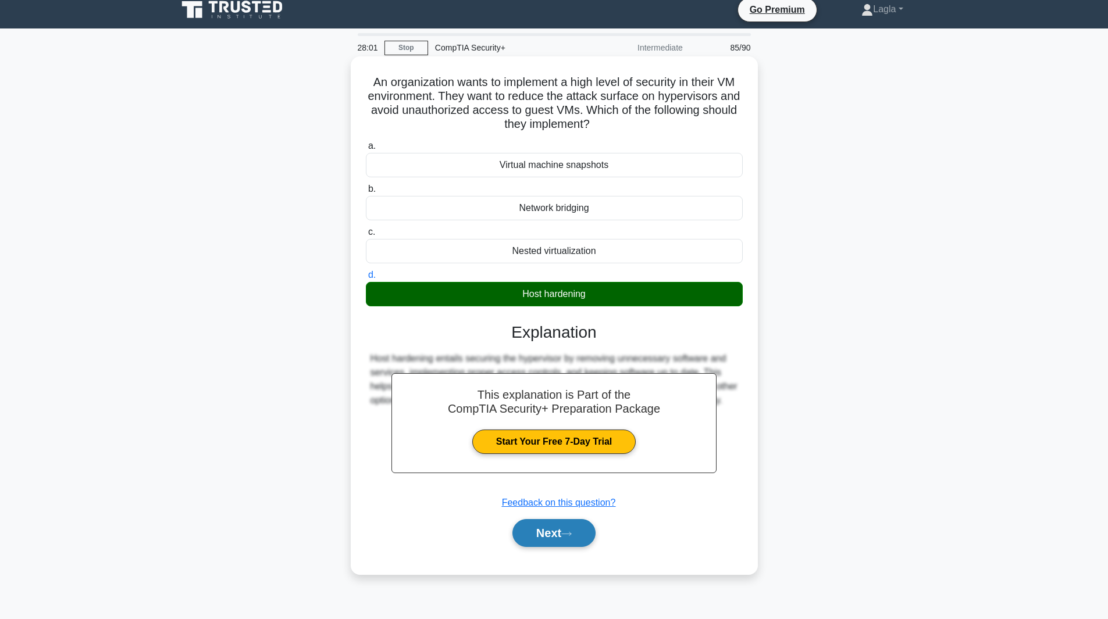
click at [558, 541] on button "Next" at bounding box center [553, 533] width 83 height 28
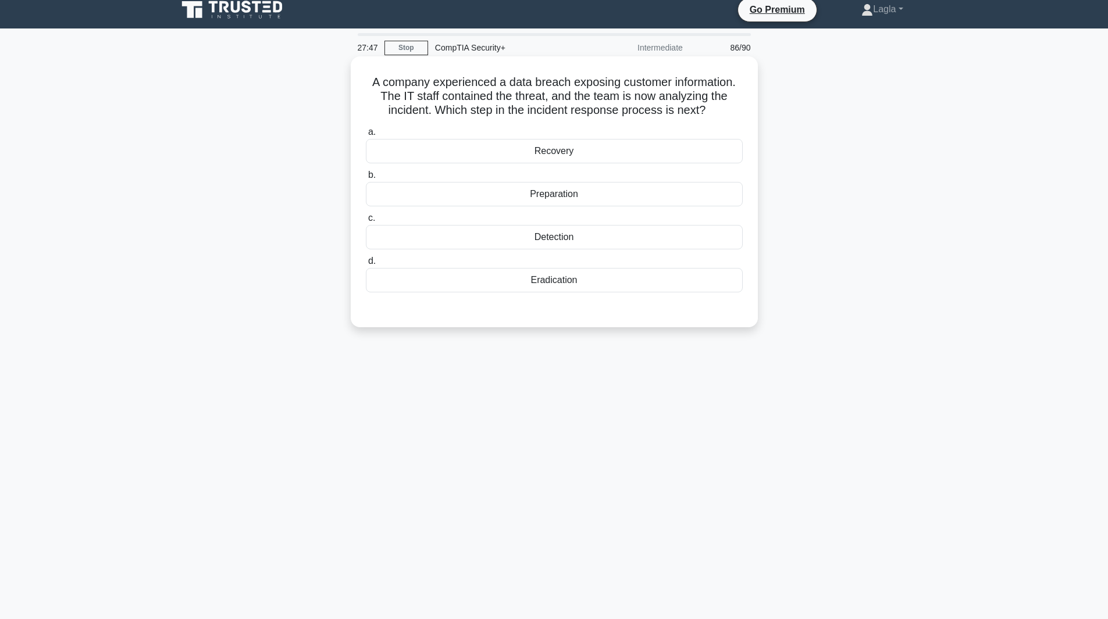
click at [596, 289] on div "Eradication" at bounding box center [554, 280] width 377 height 24
click at [366, 265] on input "d. Eradication" at bounding box center [366, 262] width 0 height 8
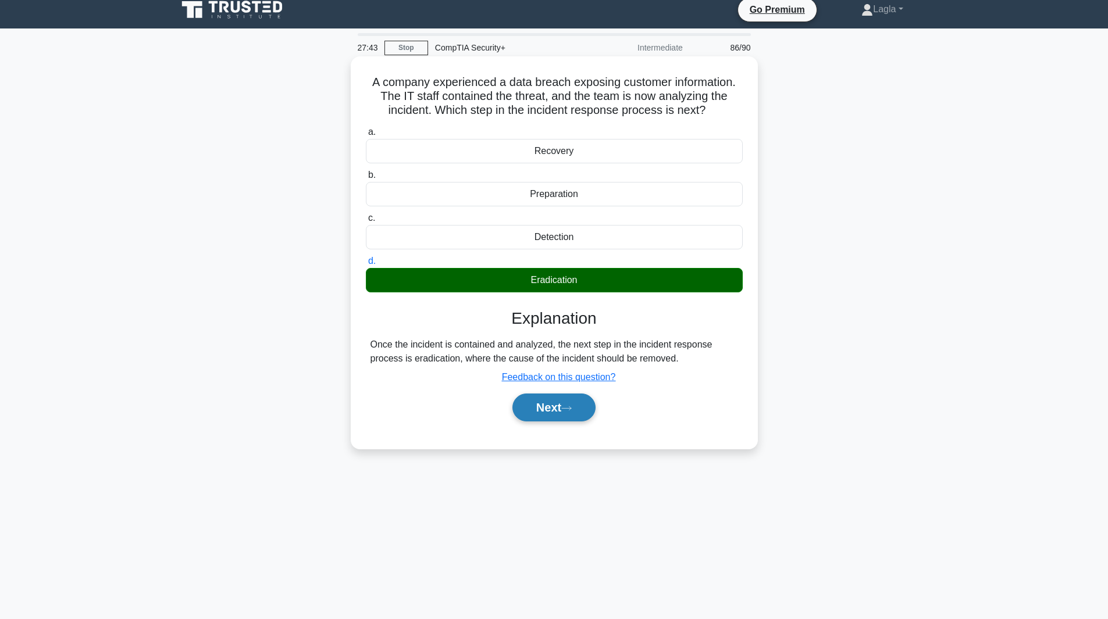
click at [581, 407] on button "Next" at bounding box center [553, 408] width 83 height 28
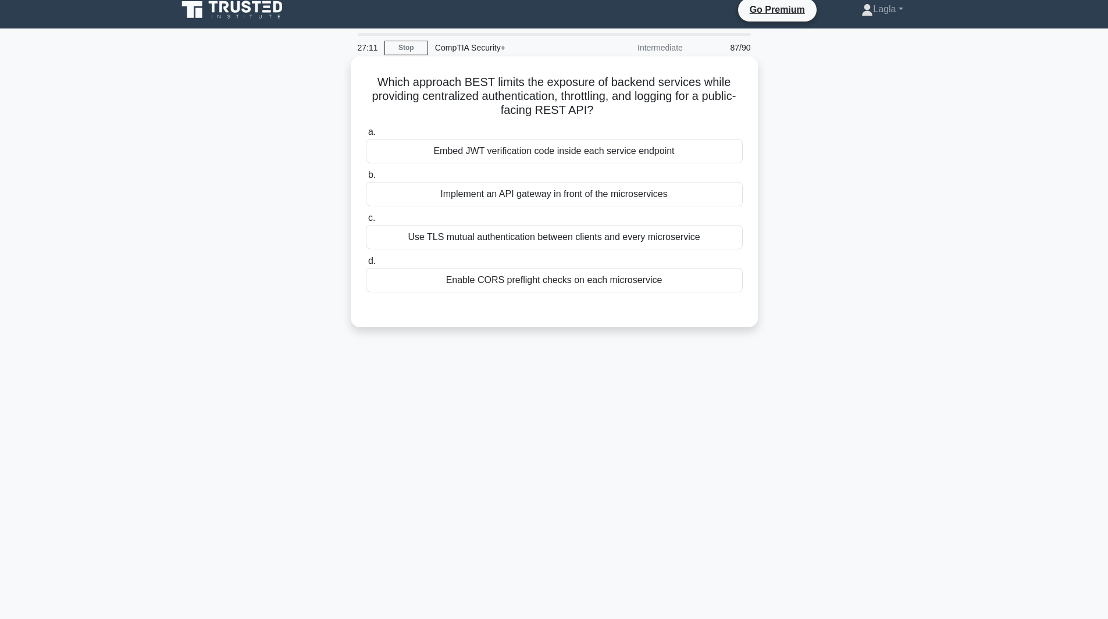
click at [706, 237] on div "Use TLS mutual authentication between clients and every microservice" at bounding box center [554, 237] width 377 height 24
click at [366, 222] on input "c. Use TLS mutual authentication between clients and every microservice" at bounding box center [366, 219] width 0 height 8
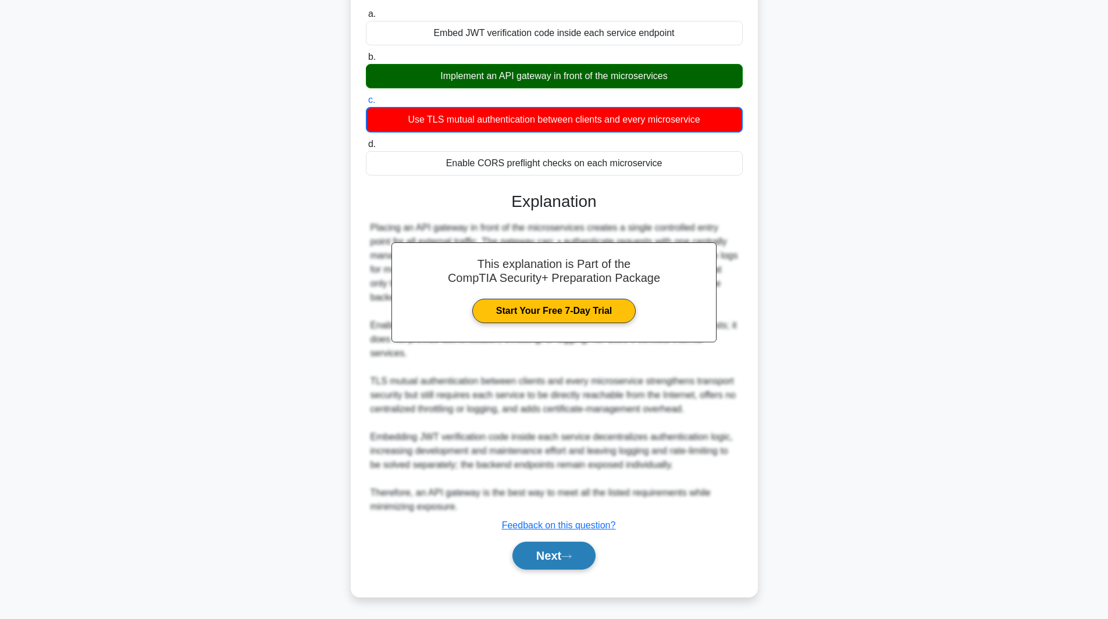
click at [558, 560] on button "Next" at bounding box center [553, 556] width 83 height 28
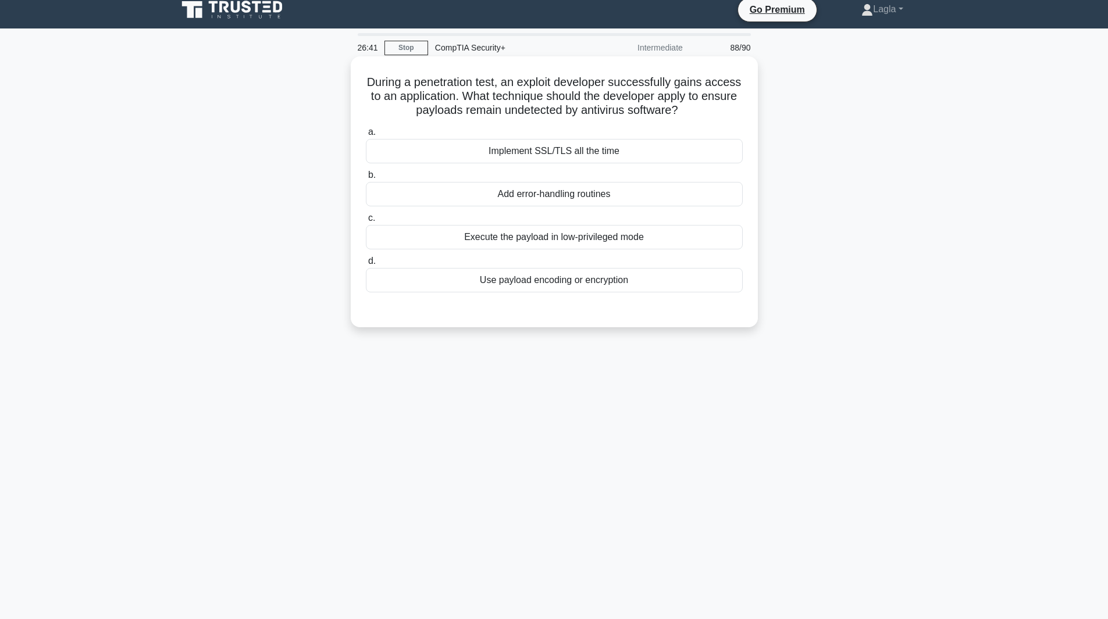
click at [515, 285] on div "Use payload encoding or encryption" at bounding box center [554, 280] width 377 height 24
click at [366, 265] on input "d. Use payload encoding or encryption" at bounding box center [366, 262] width 0 height 8
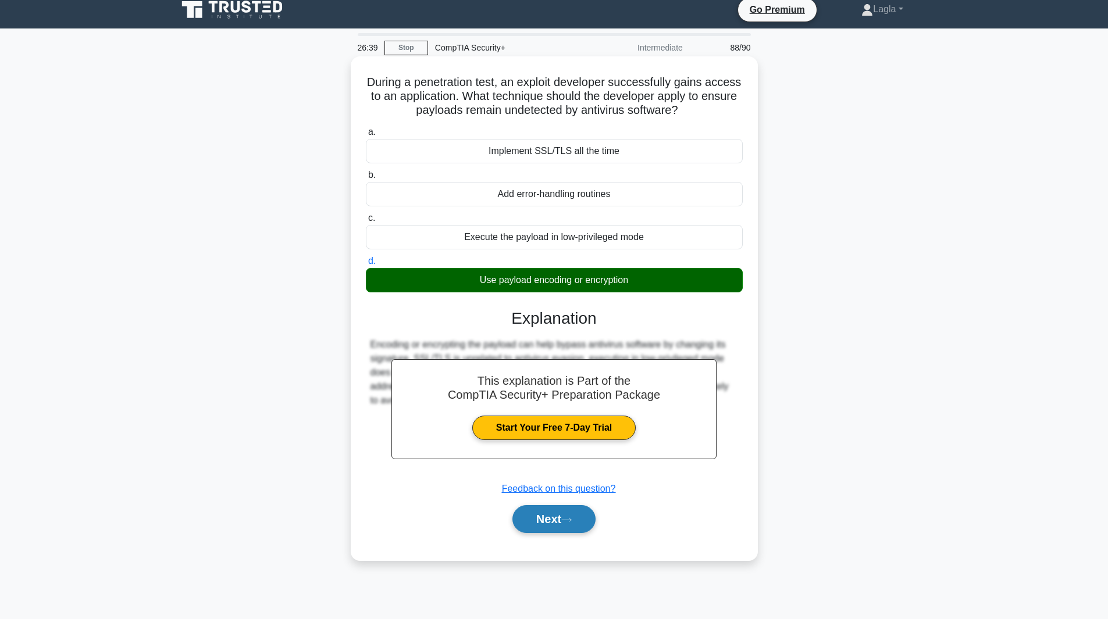
click at [551, 529] on button "Next" at bounding box center [553, 519] width 83 height 28
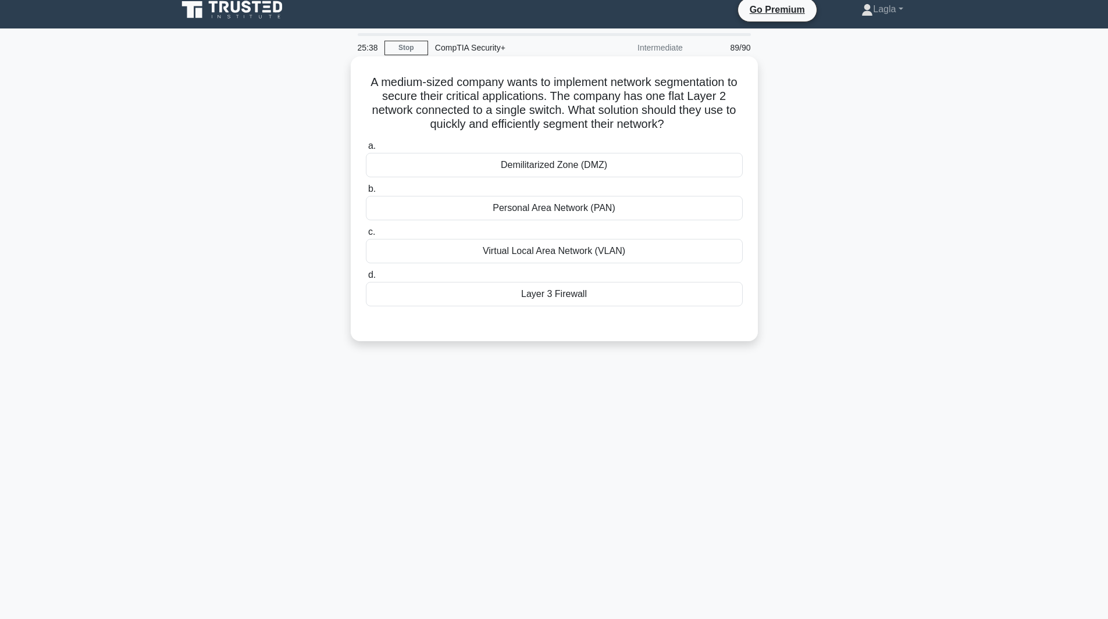
click at [458, 259] on div "Virtual Local Area Network (VLAN)" at bounding box center [554, 251] width 377 height 24
click at [366, 236] on input "c. Virtual Local Area Network (VLAN)" at bounding box center [366, 233] width 0 height 8
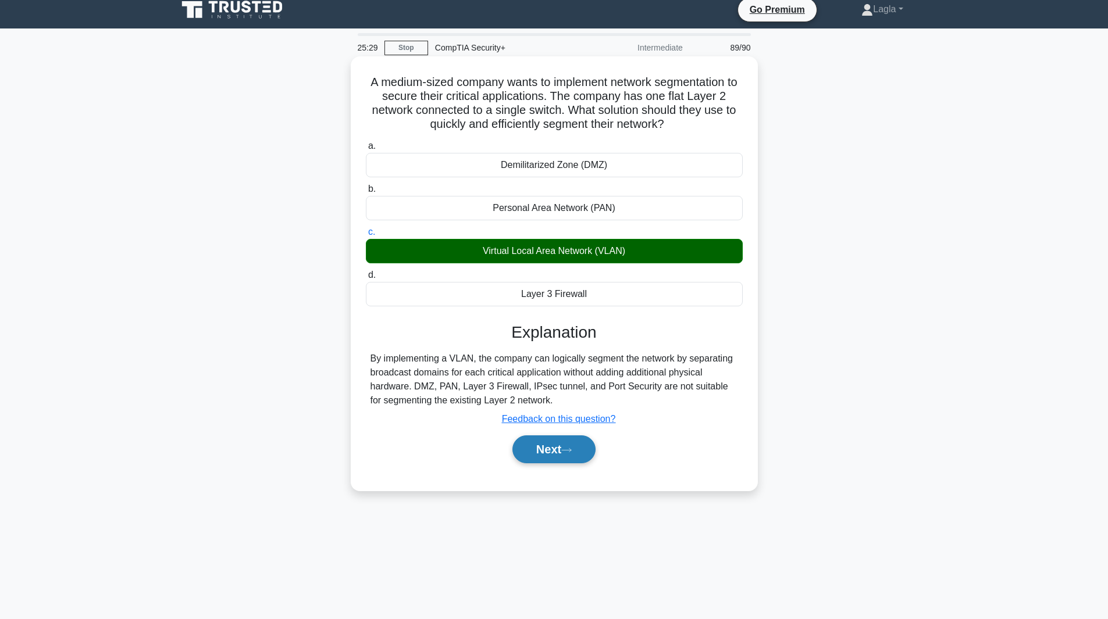
click at [551, 454] on button "Next" at bounding box center [553, 450] width 83 height 28
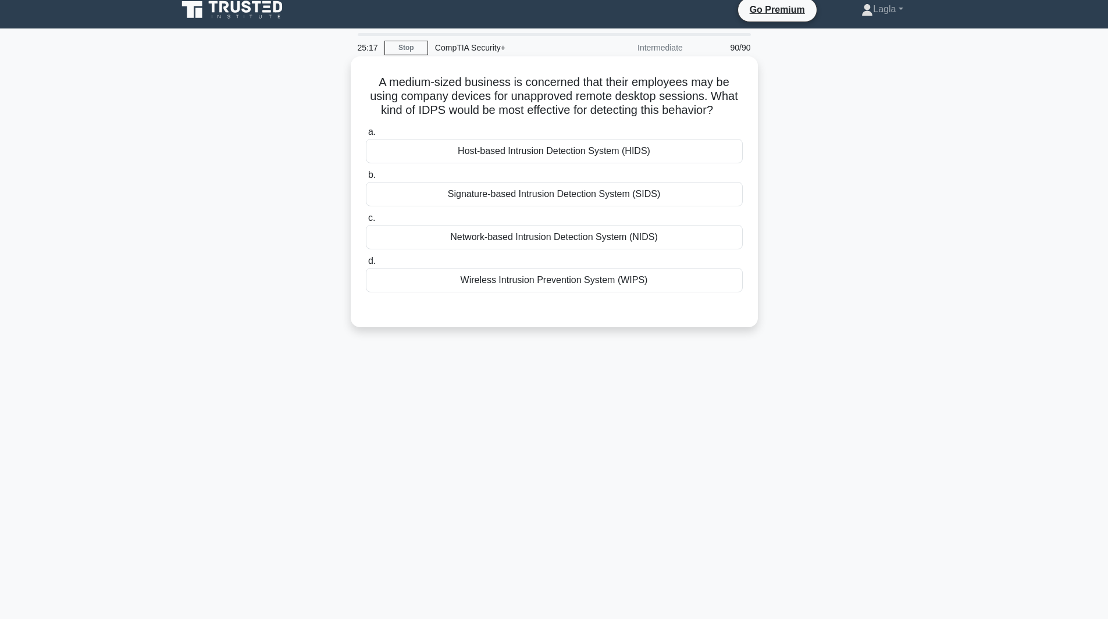
click at [505, 150] on div "Host-based Intrusion Detection System (HIDS)" at bounding box center [554, 151] width 377 height 24
click at [366, 136] on input "a. Host-based Intrusion Detection System (HIDS)" at bounding box center [366, 133] width 0 height 8
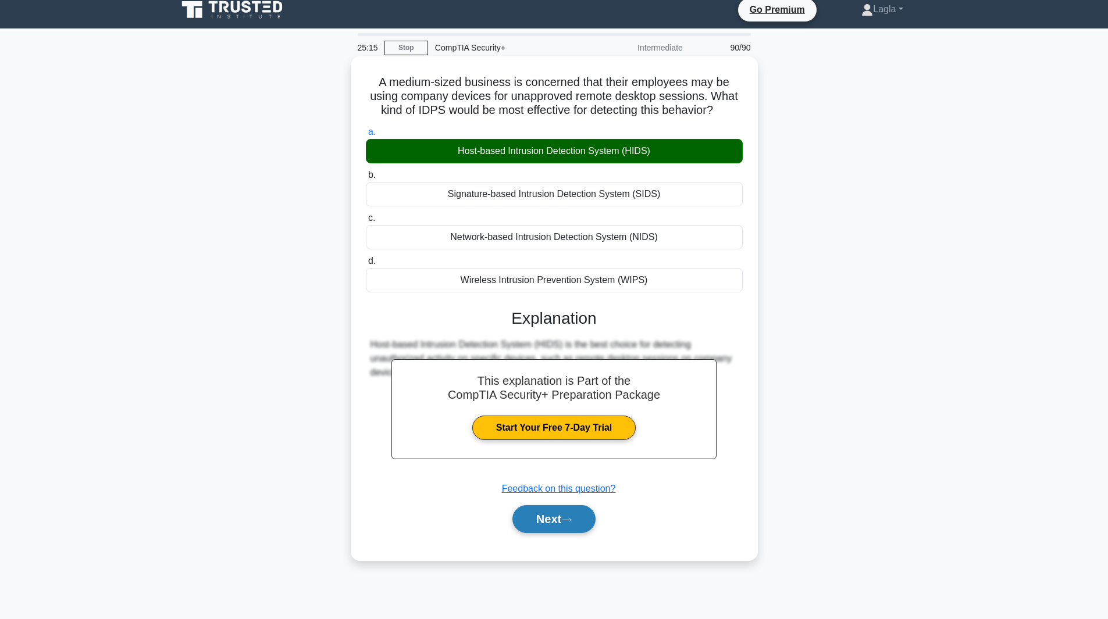
click at [549, 525] on button "Next" at bounding box center [553, 519] width 83 height 28
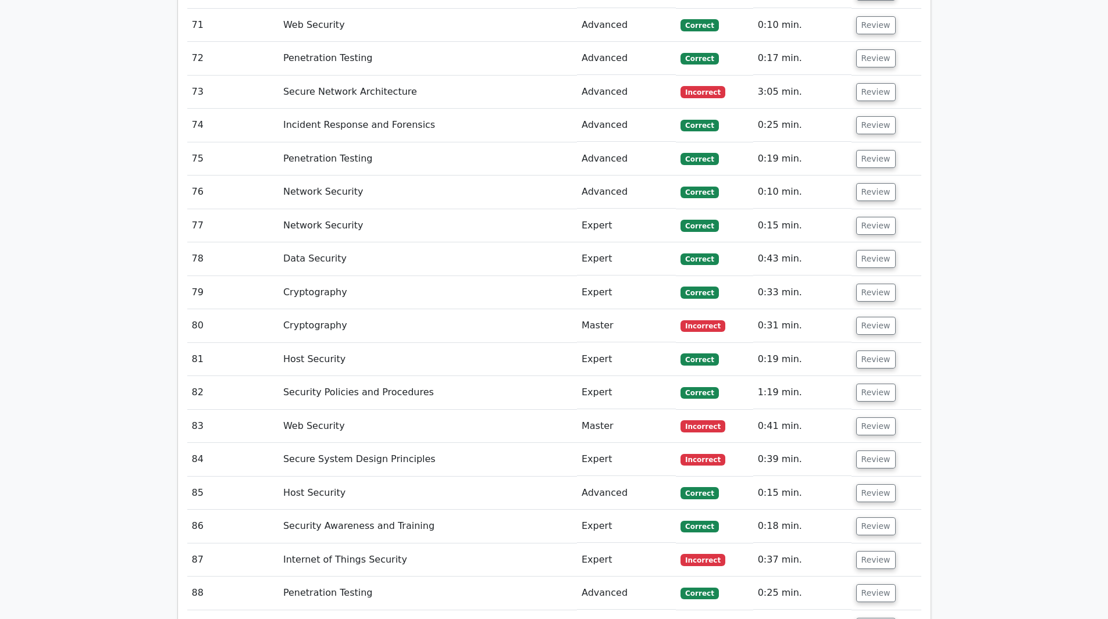
scroll to position [4594, 0]
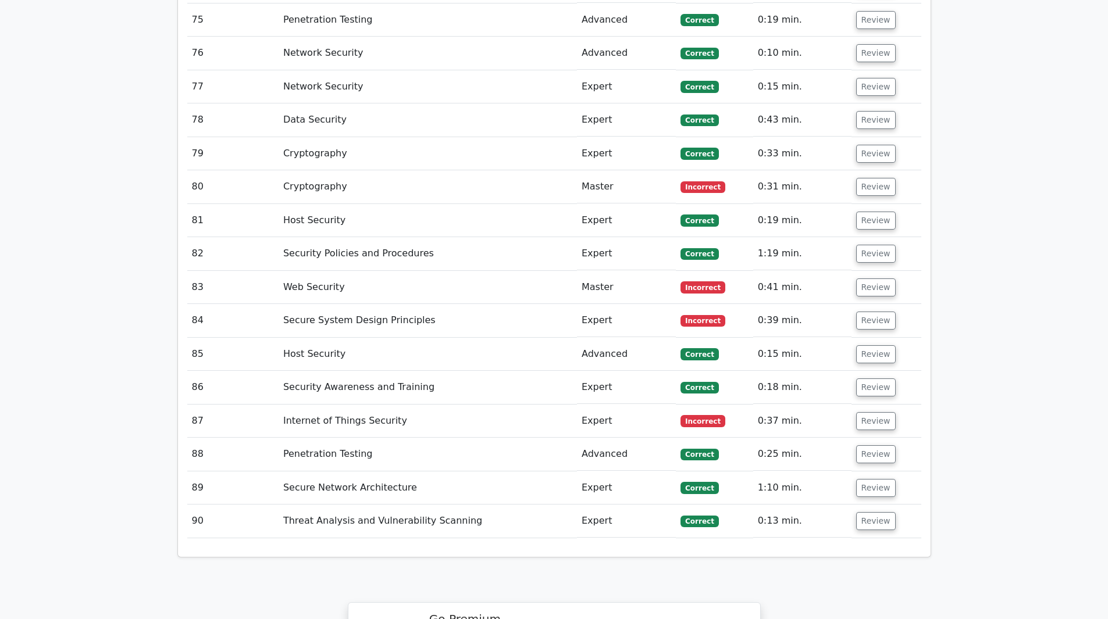
click at [542, 405] on td "Internet of Things Security" at bounding box center [428, 421] width 298 height 33
click at [579, 405] on td "Expert" at bounding box center [626, 421] width 99 height 33
click at [875, 405] on td "Review" at bounding box center [886, 421] width 70 height 33
click at [874, 412] on button "Review" at bounding box center [876, 421] width 40 height 18
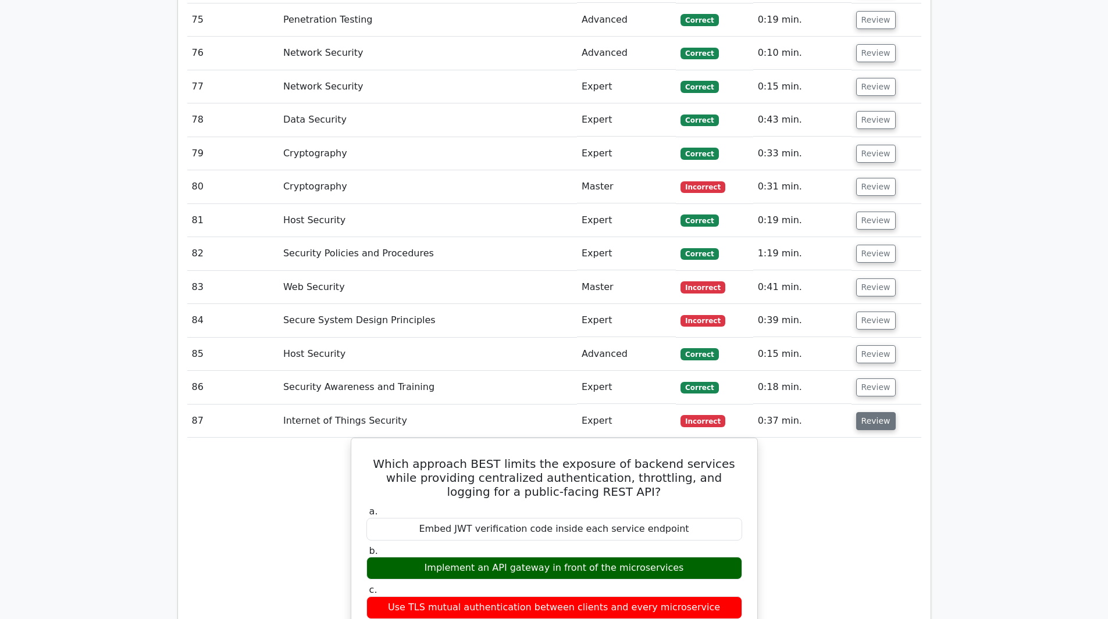
click at [874, 412] on button "Review" at bounding box center [876, 421] width 40 height 18
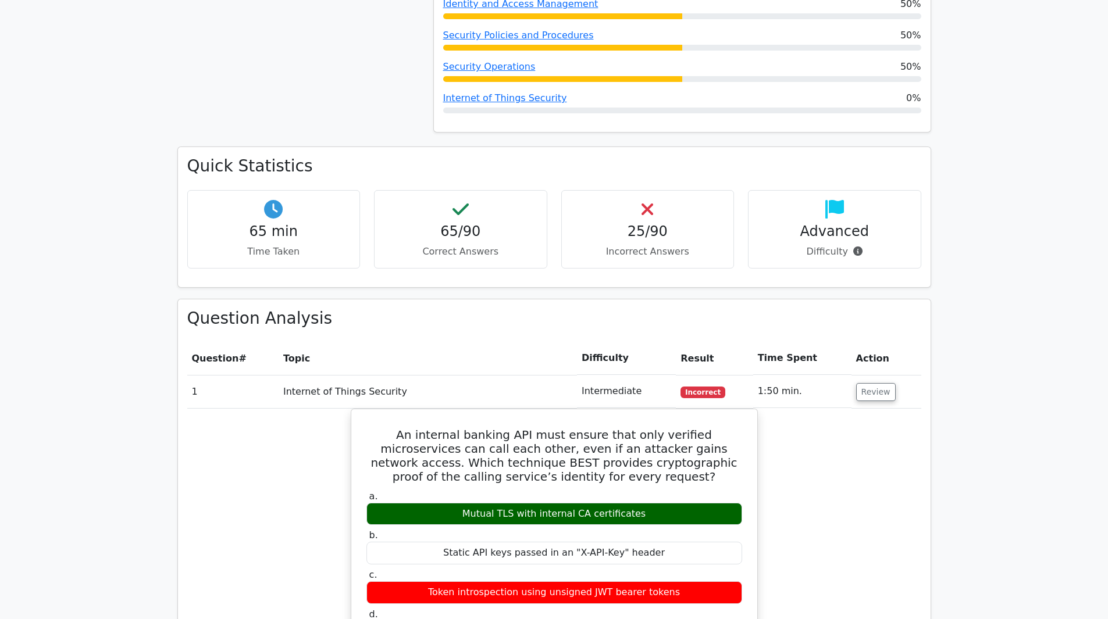
scroll to position [989, 0]
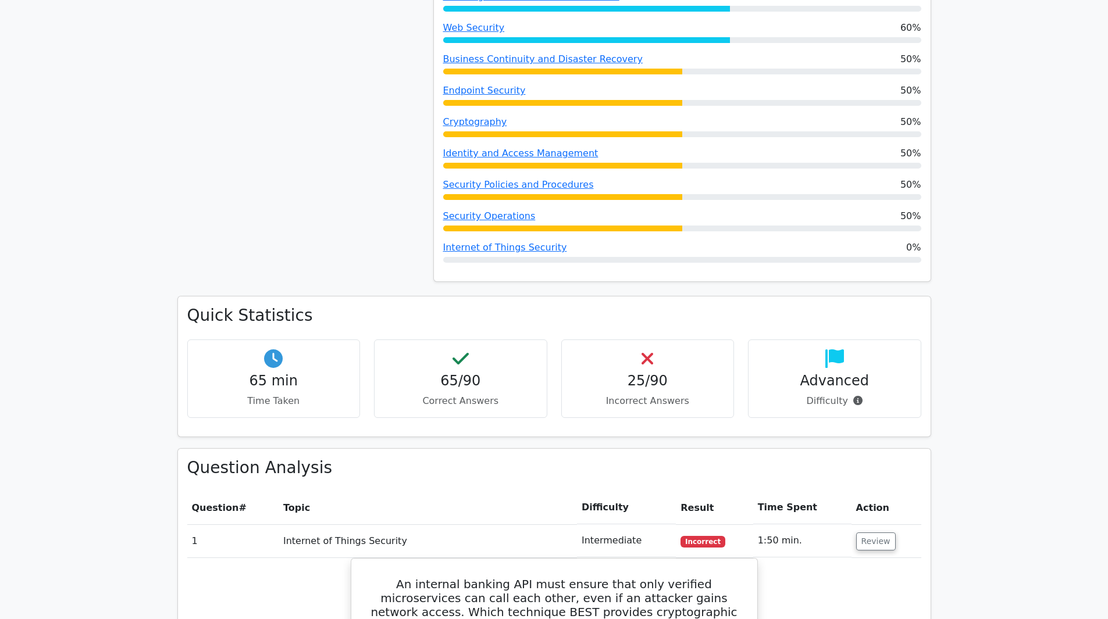
click at [363, 525] on td "Internet of Things Security" at bounding box center [428, 541] width 298 height 33
click at [858, 533] on button "Review" at bounding box center [876, 542] width 40 height 18
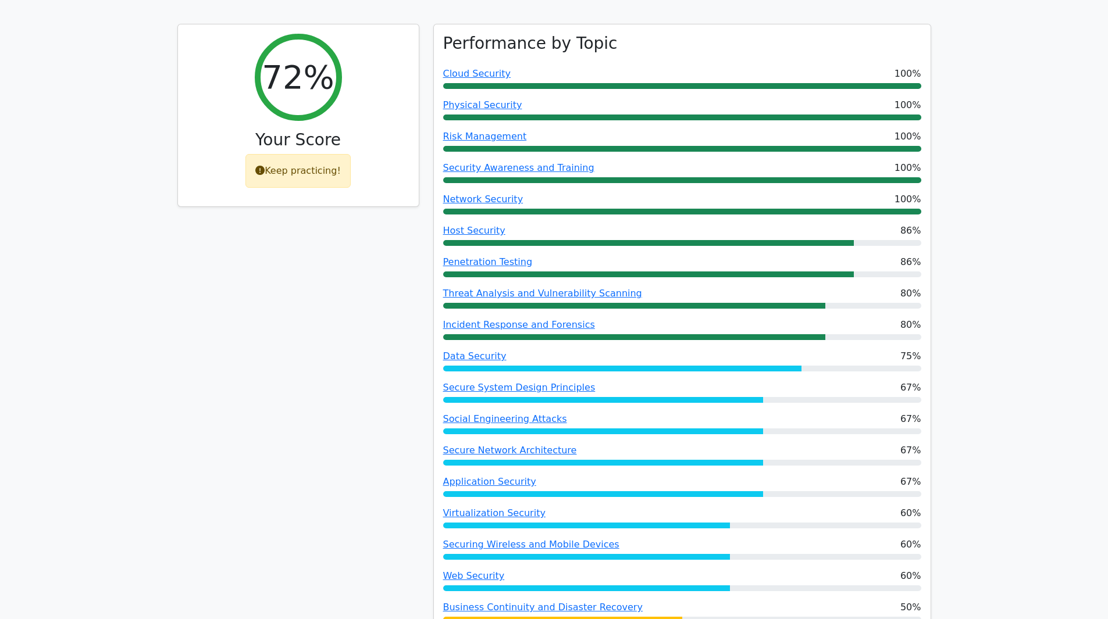
scroll to position [33, 0]
